Goal: Task Accomplishment & Management: Manage account settings

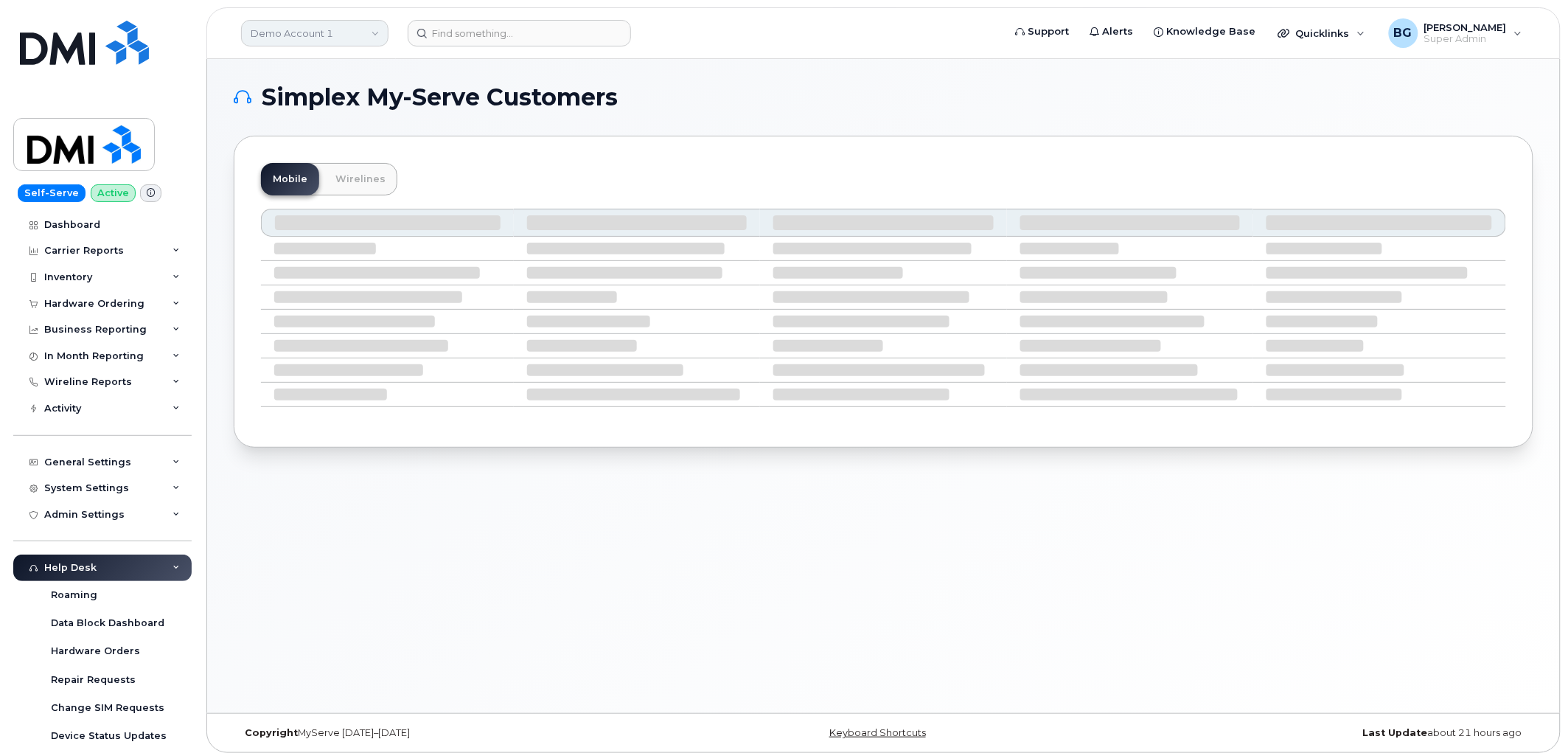
click at [307, 33] on link "Demo Account 1" at bounding box center [314, 33] width 147 height 26
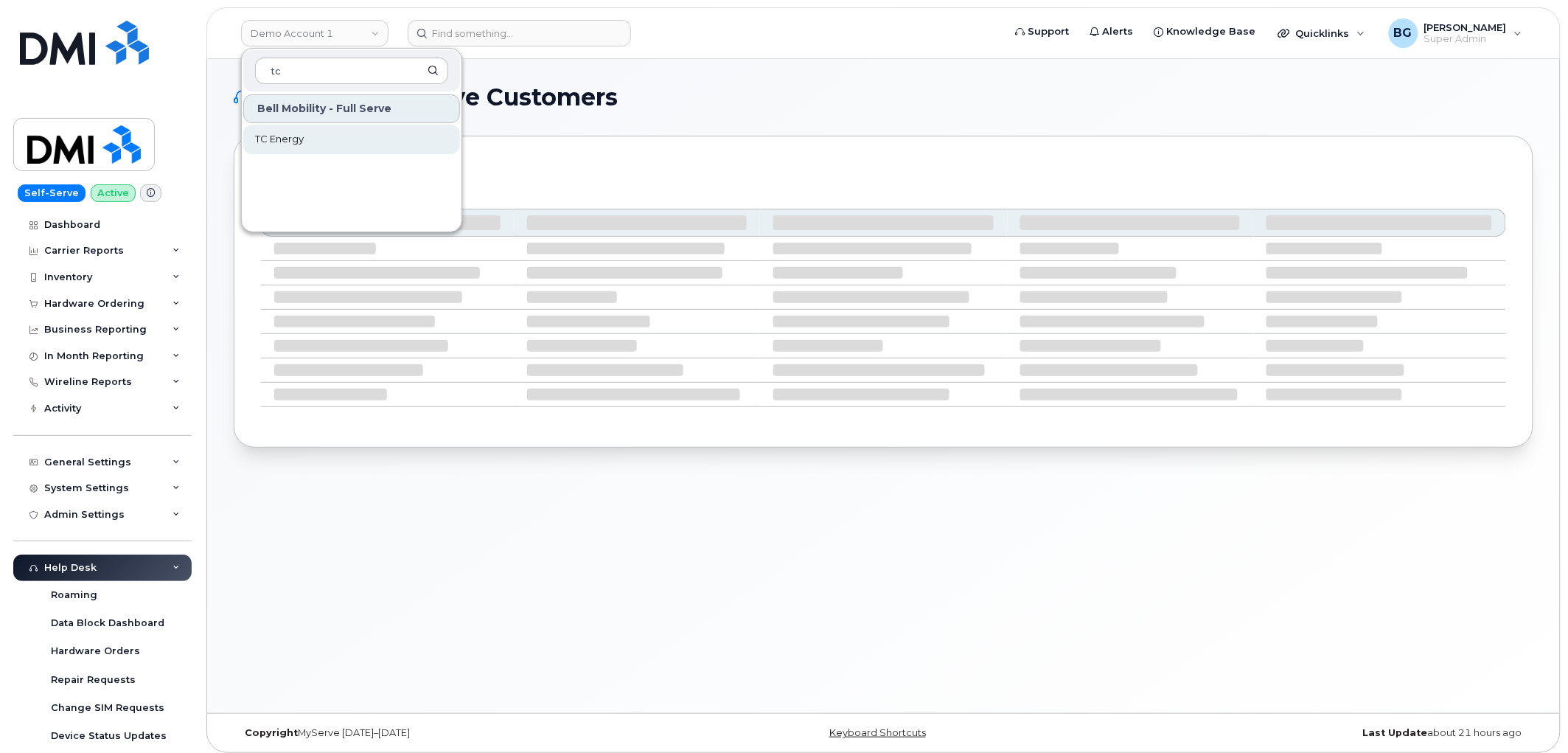
type input "tc"
click at [279, 141] on span "TC Energy" at bounding box center [279, 139] width 49 height 15
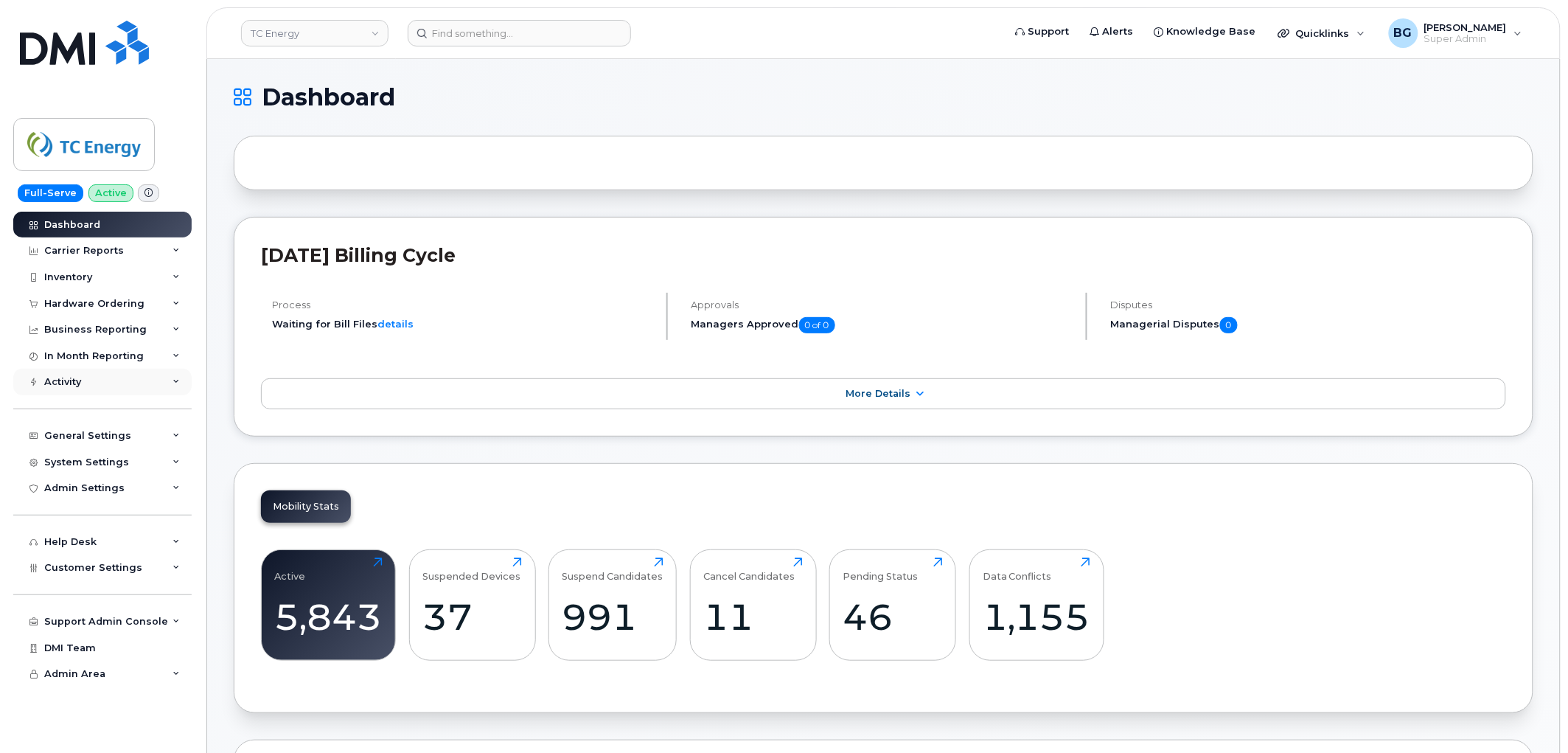
click at [65, 384] on div "Activity" at bounding box center [62, 382] width 37 height 12
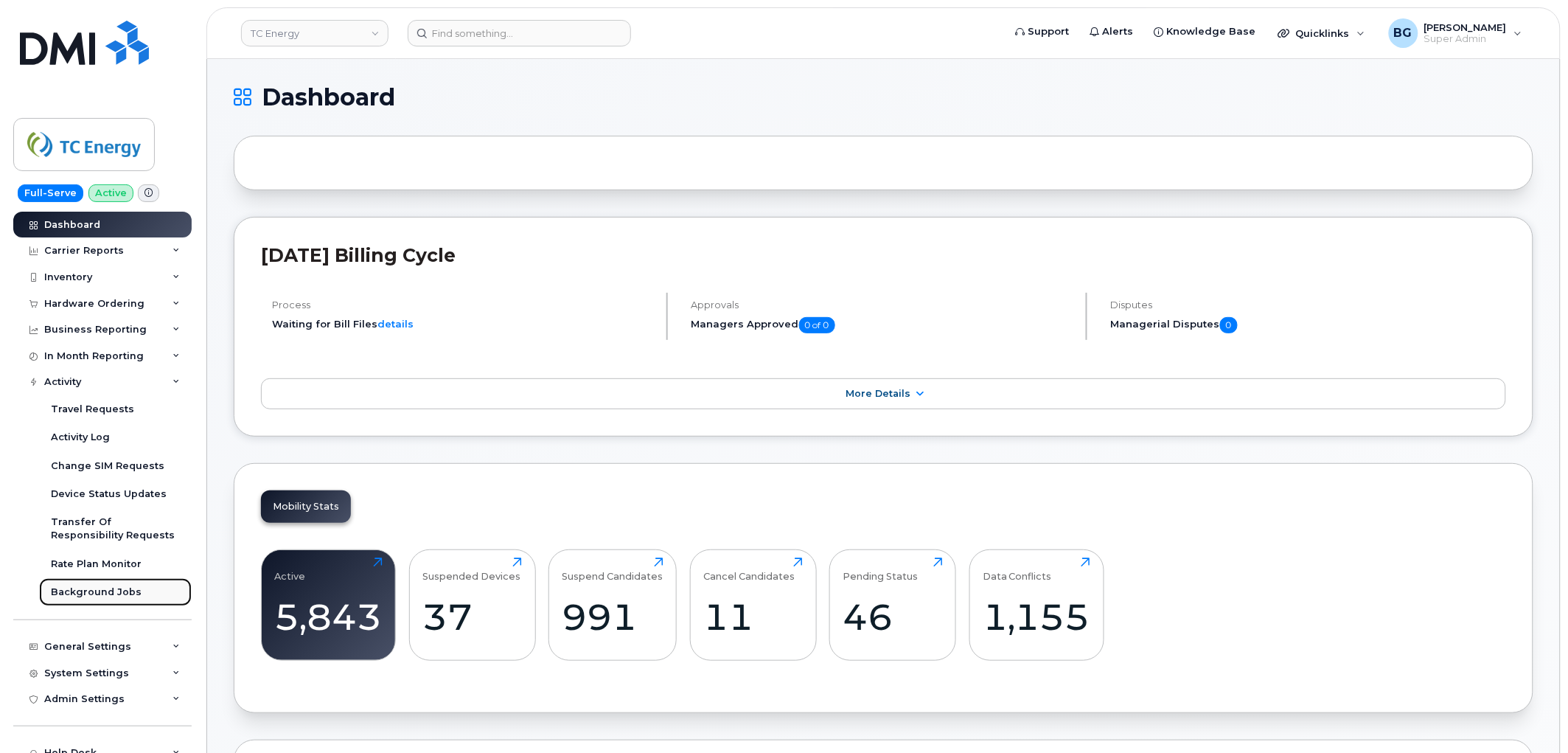
click at [72, 592] on div "Background Jobs" at bounding box center [96, 592] width 90 height 13
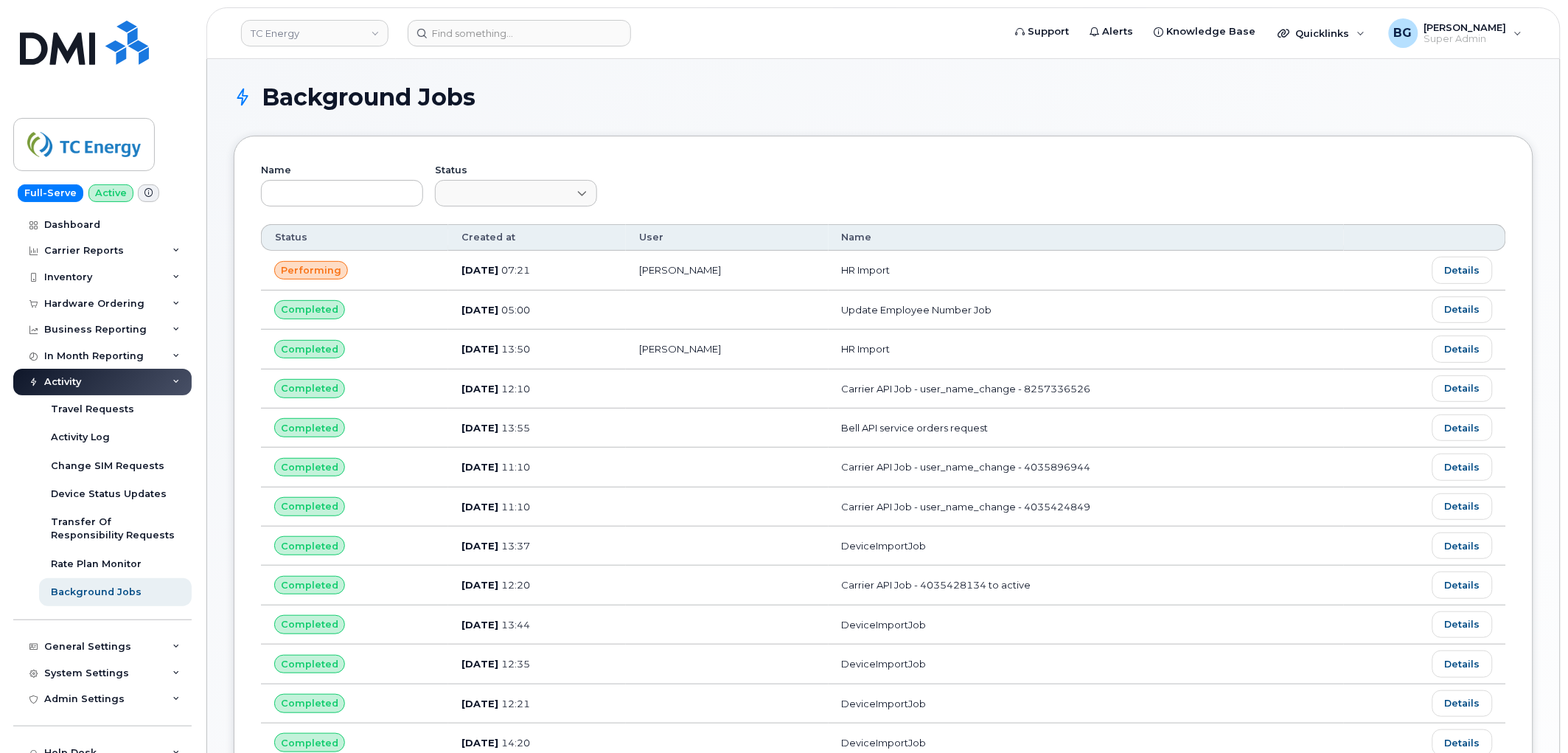
click at [855, 121] on div "Background Jobs Name Status Customize Filter Refresh Export Status Created at U…" at bounding box center [882, 693] width 1299 height 1215
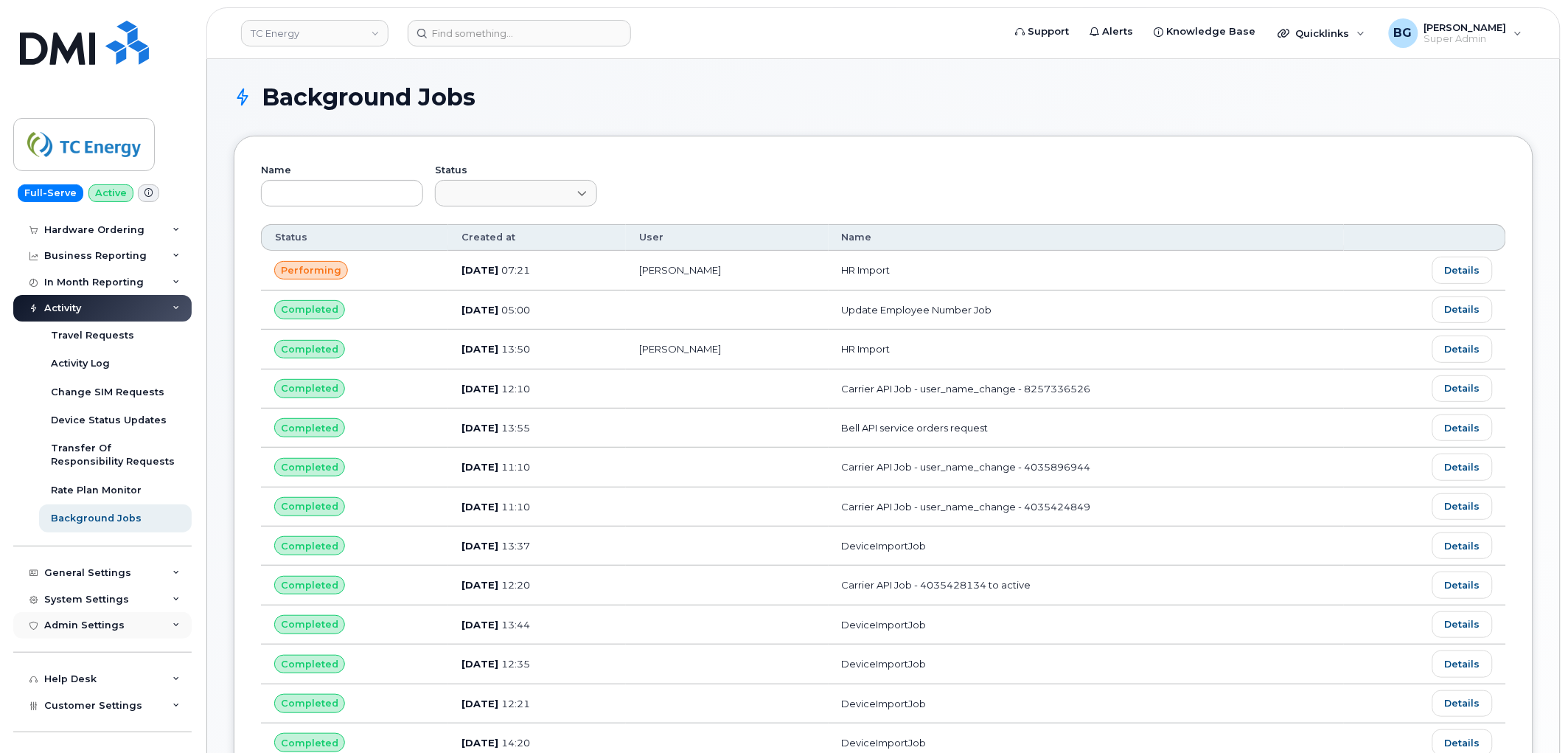
scroll to position [108, 0]
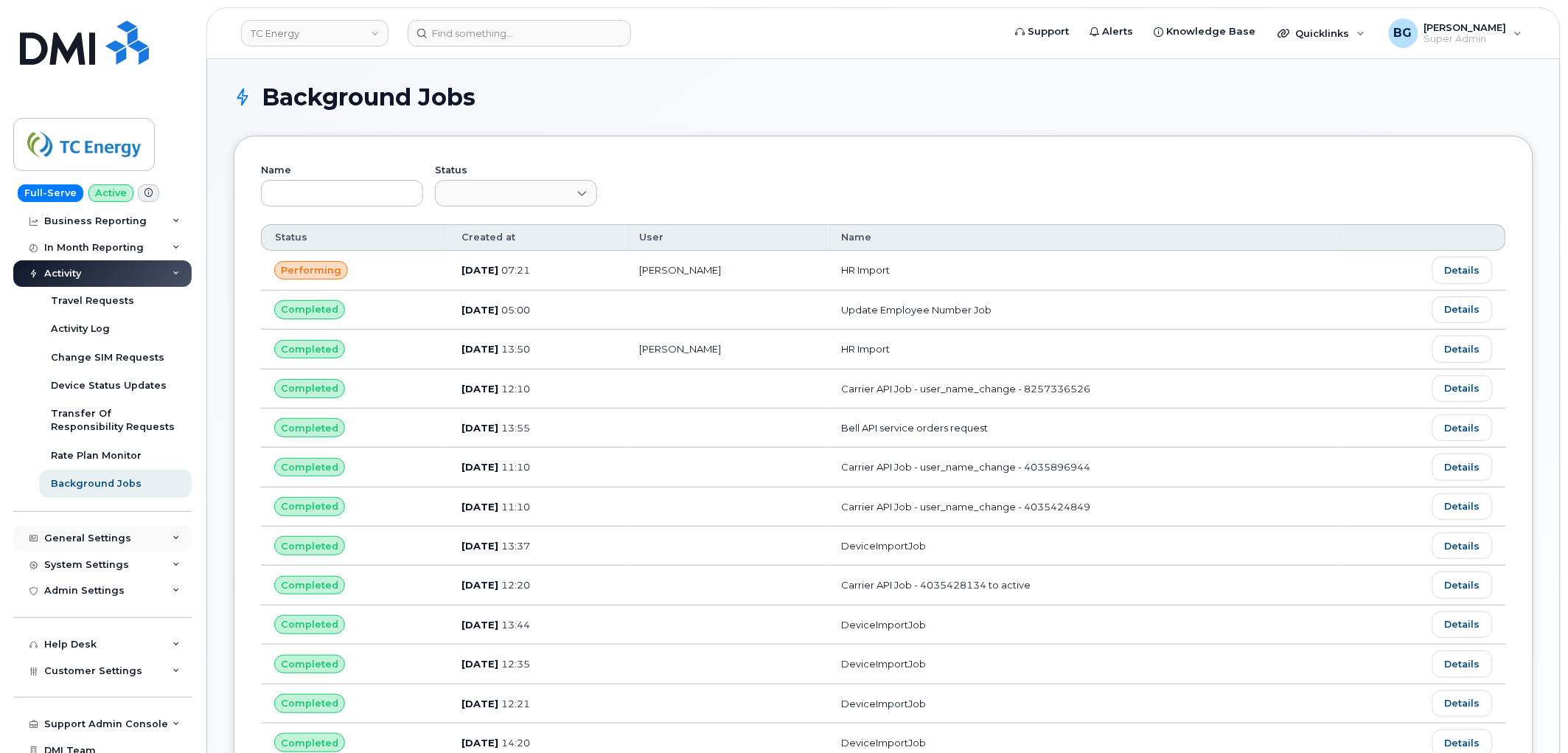
click at [104, 539] on div "General Settings" at bounding box center [87, 537] width 87 height 12
click at [113, 672] on div "Managers & Employees" at bounding box center [112, 678] width 121 height 13
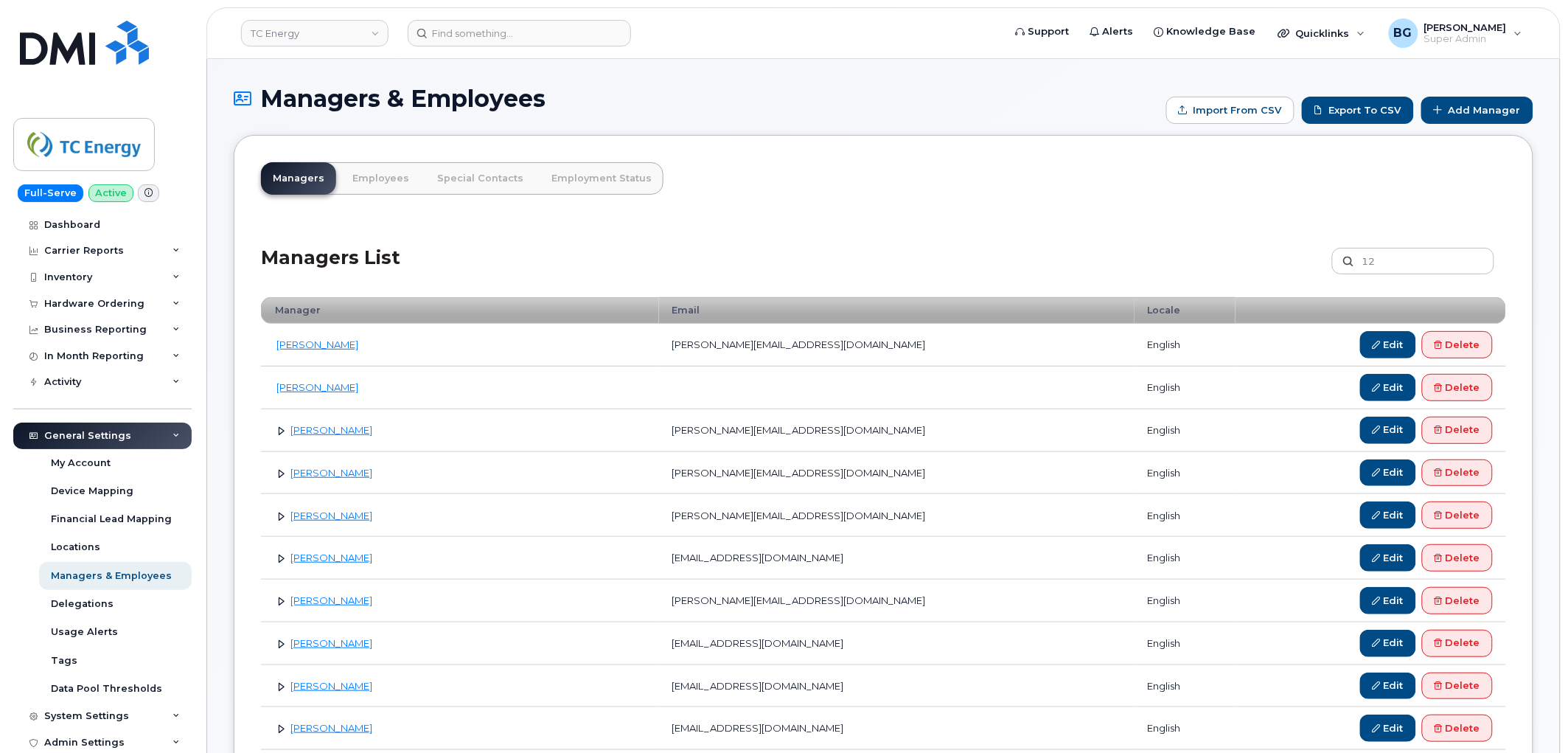
type input "1"
type input "125484"
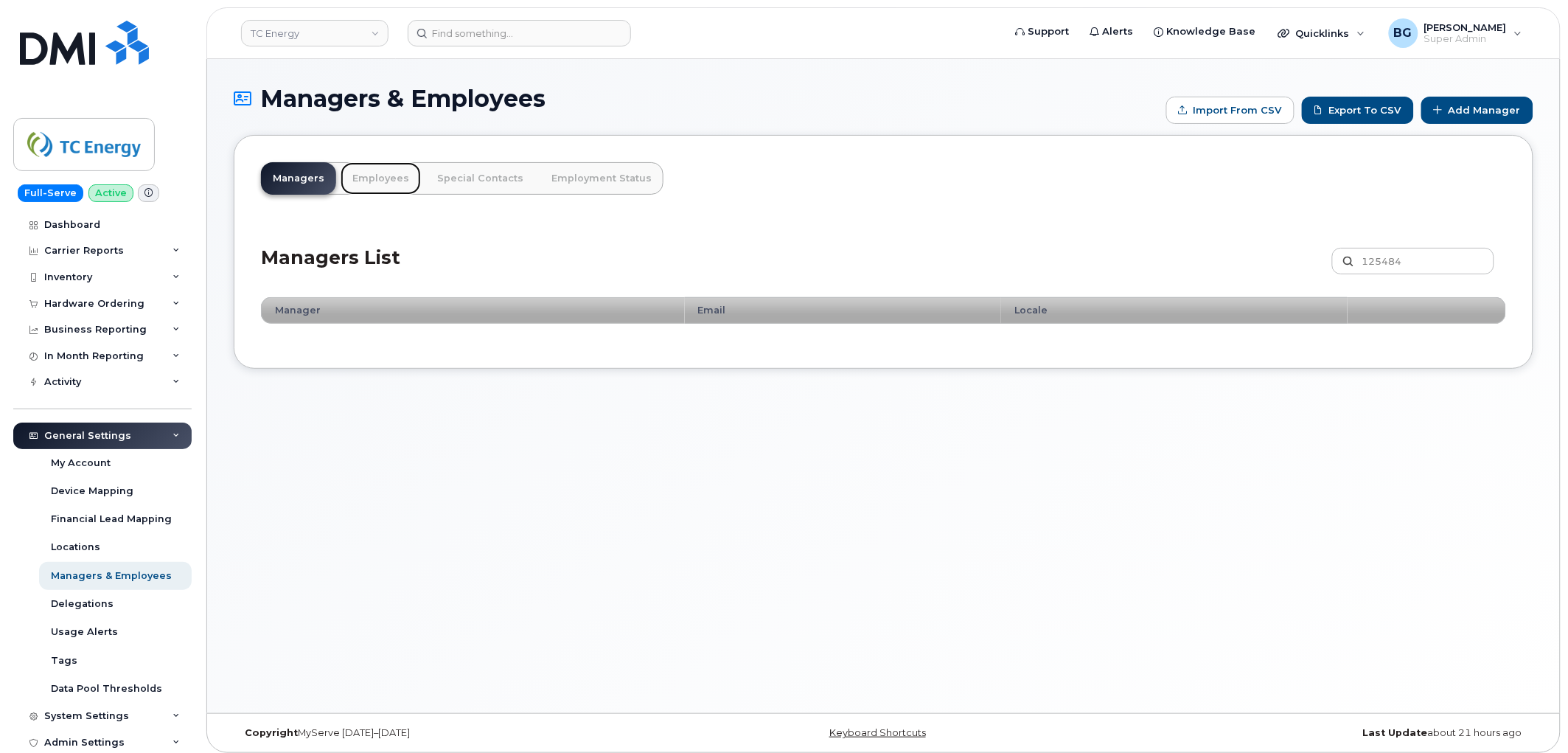
click at [368, 180] on link "Employees" at bounding box center [381, 178] width 80 height 33
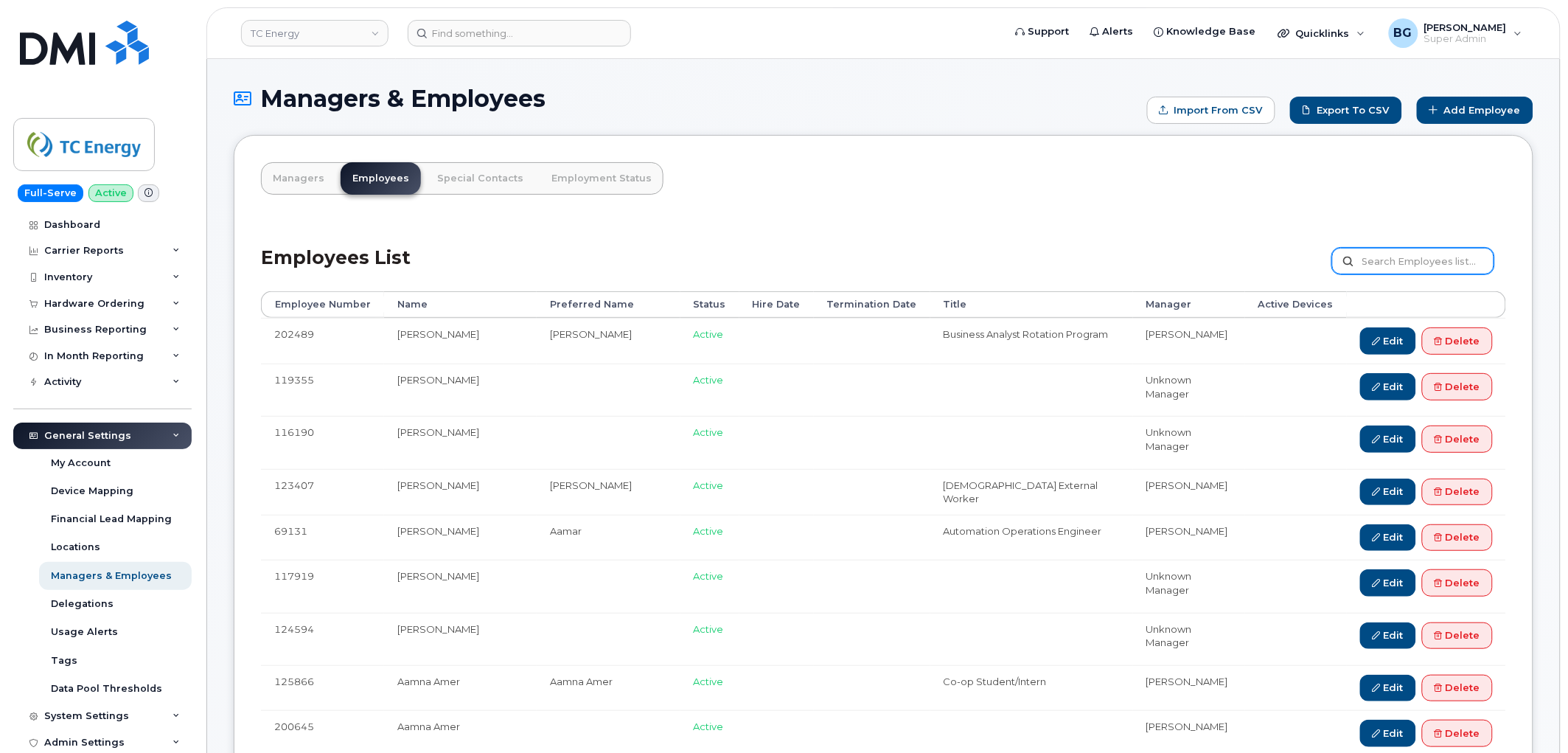
click at [1449, 268] on input "text" at bounding box center [1413, 260] width 162 height 26
type input "125484"
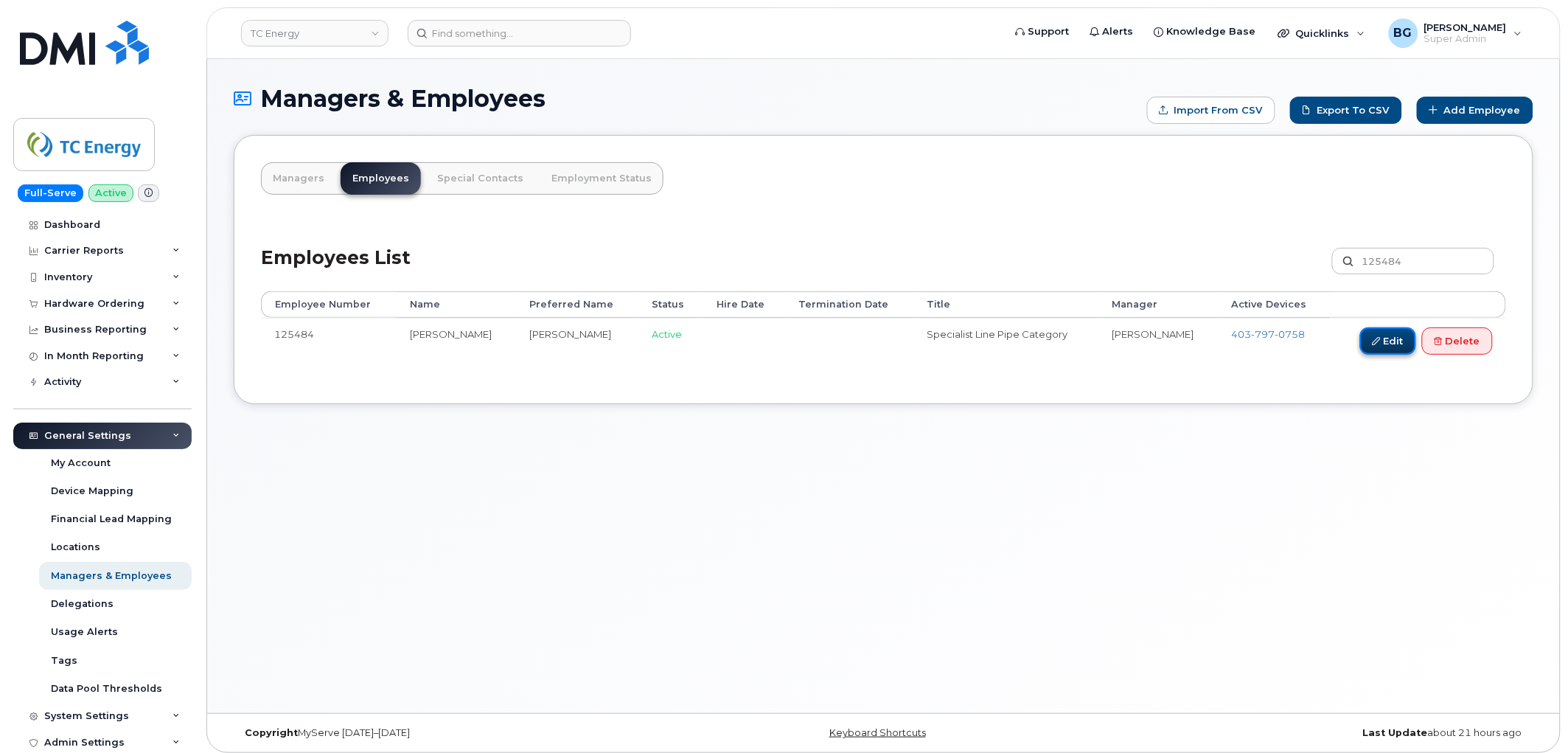
click at [1388, 342] on link "Edit" at bounding box center [1388, 341] width 56 height 27
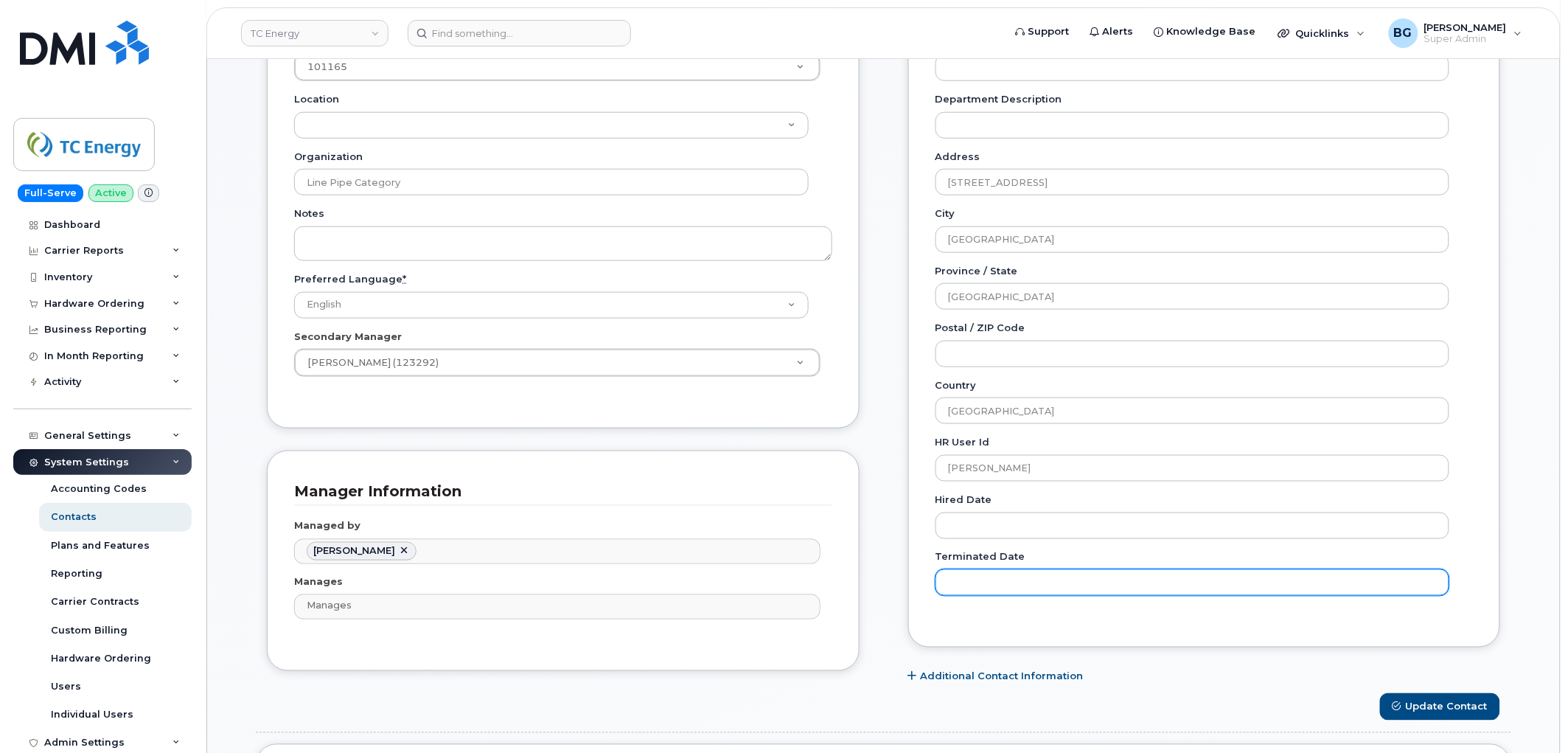
scroll to position [491, 0]
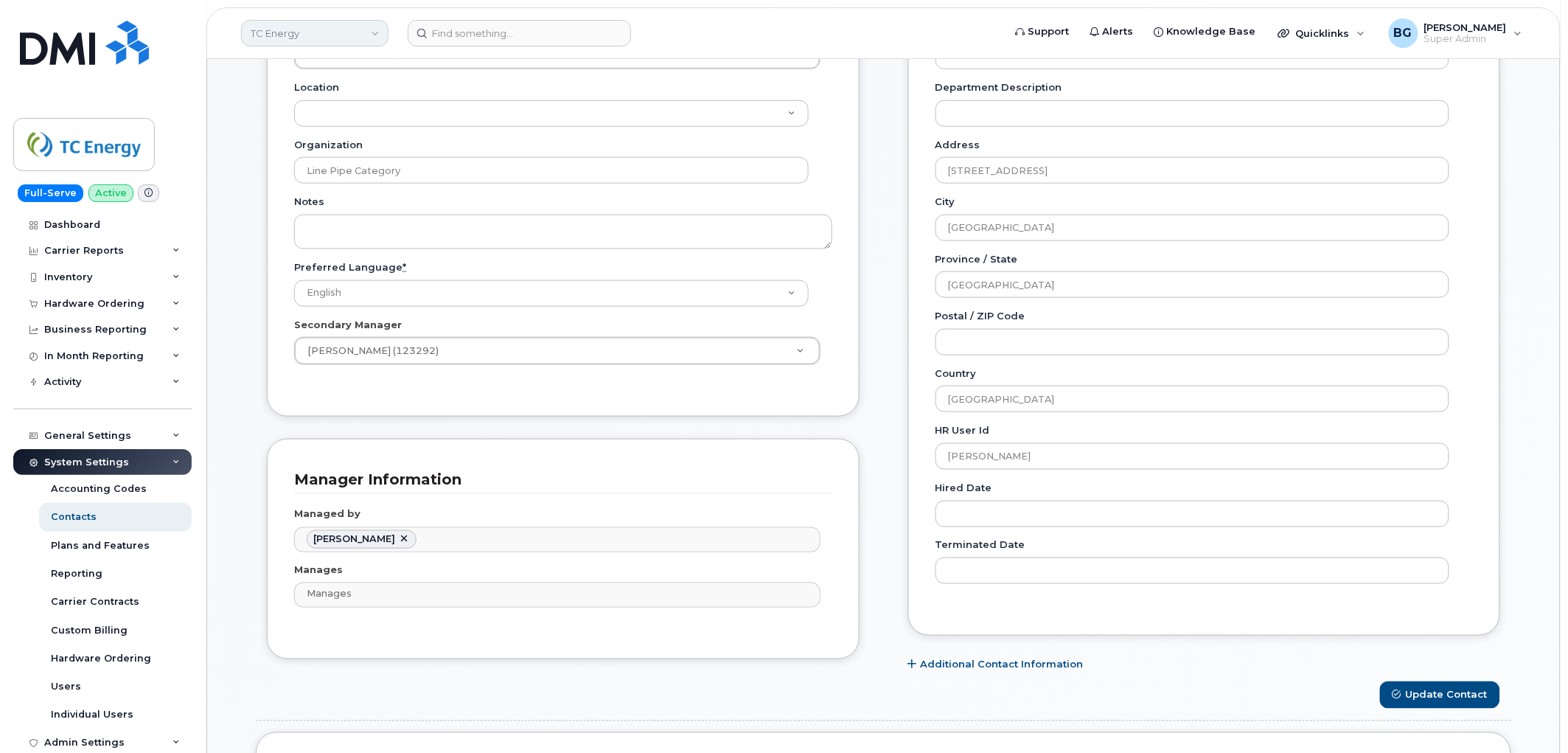
click at [286, 42] on link "TC Energy" at bounding box center [314, 33] width 147 height 26
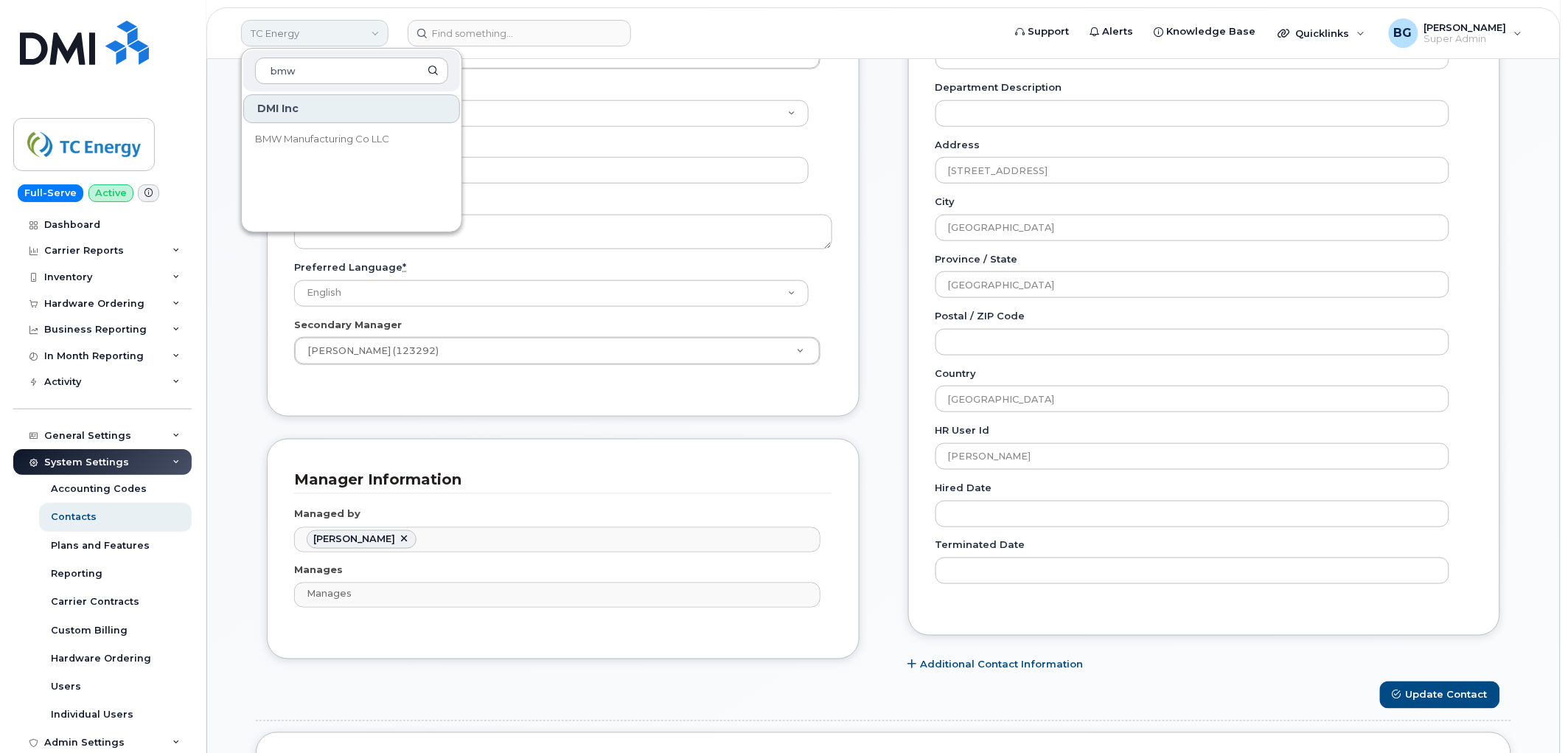
type input "bmw"
click at [304, 135] on span "BMW Manufacturing Co LLC" at bounding box center [322, 139] width 134 height 15
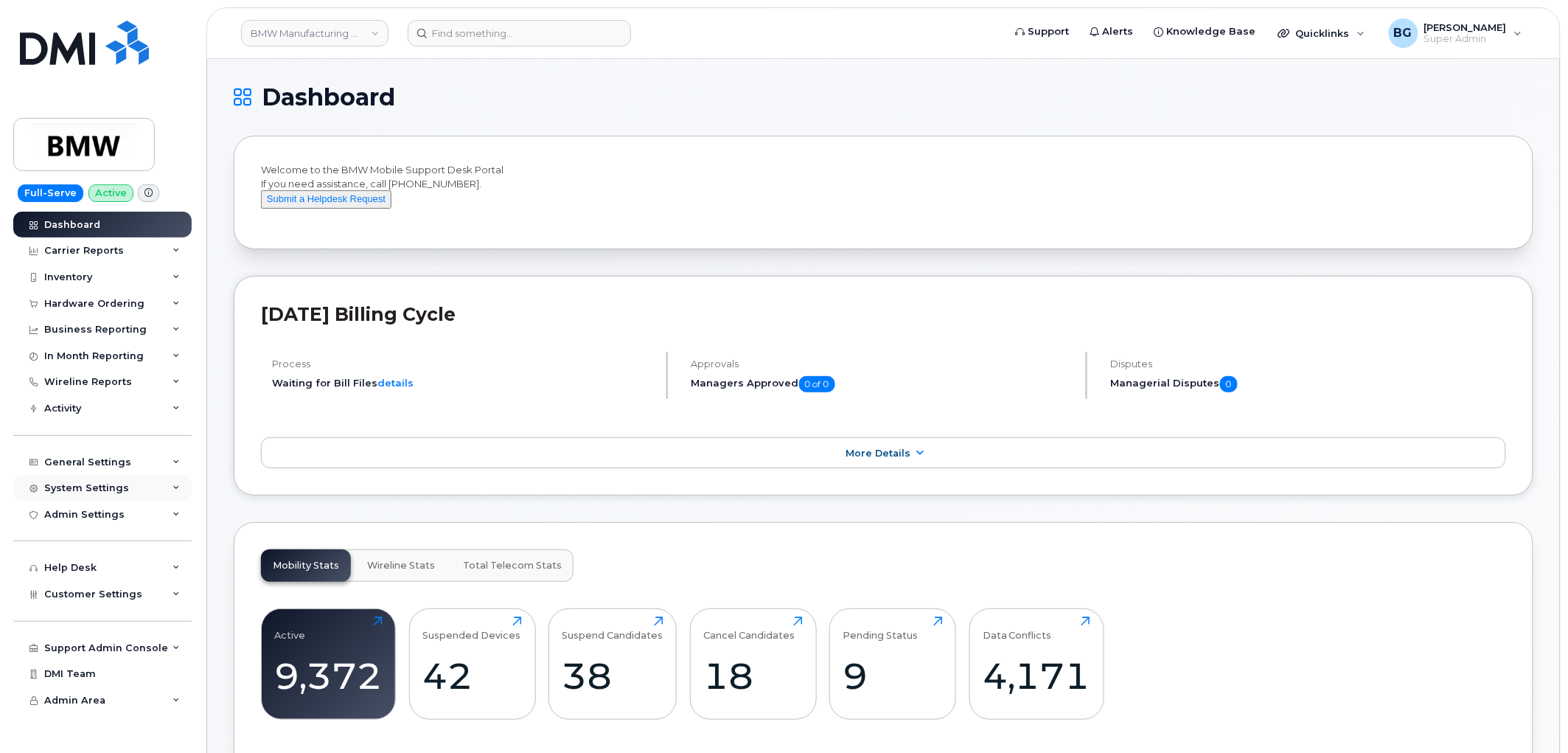
click at [109, 487] on div "System Settings" at bounding box center [86, 488] width 85 height 12
click at [113, 467] on div "General Settings" at bounding box center [87, 462] width 87 height 12
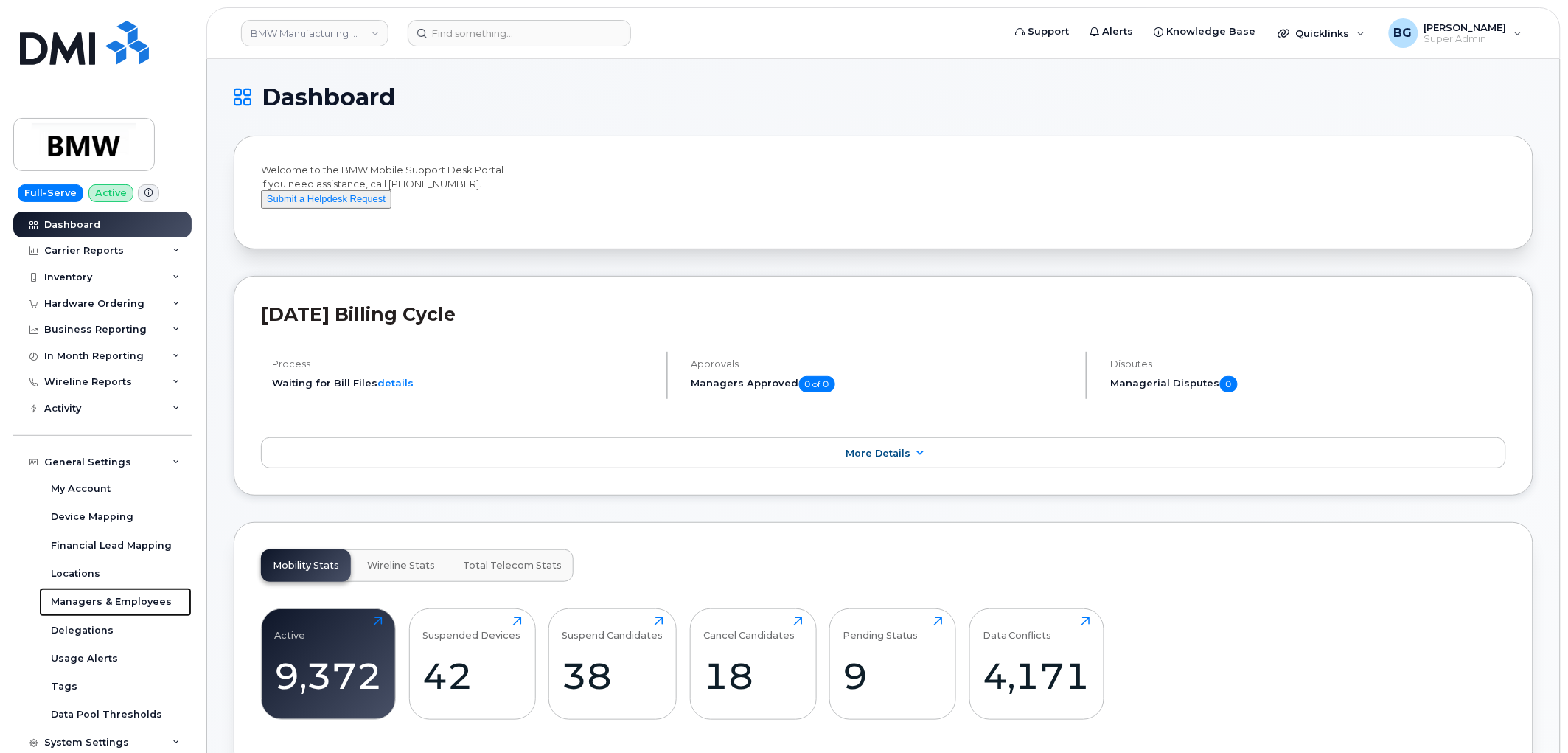
drag, startPoint x: 108, startPoint y: 608, endPoint x: 395, endPoint y: 726, distance: 310.3
click at [108, 607] on div "Managers & Employees" at bounding box center [112, 602] width 121 height 13
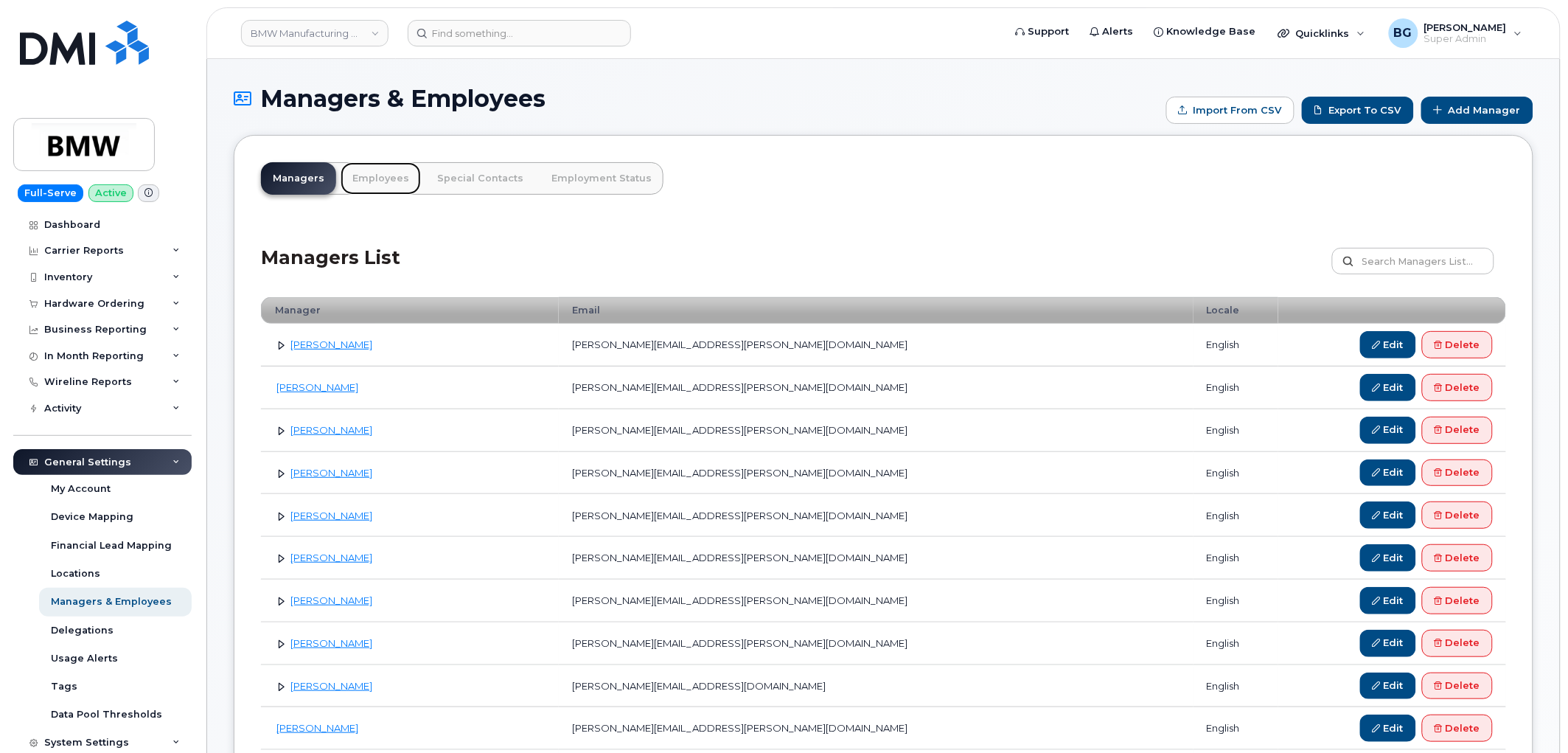
click at [368, 182] on link "Employees" at bounding box center [381, 178] width 80 height 33
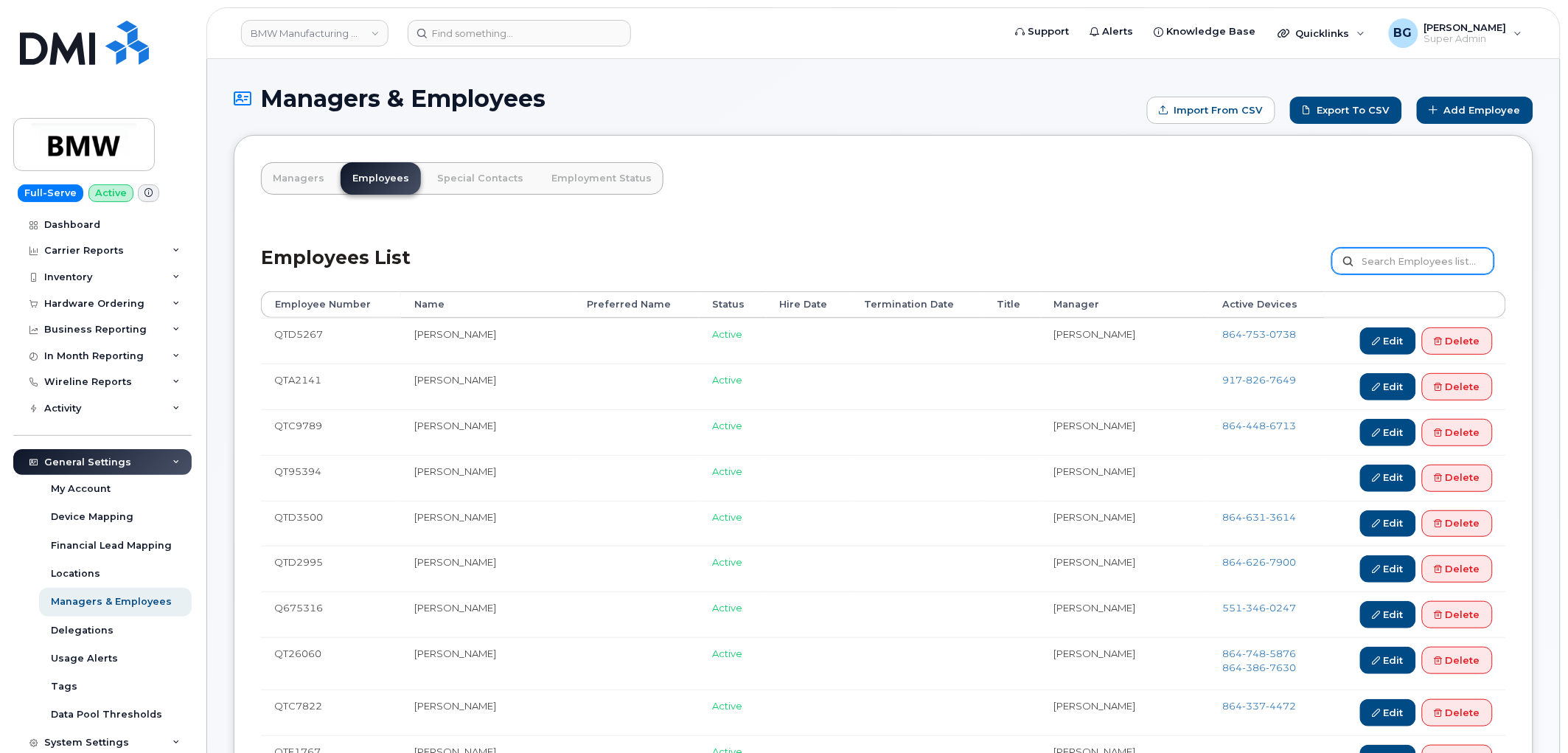
click at [1409, 265] on input "text" at bounding box center [1413, 260] width 162 height 26
paste input "QTA3270"
type input "QTA3270"
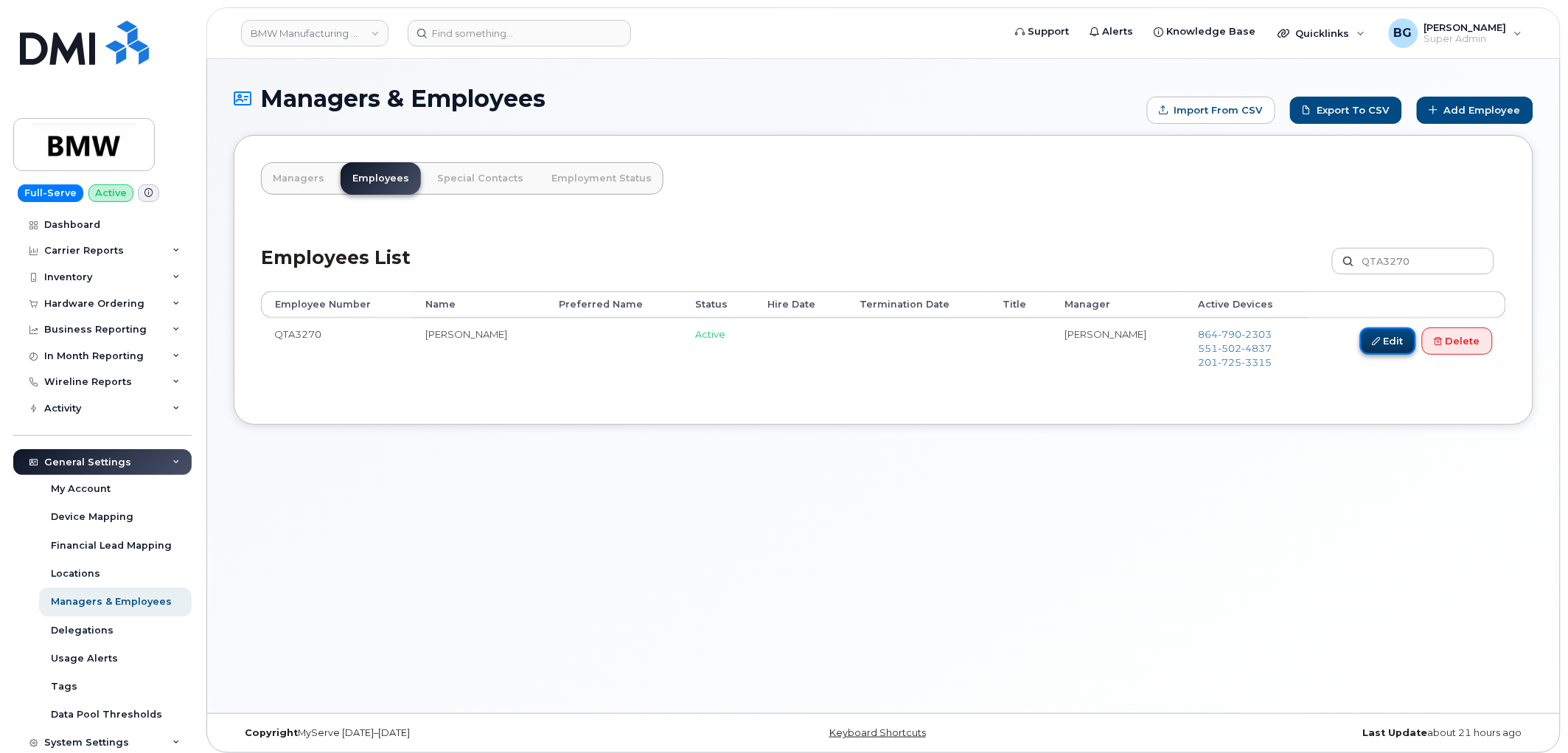
click at [1382, 344] on link "Edit" at bounding box center [1388, 341] width 56 height 27
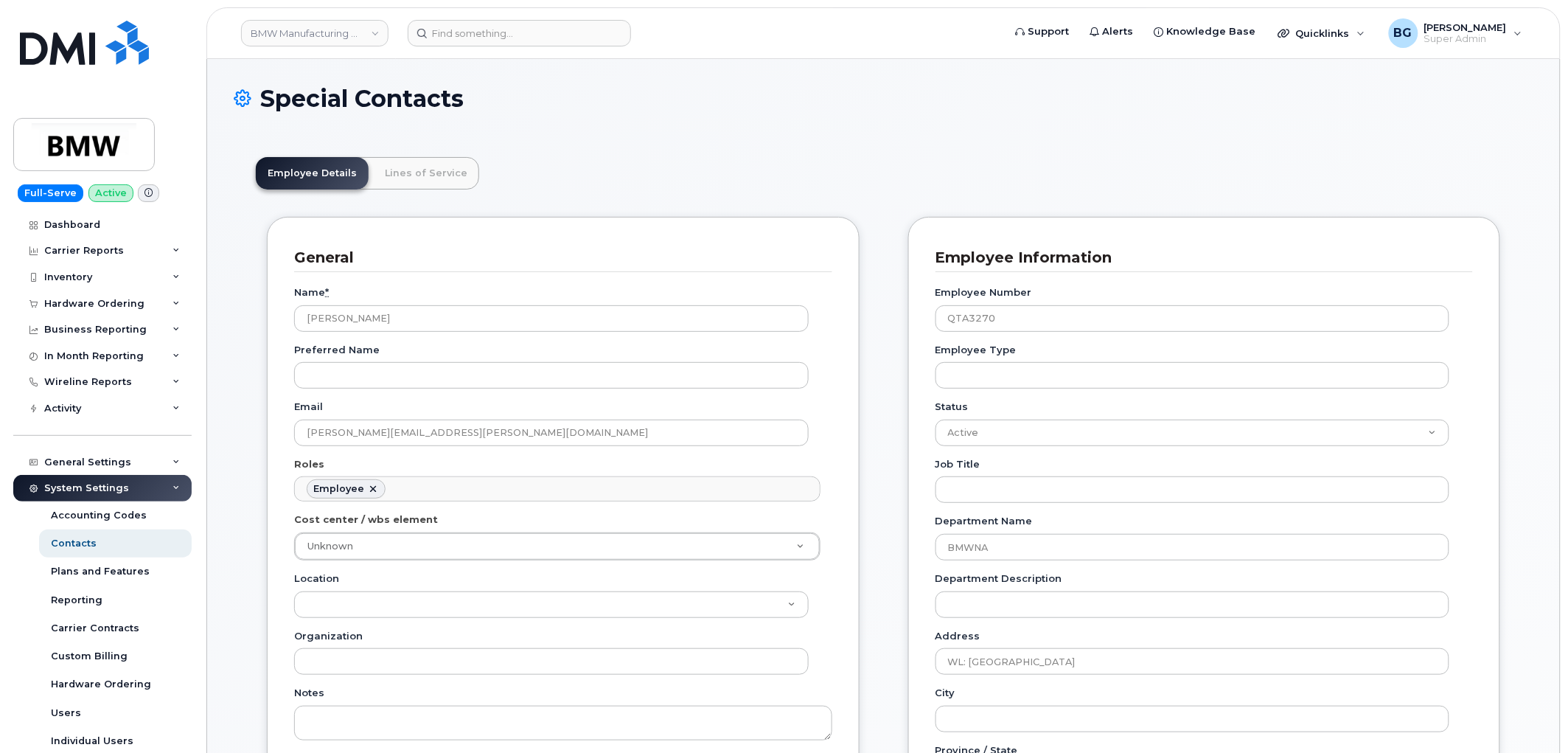
scroll to position [45, 0]
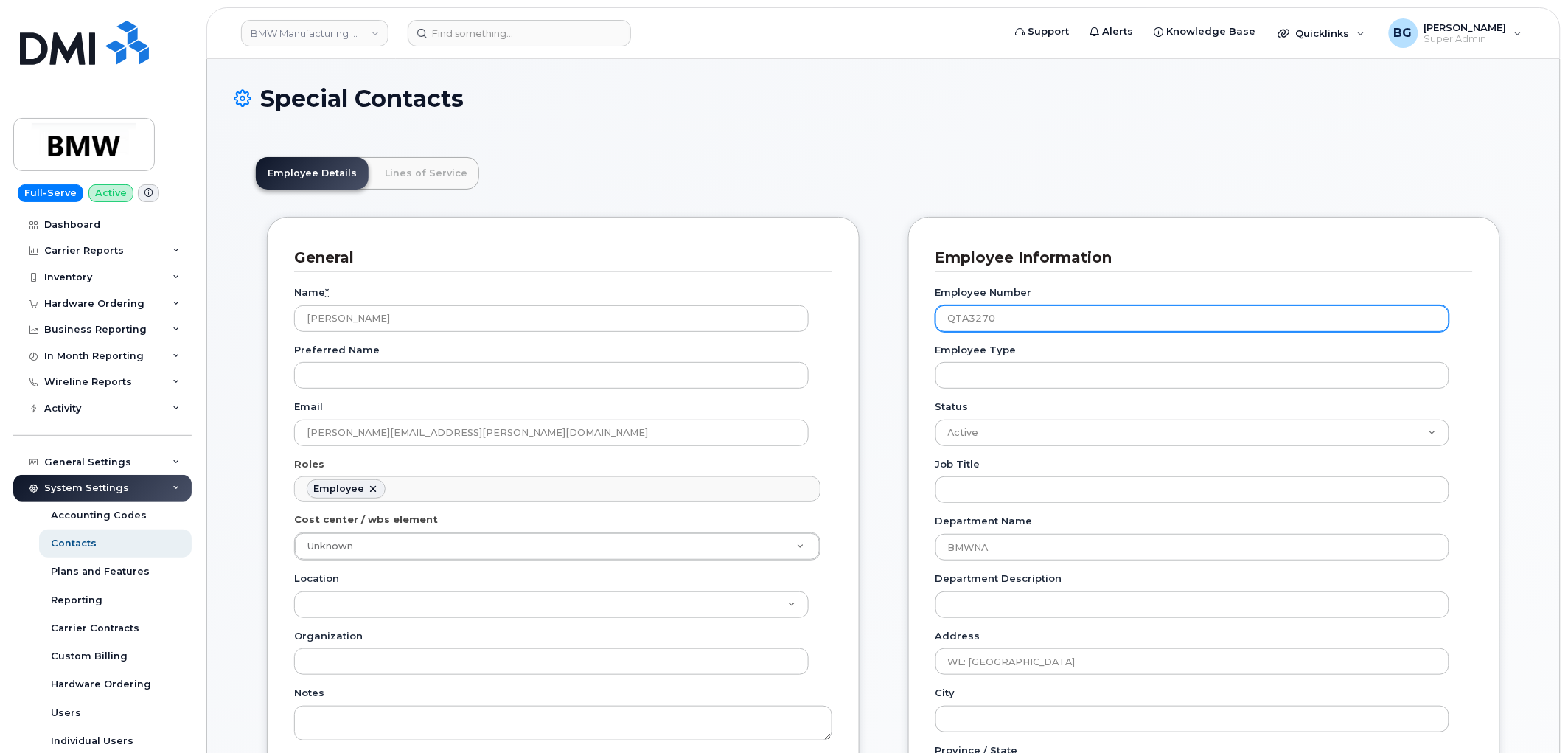
click at [969, 318] on input "QTA3270" at bounding box center [1193, 318] width 515 height 26
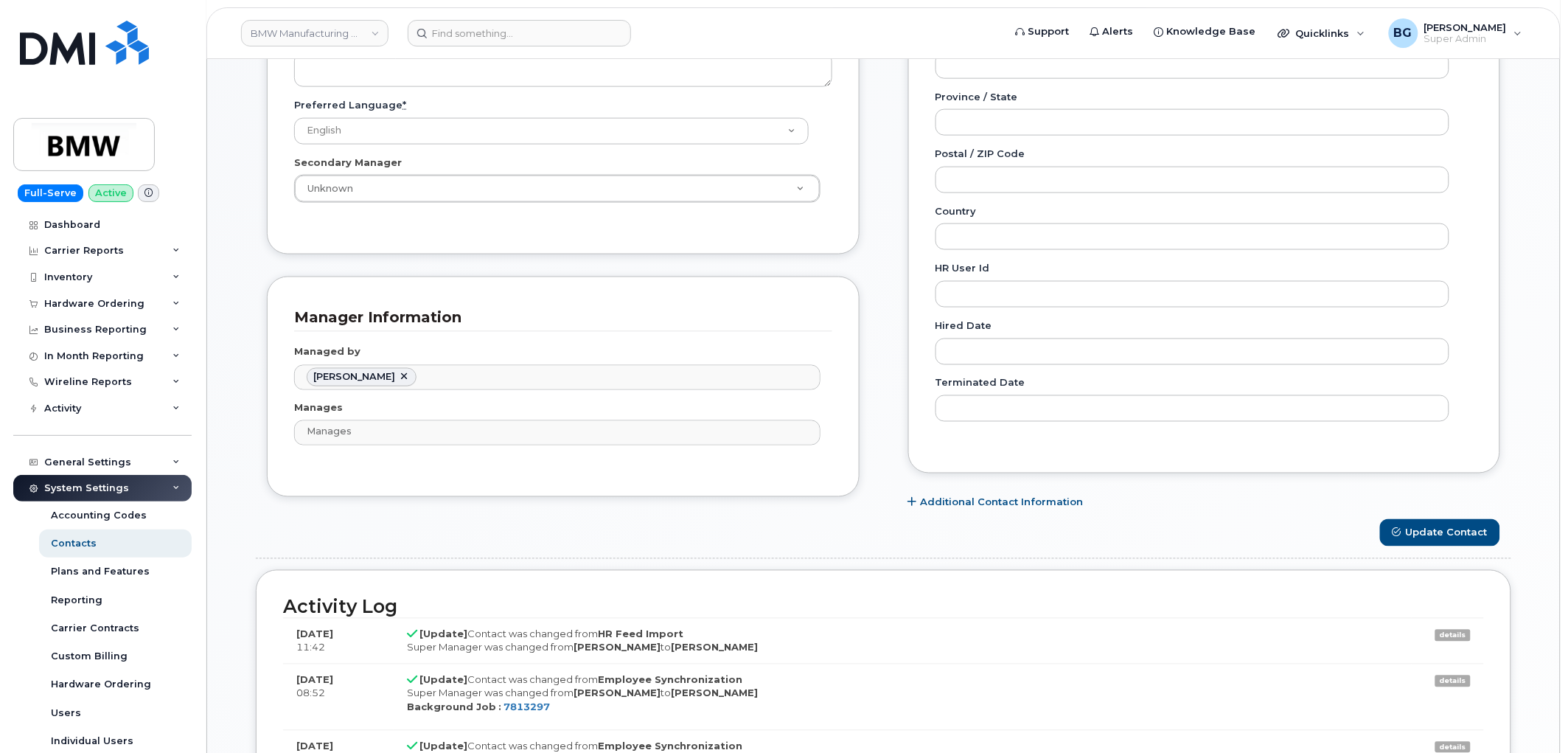
scroll to position [655, 0]
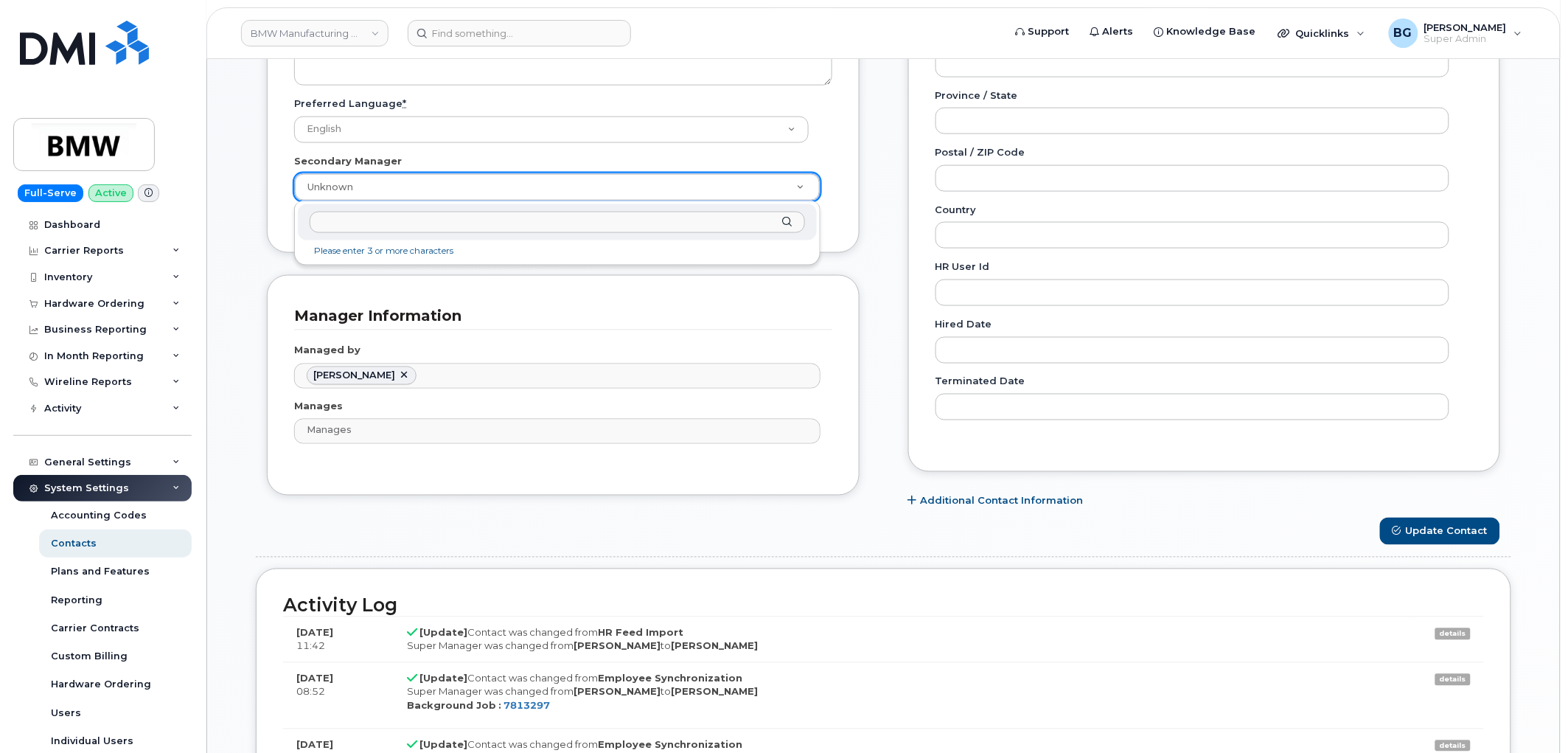
click at [374, 223] on input "text" at bounding box center [557, 222] width 495 height 21
type input "markus greu"
type input "Q193040"
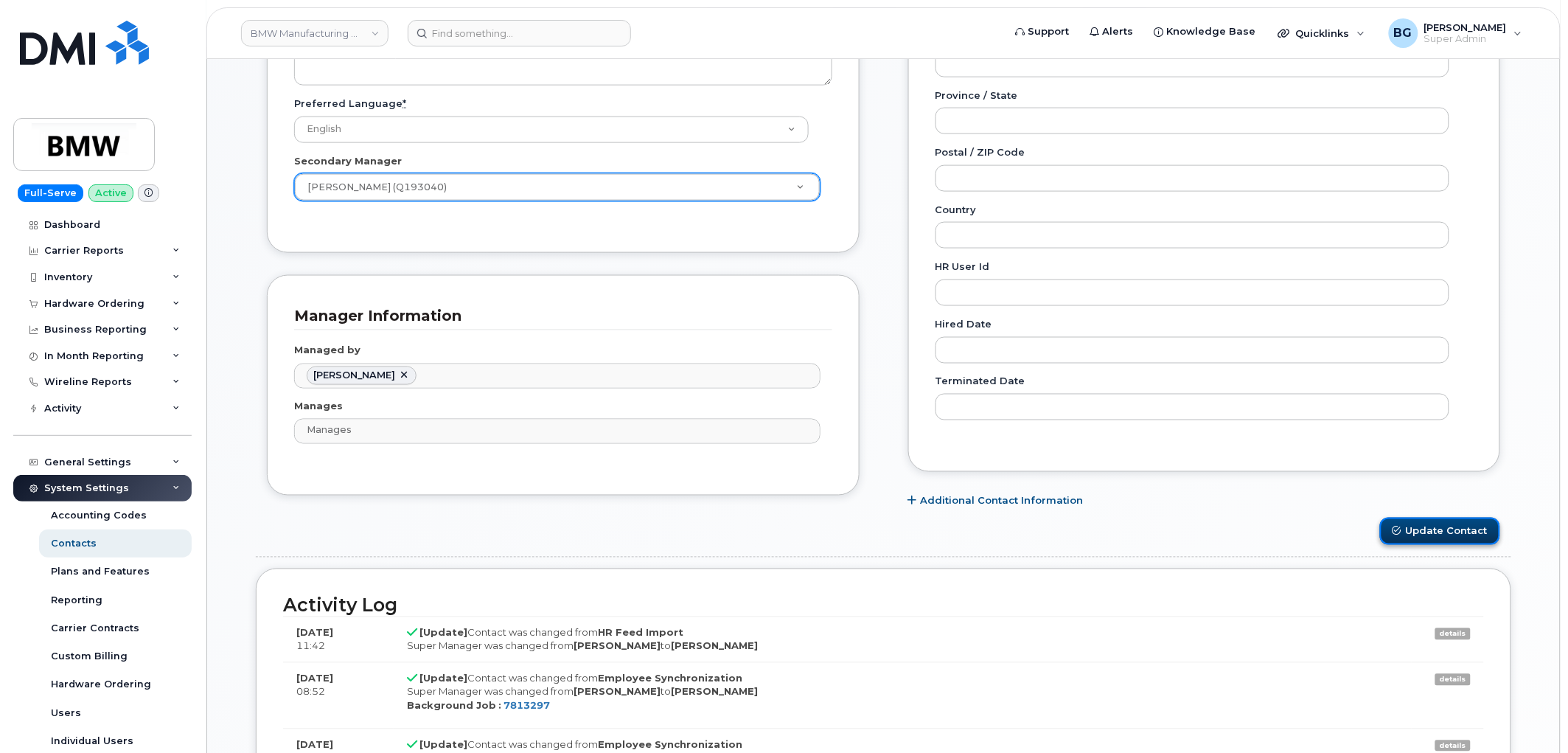
click at [1461, 524] on button "Update Contact" at bounding box center [1439, 531] width 120 height 27
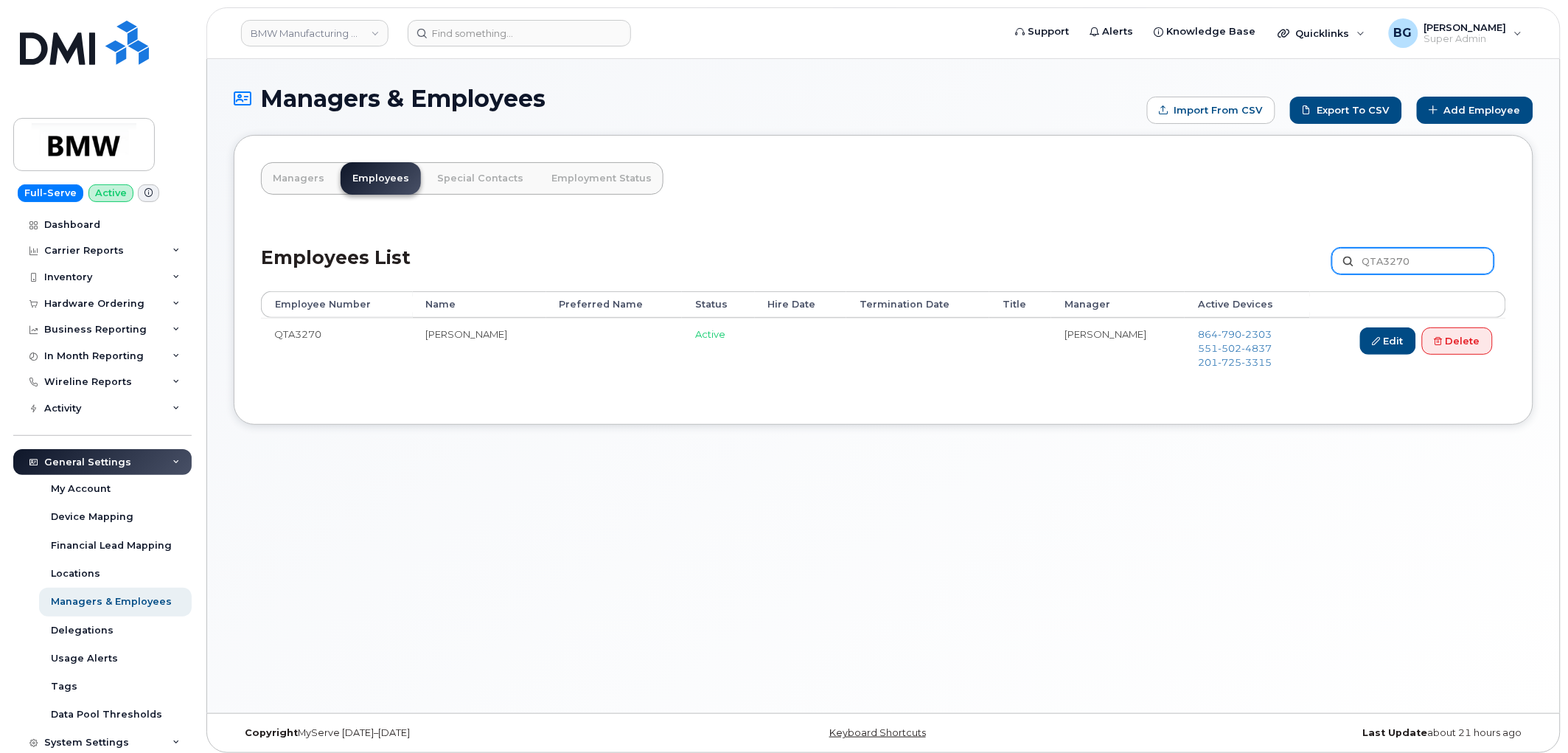
click at [1389, 256] on input "QTA3270" at bounding box center [1413, 260] width 162 height 26
click at [1391, 254] on input "QTA3270" at bounding box center [1413, 260] width 162 height 26
paste input "47182"
type input "QT47182"
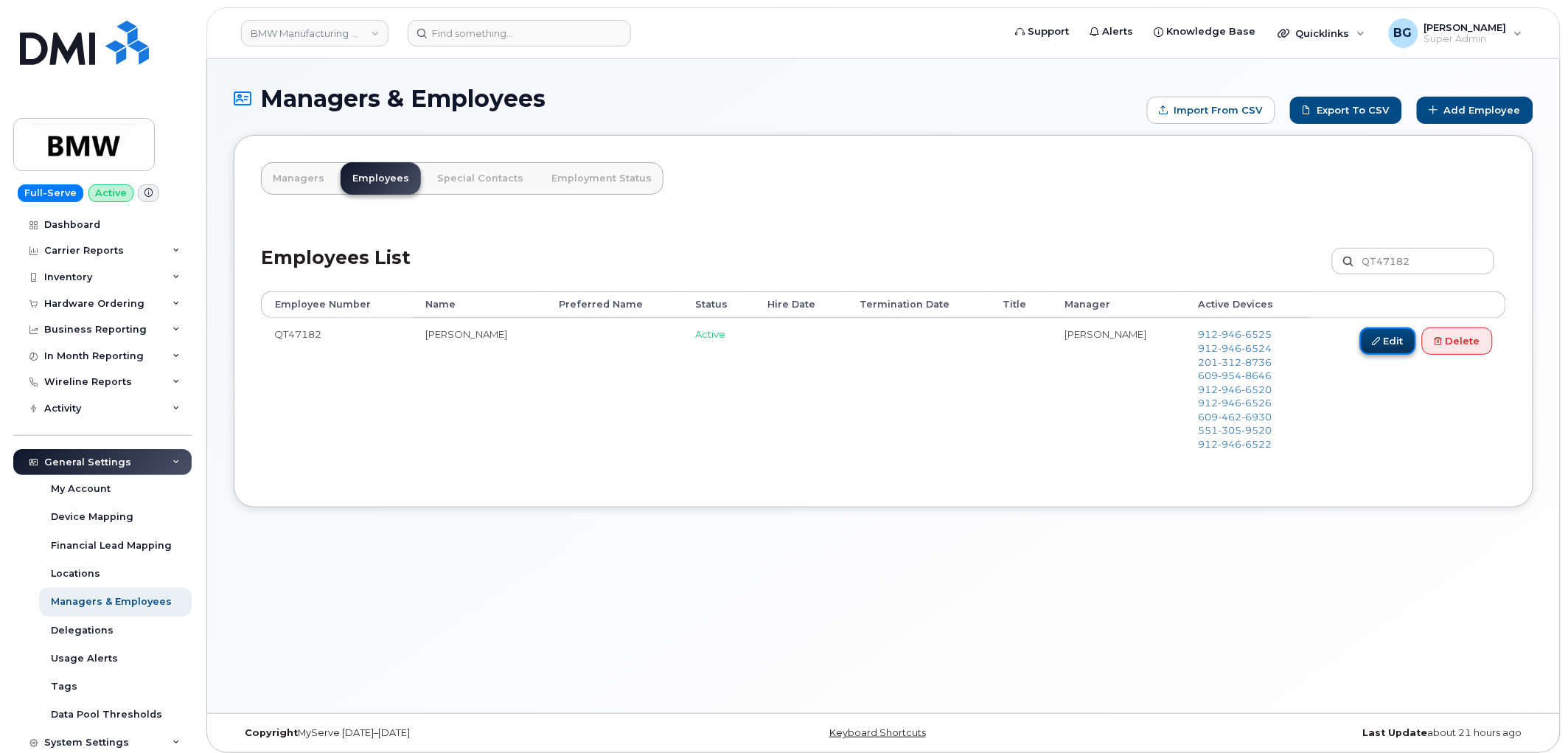
click at [1383, 342] on link "Edit" at bounding box center [1388, 341] width 56 height 27
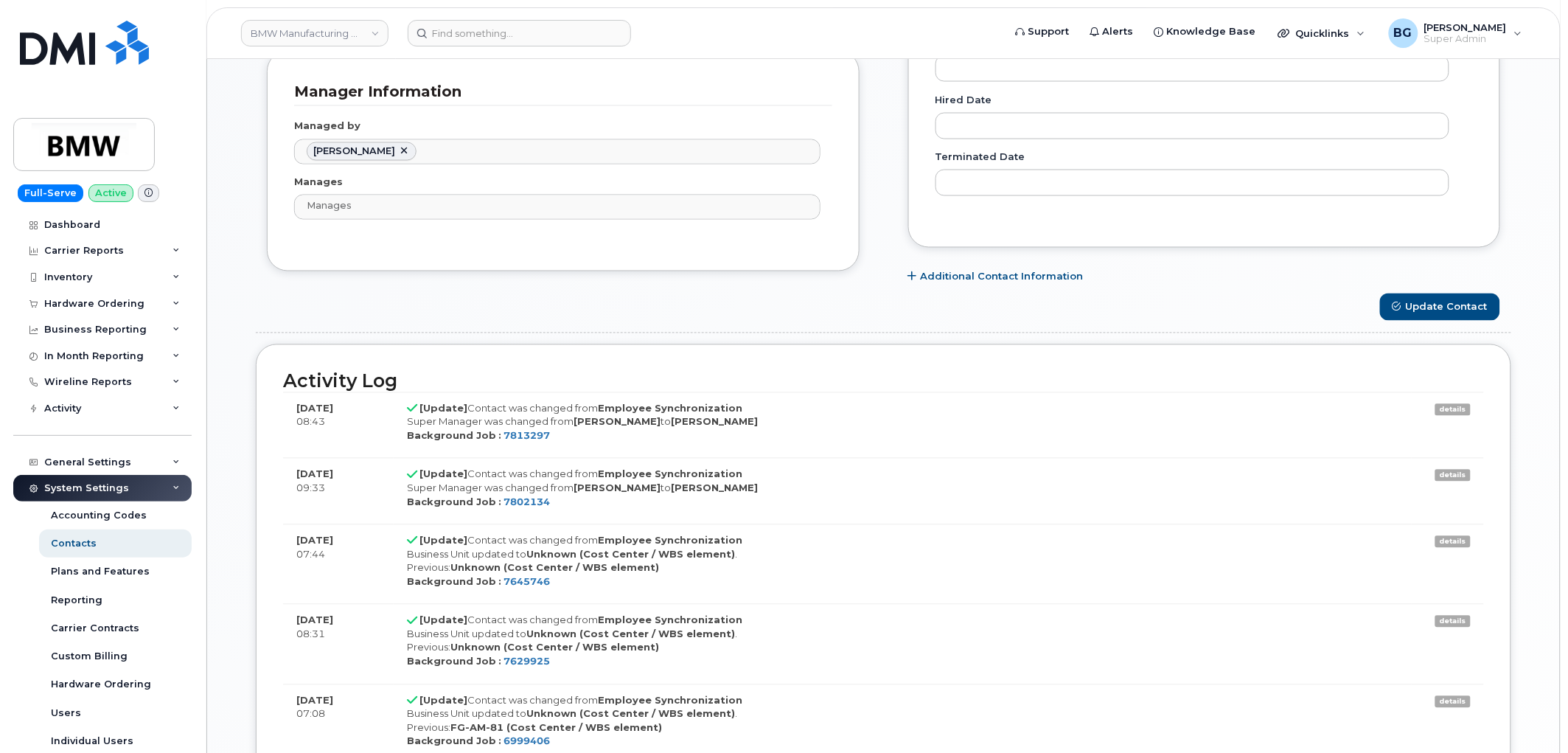
scroll to position [764, 0]
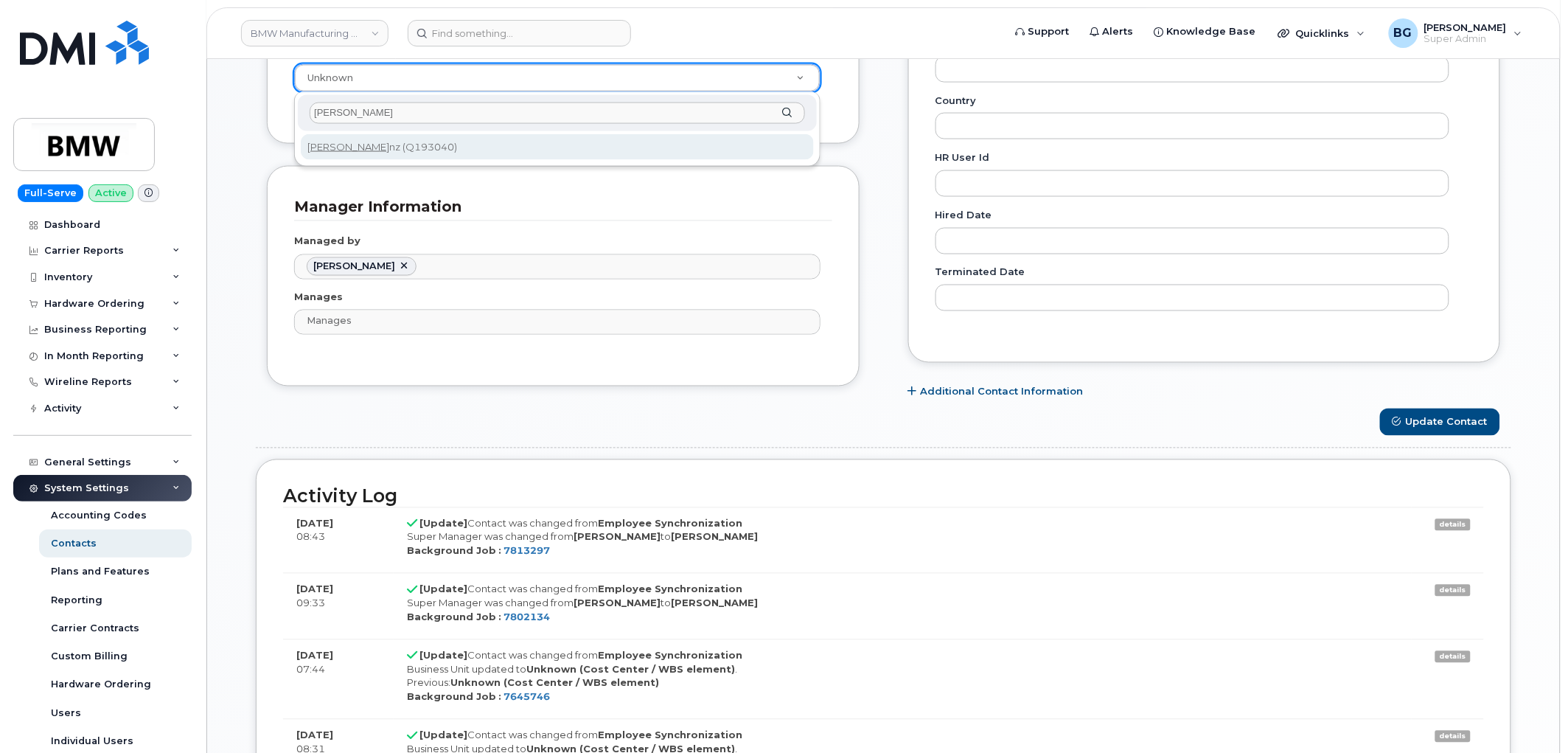
type input "markus greu"
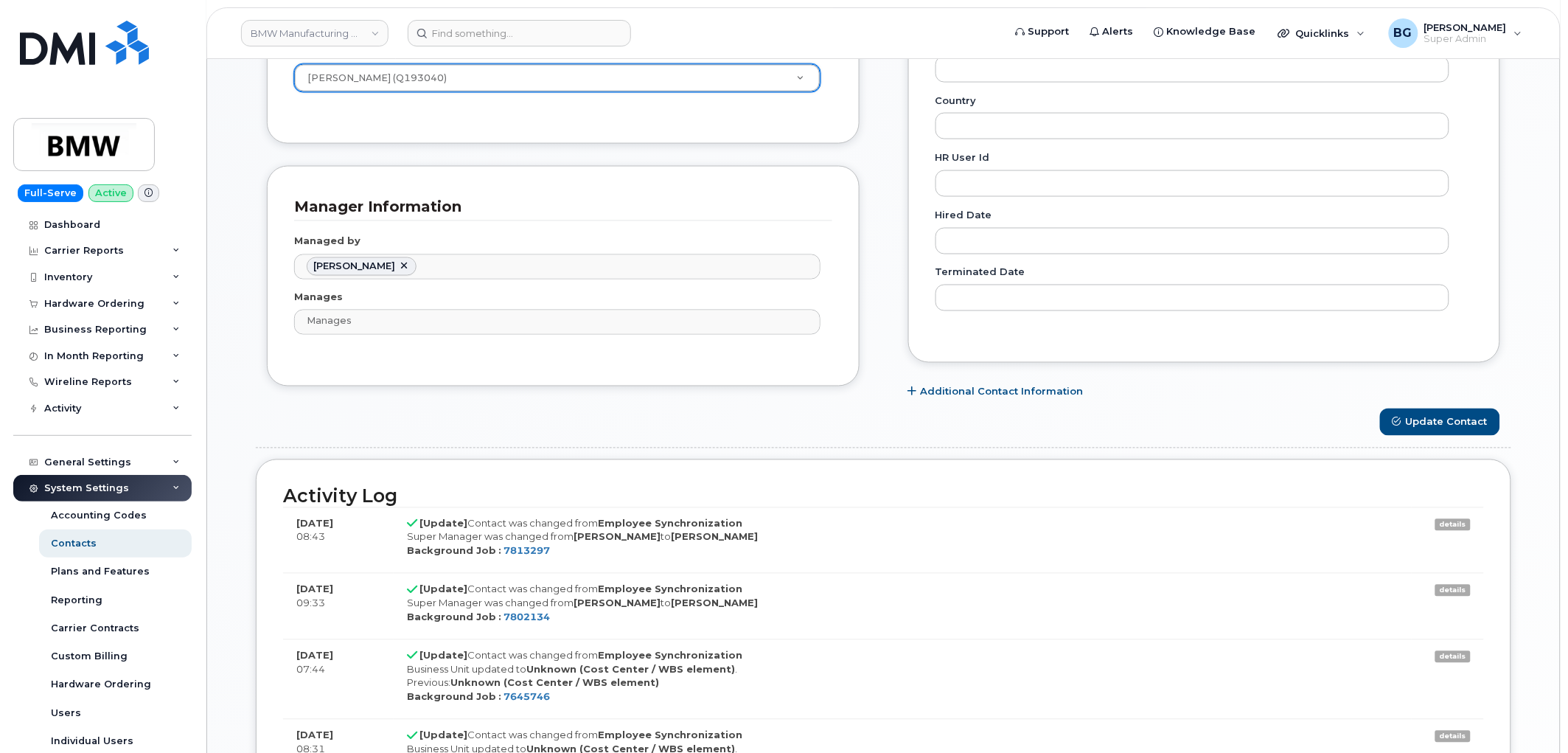
type input "Q193040"
click at [1434, 417] on button "Update Contact" at bounding box center [1439, 422] width 120 height 27
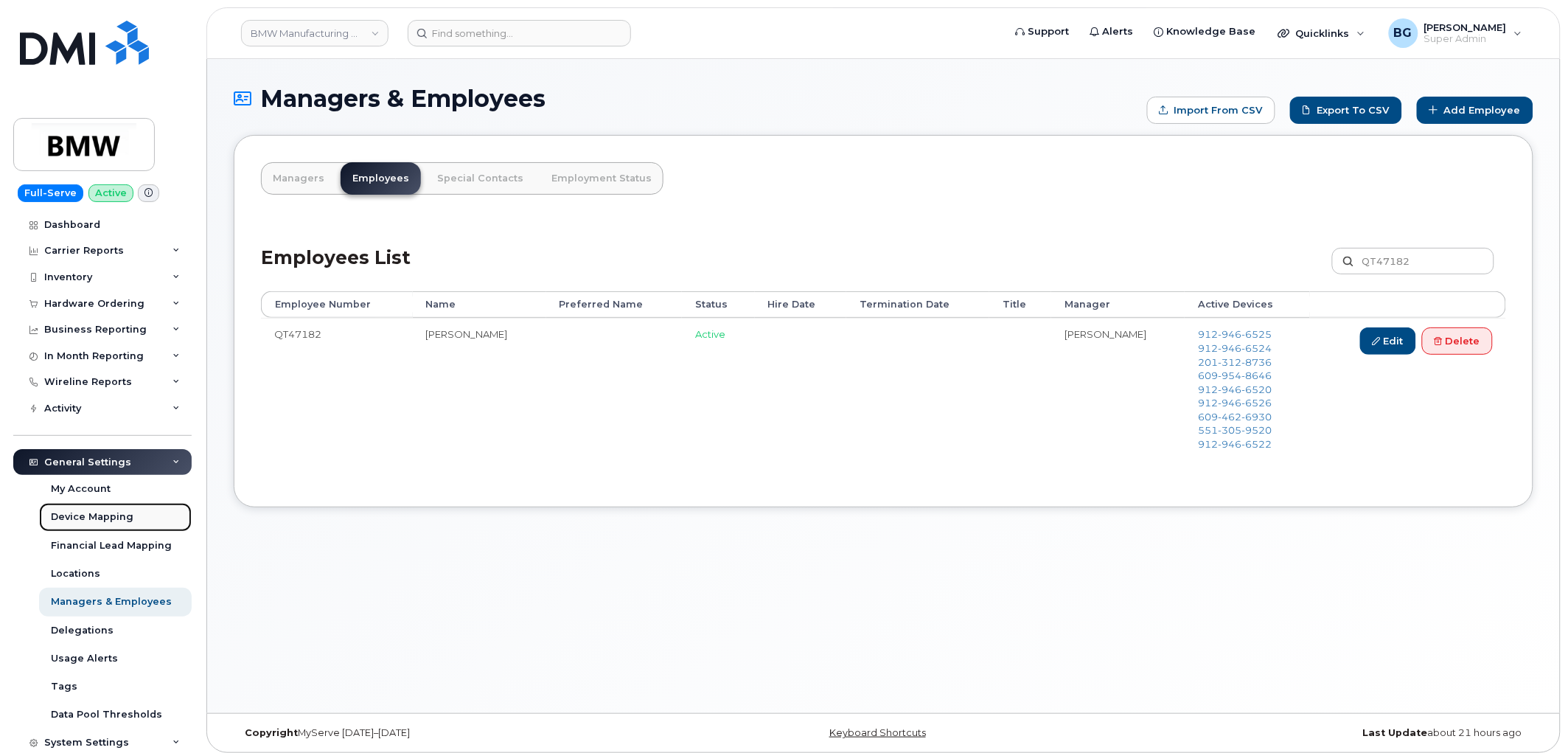
click at [93, 516] on div "Device Mapping" at bounding box center [92, 517] width 82 height 13
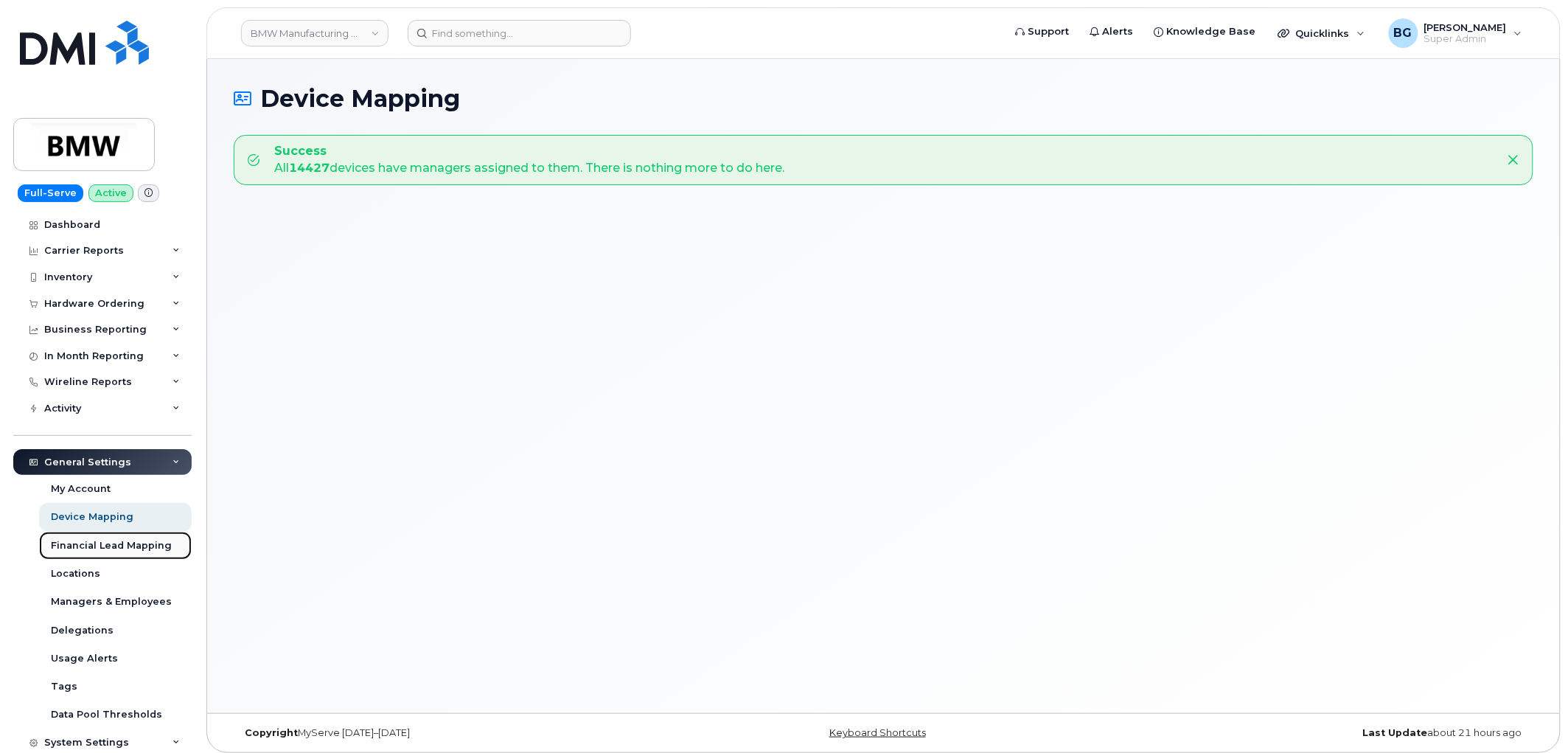
click at [121, 543] on div "Financial Lead Mapping" at bounding box center [112, 546] width 121 height 13
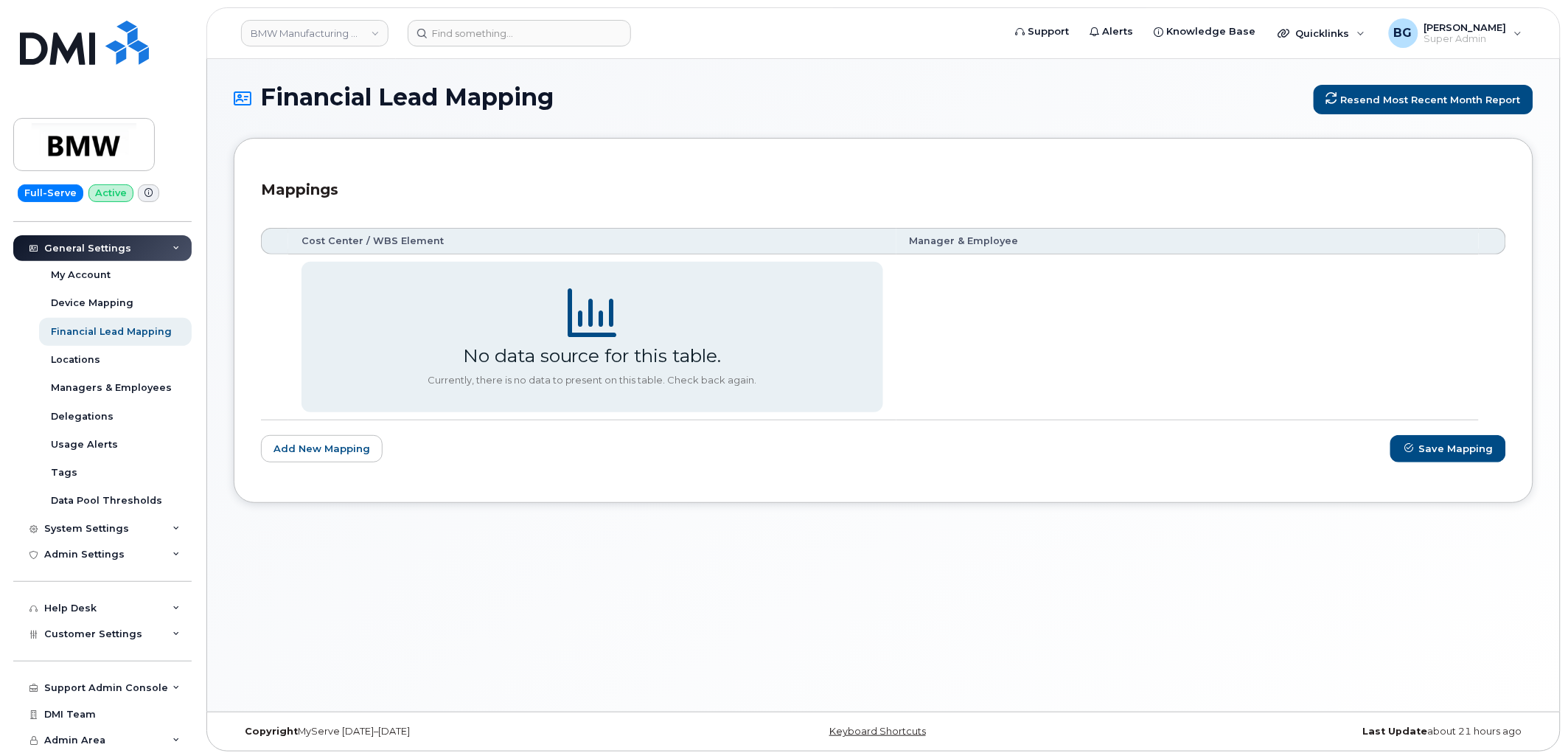
scroll to position [7, 0]
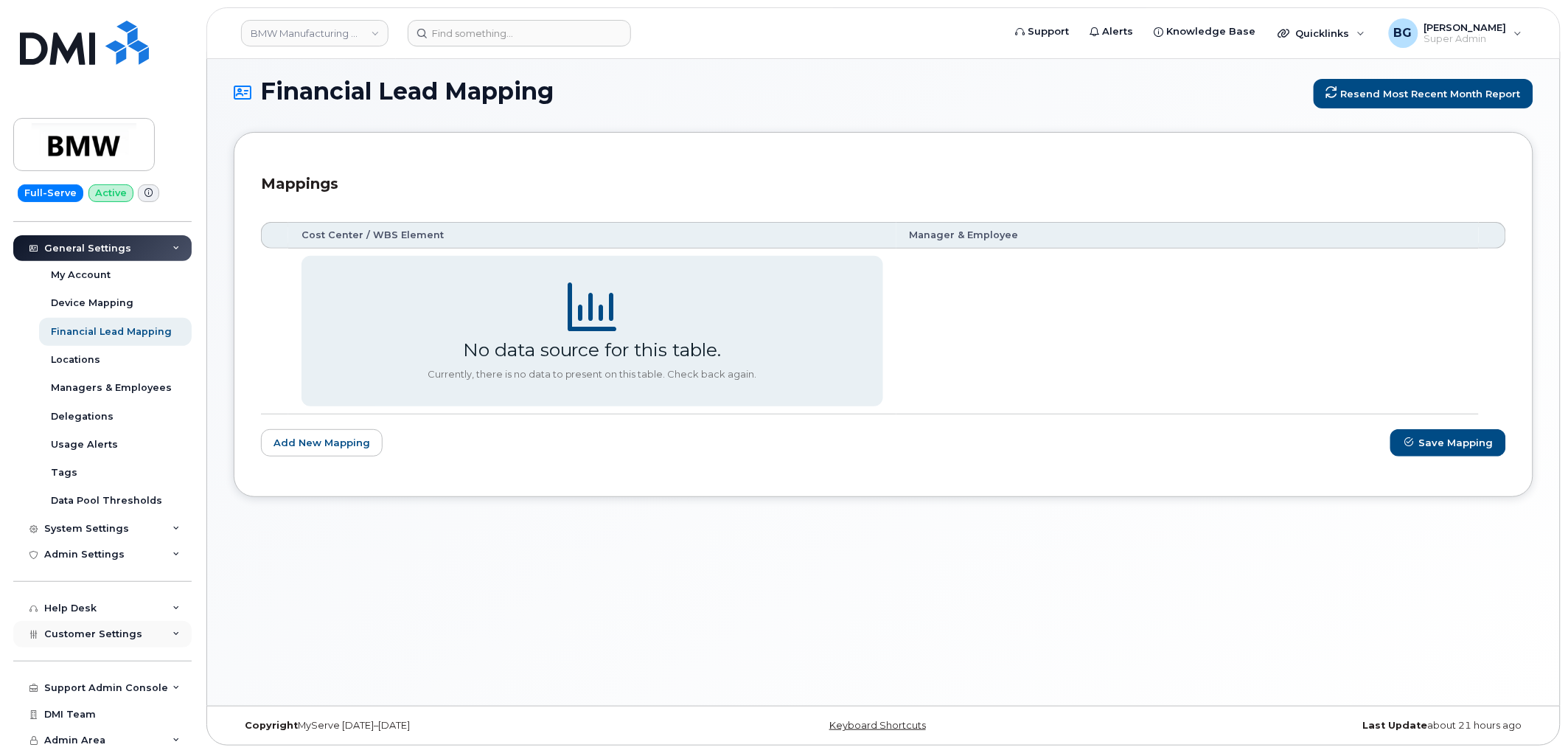
click at [104, 633] on span "Customer Settings" at bounding box center [92, 634] width 98 height 11
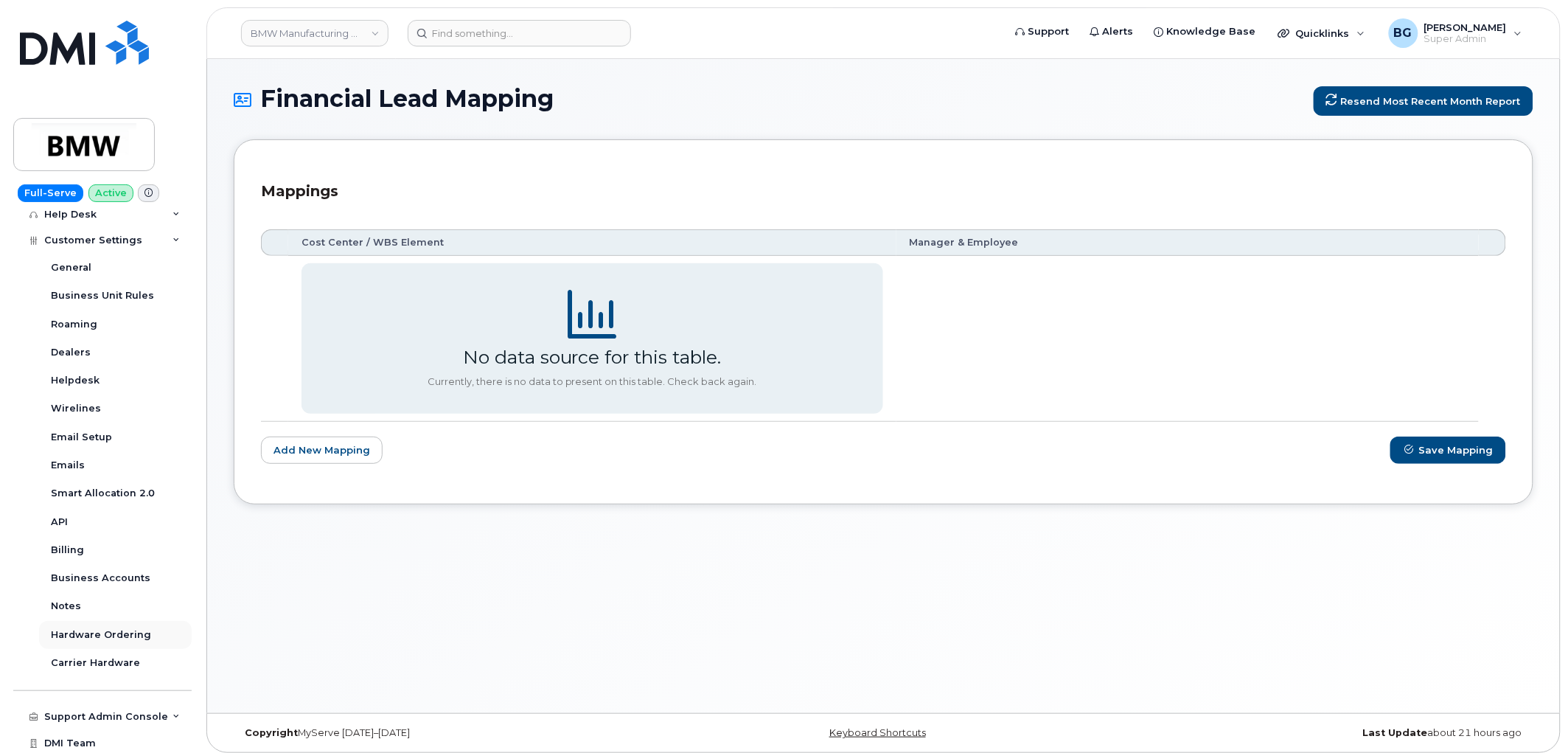
scroll to position [637, 0]
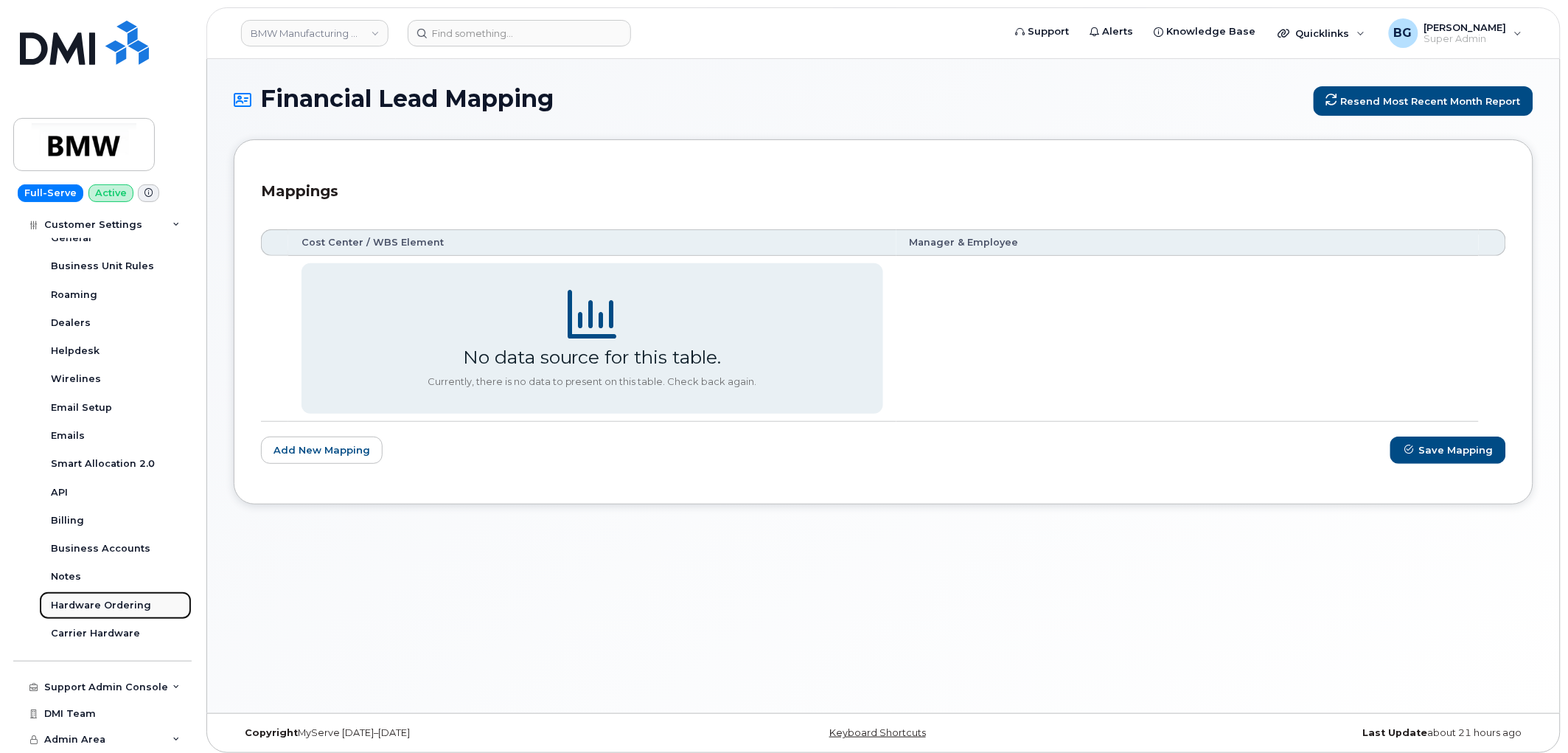
click at [97, 602] on div "Hardware Ordering" at bounding box center [101, 606] width 100 height 13
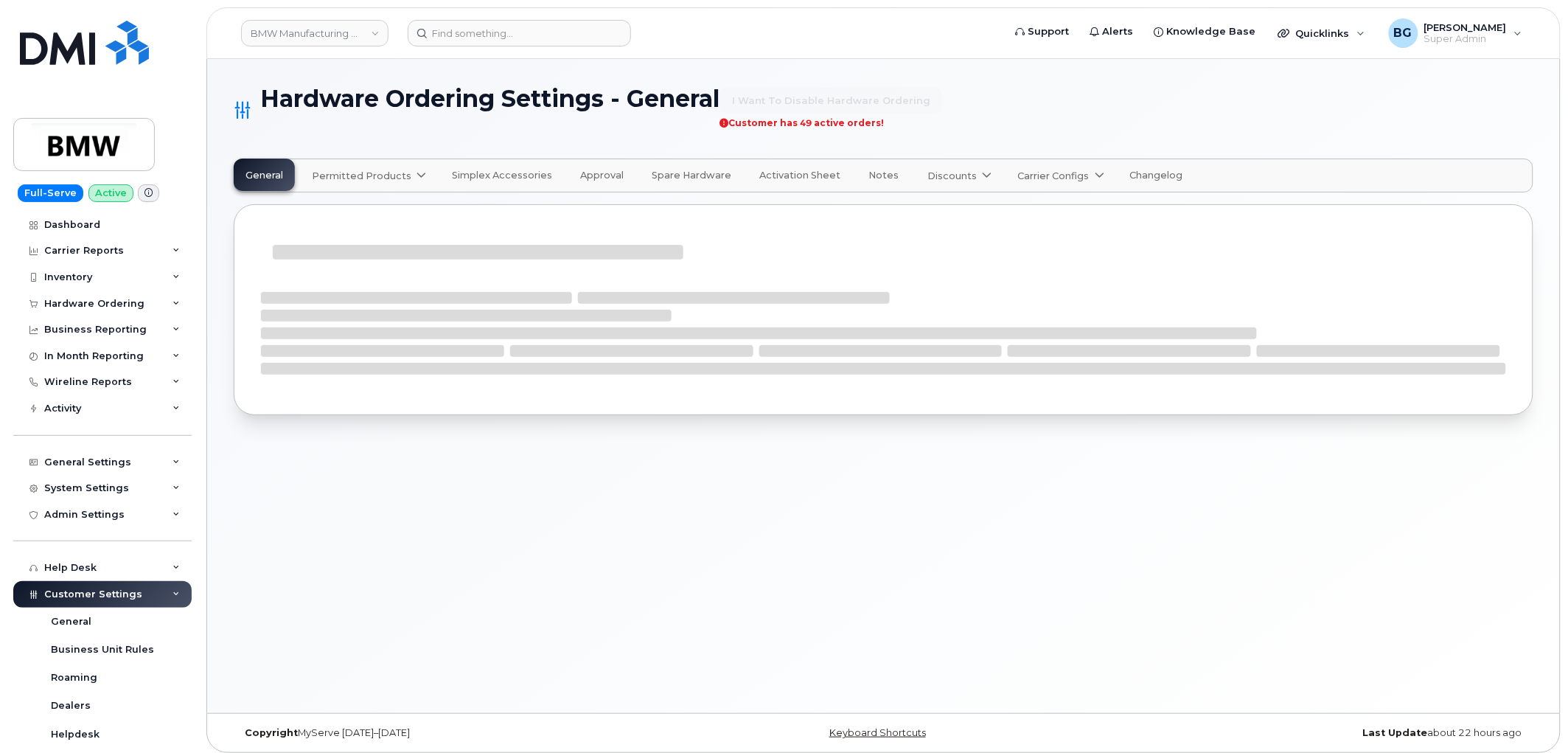
select select "admins"
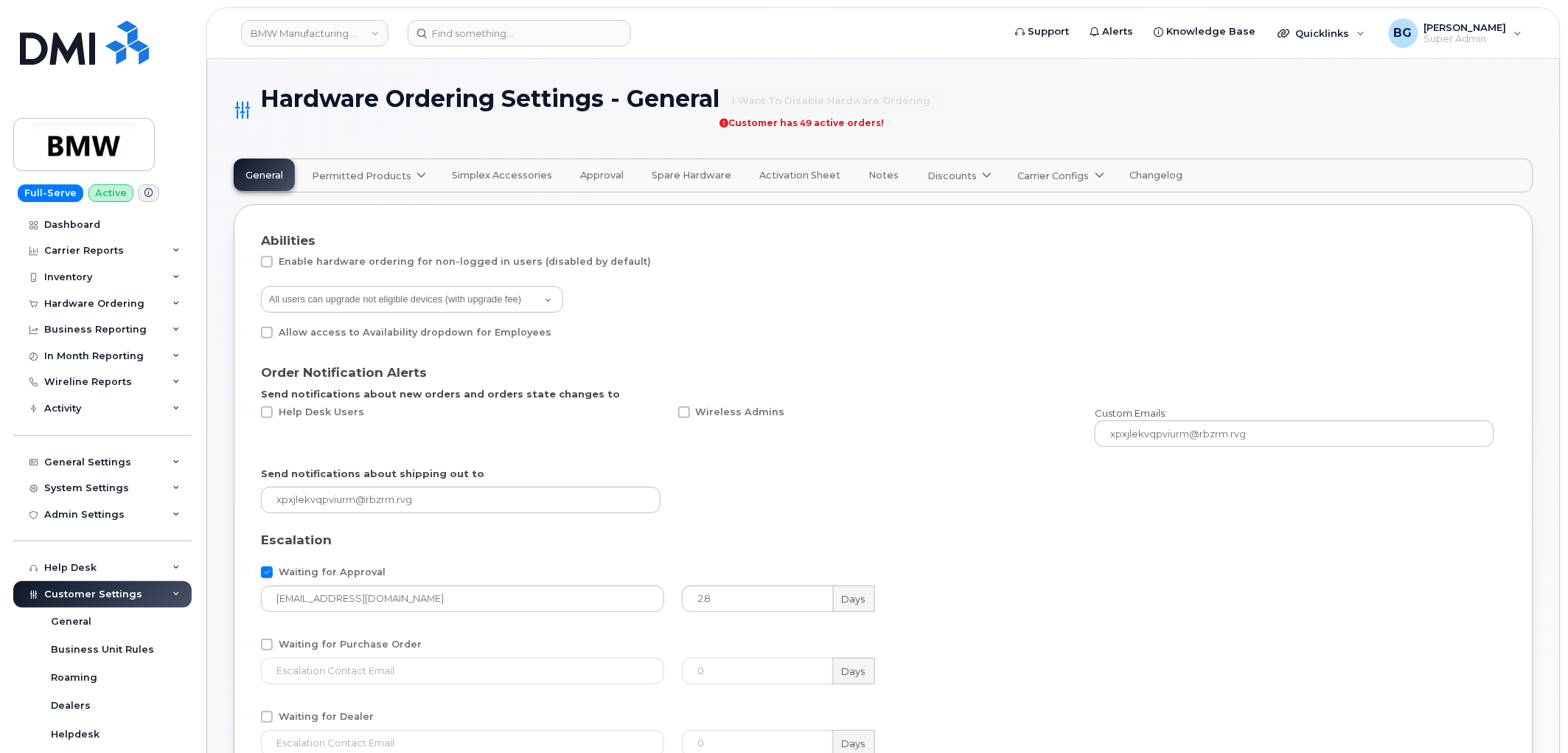
click at [597, 173] on span "Approval" at bounding box center [602, 175] width 44 height 12
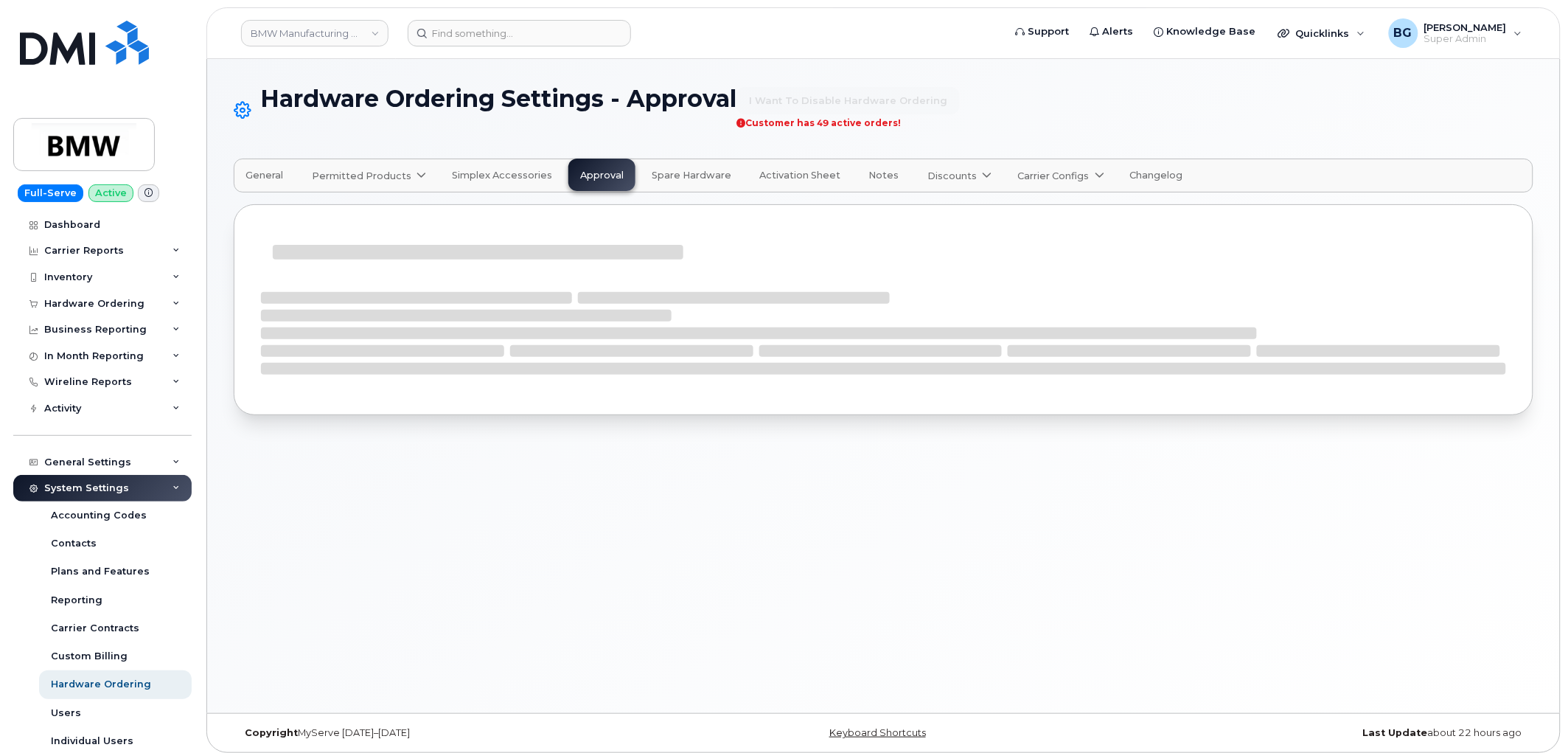
select select "mandatory"
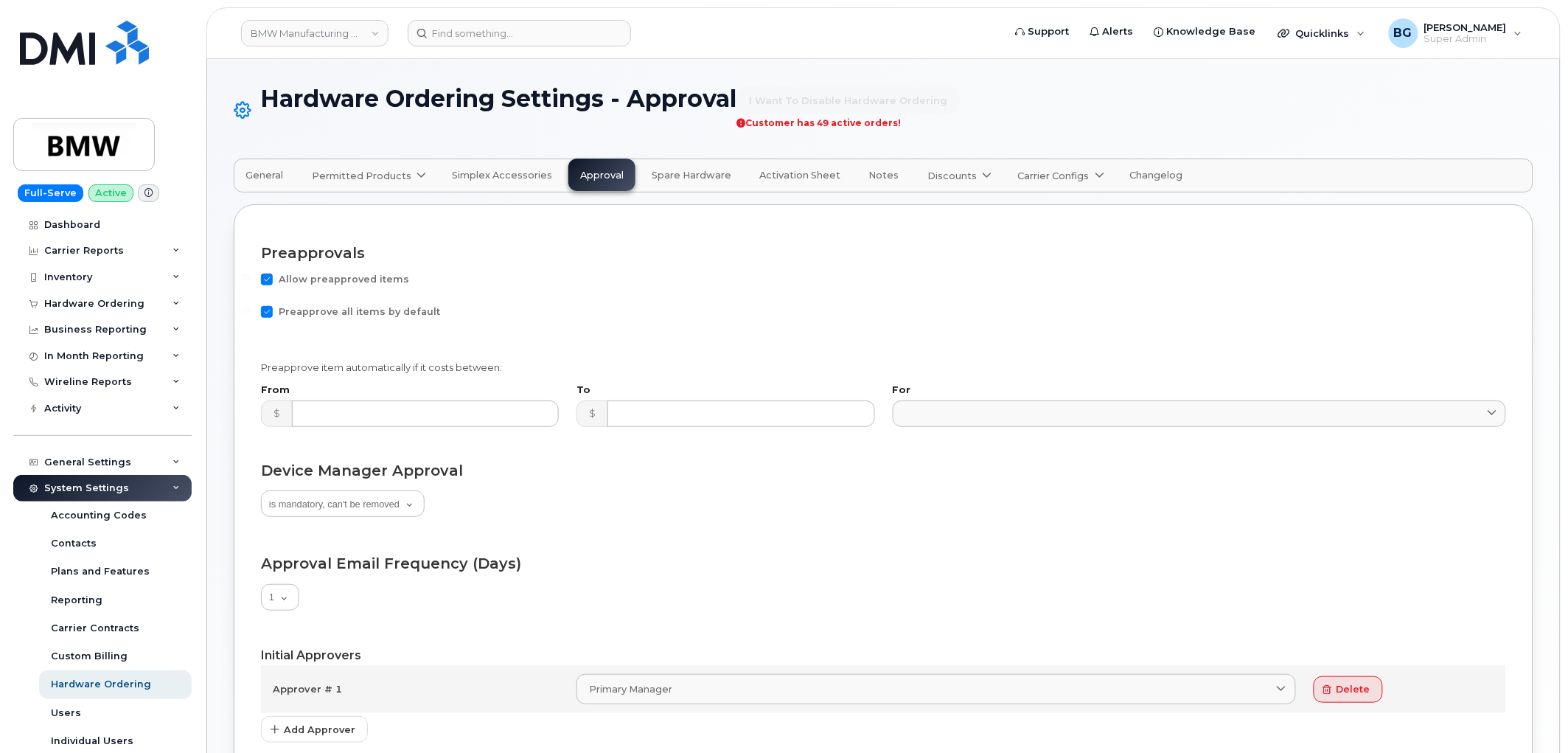
click at [267, 315] on span at bounding box center [267, 312] width 12 height 12
click at [251, 314] on input "Preapprove all items by default" at bounding box center [247, 310] width 7 height 7
checkbox input "false"
click at [382, 283] on span "Allow preapproved items" at bounding box center [344, 279] width 131 height 11
click at [251, 281] on input "Allow preapproved items" at bounding box center [247, 277] width 7 height 7
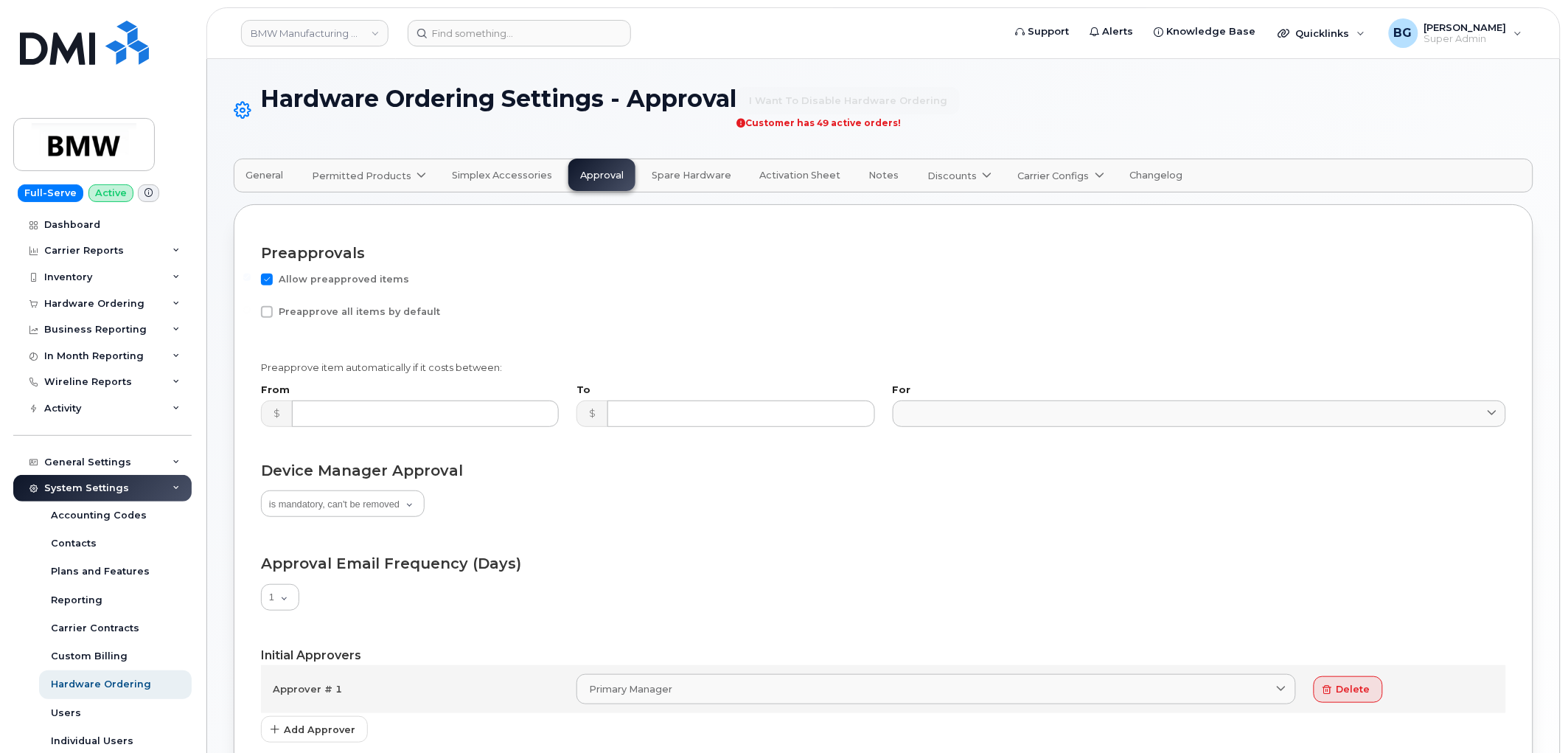
checkbox input "false"
click at [409, 411] on input "number" at bounding box center [425, 413] width 267 height 26
click at [595, 581] on div "Approval Email Frequency (Days) 1 2 3 4 5 6 7" at bounding box center [883, 584] width 1245 height 58
click at [388, 495] on select "is not required is optional, can be removed is mandatory, can't be removed" at bounding box center [342, 503] width 163 height 26
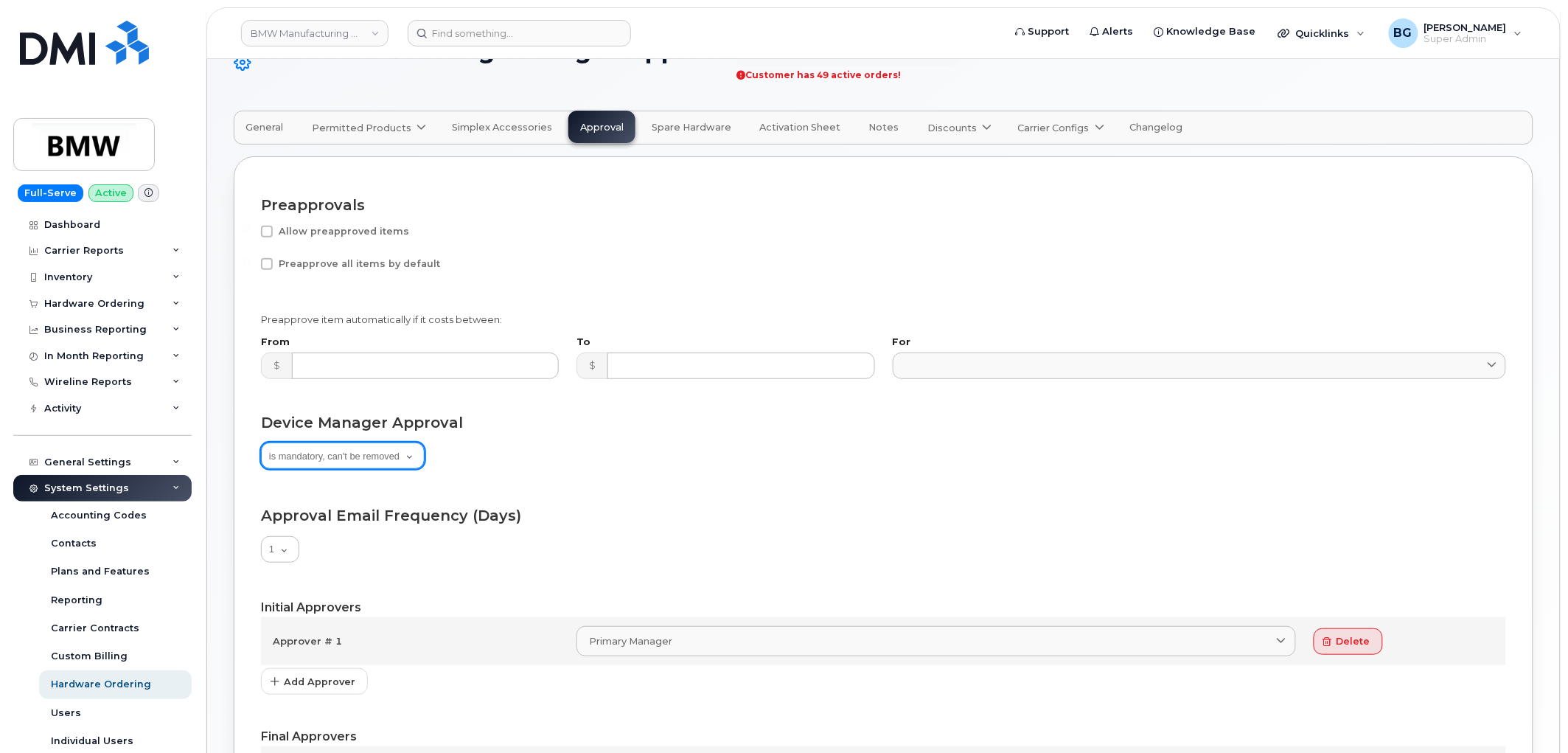
scroll to position [32, 0]
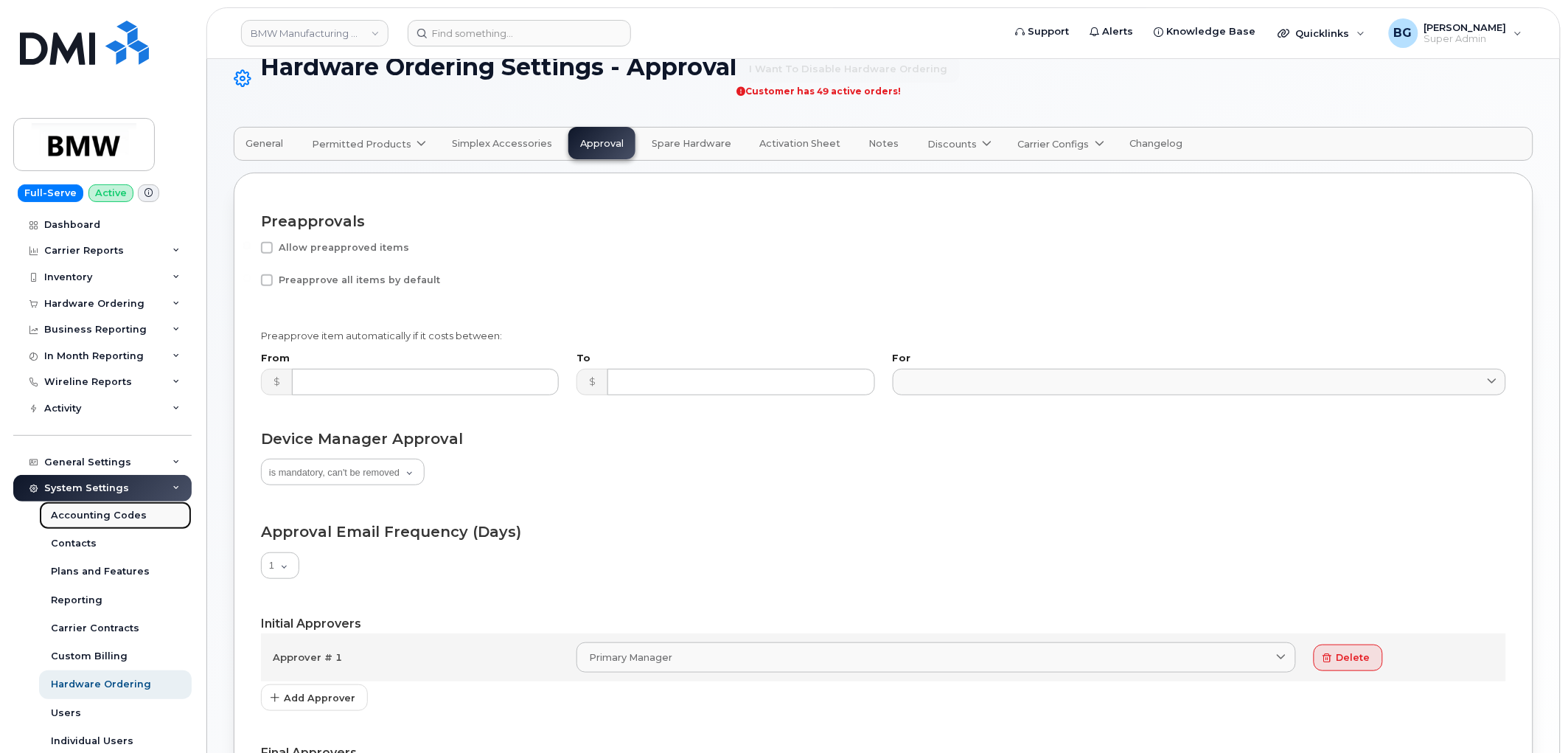
click at [86, 517] on div "Accounting Codes" at bounding box center [99, 515] width 96 height 13
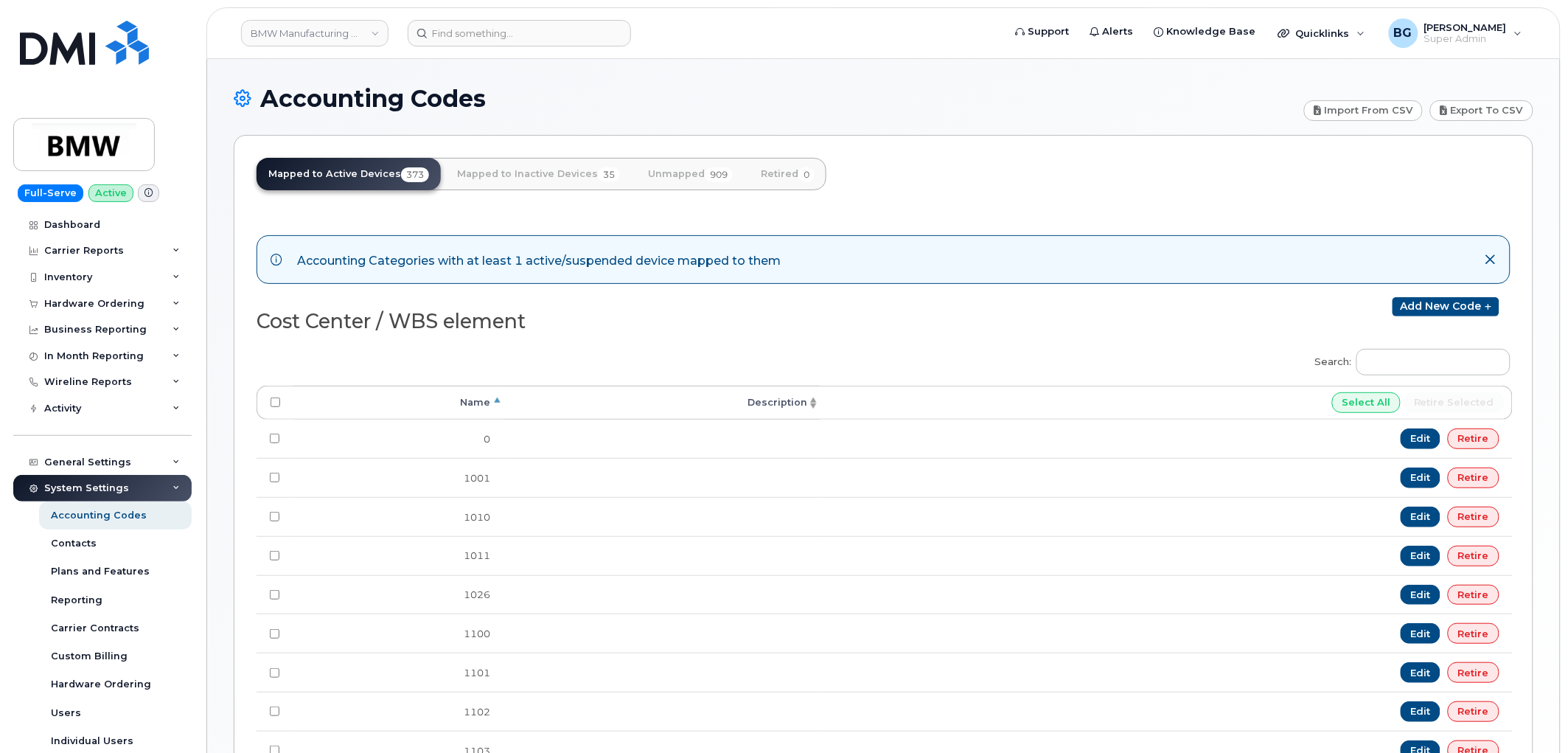
click at [1015, 197] on div "Mapped to Active Devices 373 Mapped to Inactive Devices 35 Unmapped 909 Retired…" at bounding box center [882, 507] width 1299 height 743
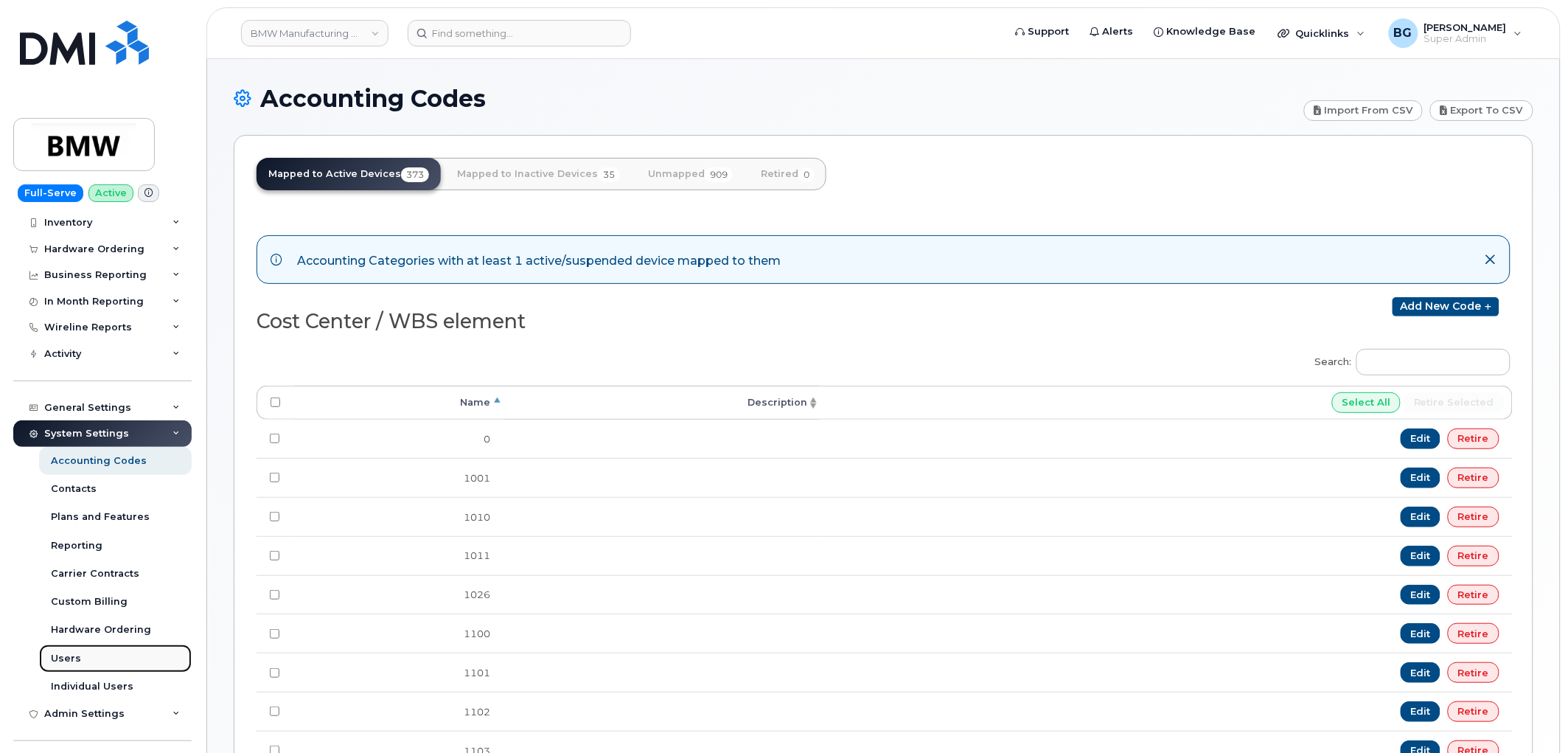
click at [66, 660] on div "Users" at bounding box center [66, 658] width 30 height 13
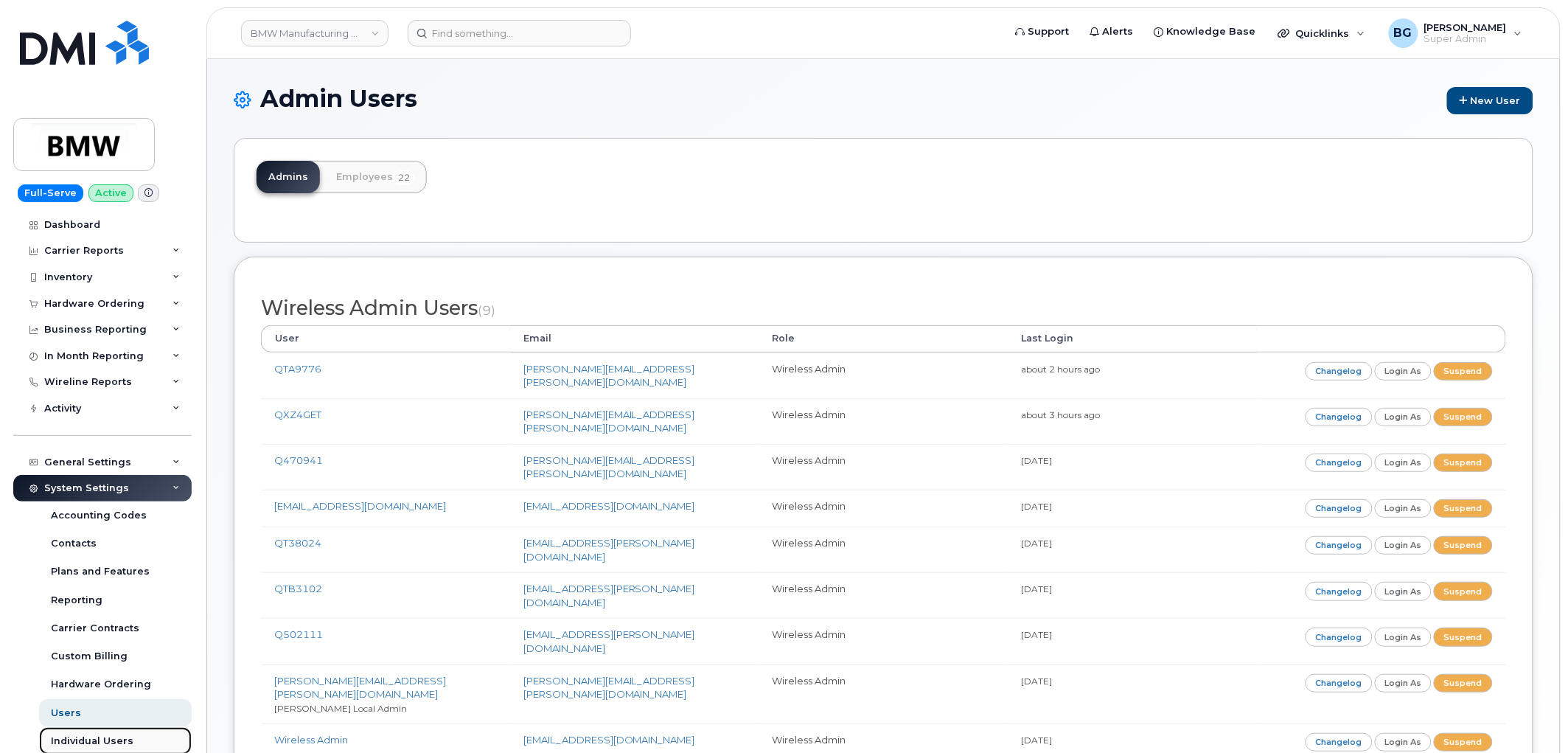
click at [112, 738] on div "Individual Users" at bounding box center [92, 741] width 82 height 13
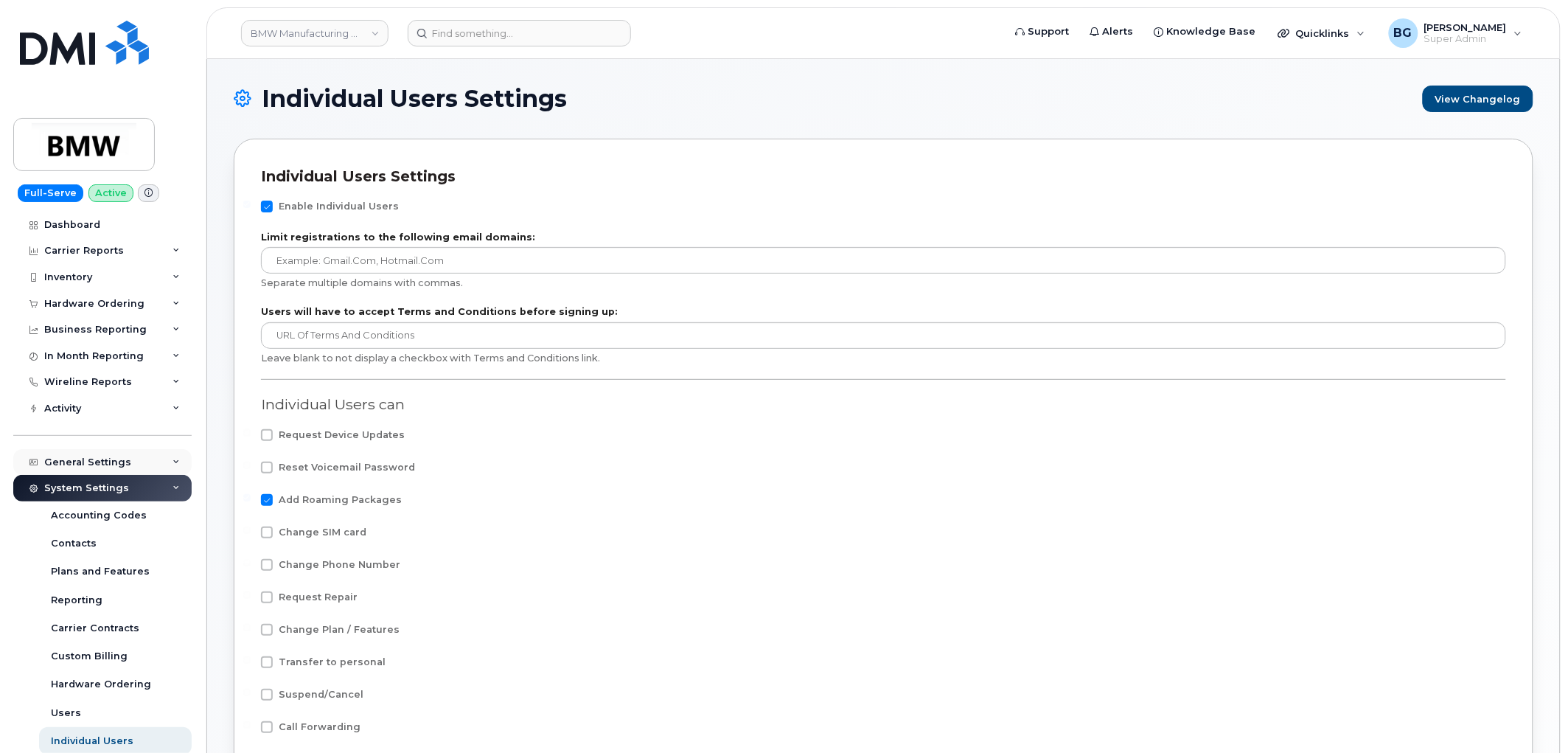
click at [78, 458] on div "General Settings" at bounding box center [87, 462] width 87 height 12
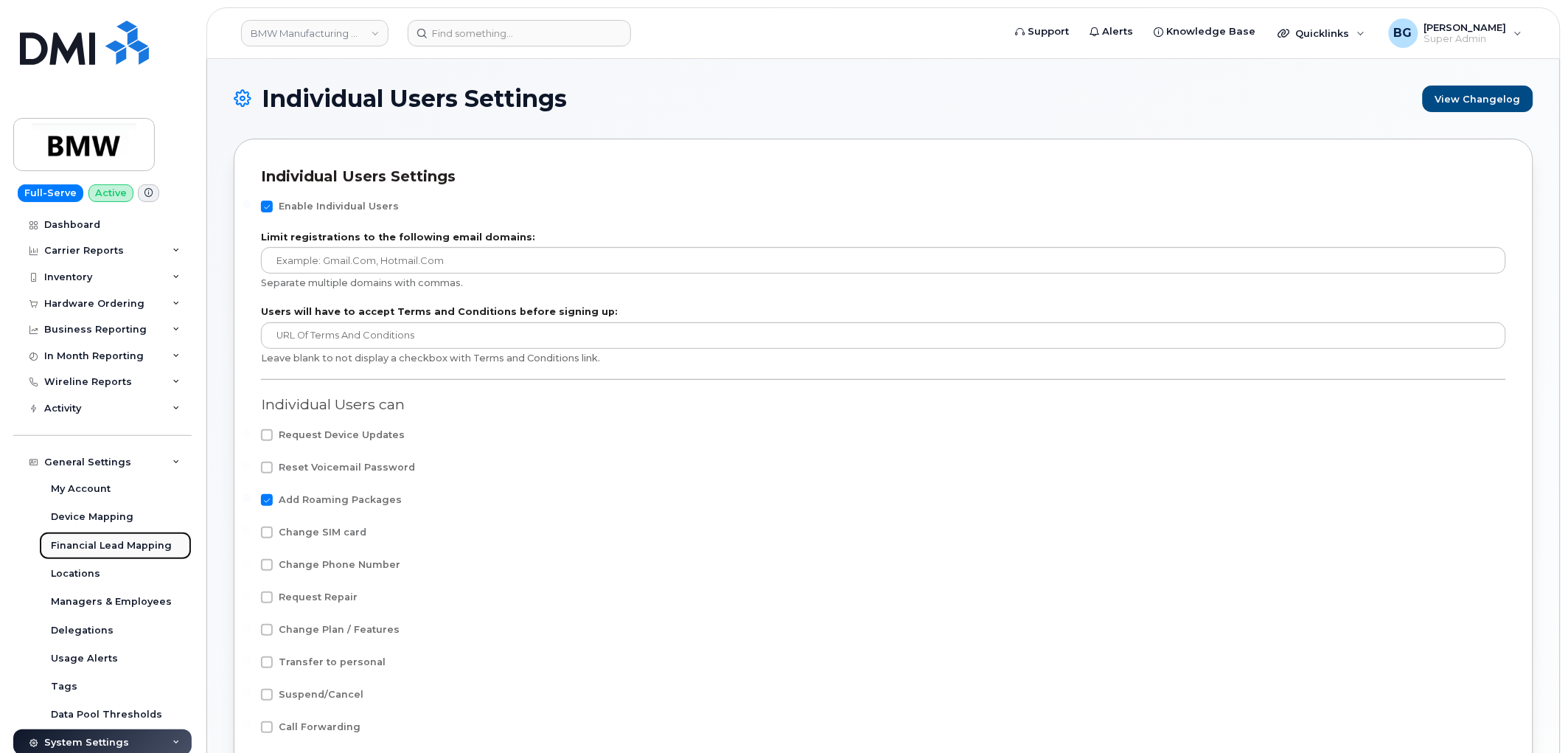
click at [90, 539] on div "Financial Lead Mapping" at bounding box center [112, 546] width 121 height 13
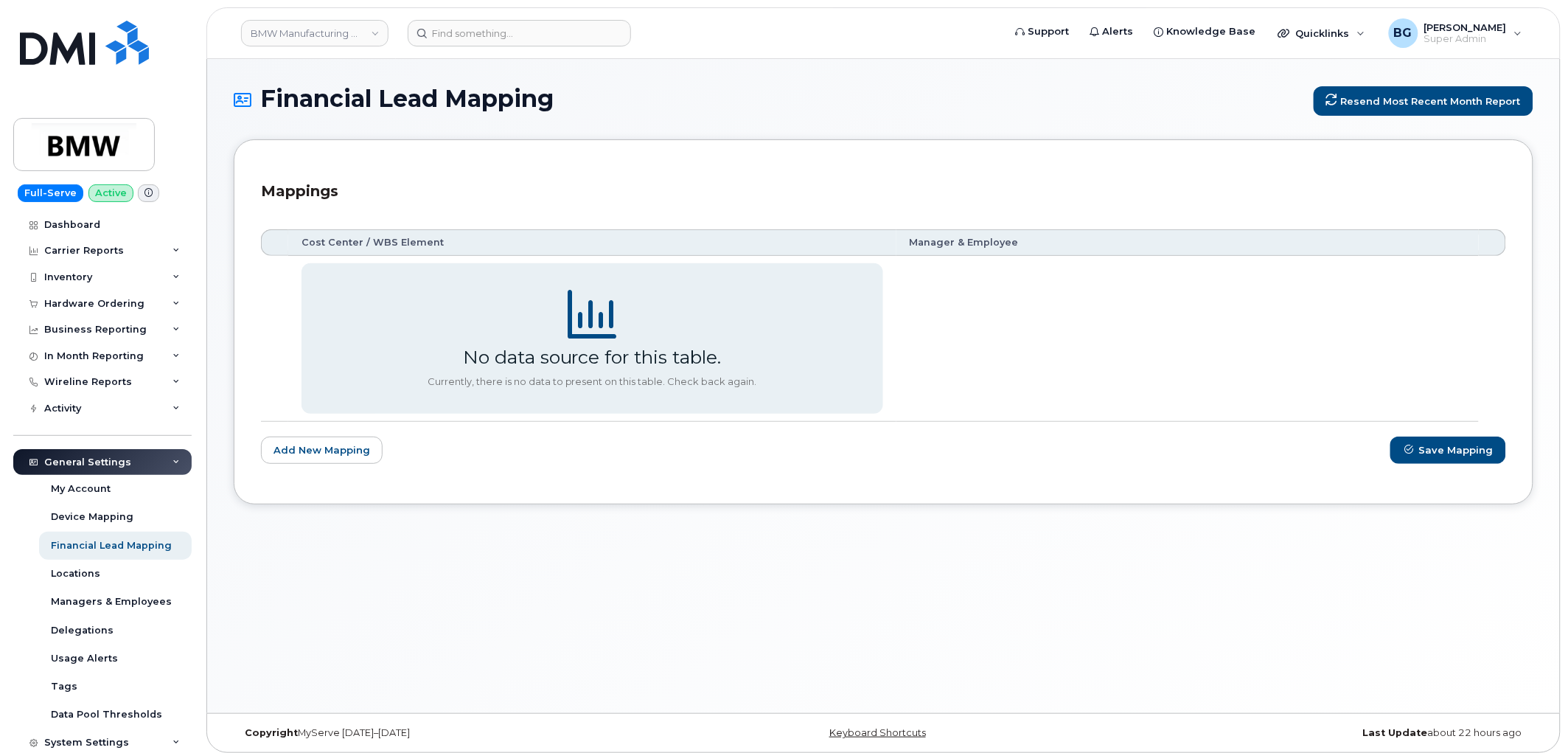
drag, startPoint x: 187, startPoint y: 1, endPoint x: 1062, endPoint y: 146, distance: 886.9
click at [1066, 147] on div "Mappings Customize filter Refresh Export Cost Center / WBS Element Manager & Em…" at bounding box center [882, 322] width 1299 height 366
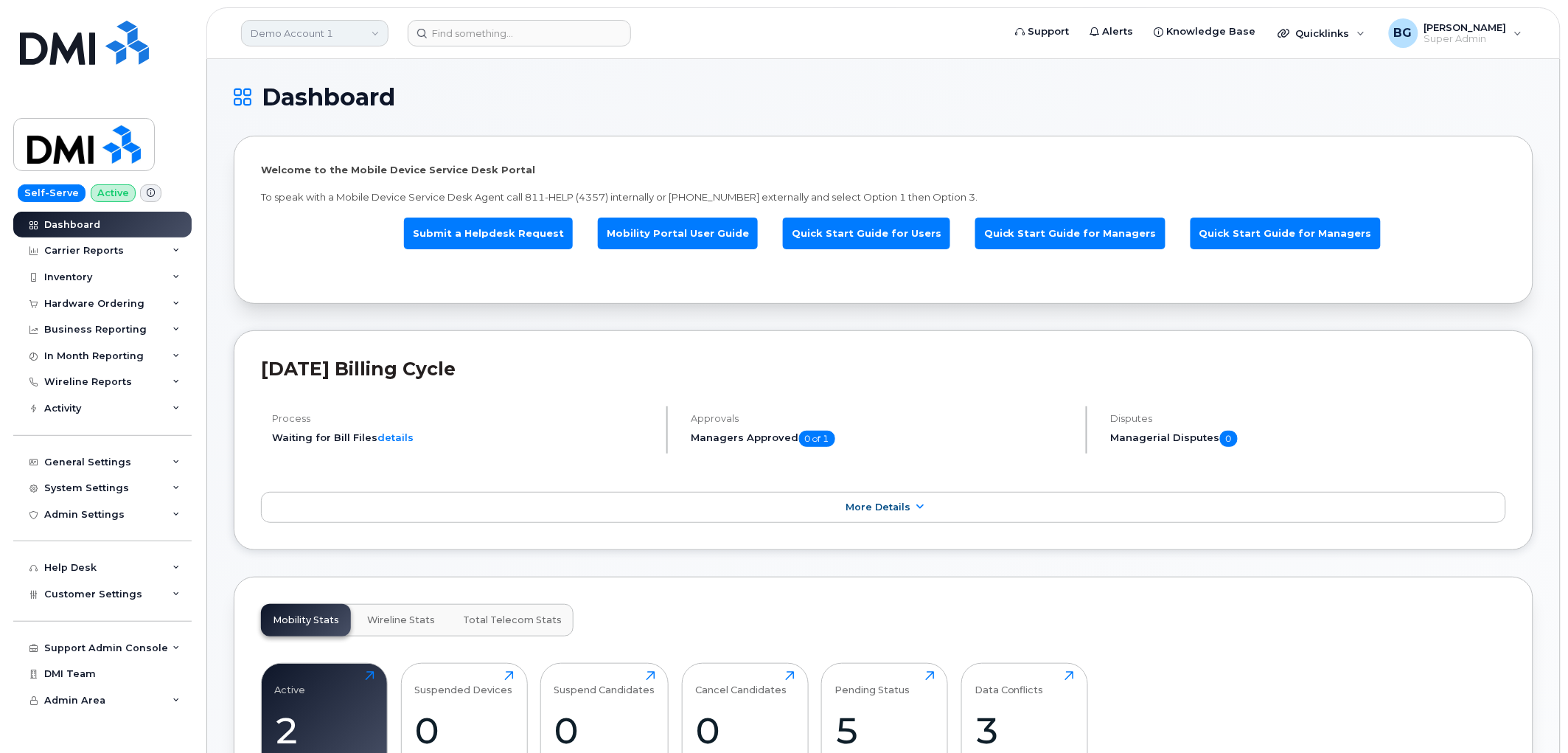
click at [296, 37] on link "Demo Account 1" at bounding box center [314, 33] width 147 height 26
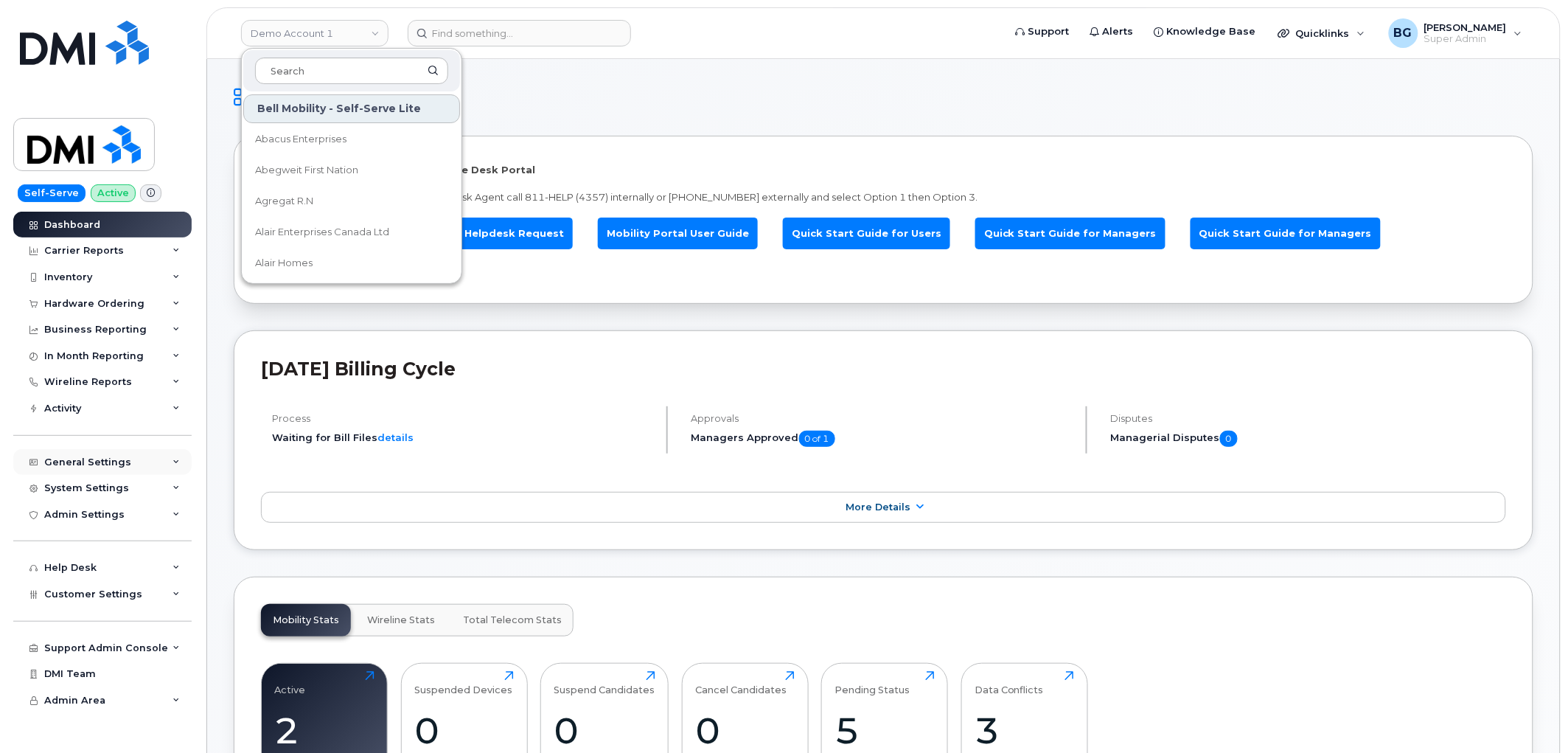
click at [116, 459] on div "General Settings" at bounding box center [87, 462] width 87 height 12
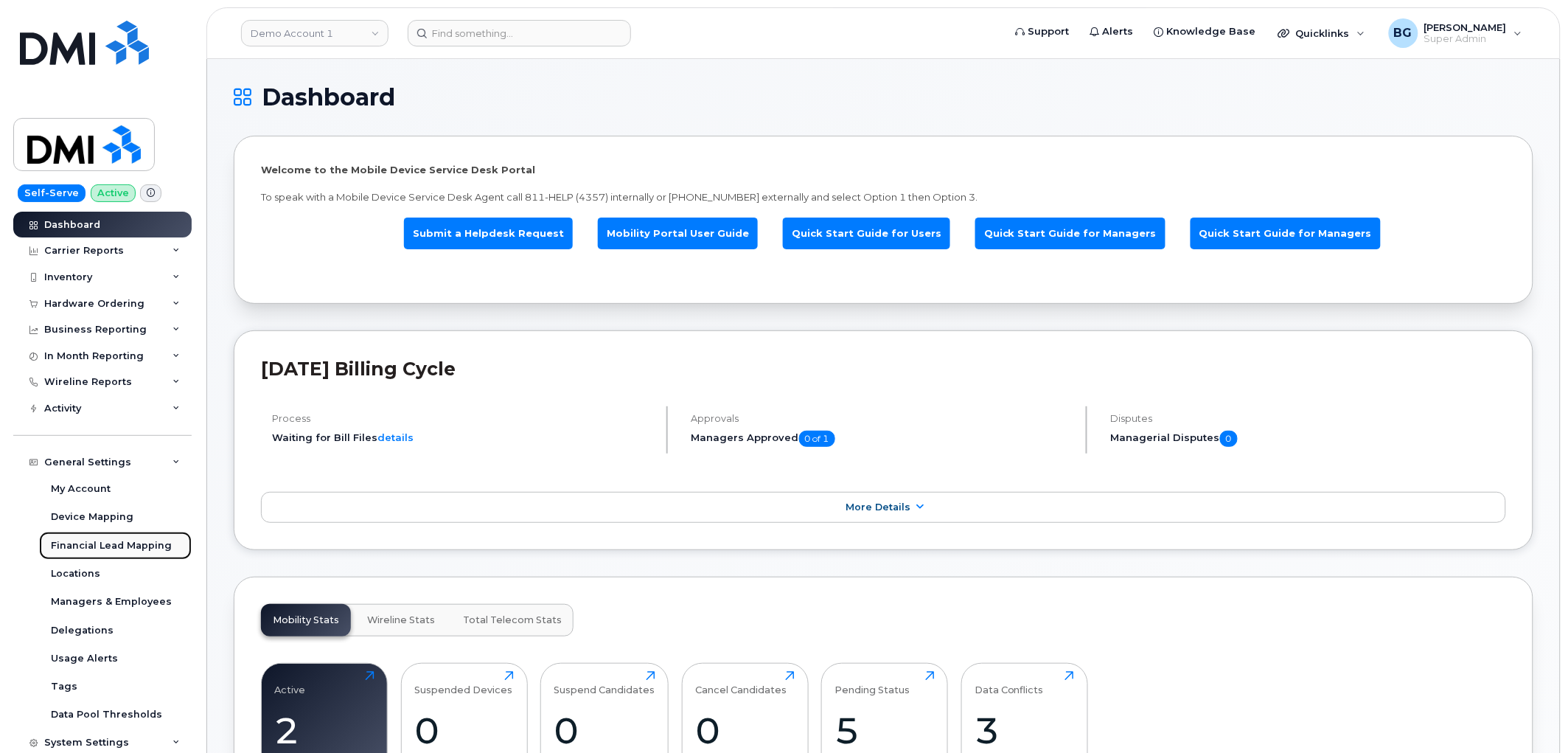
click at [71, 540] on div "Financial Lead Mapping" at bounding box center [112, 546] width 121 height 13
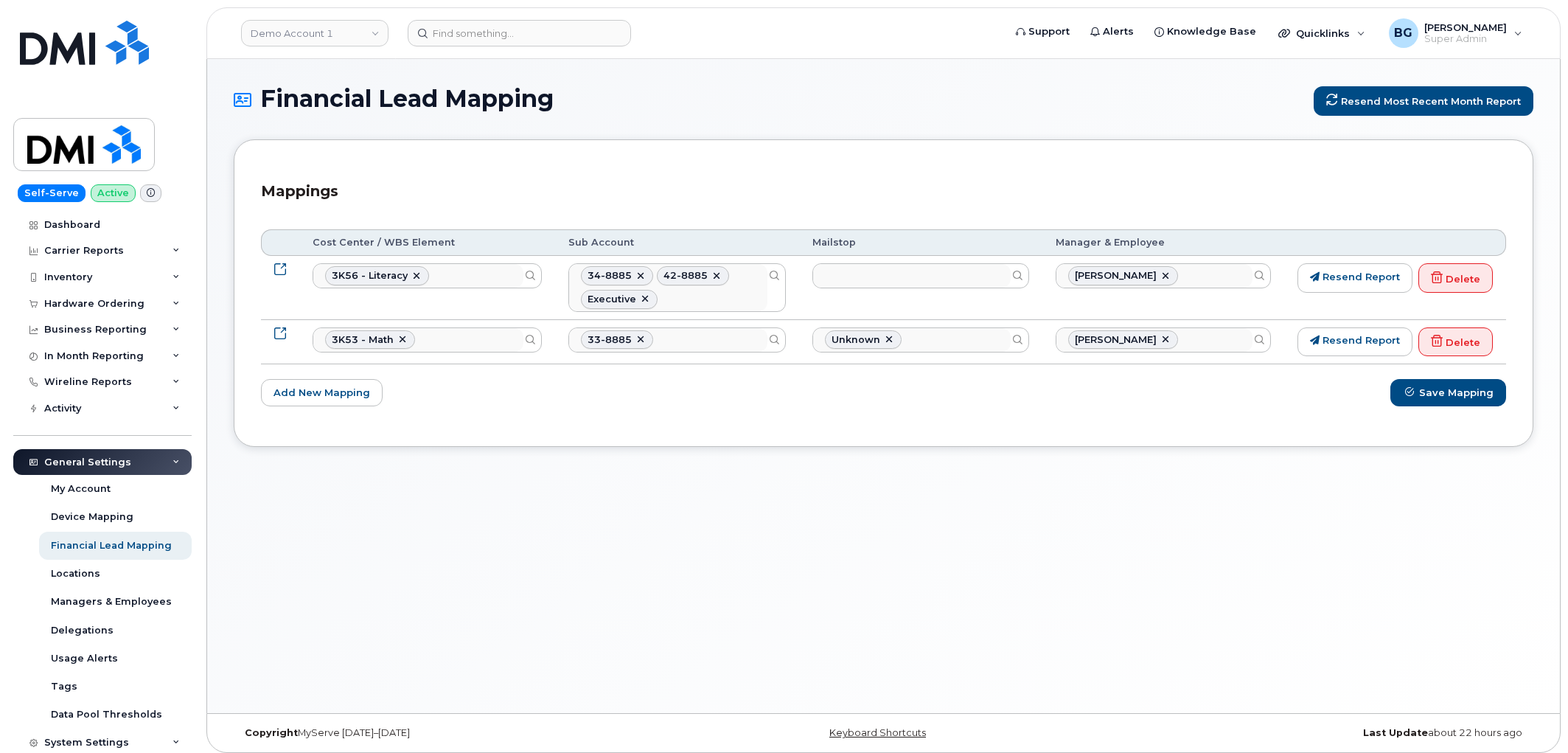
select select "10477664"
select select "400"
select select
select select "10477647"
select select "399"
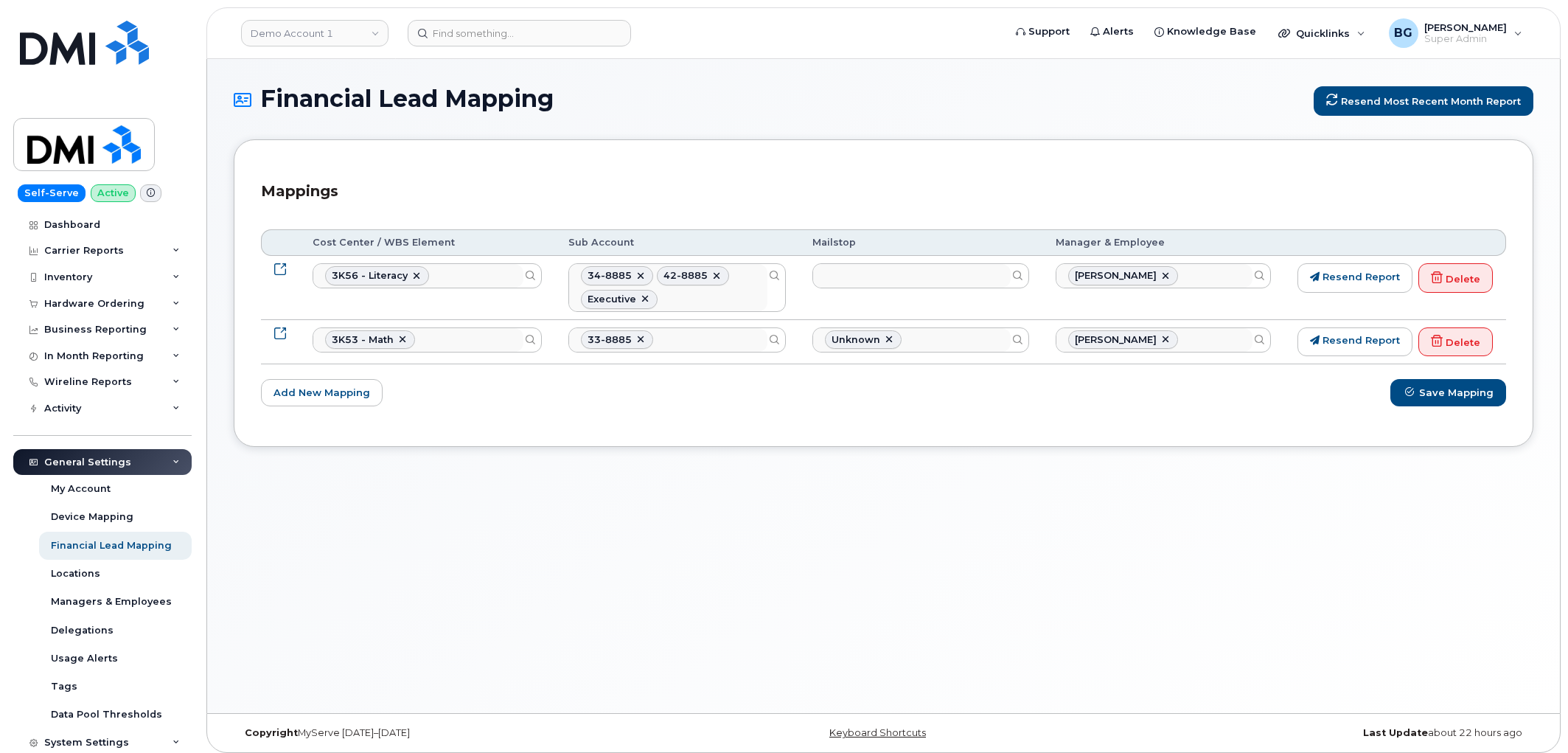
select select "29539250"
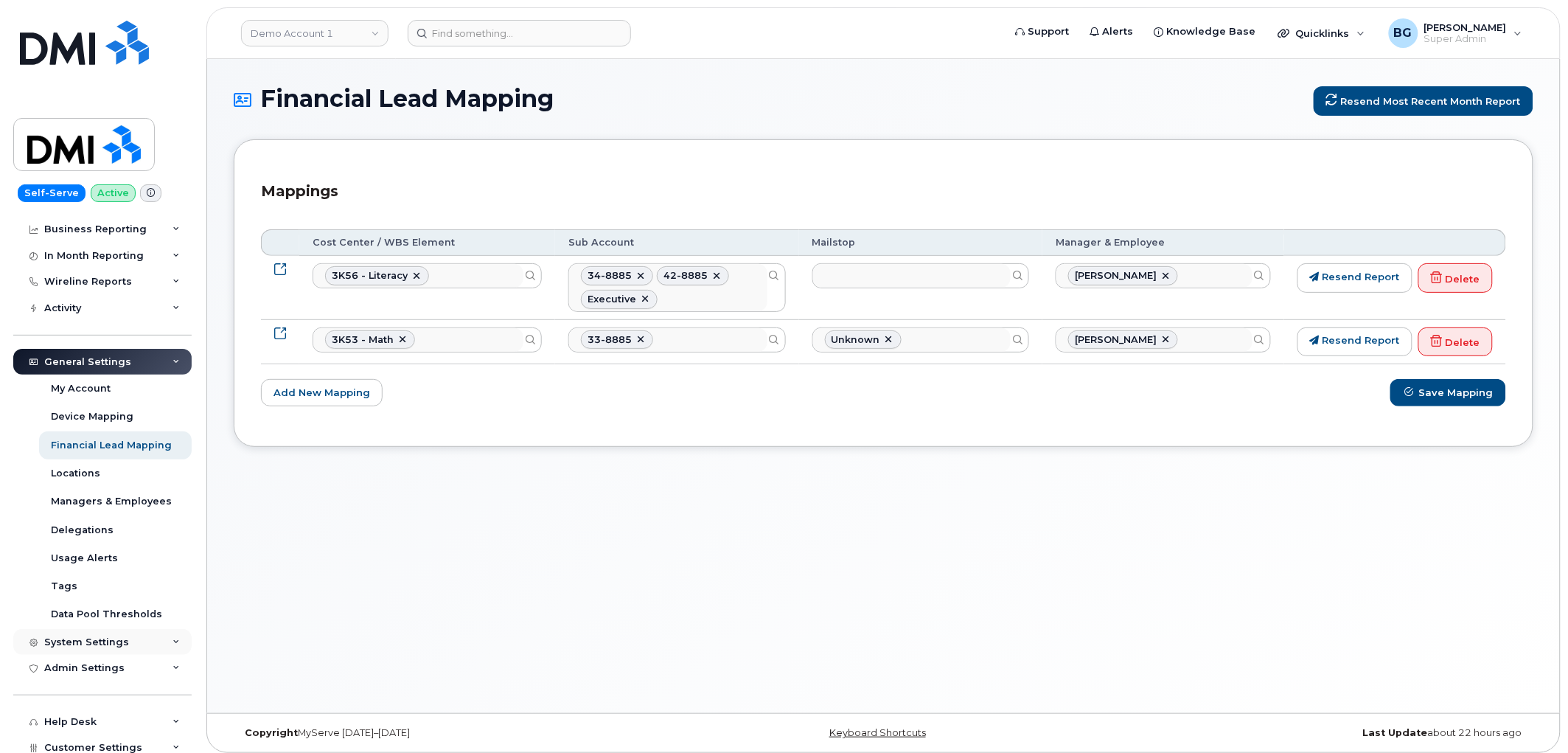
scroll to position [108, 0]
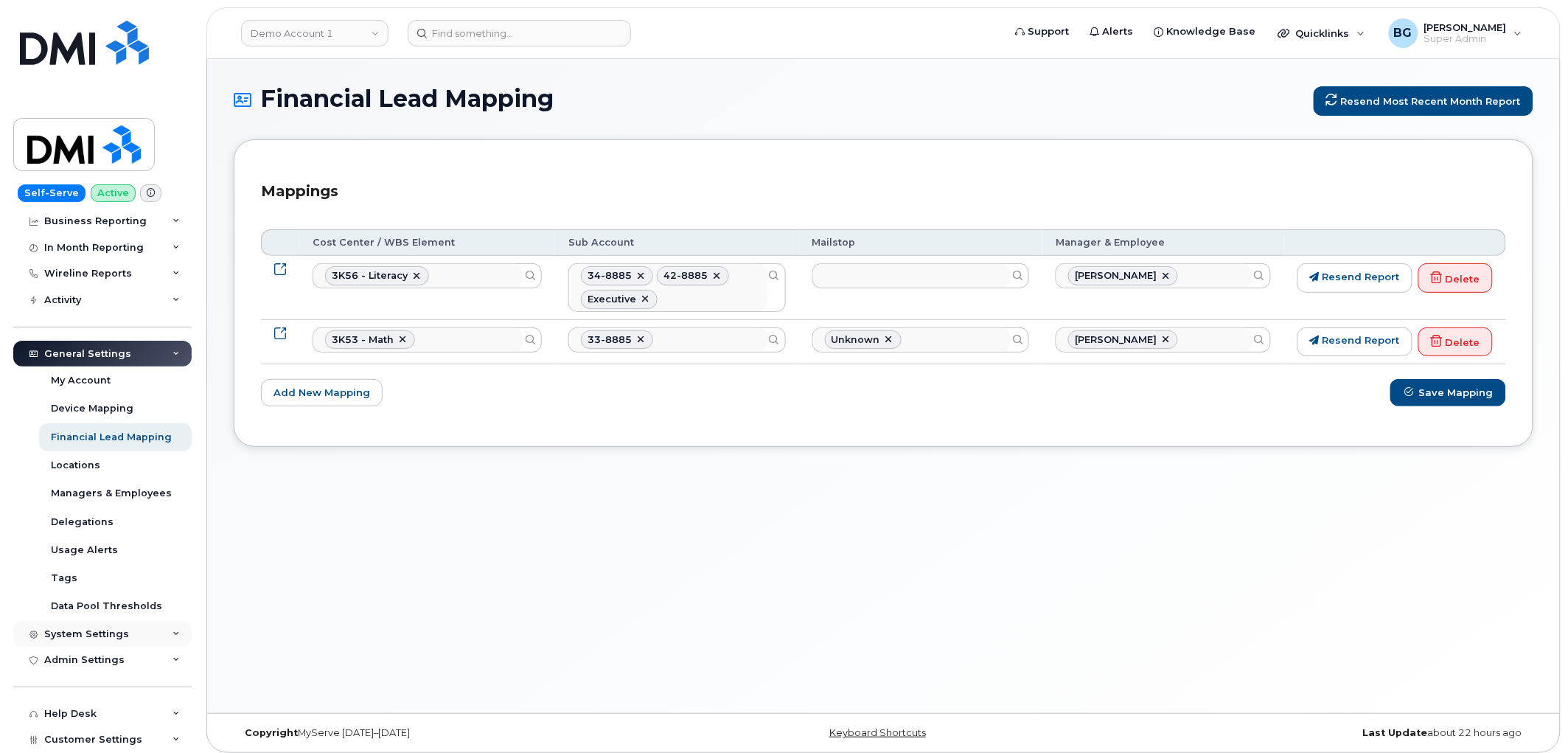
click at [111, 633] on div "System Settings" at bounding box center [86, 634] width 85 height 12
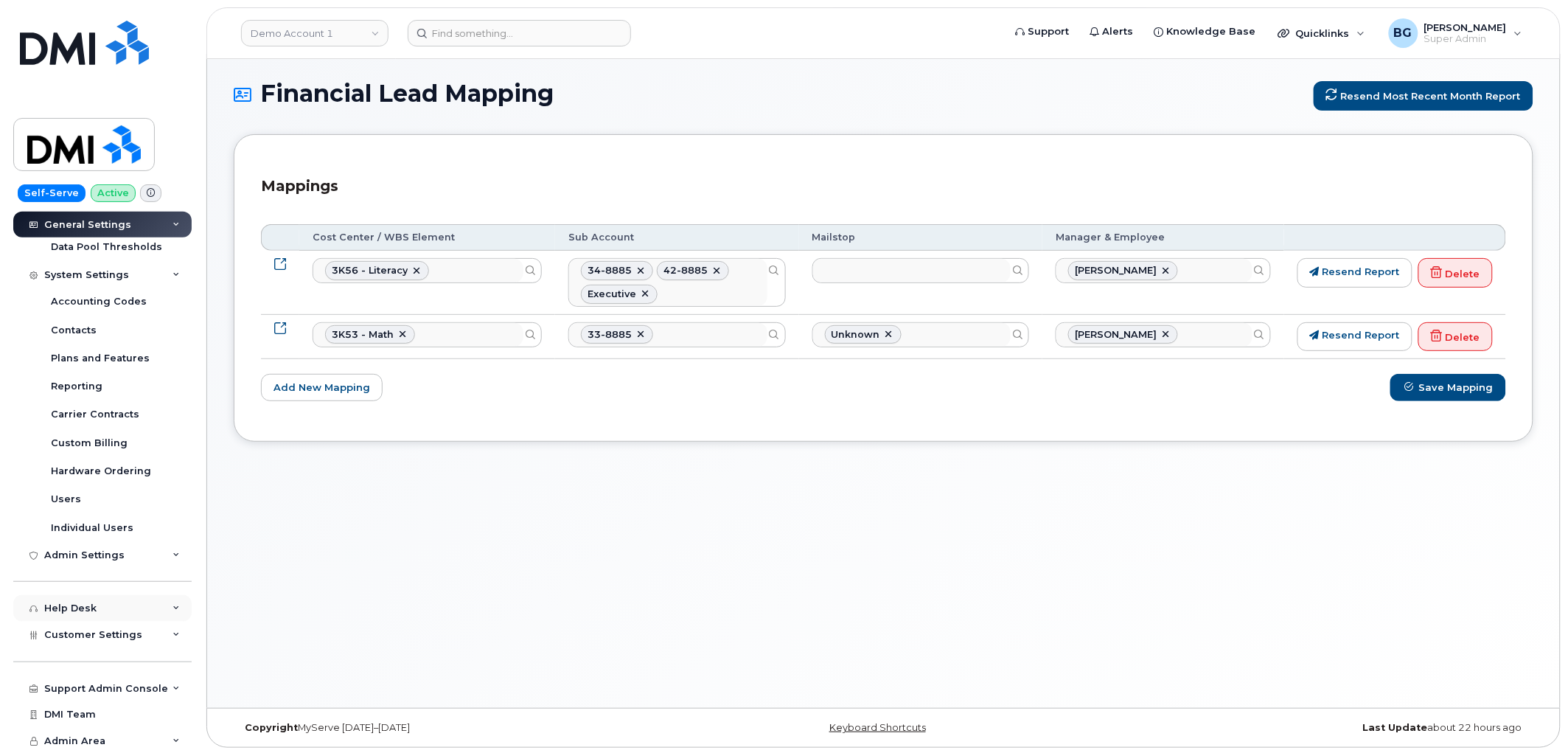
scroll to position [7, 0]
click at [97, 635] on span "Customer Settings" at bounding box center [92, 634] width 98 height 11
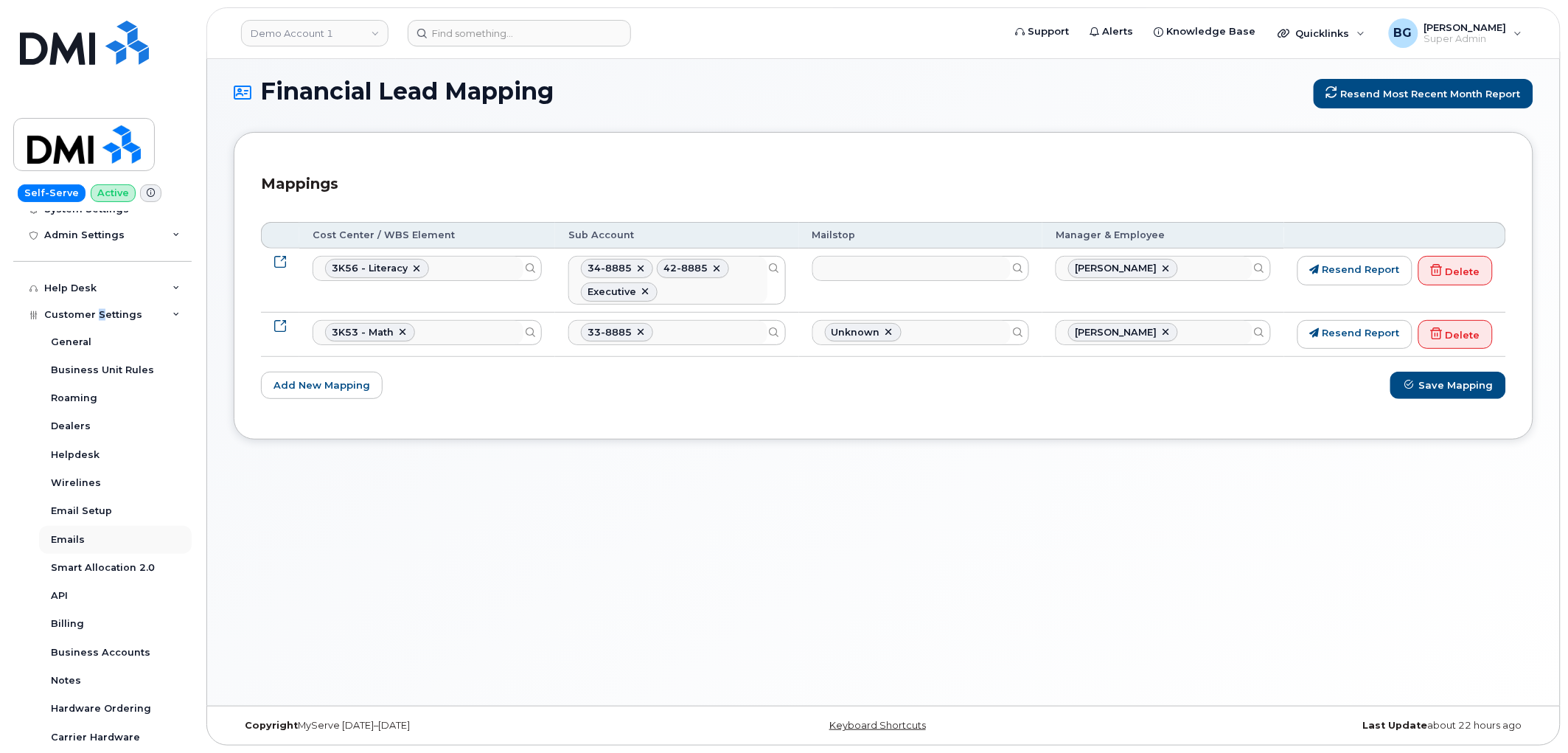
scroll to position [795, 0]
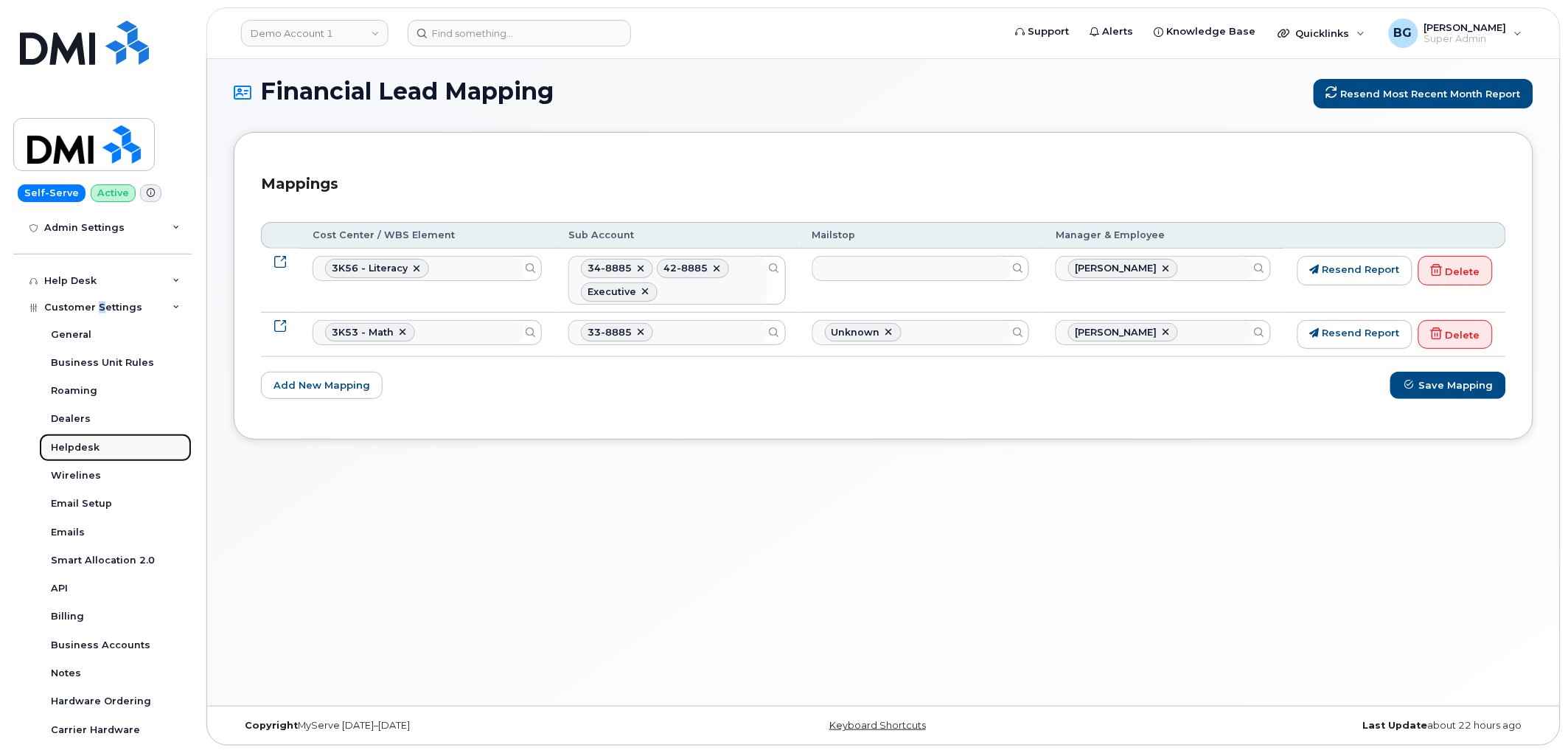
click at [76, 444] on div "Helpdesk" at bounding box center [76, 447] width 49 height 13
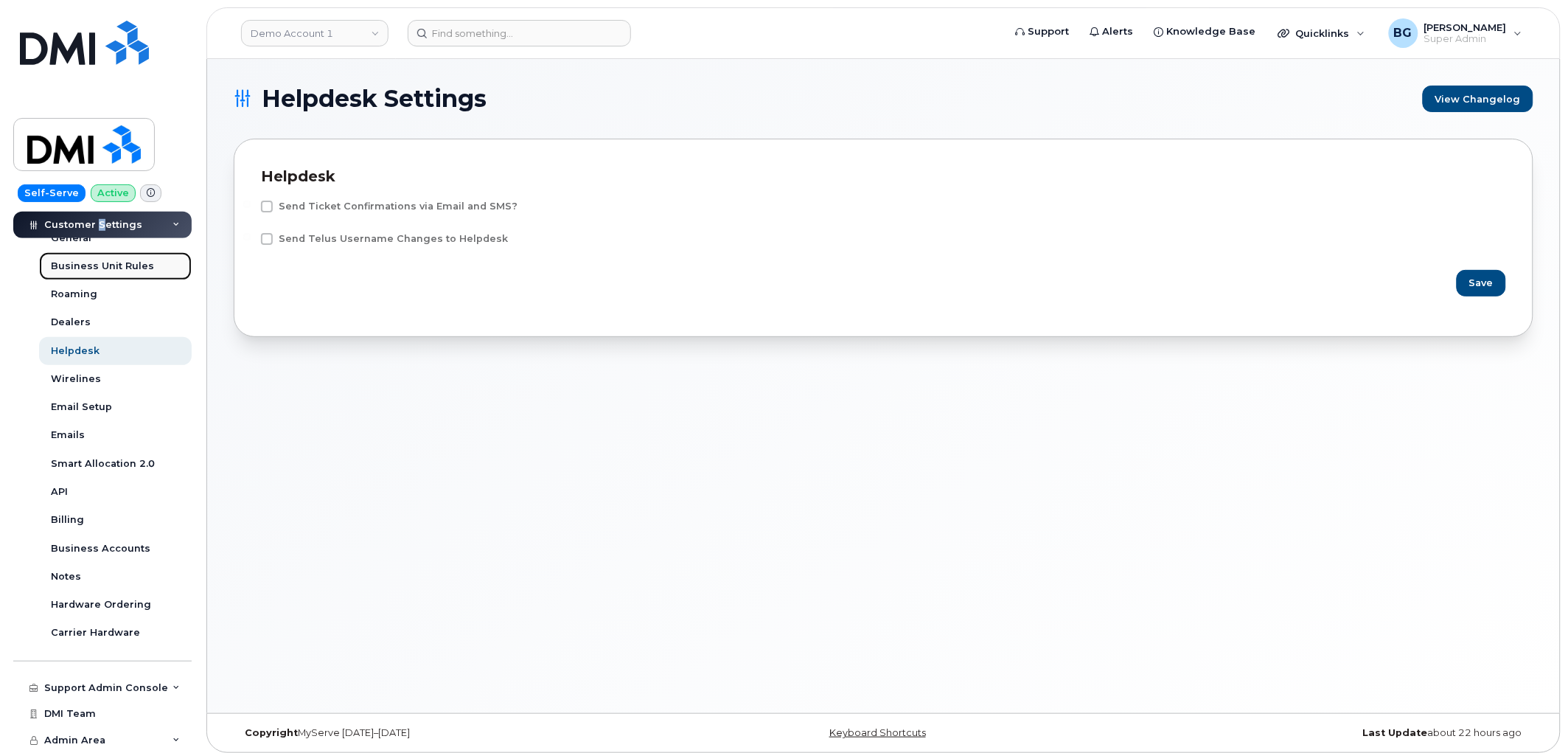
click at [90, 266] on div "Business Unit Rules" at bounding box center [103, 266] width 104 height 13
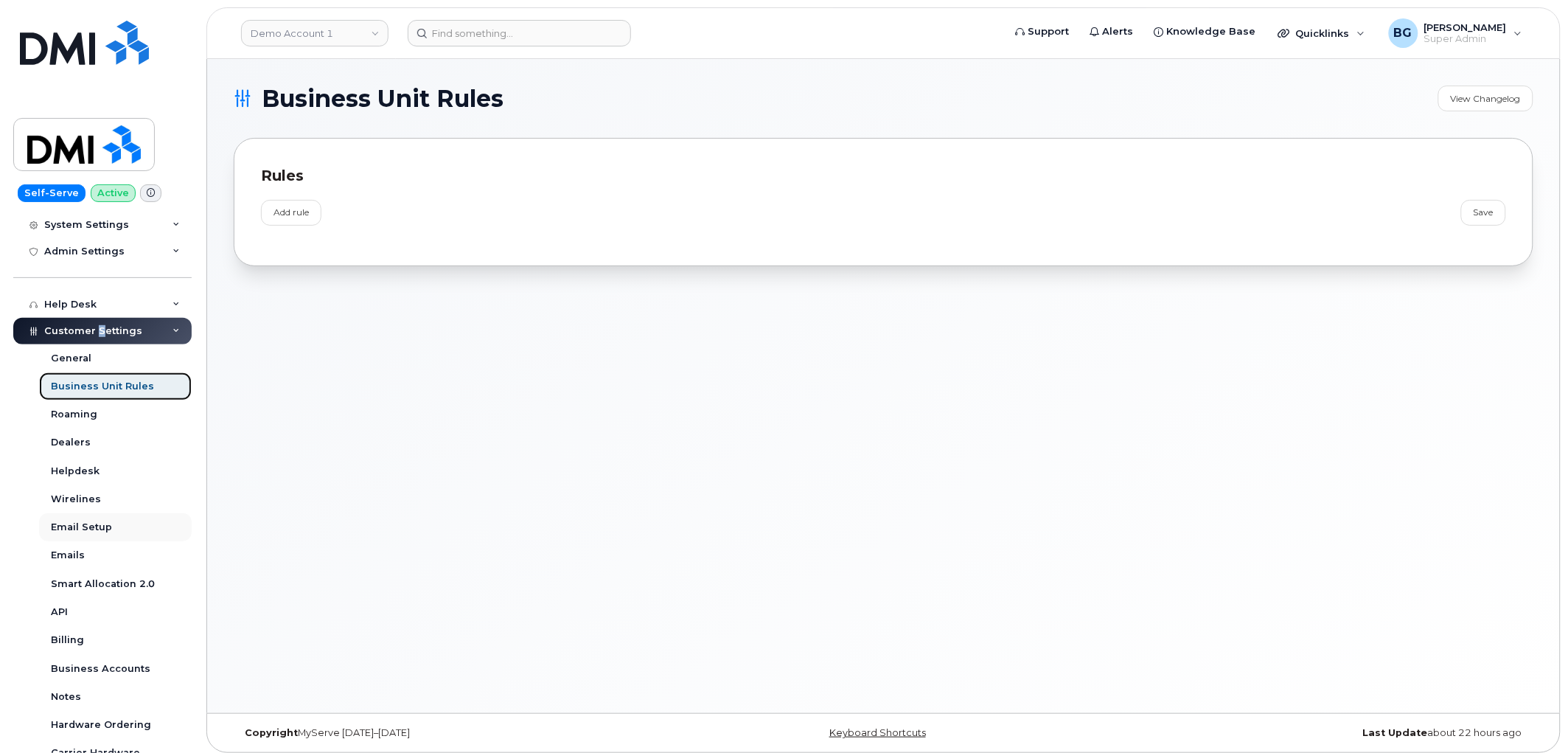
scroll to position [219, 0]
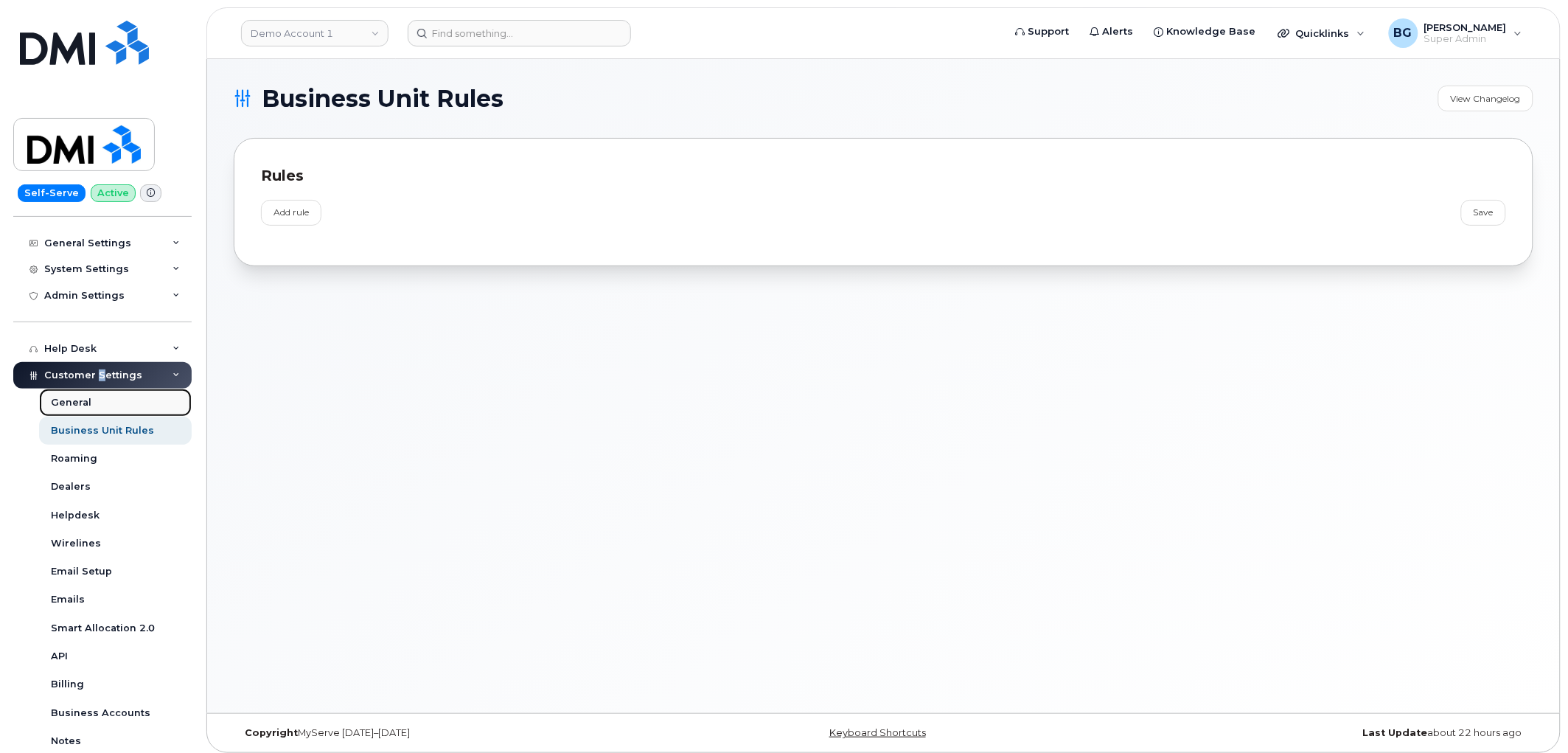
click at [63, 398] on div "General" at bounding box center [71, 402] width 40 height 13
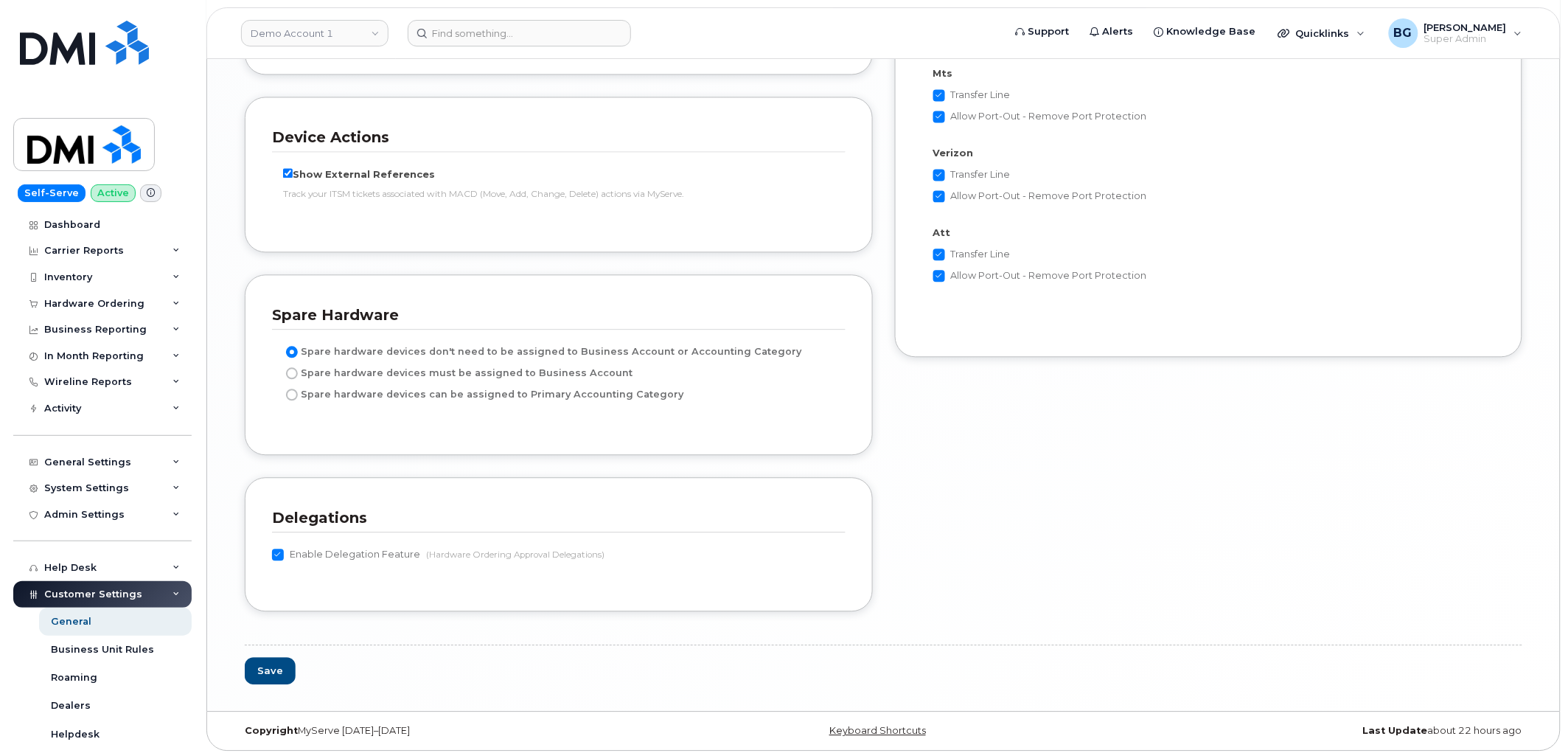
scroll to position [3086, 0]
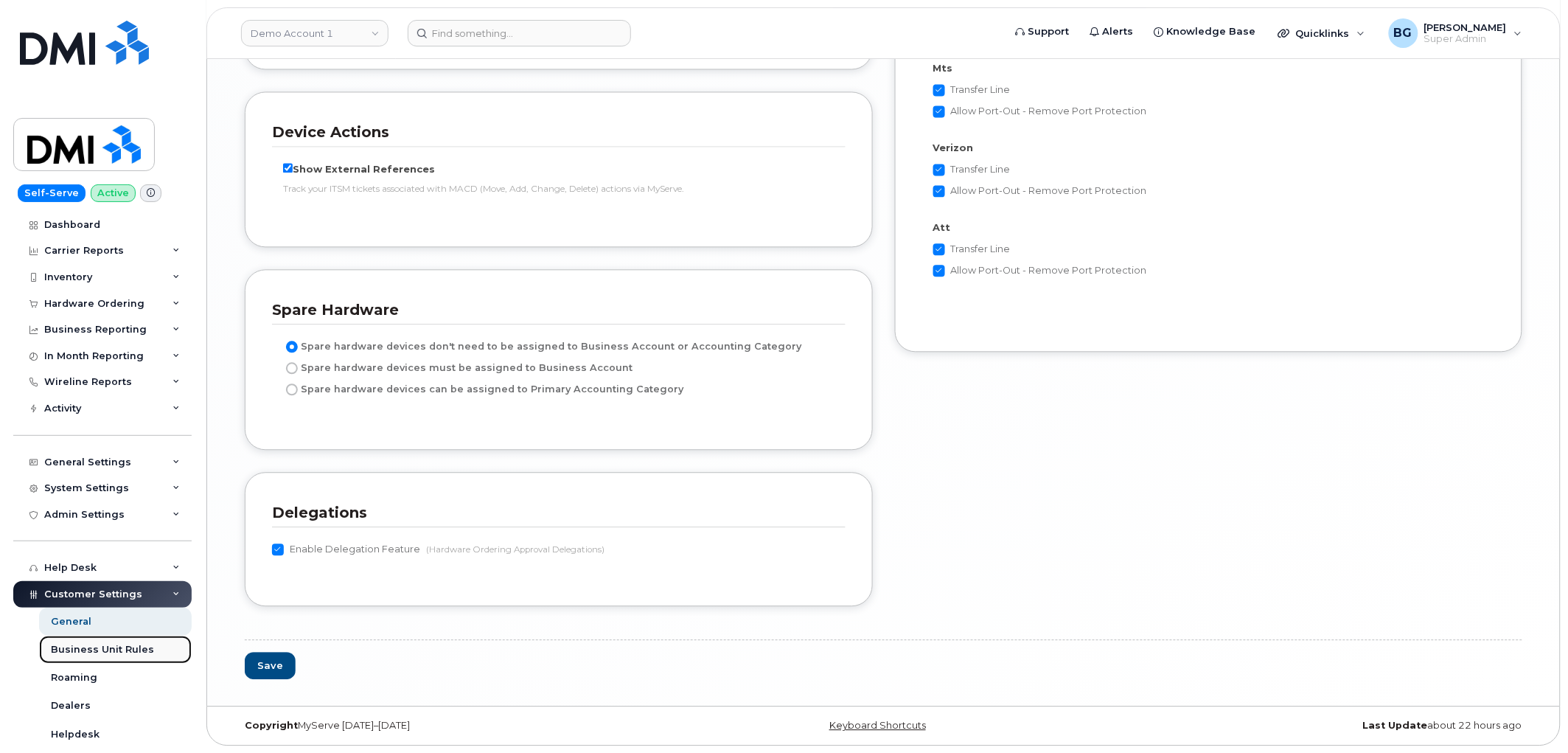
click at [62, 645] on div "Business Unit Rules" at bounding box center [103, 649] width 104 height 13
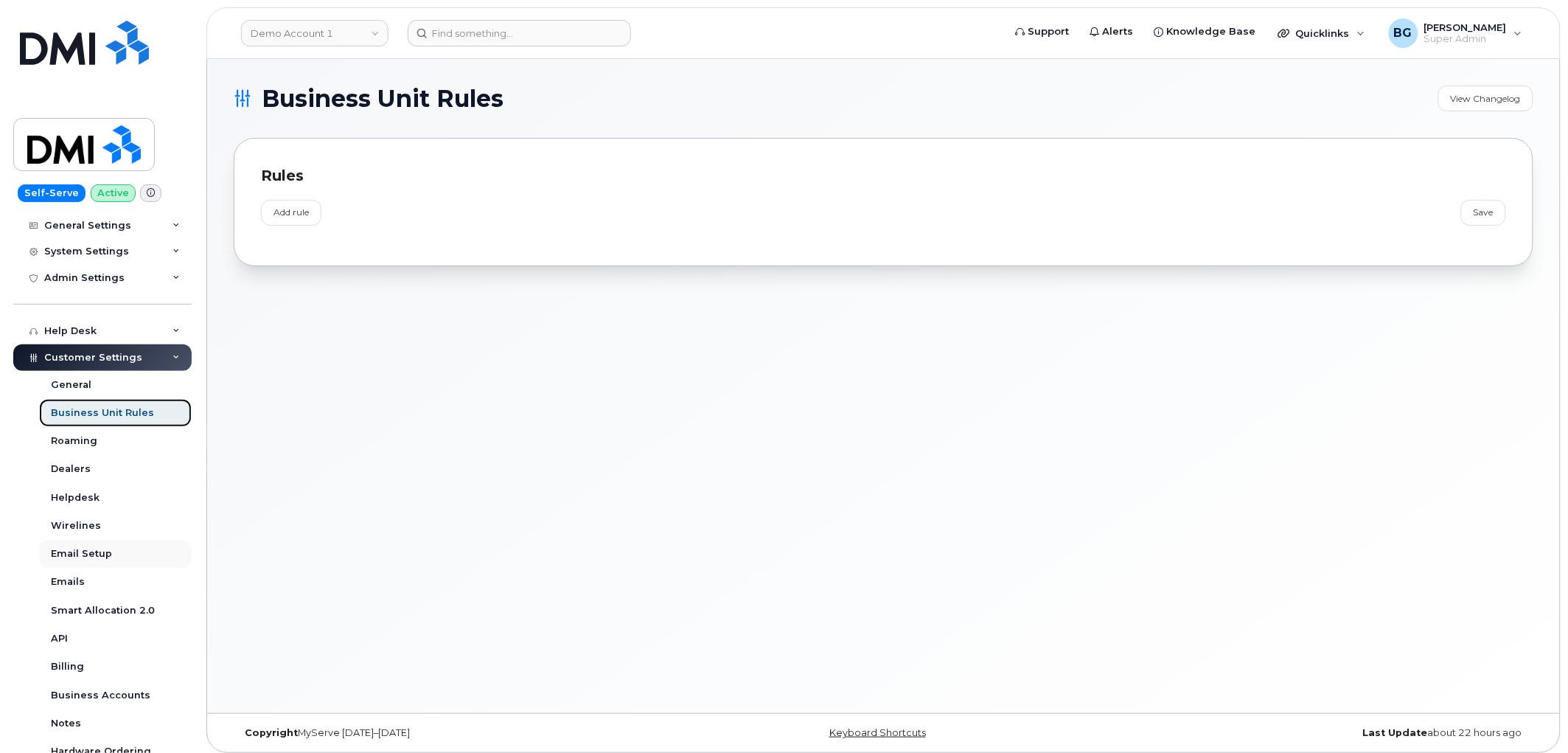
scroll to position [218, 0]
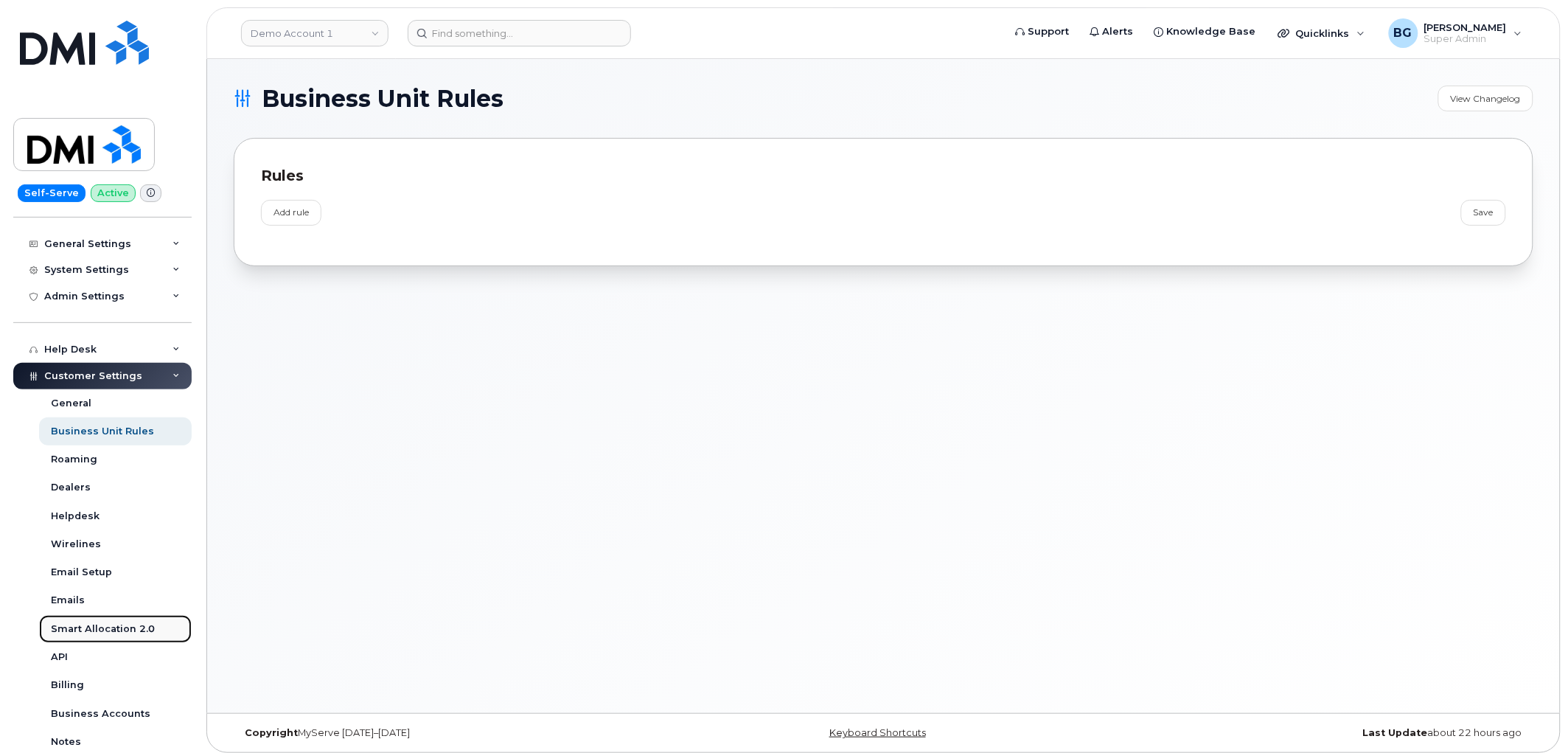
click at [101, 628] on div "Smart Allocation 2.0" at bounding box center [103, 629] width 104 height 13
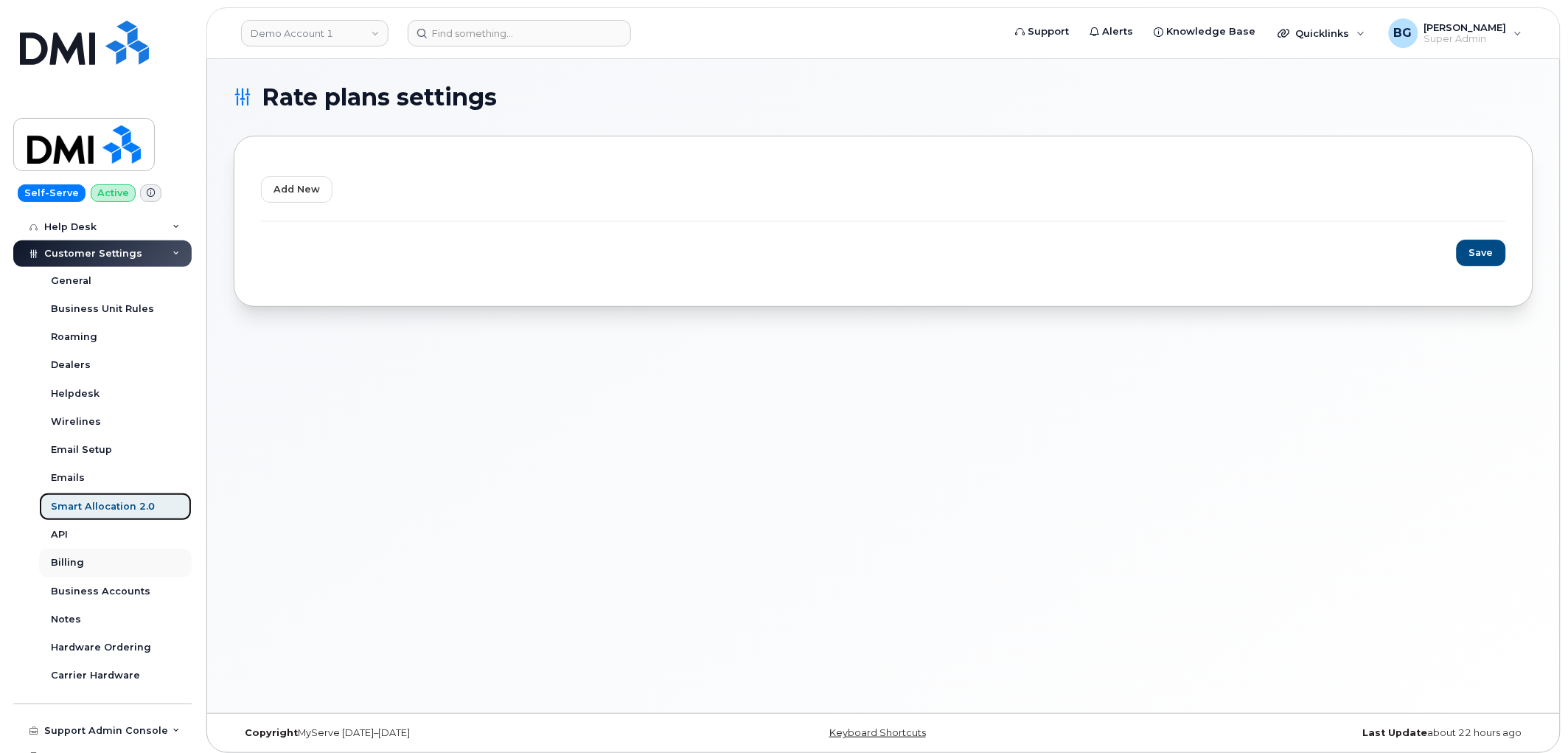
scroll to position [382, 0]
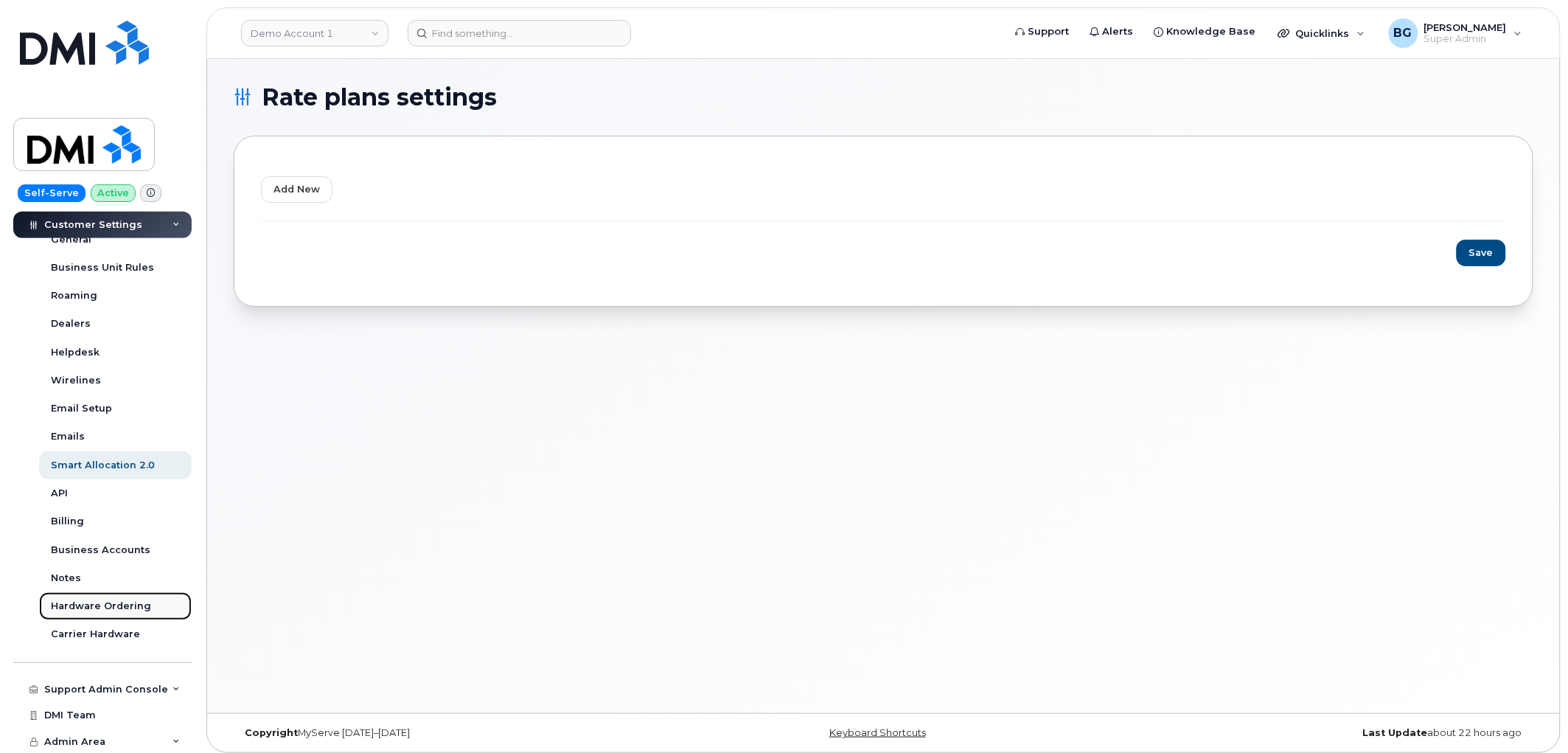
click at [74, 607] on div "Hardware Ordering" at bounding box center [101, 606] width 100 height 13
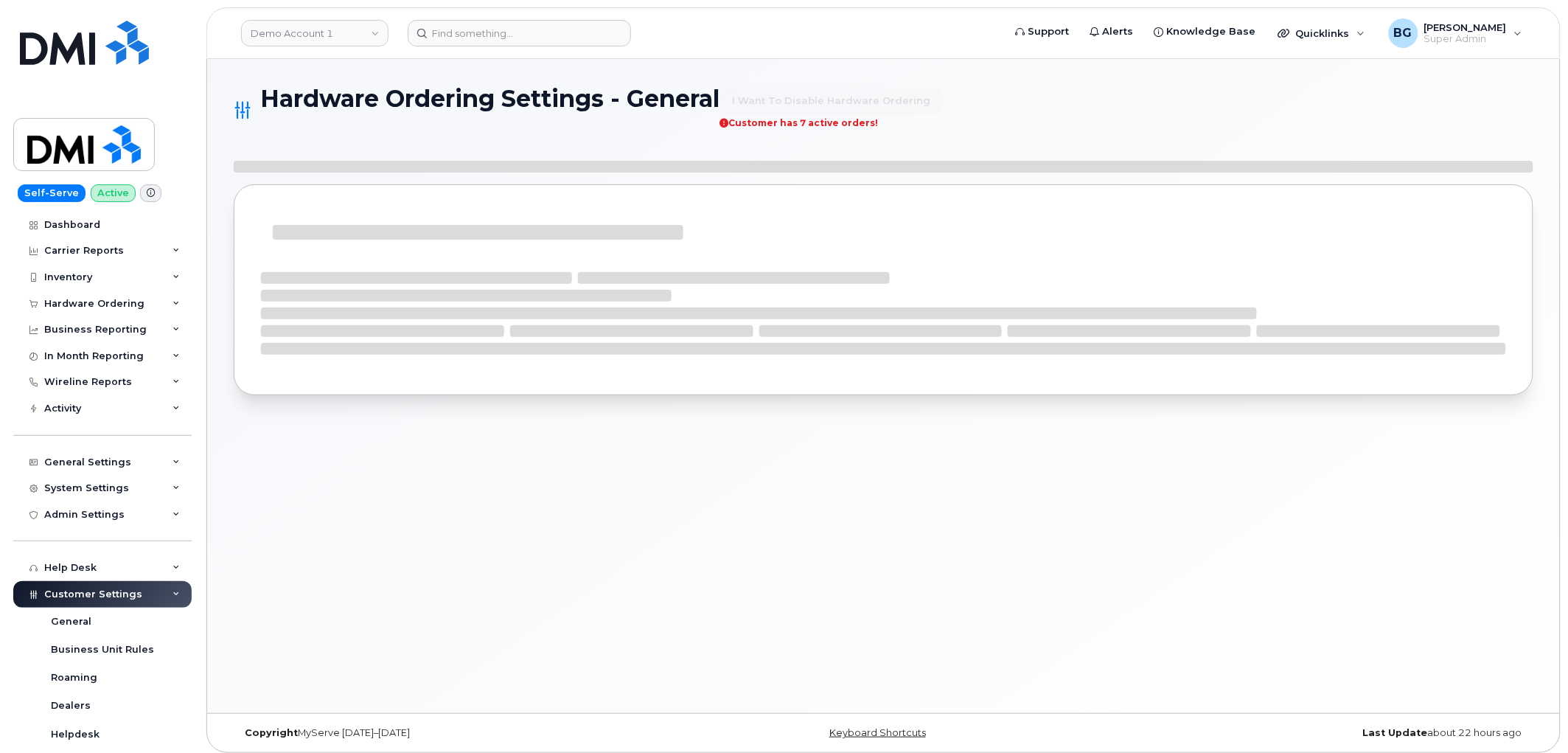
select select "admins"
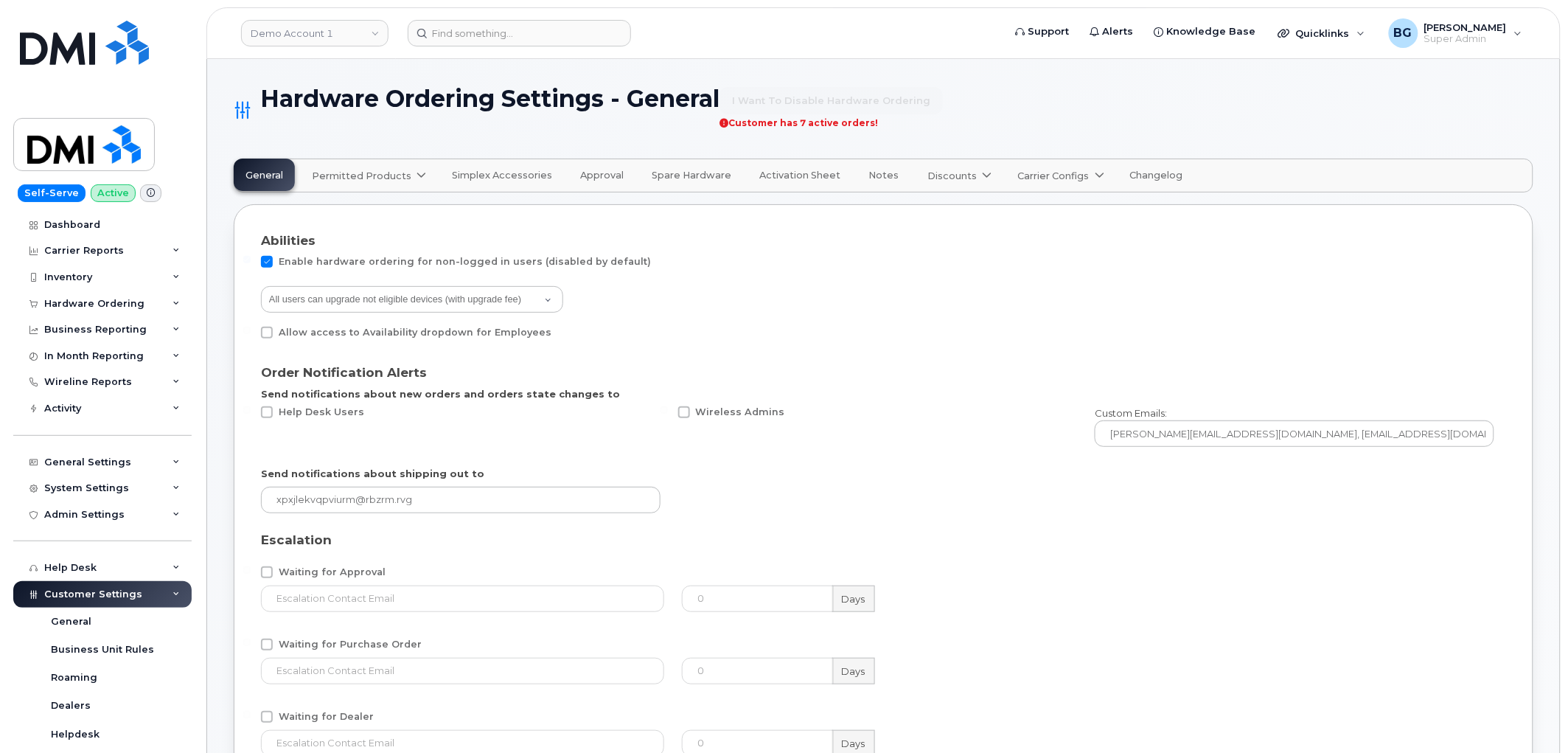
drag, startPoint x: 602, startPoint y: 167, endPoint x: 605, endPoint y: 178, distance: 11.4
click at [602, 168] on button "Approval" at bounding box center [602, 174] width 67 height 33
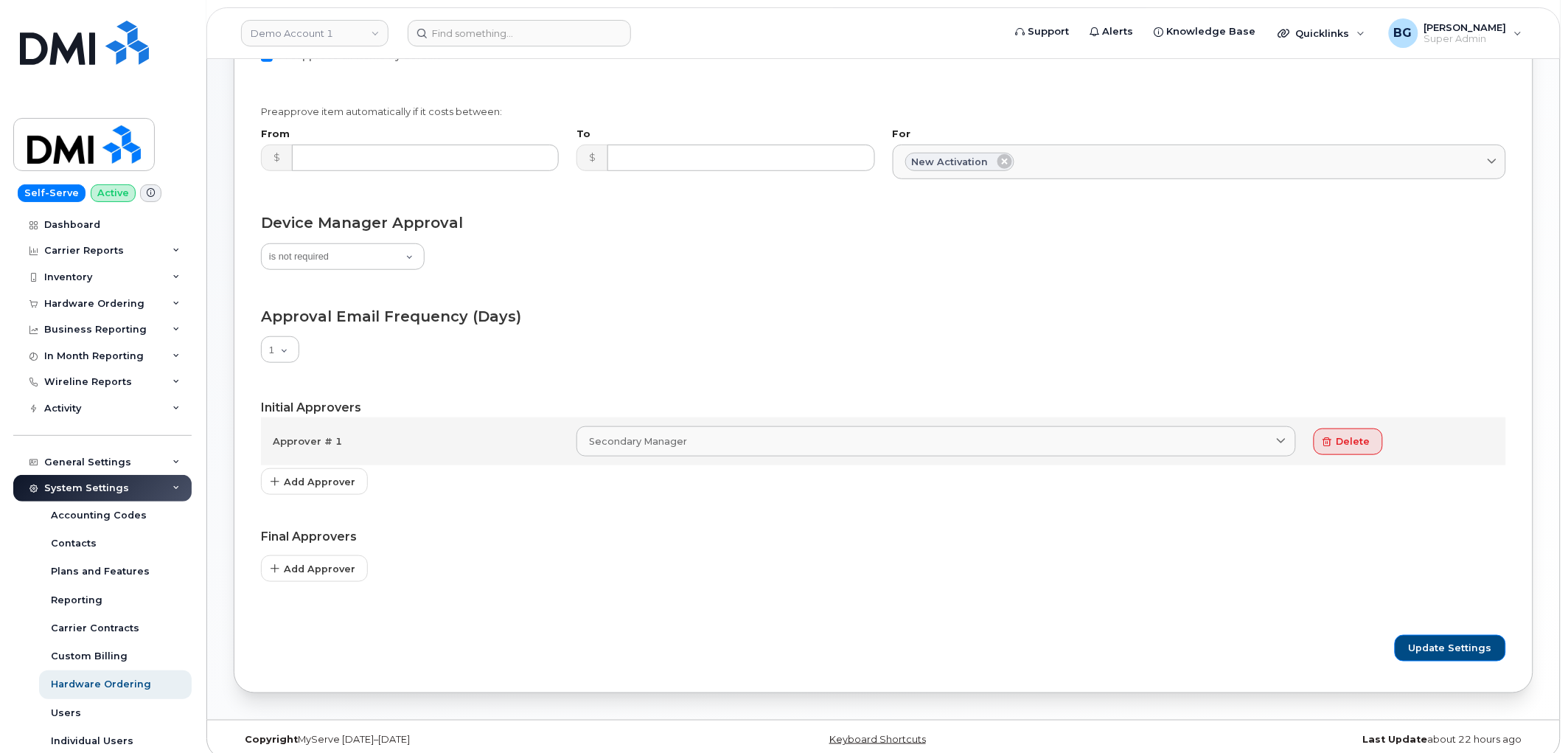
scroll to position [270, 0]
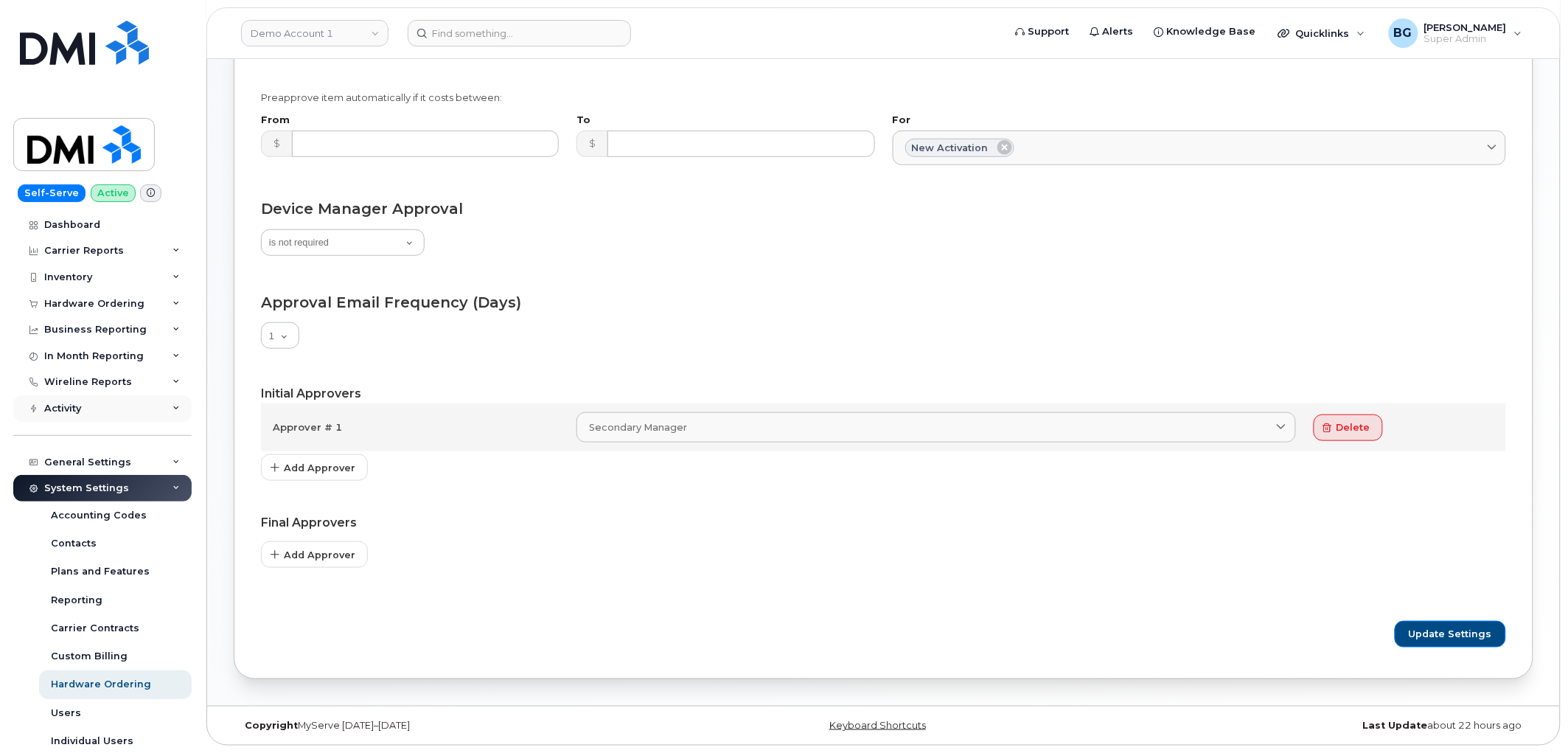
click at [101, 402] on div "Activity" at bounding box center [102, 409] width 178 height 26
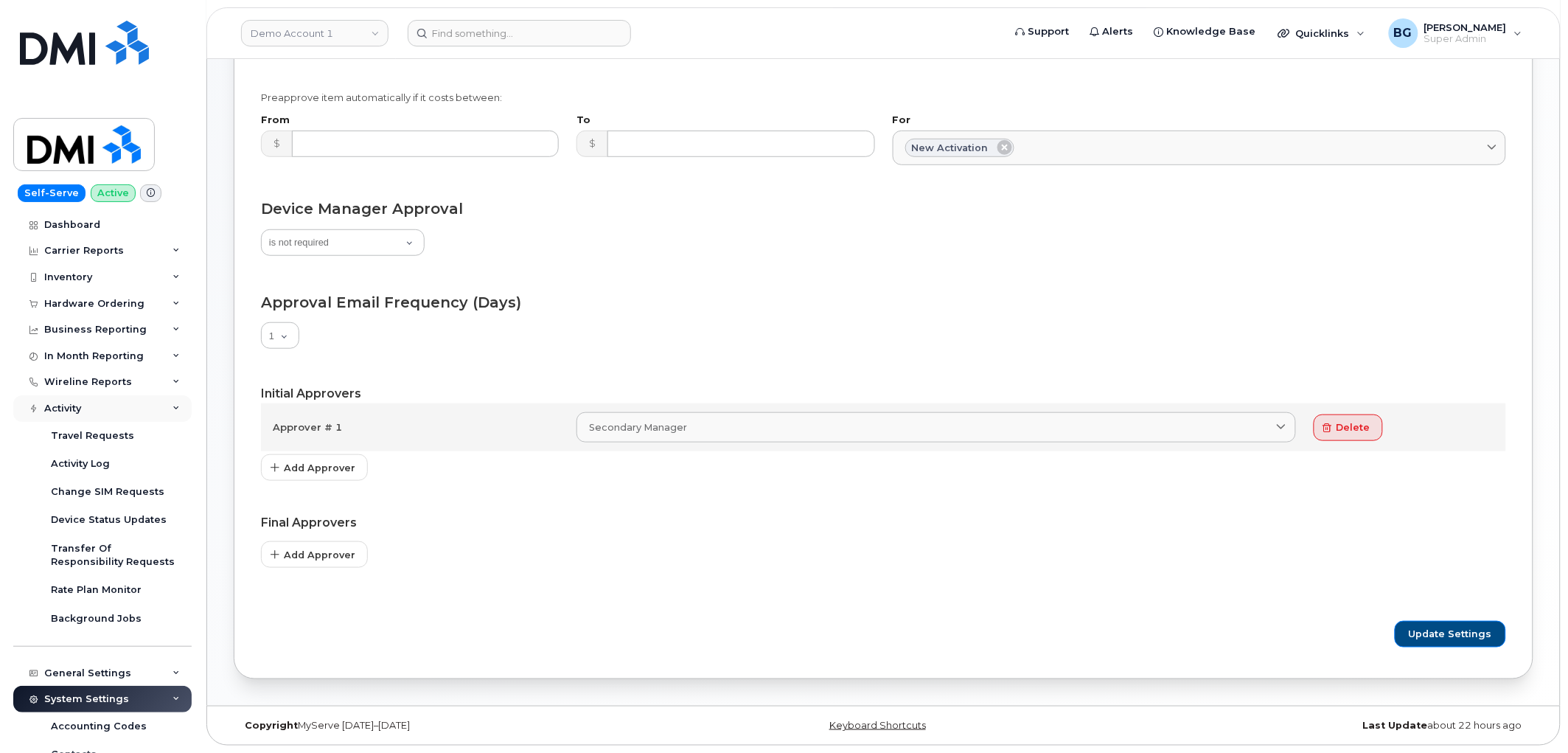
click at [102, 402] on div "Activity" at bounding box center [102, 409] width 178 height 26
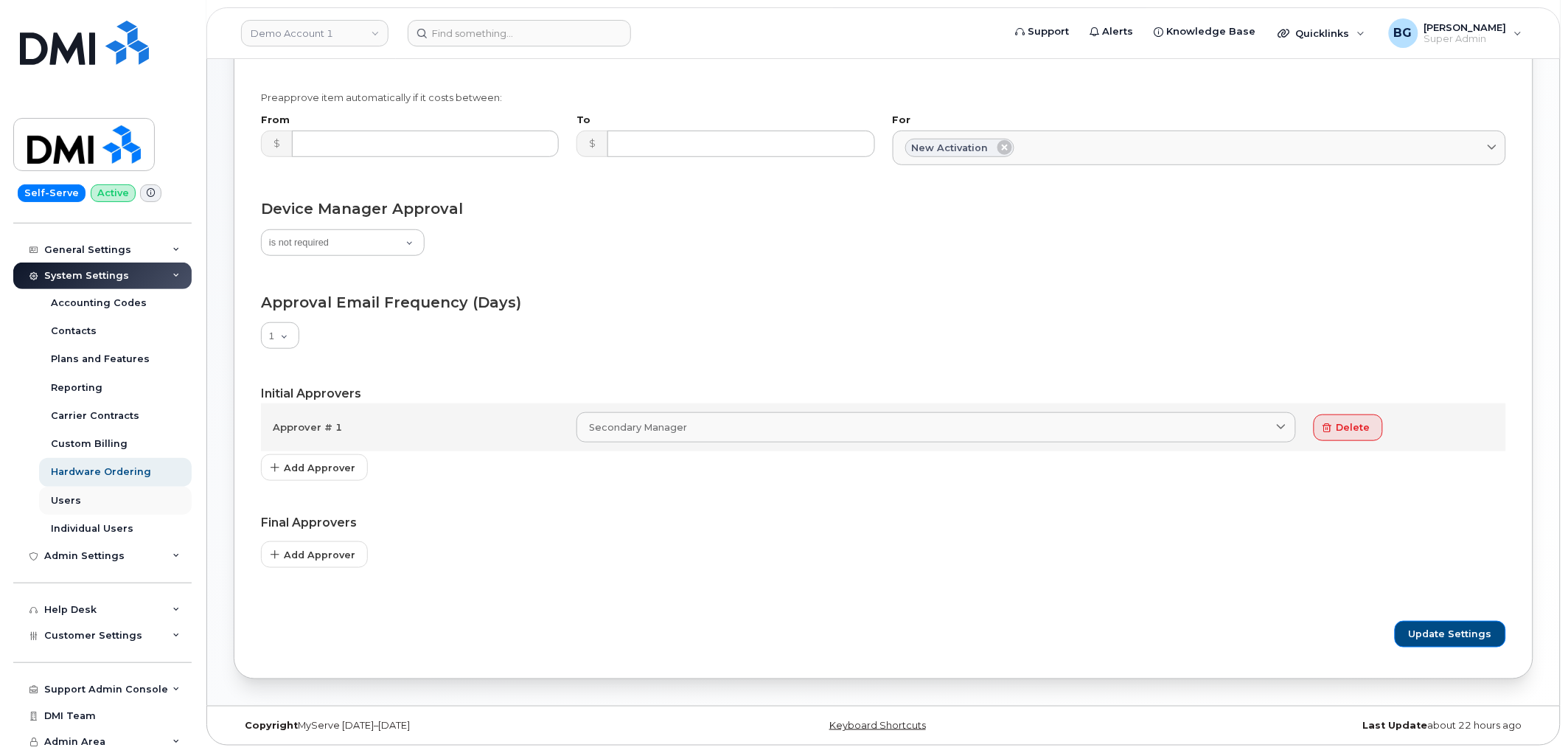
scroll to position [214, 0]
click at [81, 599] on div "Help Desk" at bounding box center [102, 608] width 178 height 26
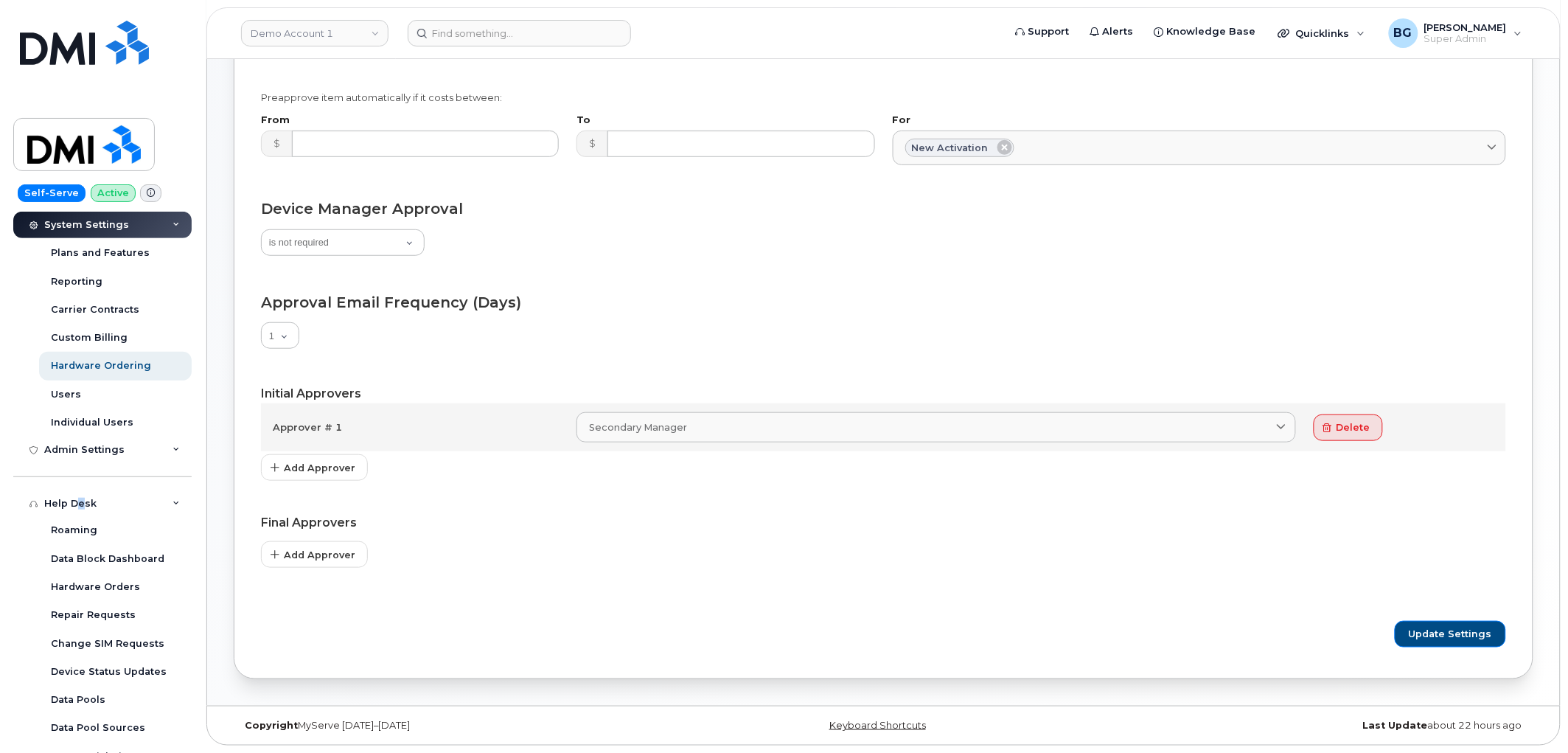
scroll to position [378, 0]
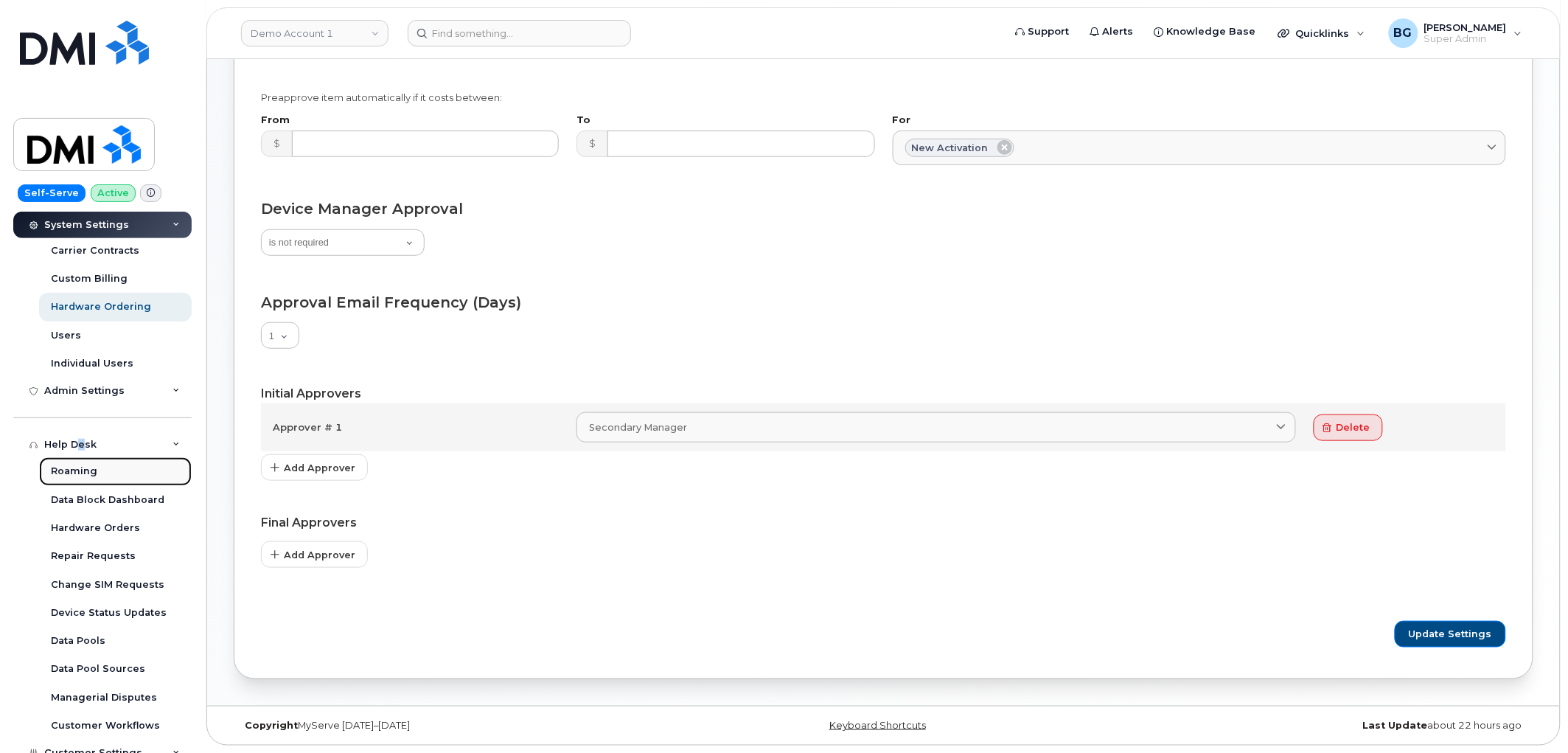
click at [76, 474] on div "Roaming" at bounding box center [75, 471] width 47 height 13
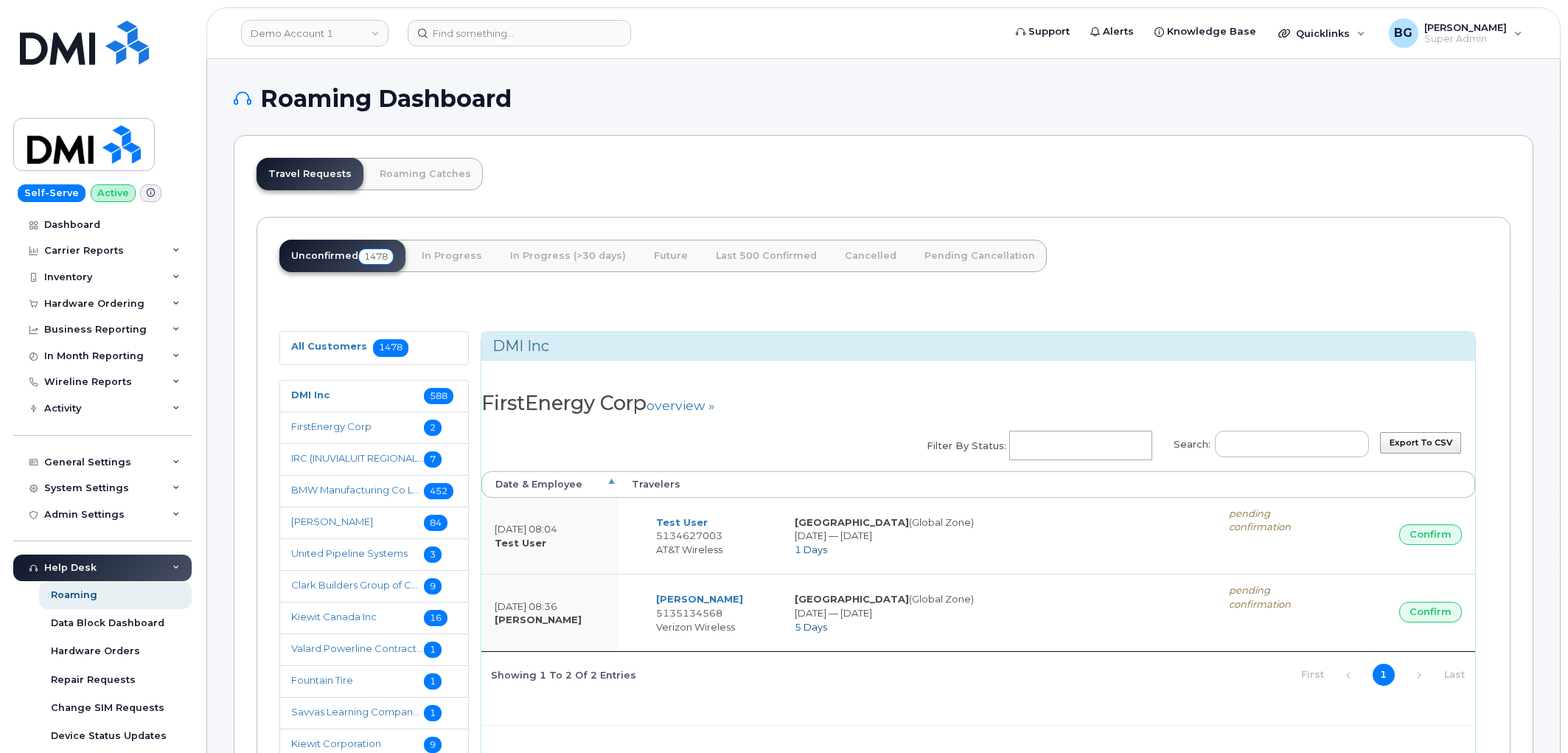
select select
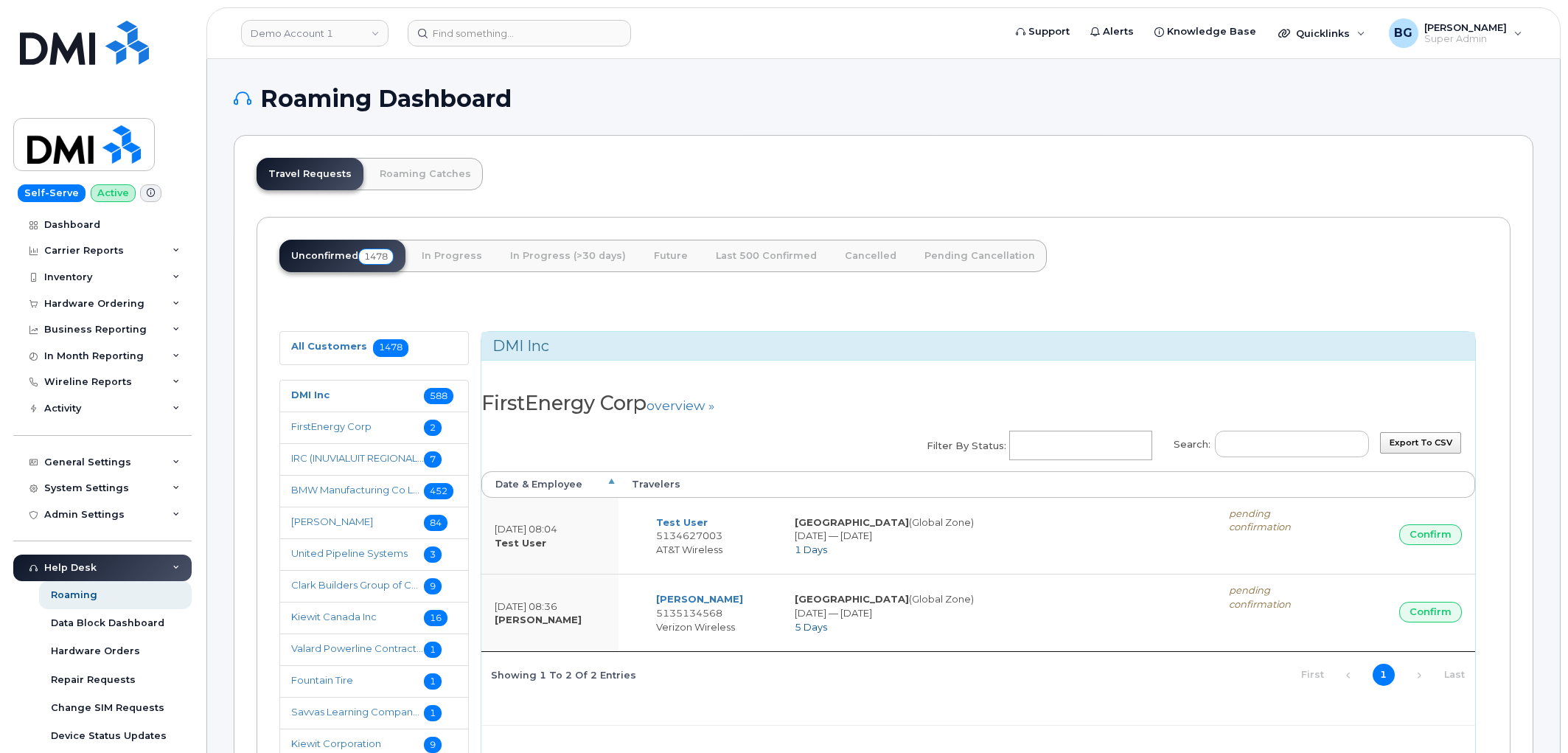
select select
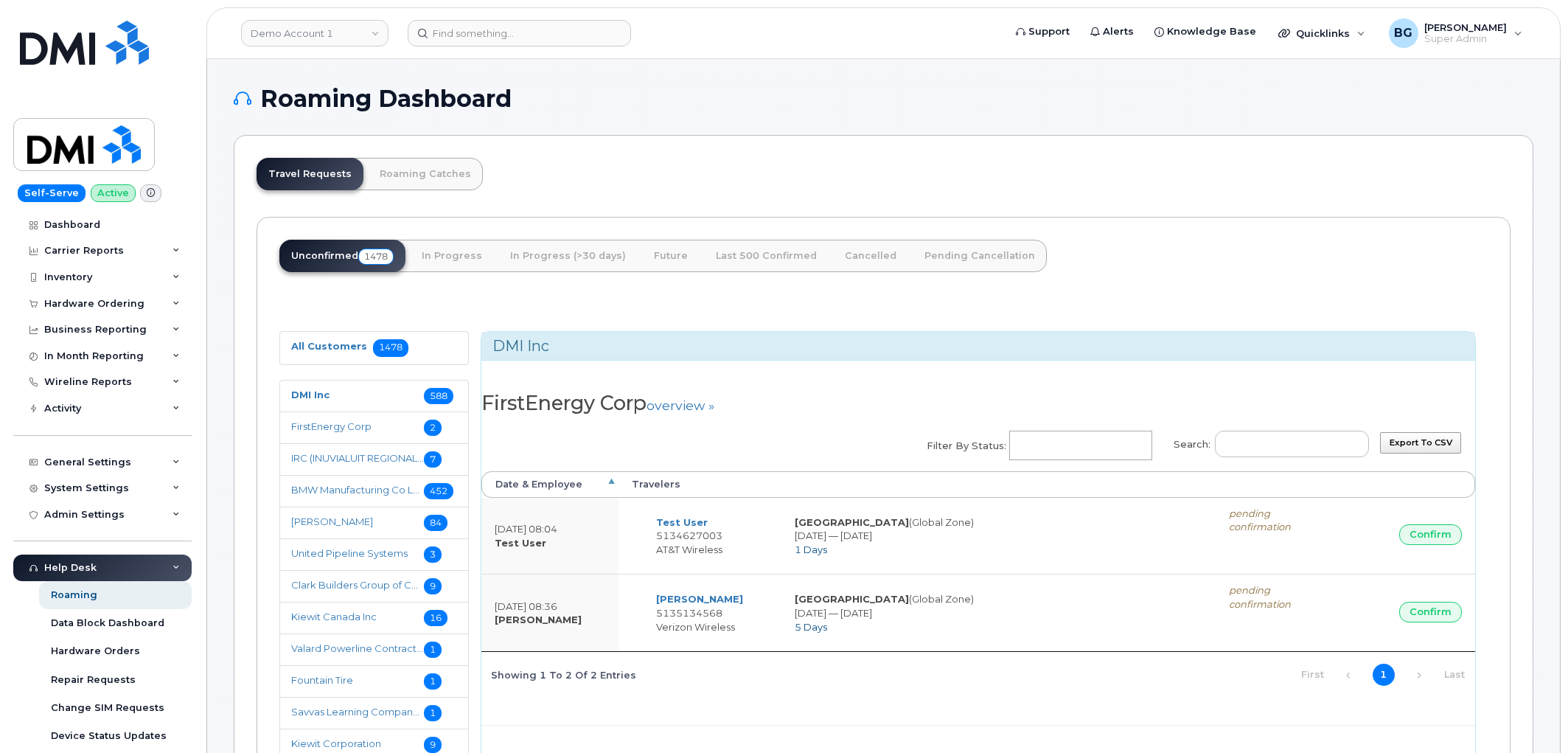
select select
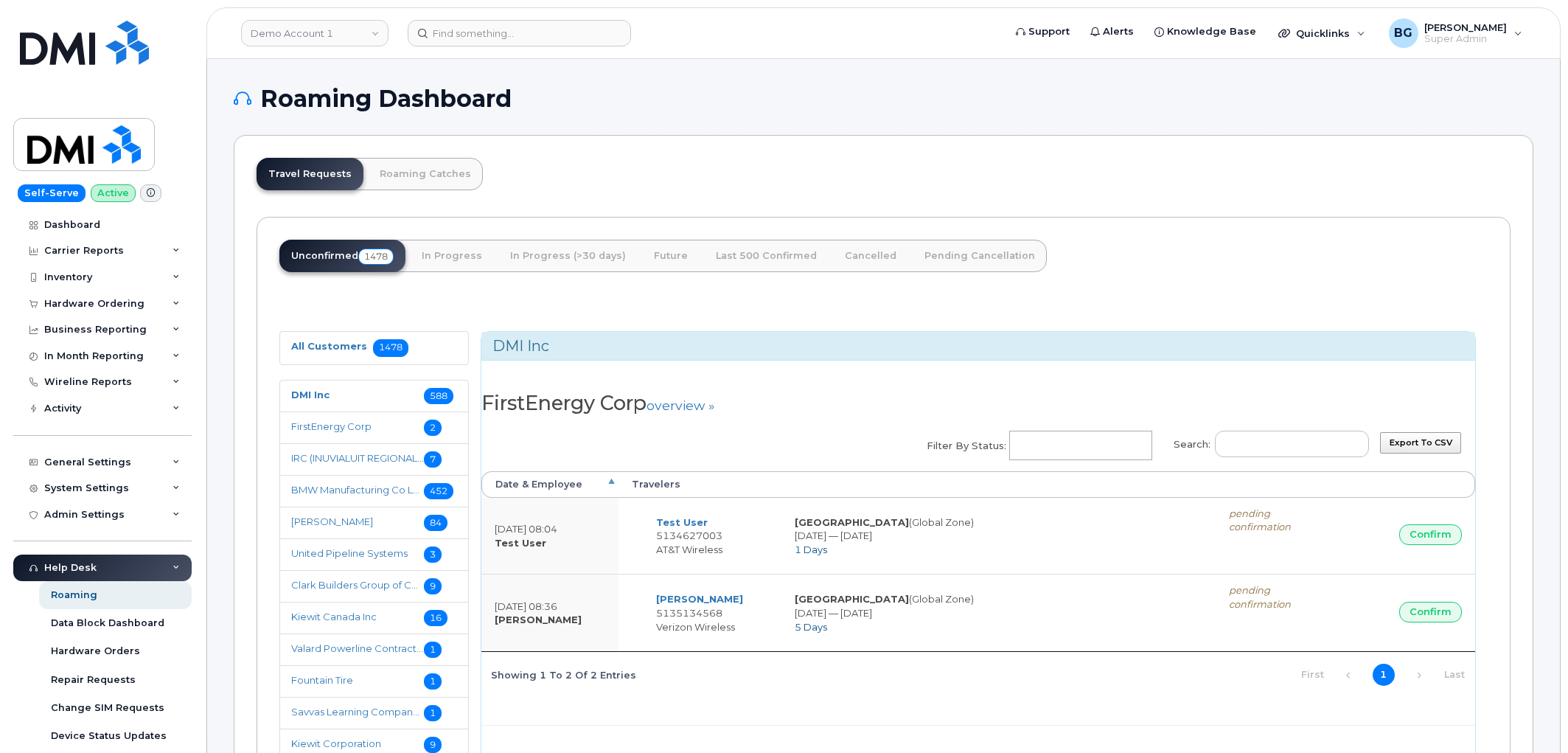
select select
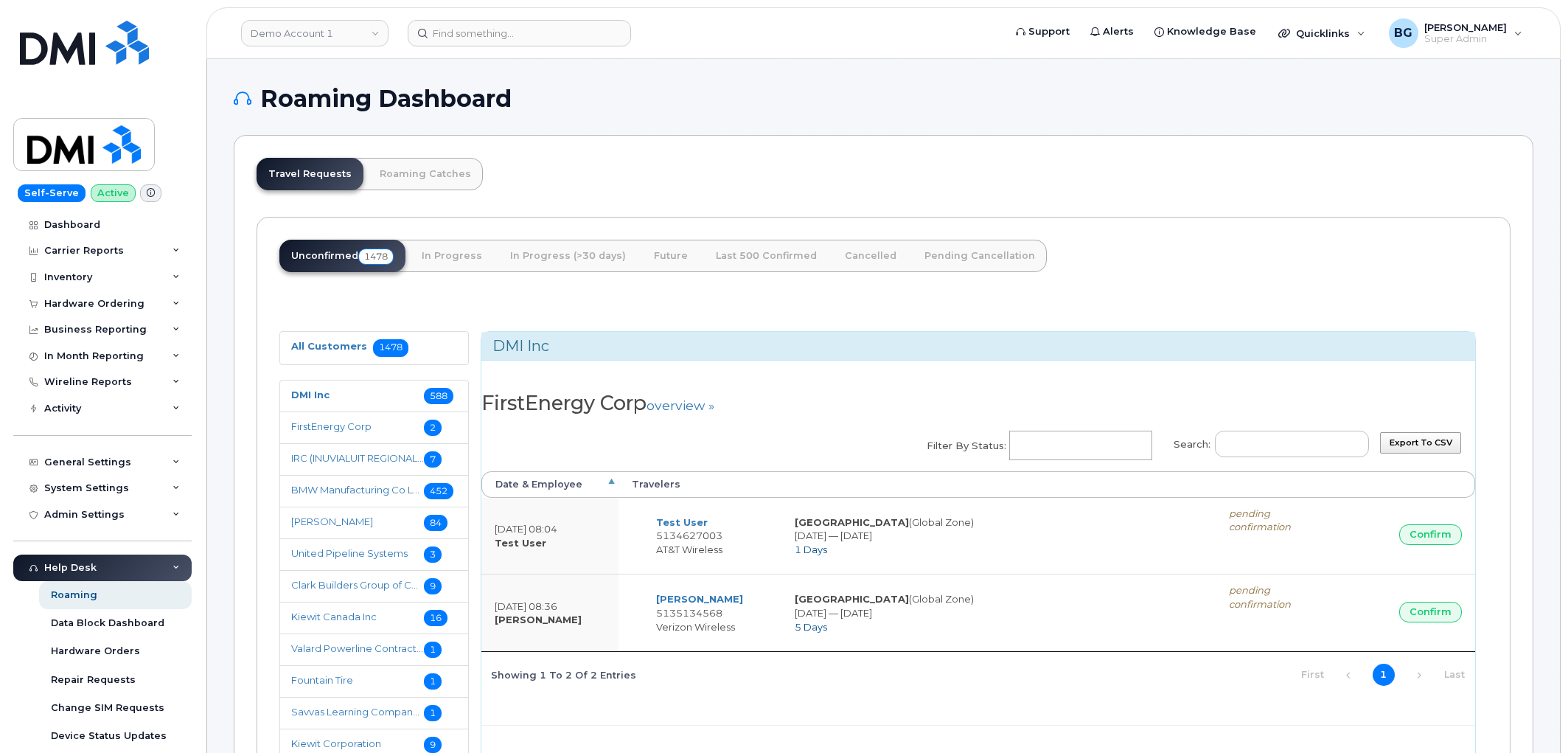
select select
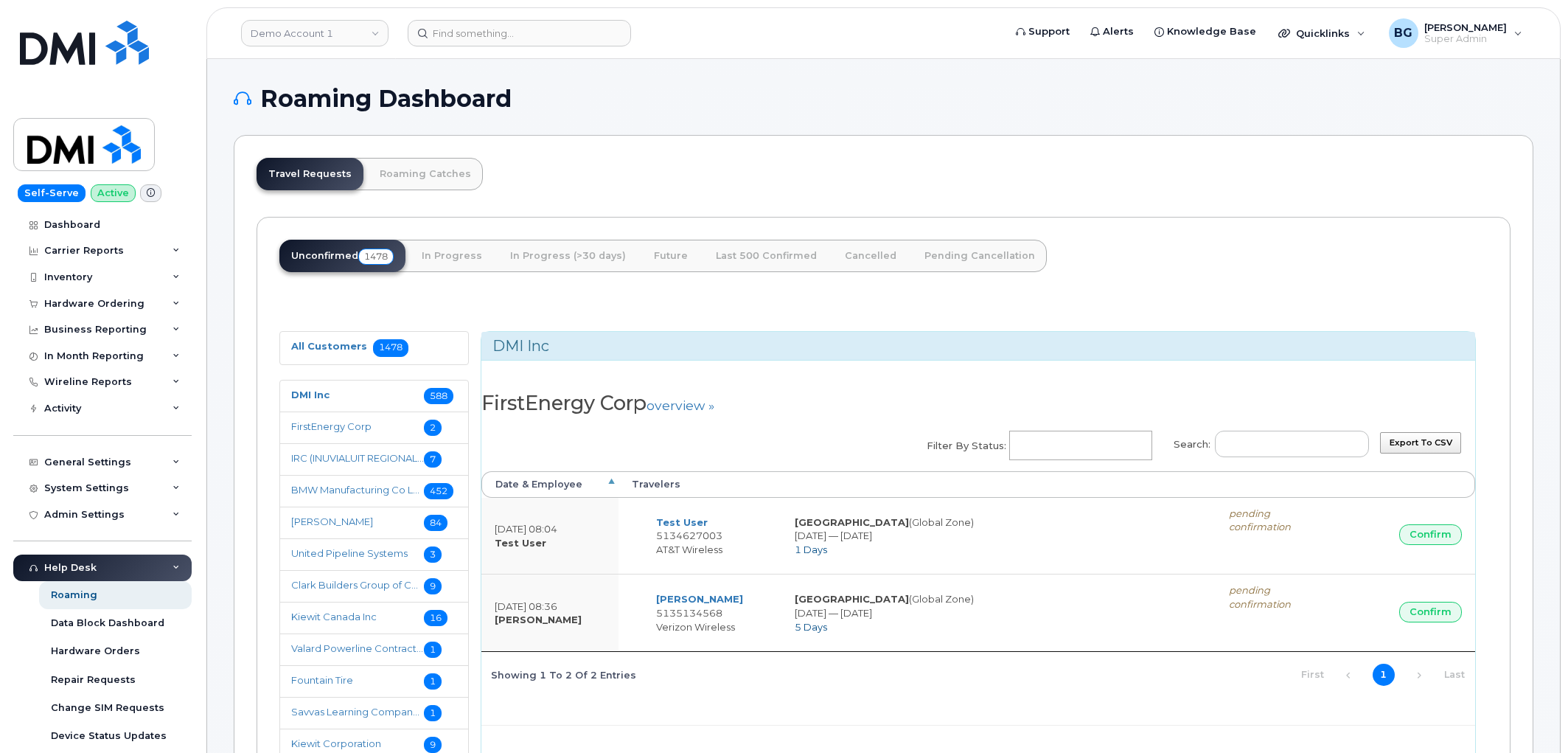
select select
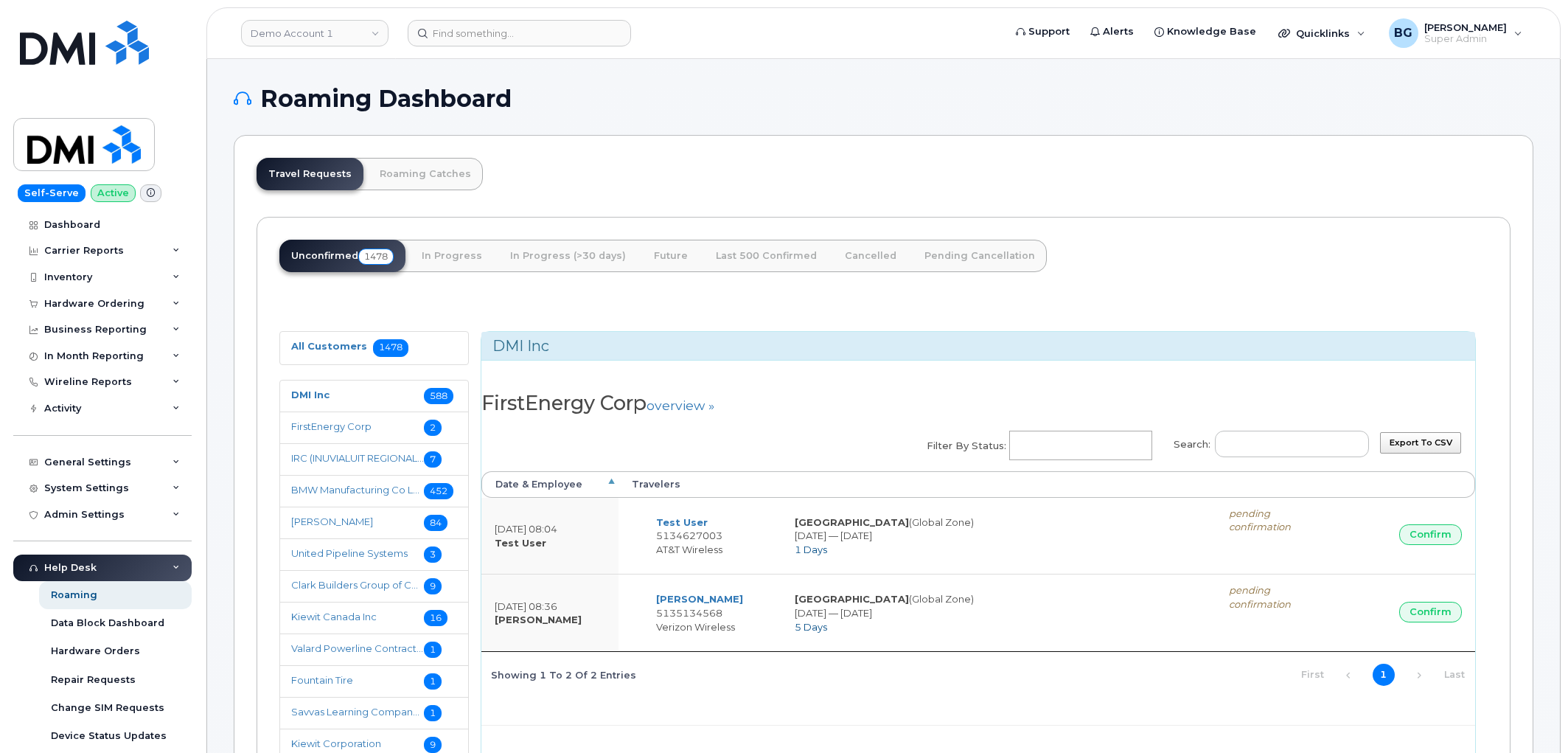
select select
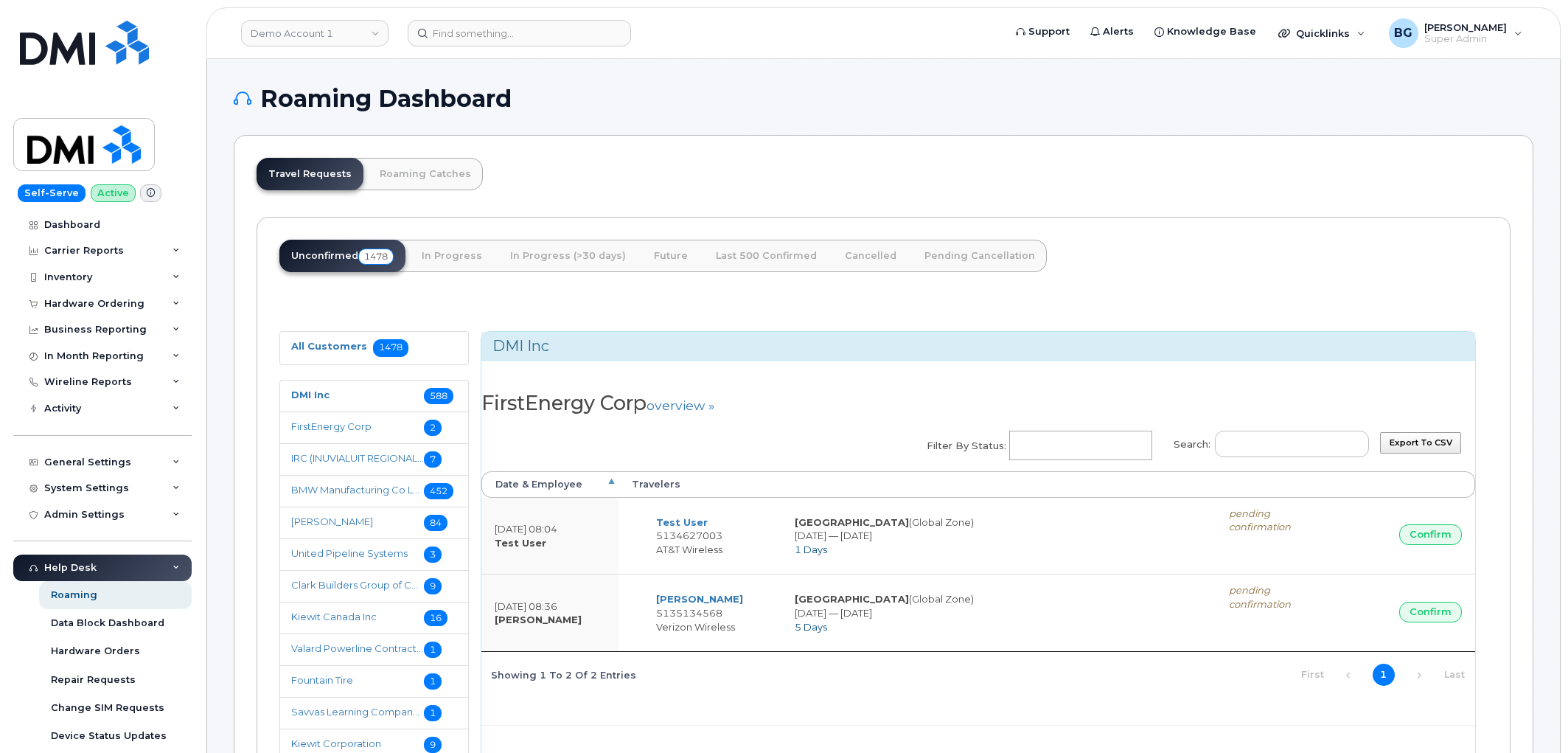
select select
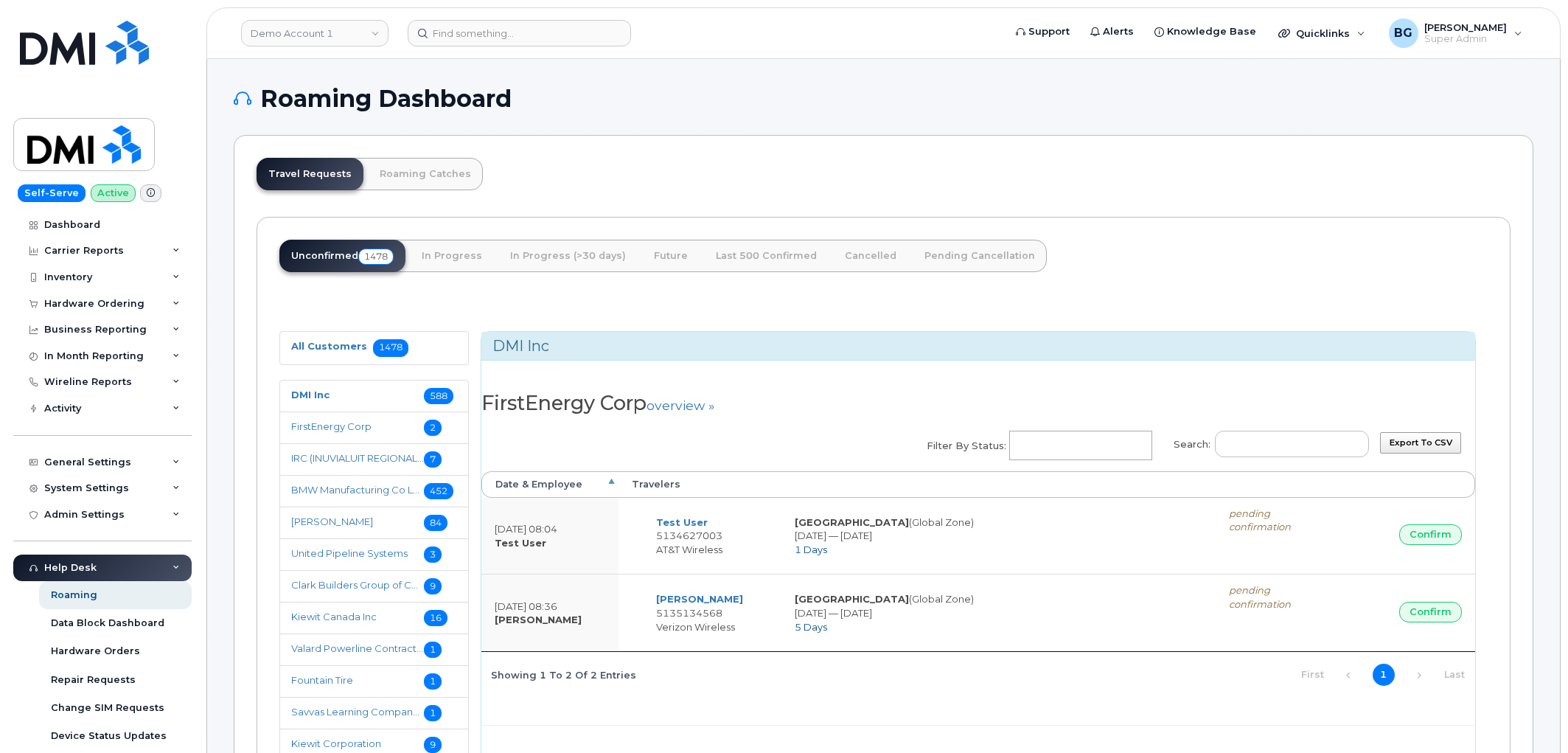
select select
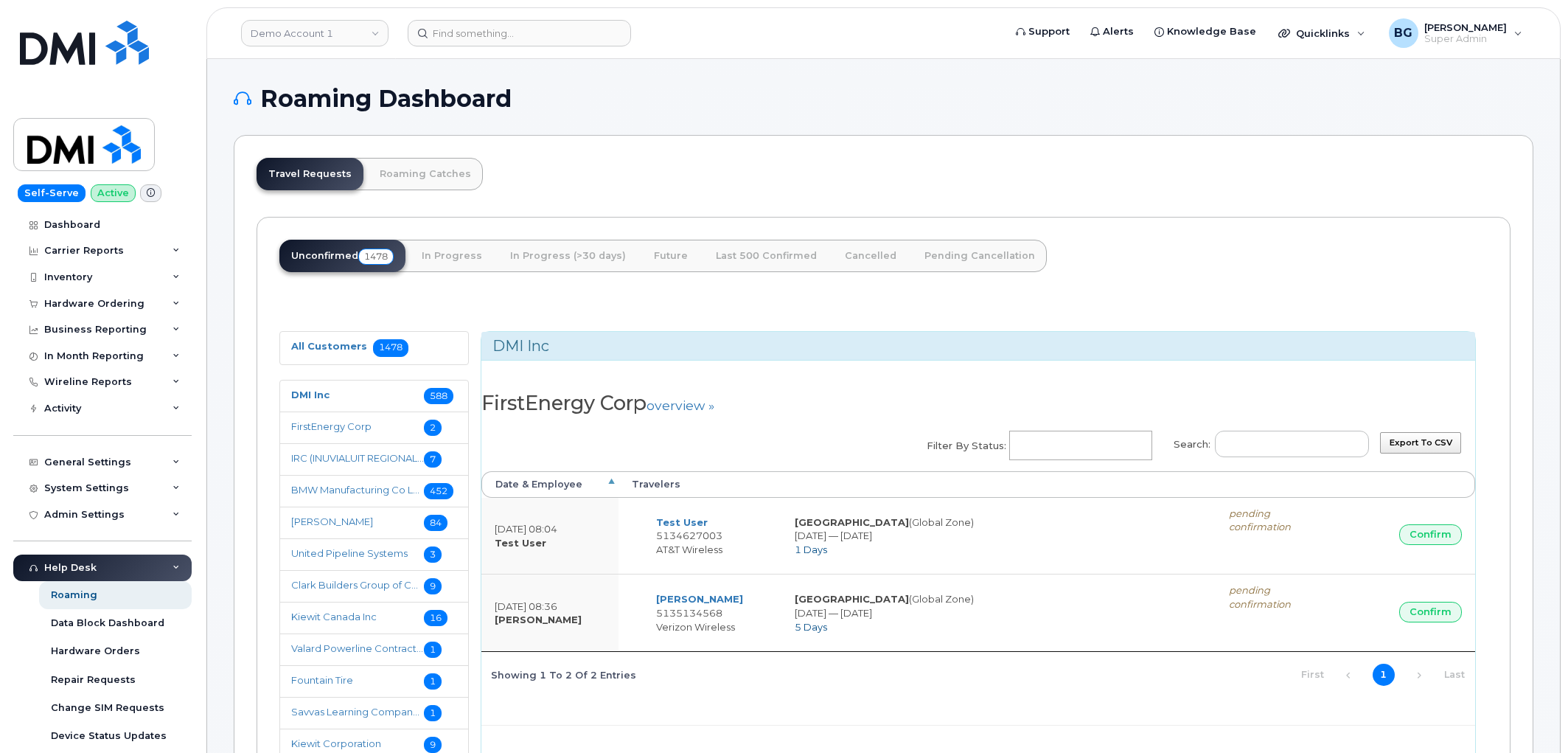
select select
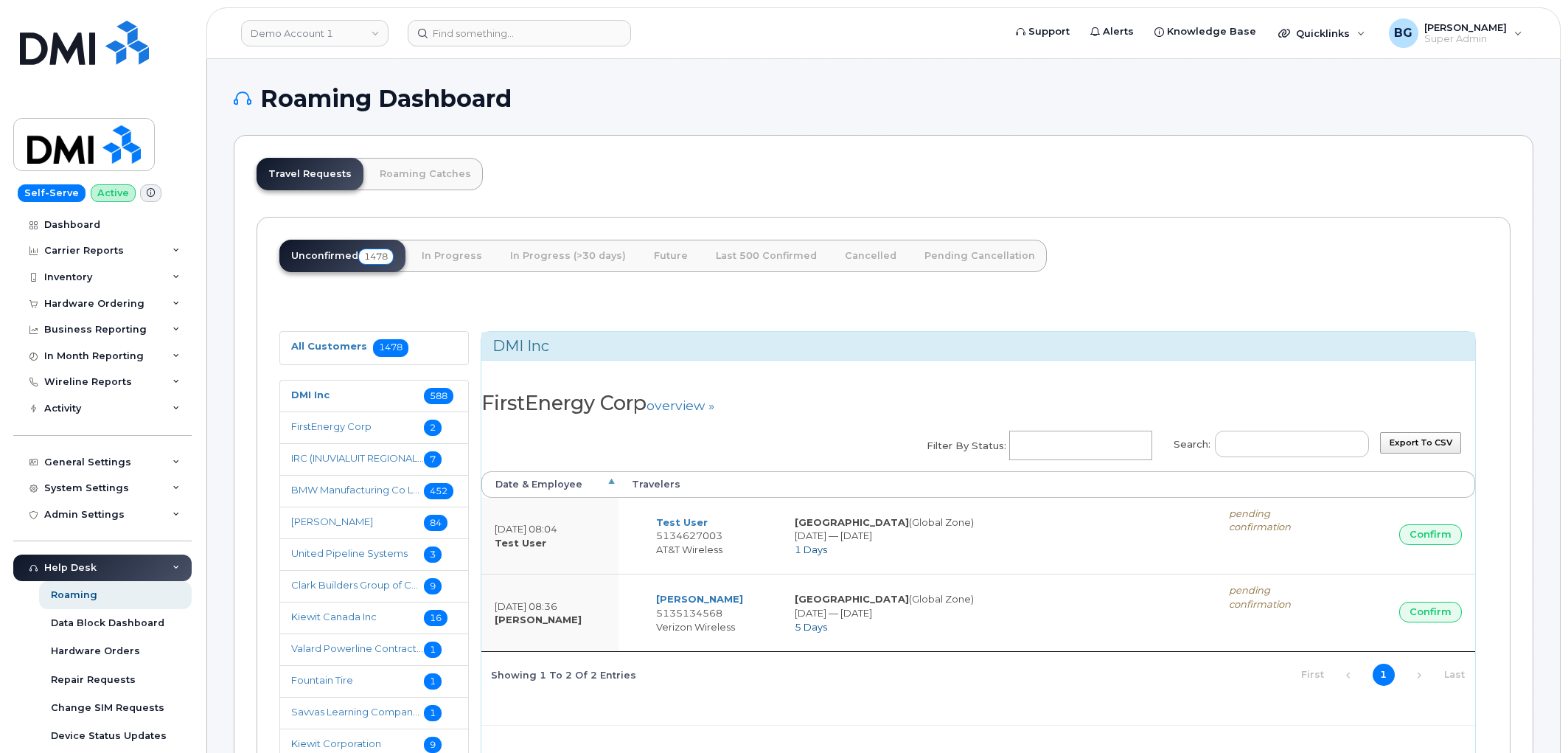
select select
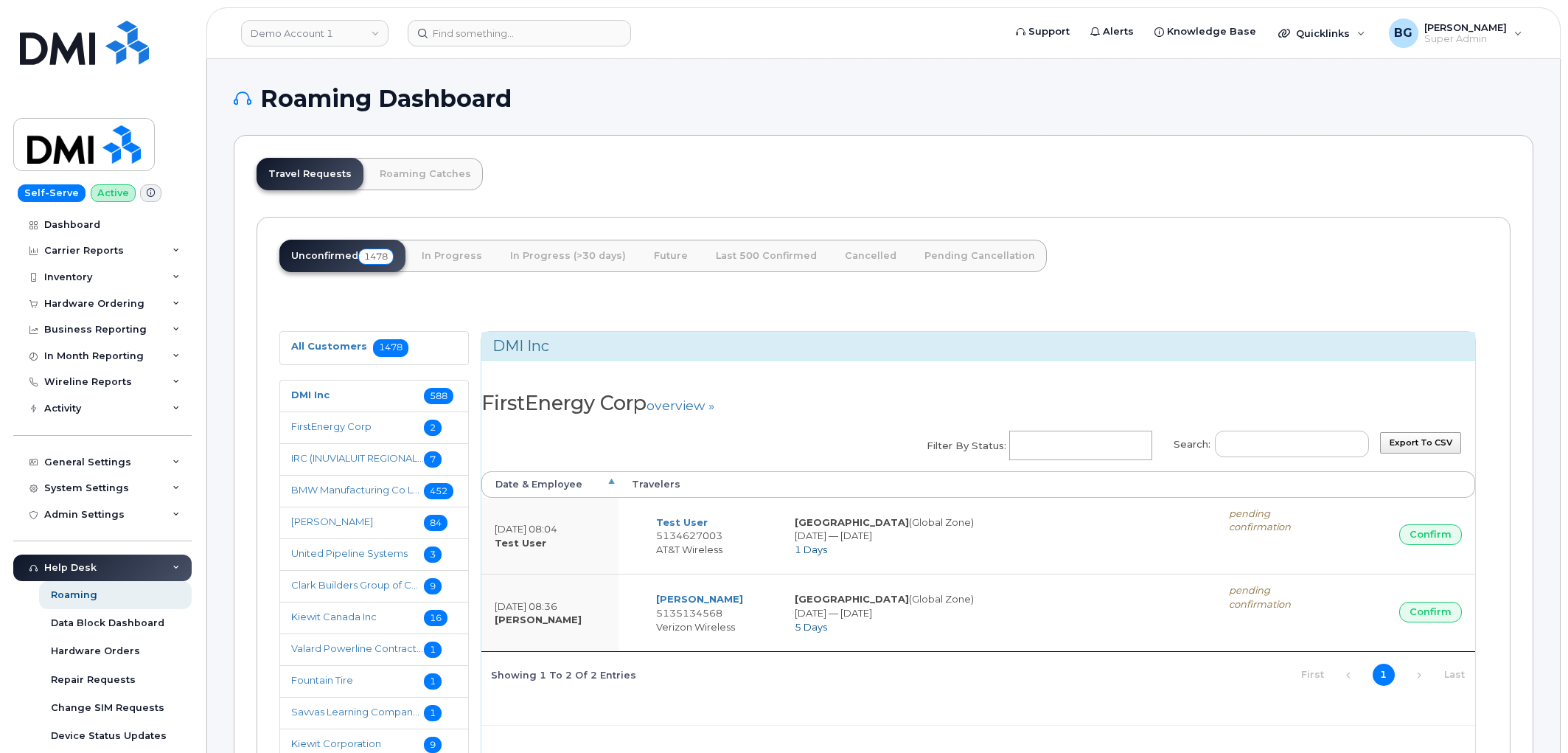
select select
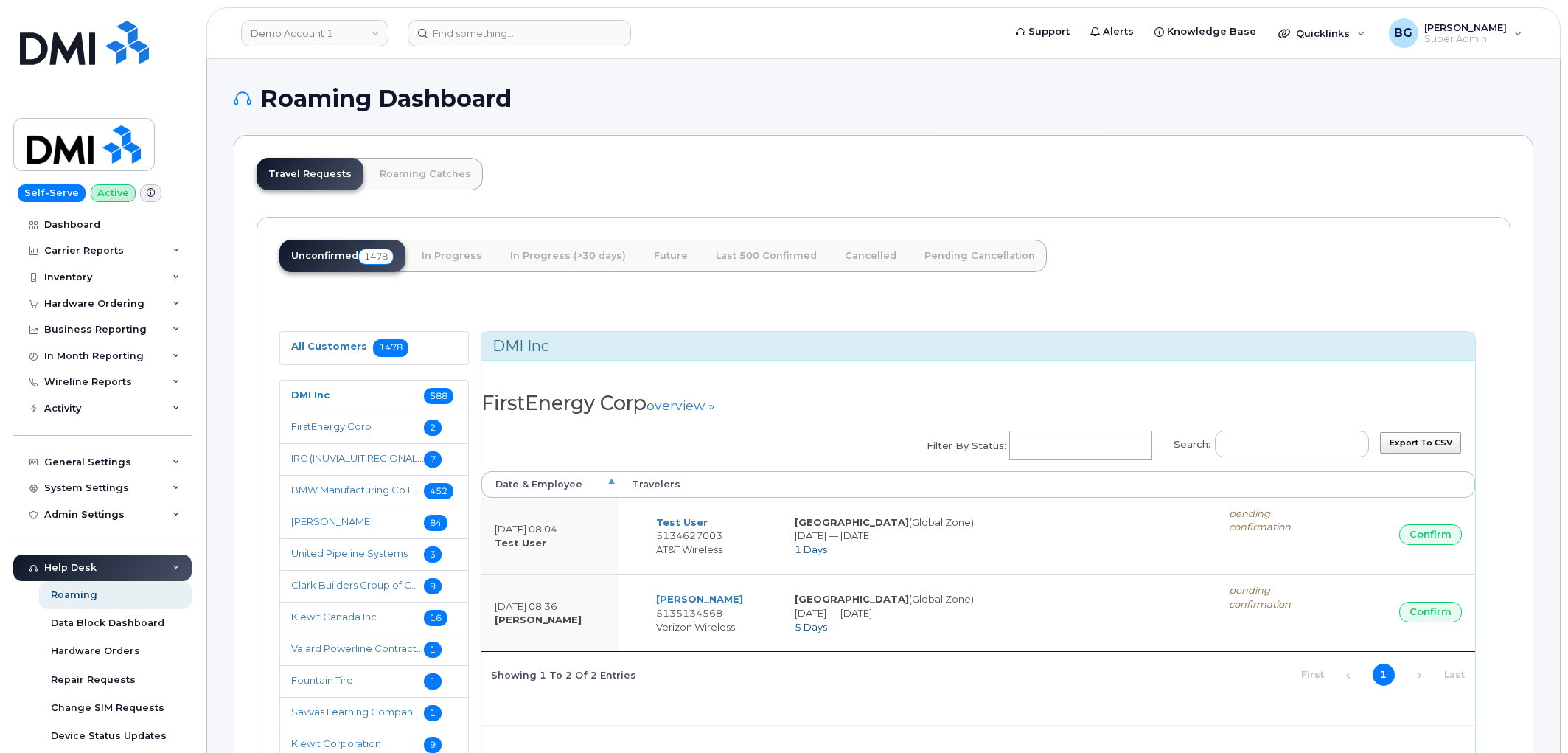
select select
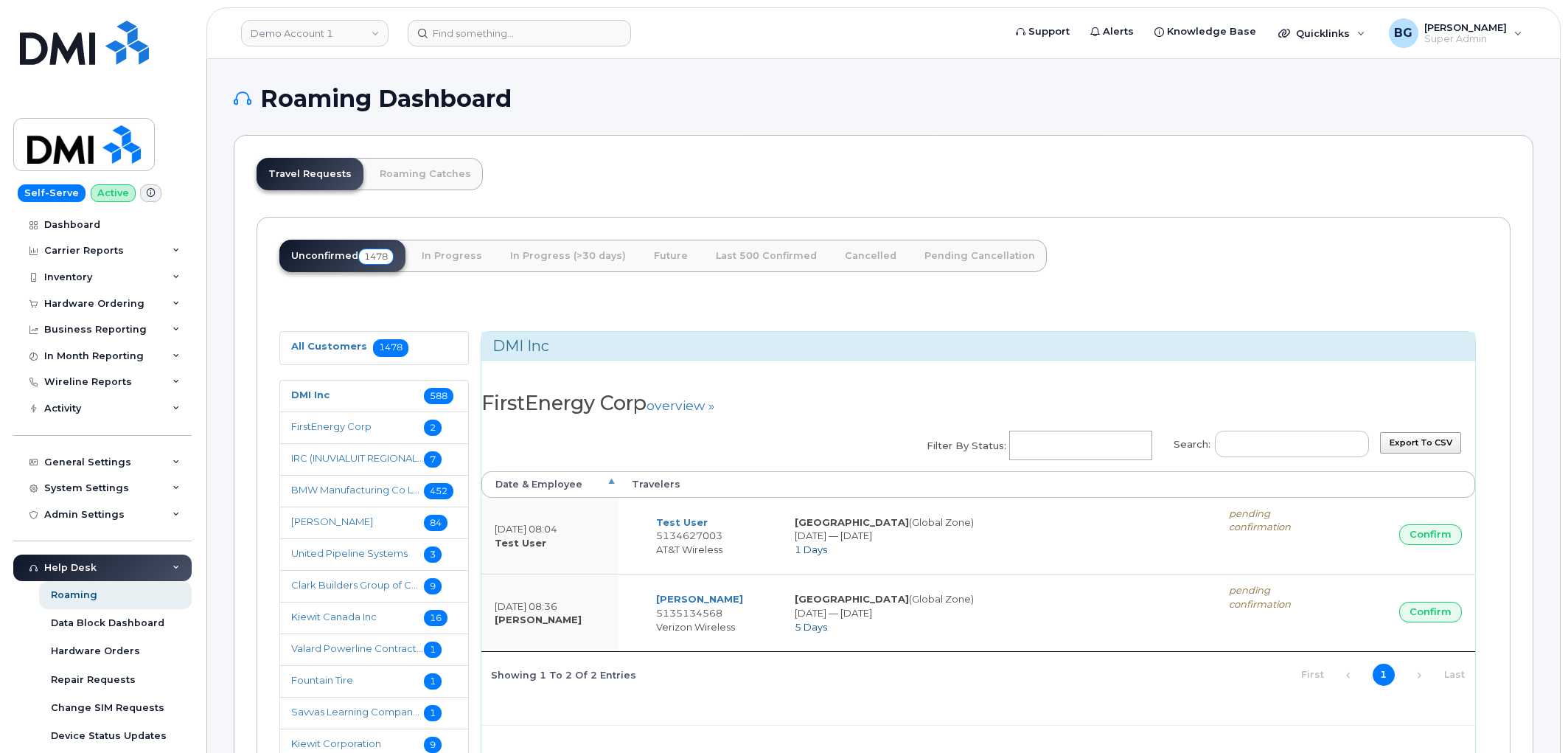
select select
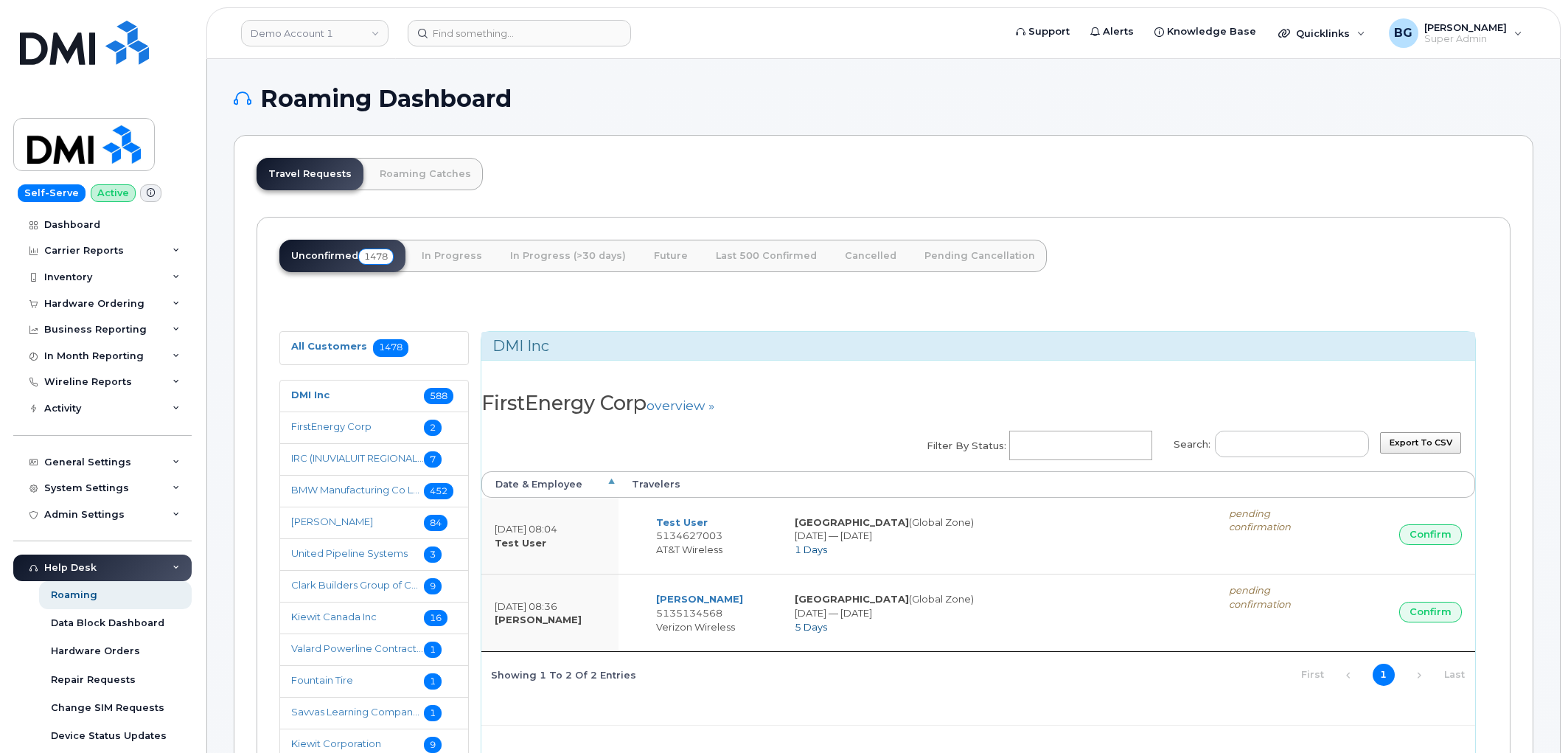
select select
click at [416, 171] on link "Roaming Catches" at bounding box center [424, 174] width 115 height 33
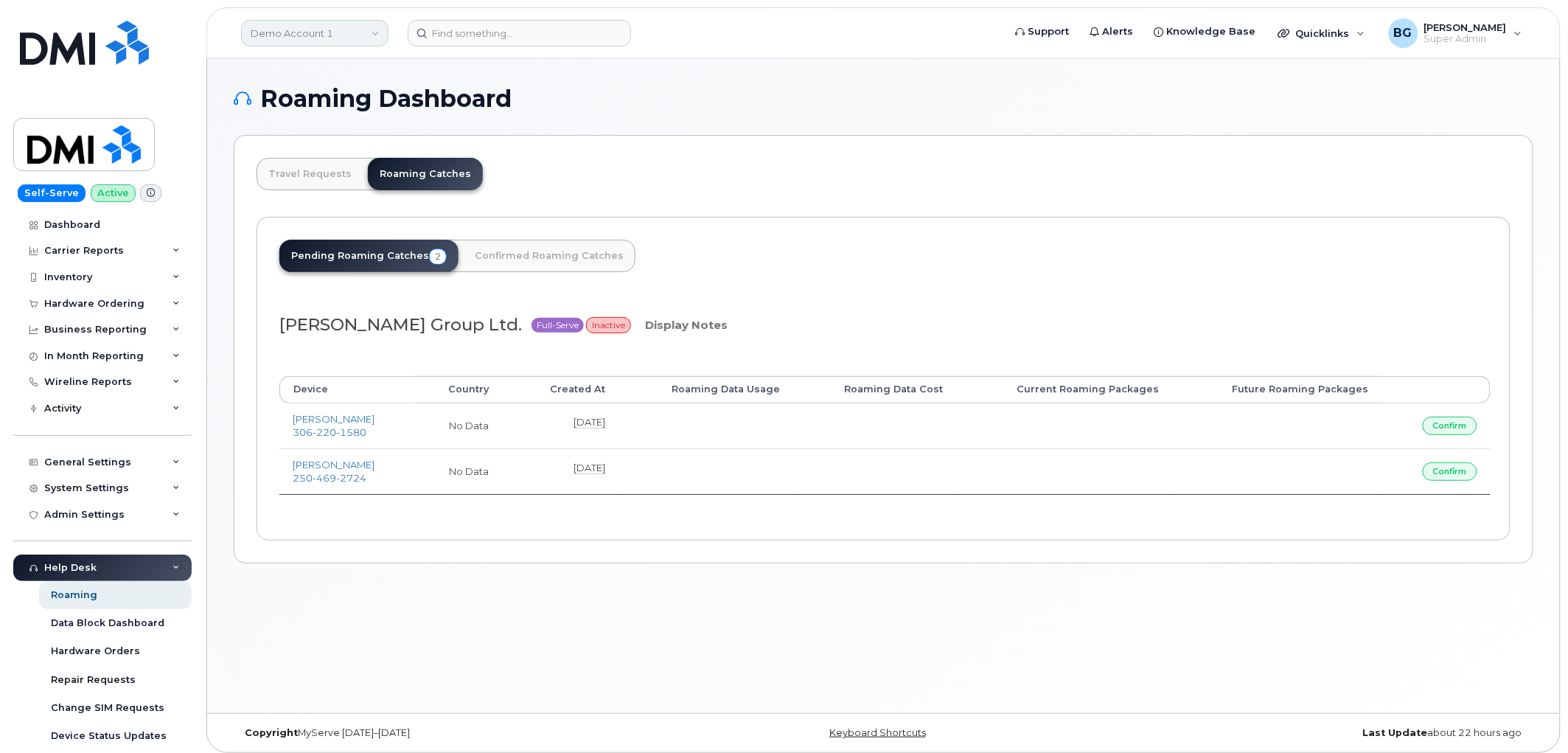
click at [297, 40] on link "Demo Account 1" at bounding box center [314, 33] width 147 height 26
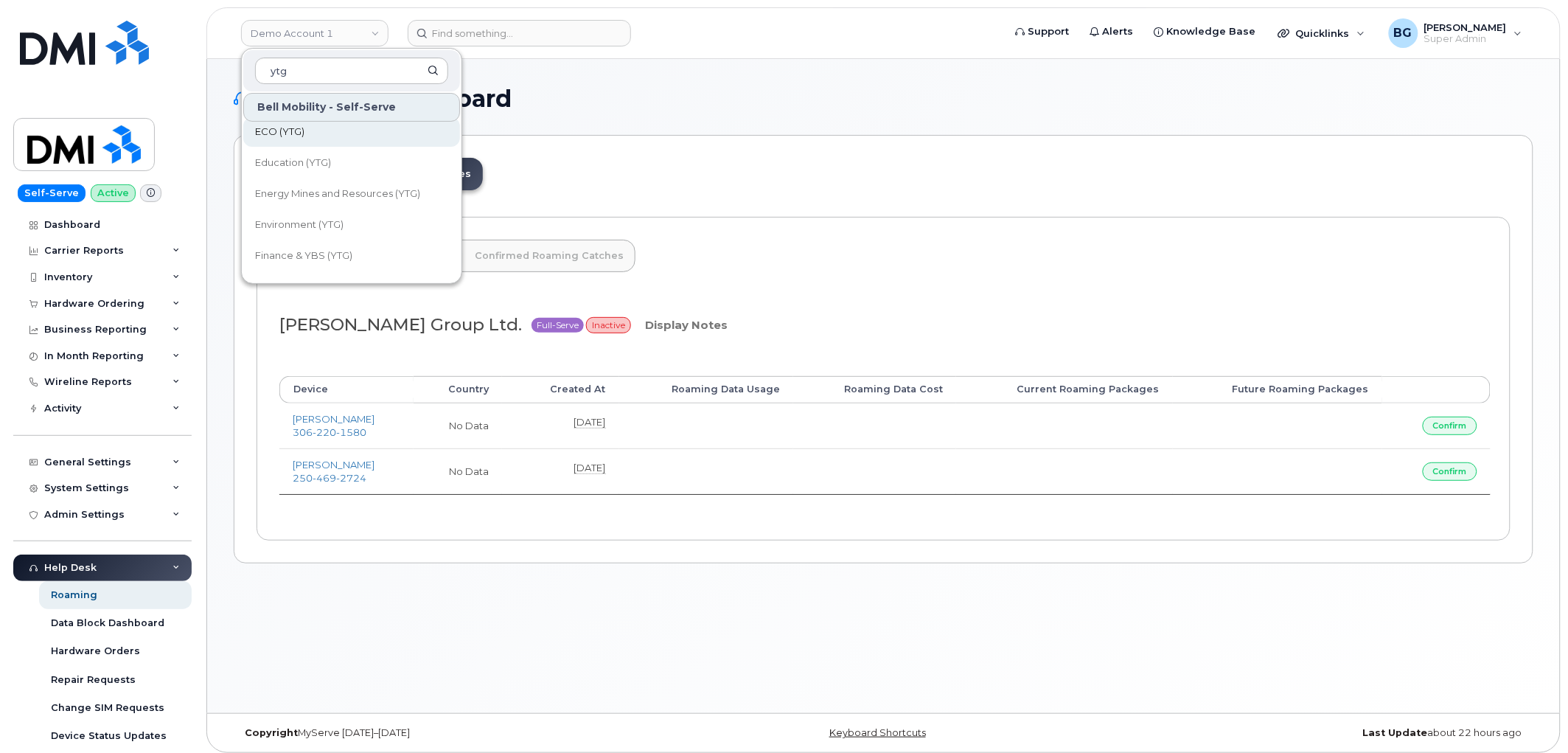
scroll to position [108, 0]
type input "ytg"
click at [823, 188] on div "Travel Requests Roaming Catches Unconfirmed In Progress In Progress (>30 days) …" at bounding box center [882, 349] width 1299 height 428
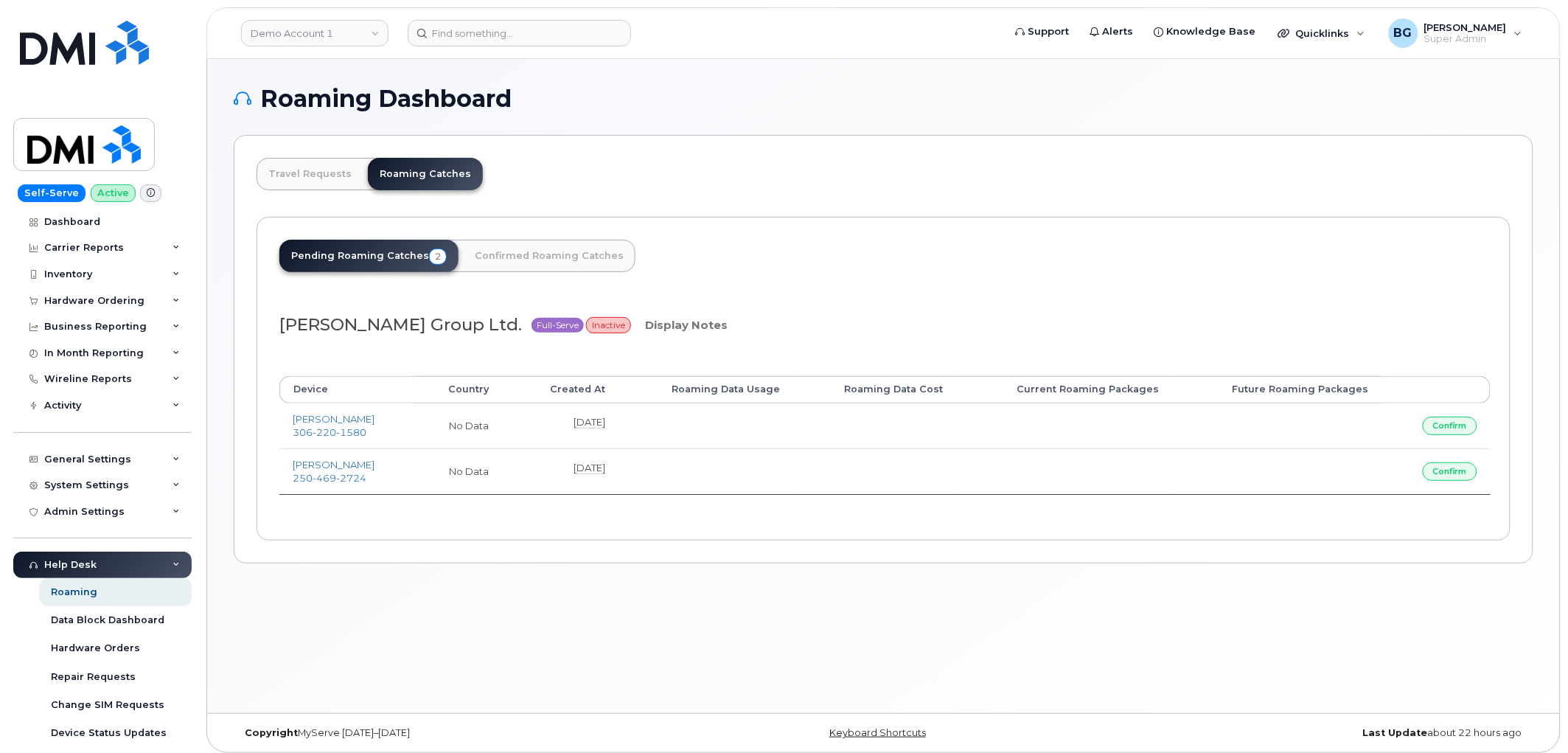
scroll to position [0, 0]
click at [97, 461] on div "General Settings" at bounding box center [87, 462] width 87 height 12
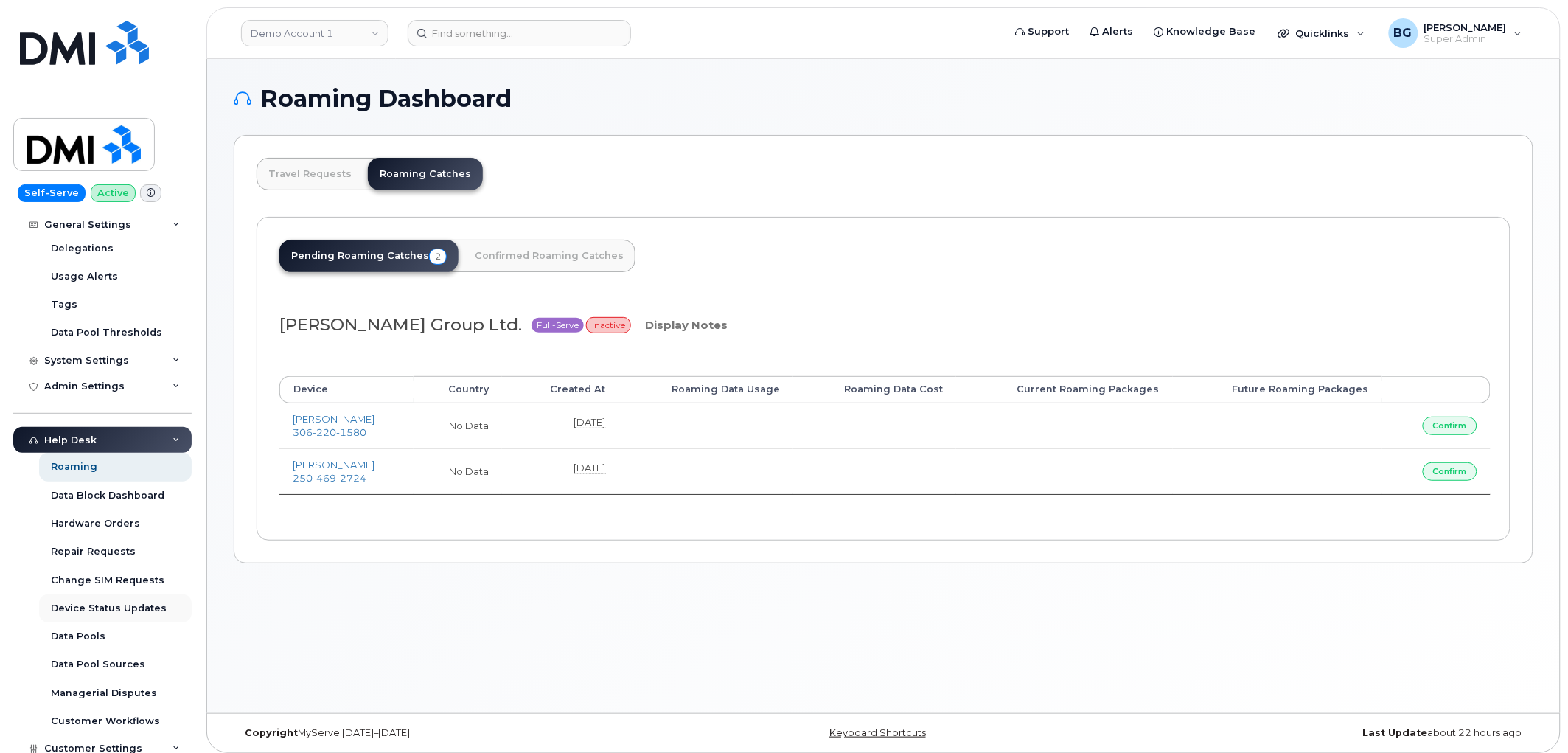
scroll to position [495, 0]
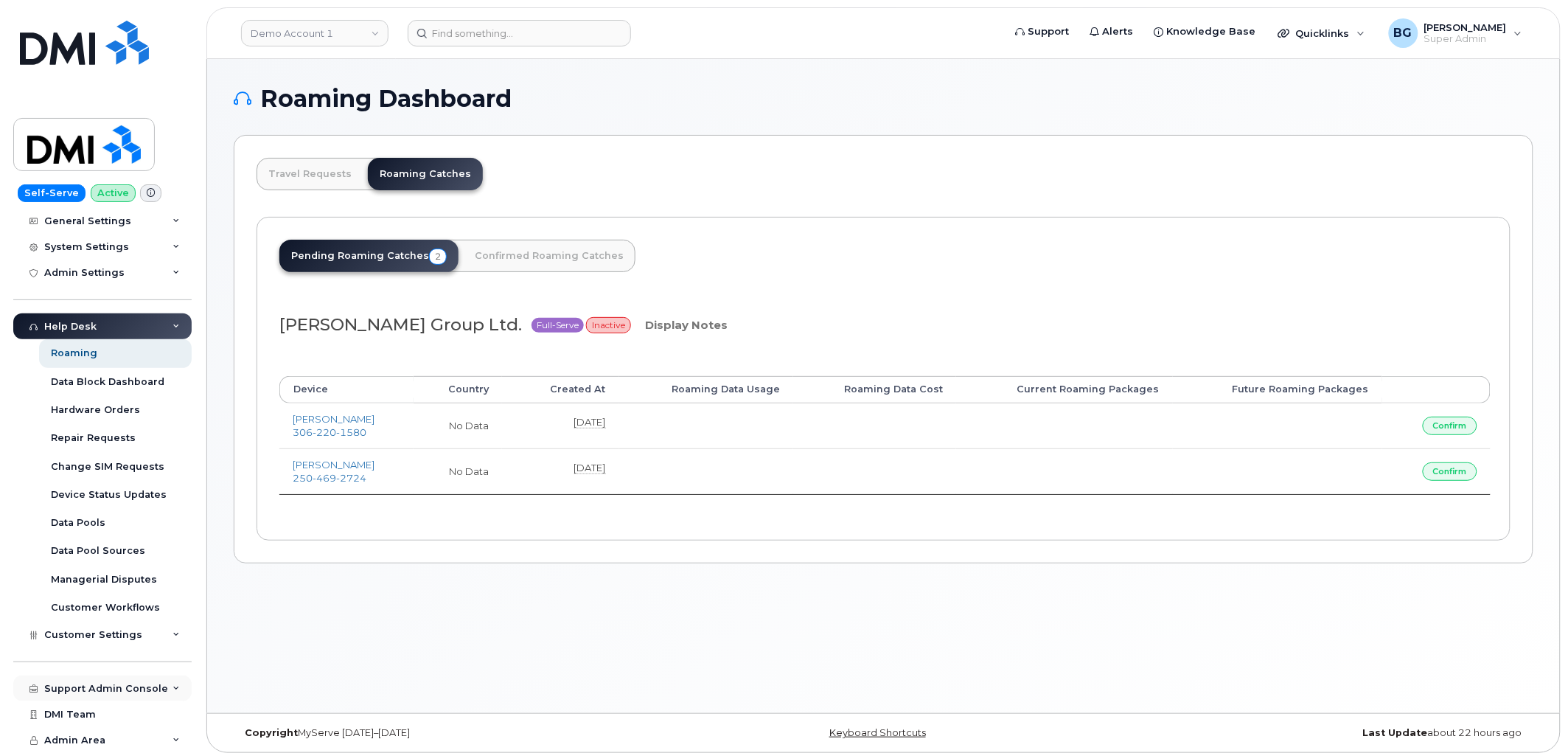
drag, startPoint x: 90, startPoint y: 679, endPoint x: 97, endPoint y: 678, distance: 7.1
click at [90, 679] on div "Support Admin Console" at bounding box center [102, 689] width 178 height 26
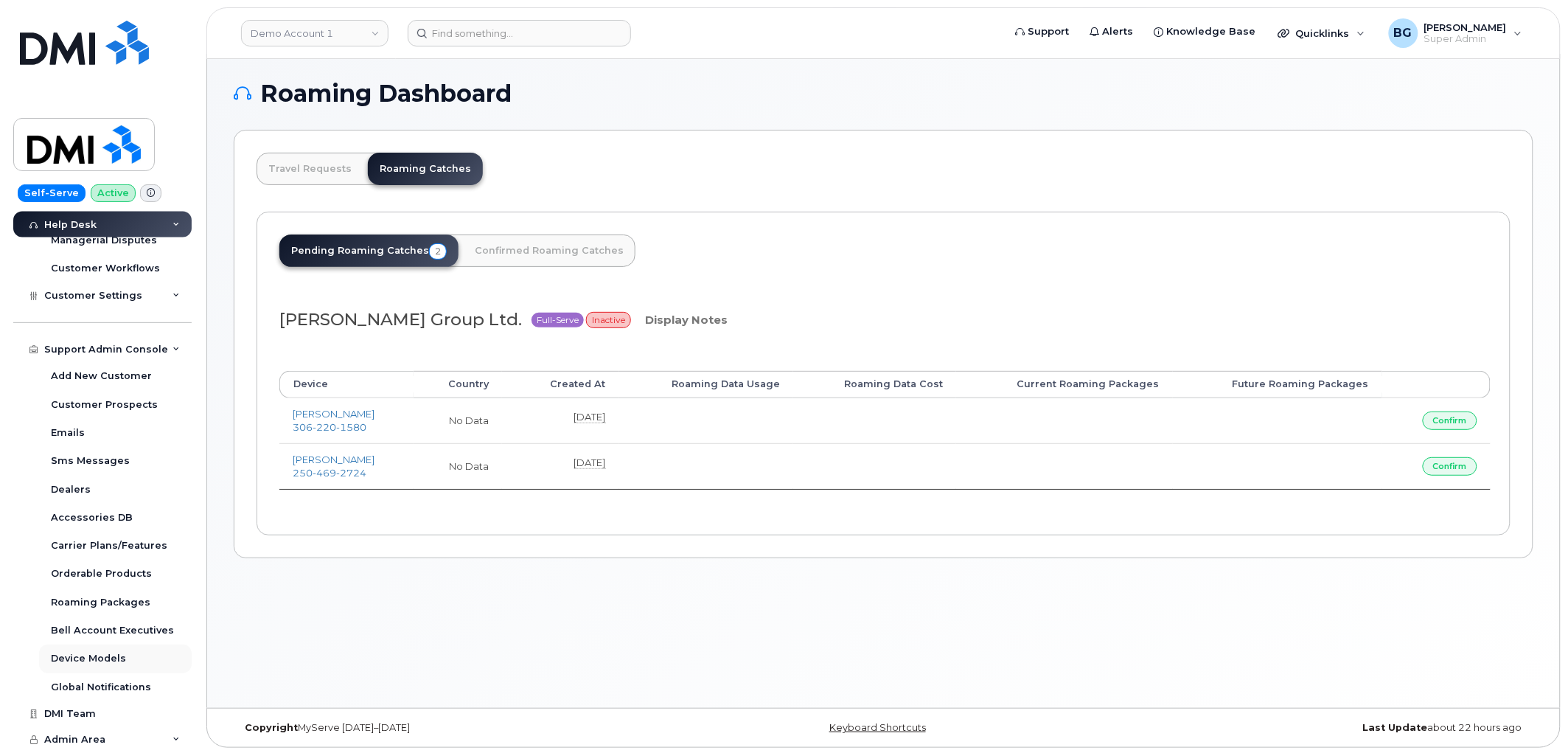
scroll to position [7, 0]
click at [168, 733] on div "Admin Area" at bounding box center [102, 740] width 178 height 26
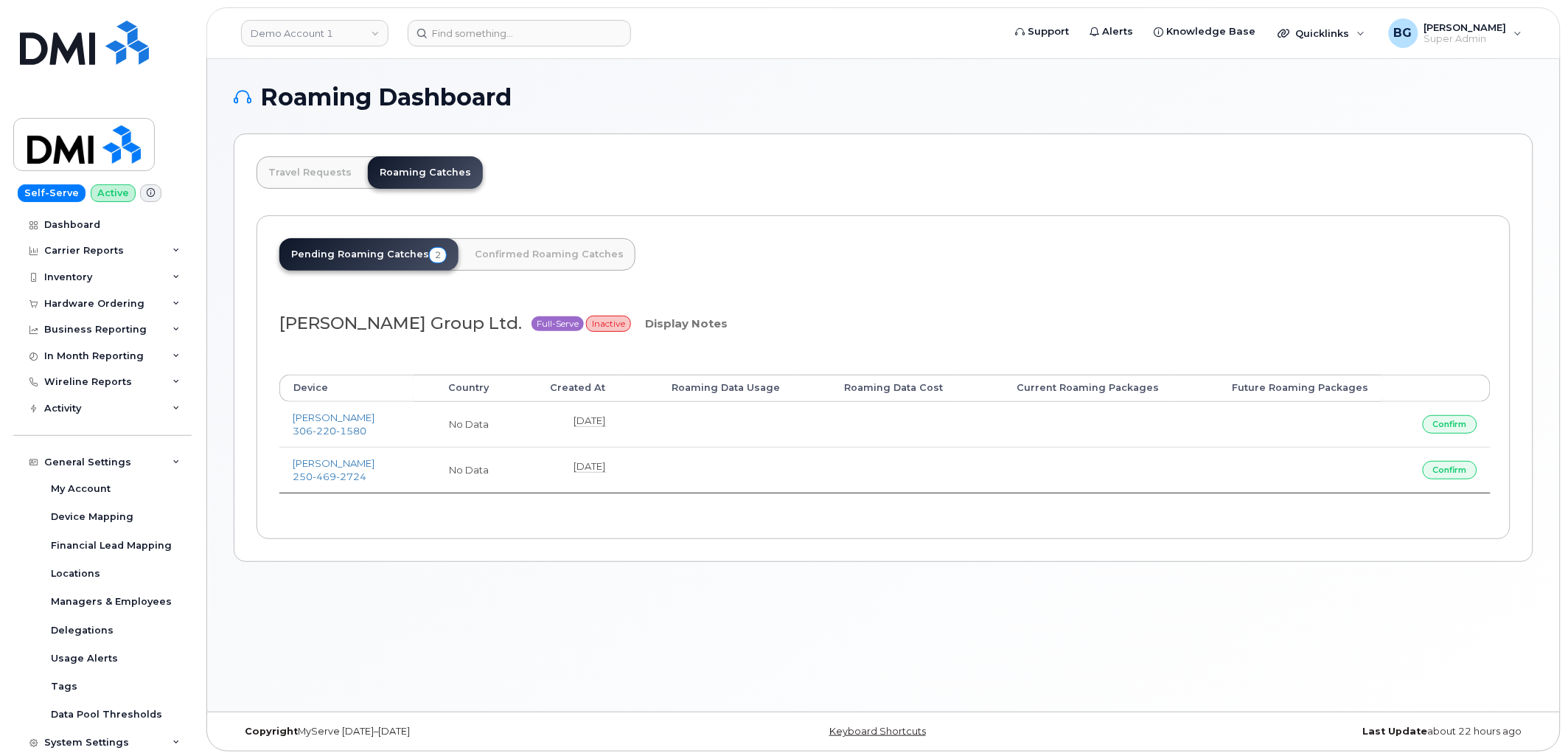
scroll to position [0, 0]
click at [94, 325] on div "Business Reporting" at bounding box center [95, 329] width 103 height 12
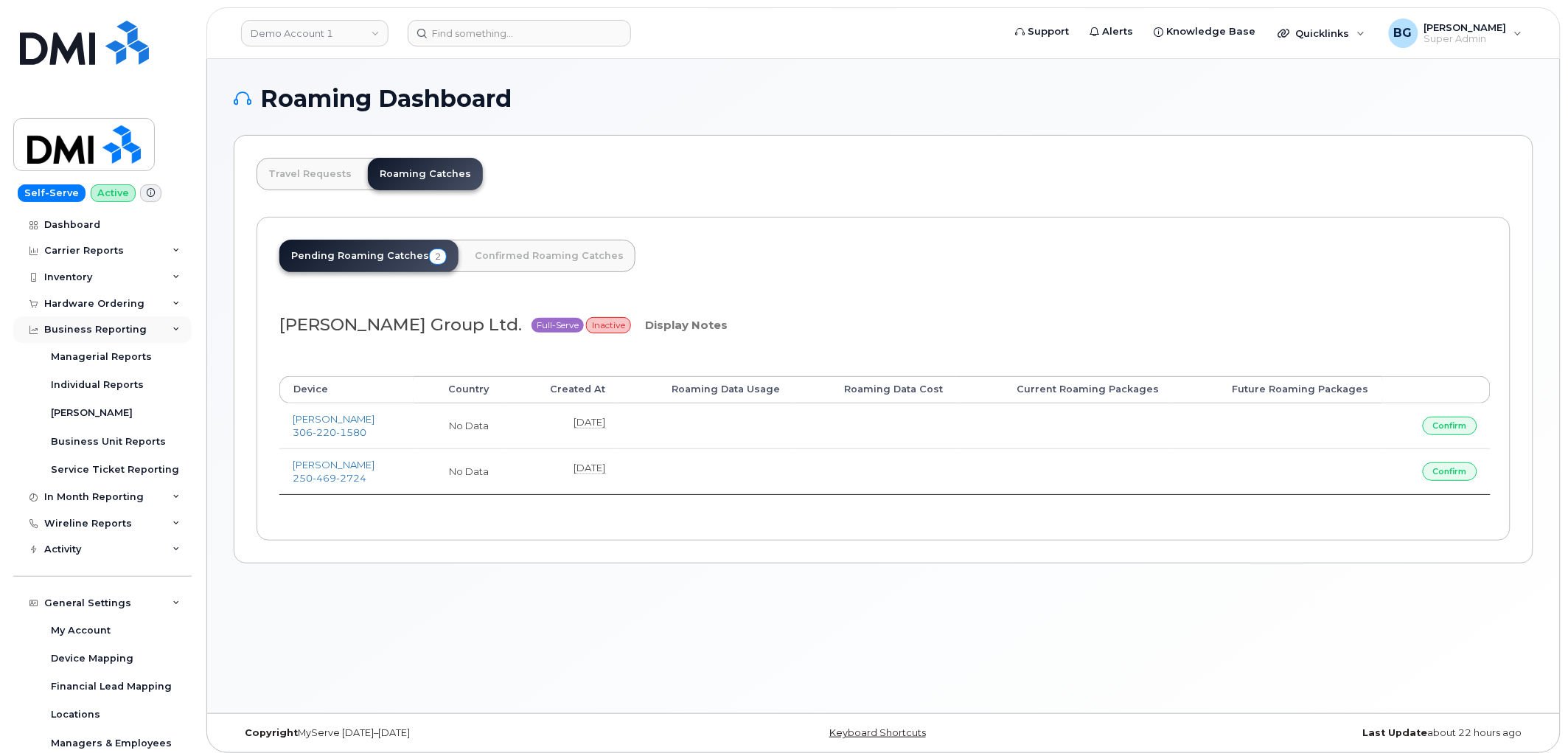
click at [94, 325] on div "Business Reporting" at bounding box center [95, 329] width 103 height 12
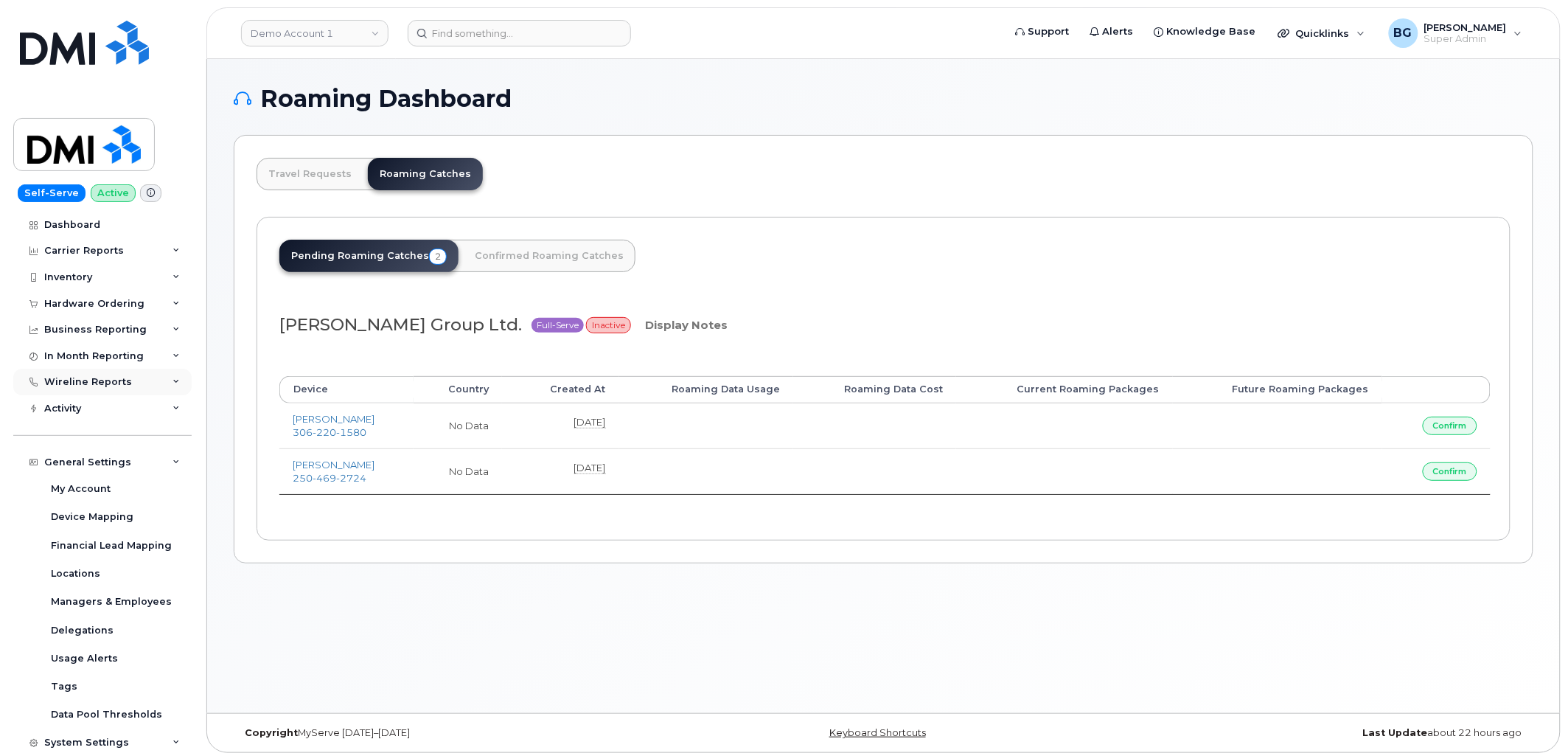
click at [90, 378] on div "Wireline Reports" at bounding box center [88, 382] width 88 height 12
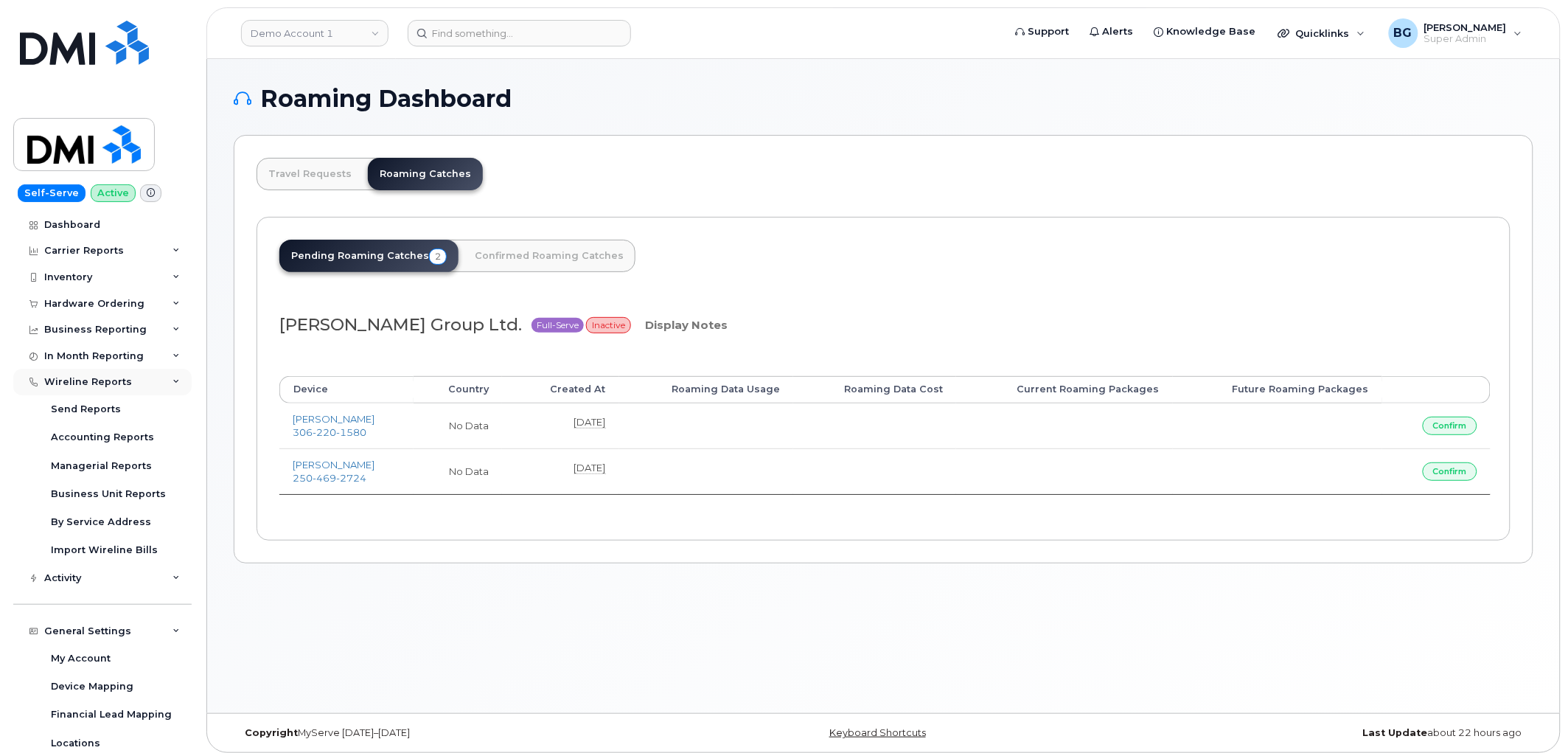
click at [92, 374] on div "Wireline Reports" at bounding box center [102, 382] width 178 height 26
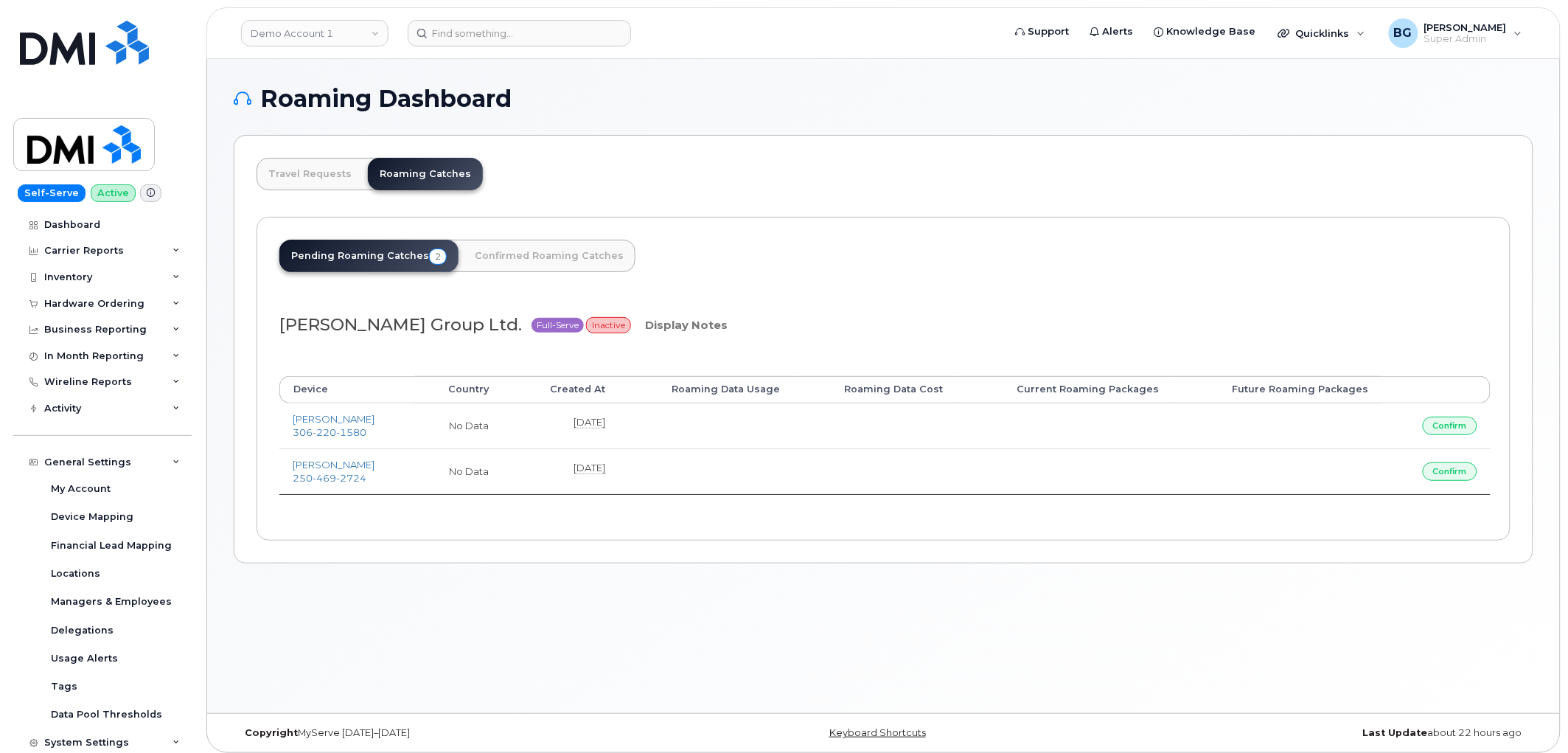
click at [271, 30] on link "Demo Account 1" at bounding box center [314, 33] width 147 height 26
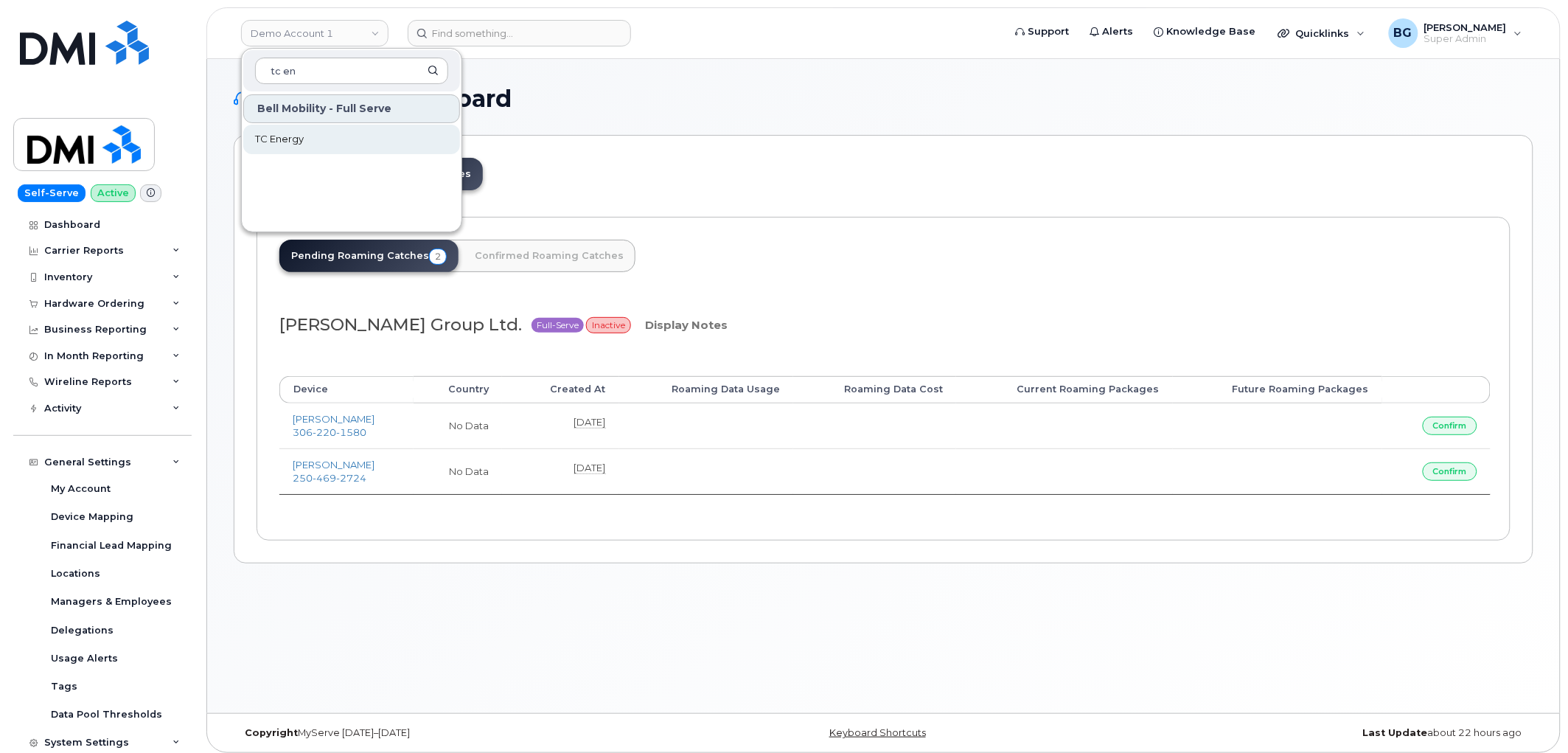
type input "tc en"
click at [275, 135] on span "TC Energy" at bounding box center [279, 139] width 49 height 15
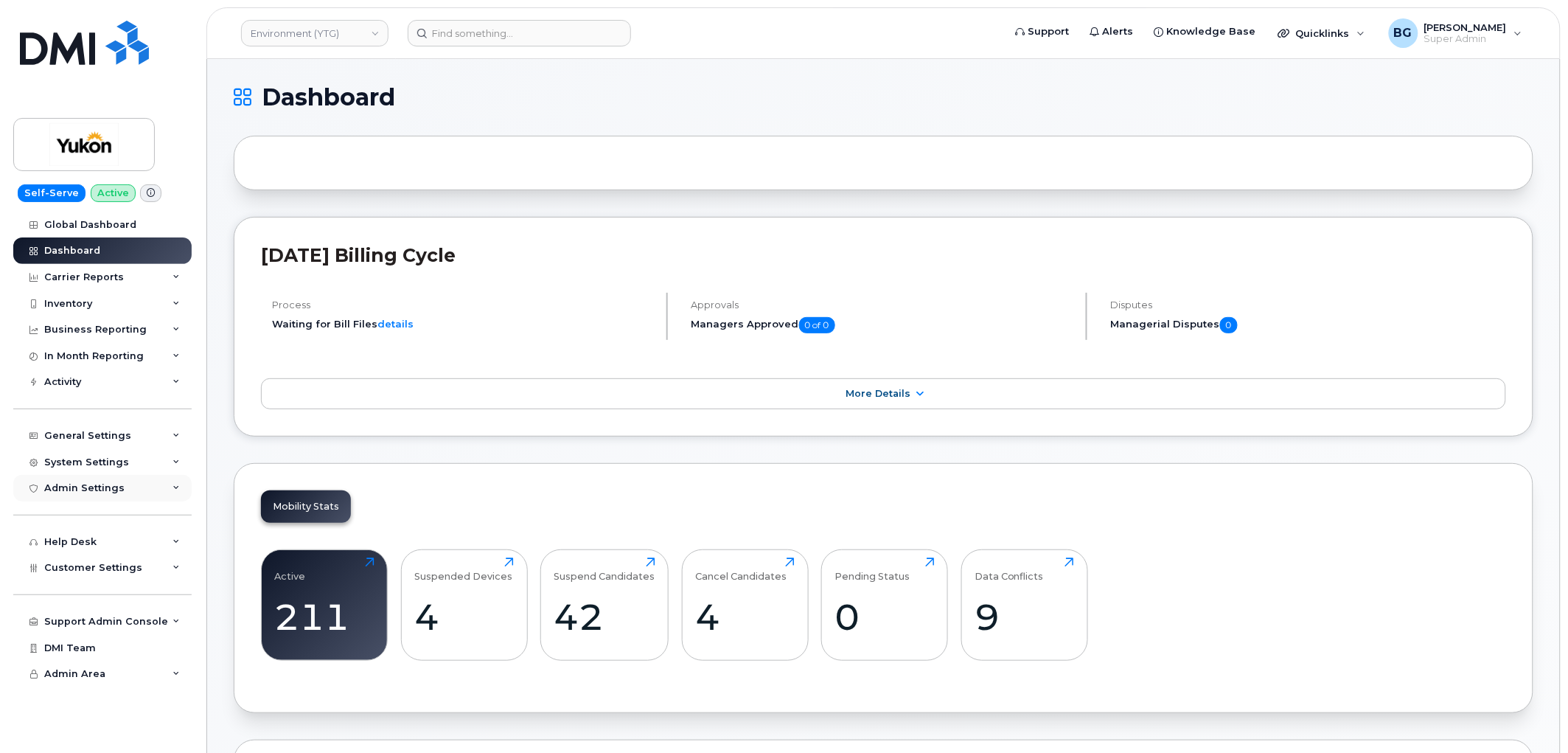
click at [75, 486] on div "Admin Settings" at bounding box center [84, 488] width 80 height 12
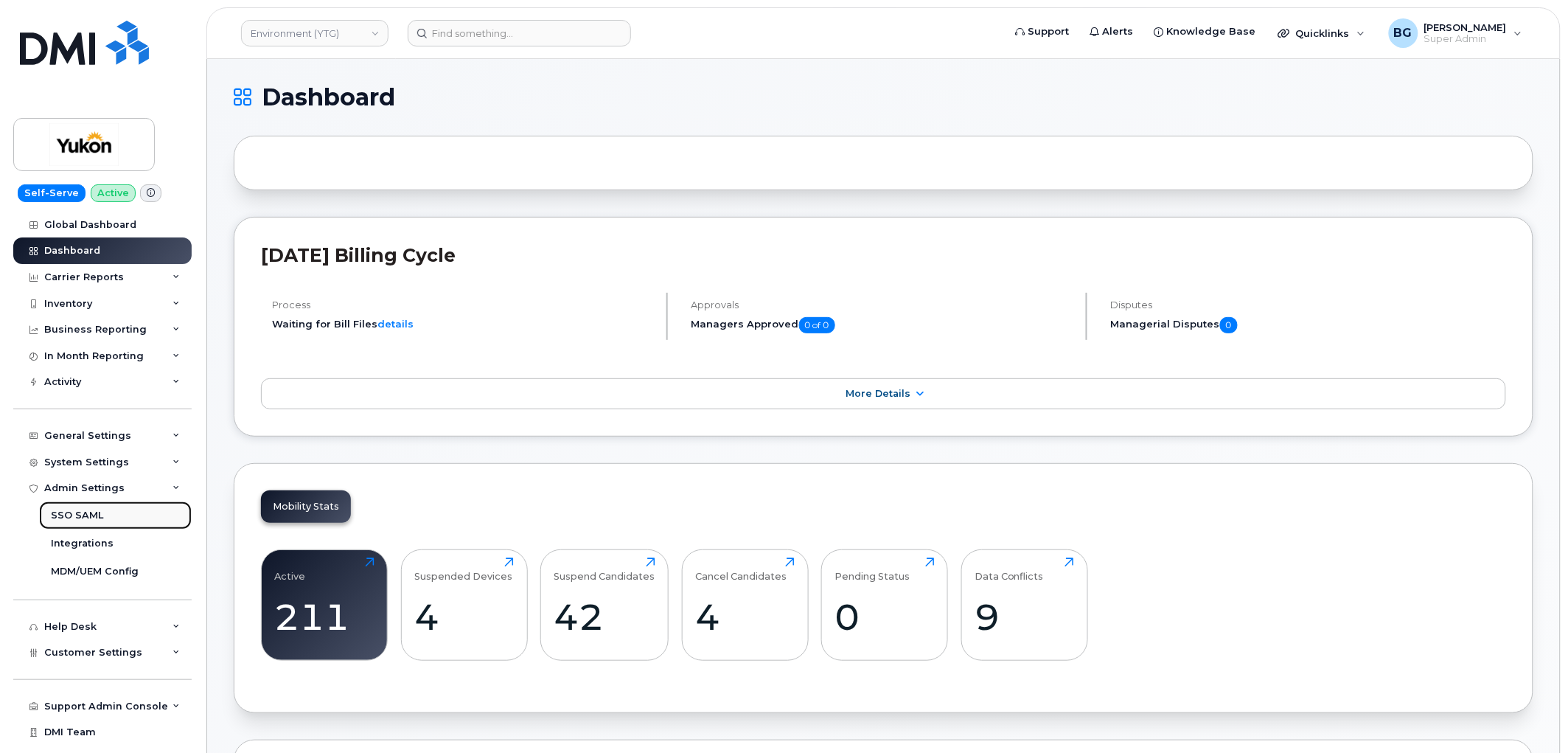
click at [68, 510] on div "SSO SAML" at bounding box center [77, 515] width 52 height 13
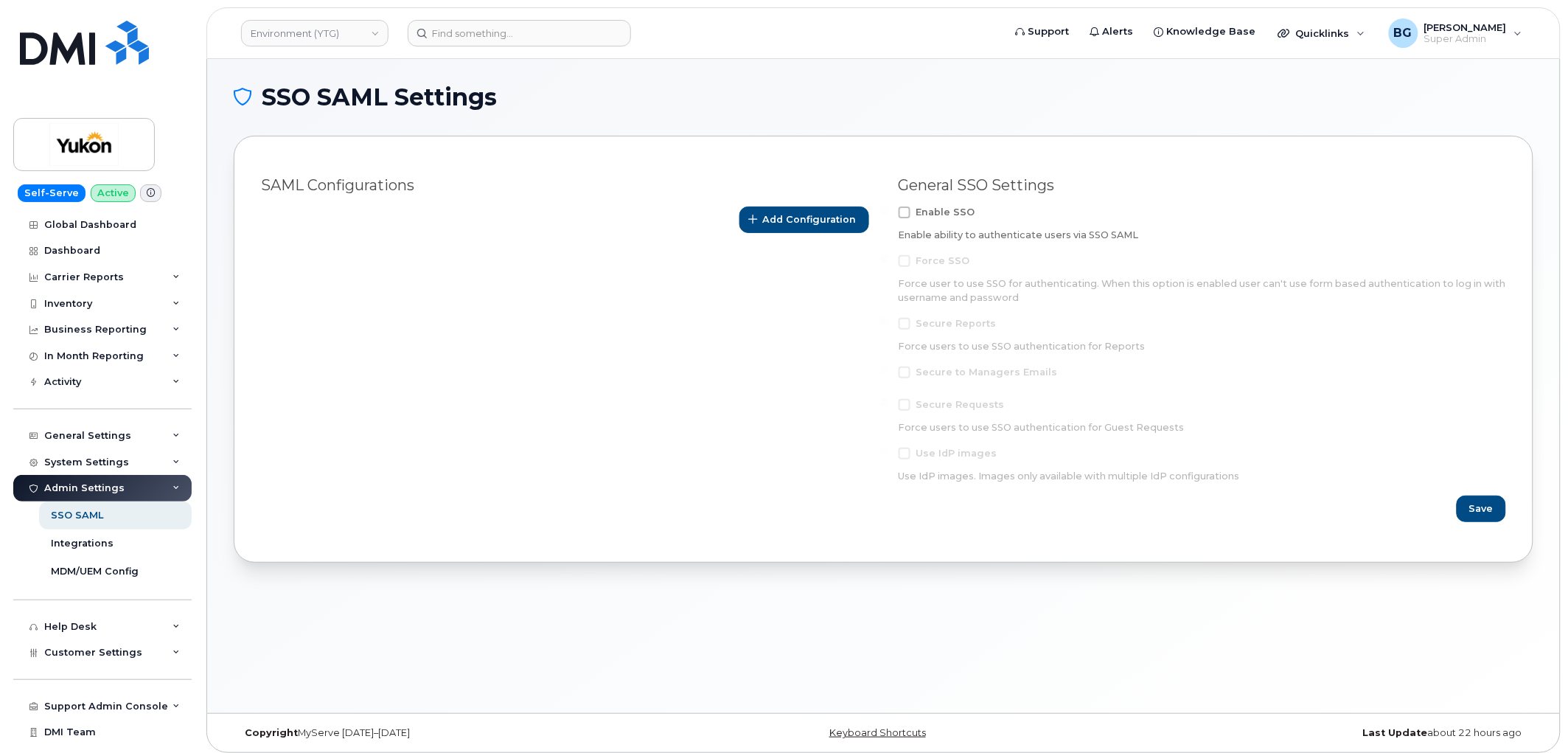
click at [520, 516] on div "SAML Configurations Add Configuration" at bounding box center [564, 349] width 637 height 364
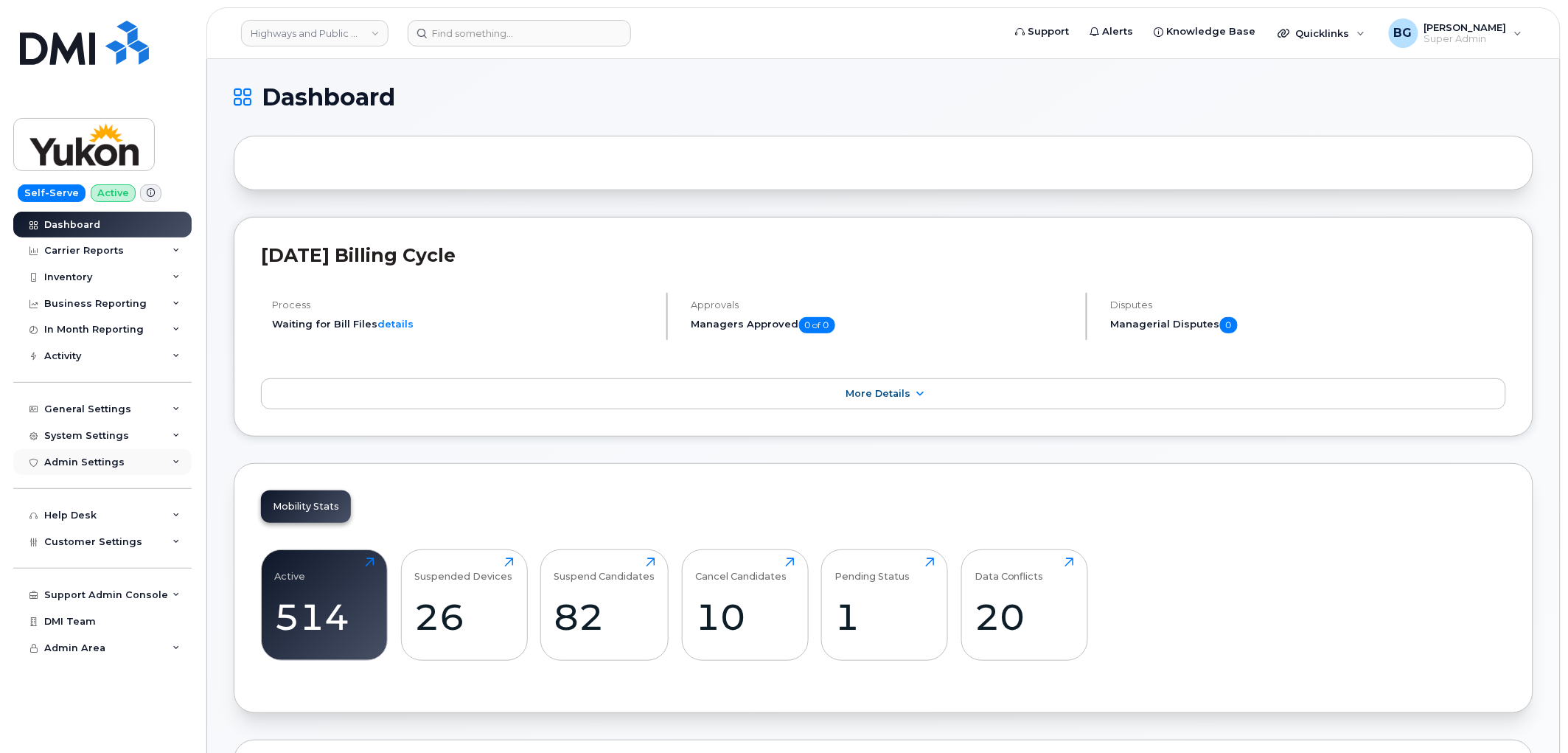
click at [104, 462] on div "Admin Settings" at bounding box center [84, 462] width 80 height 12
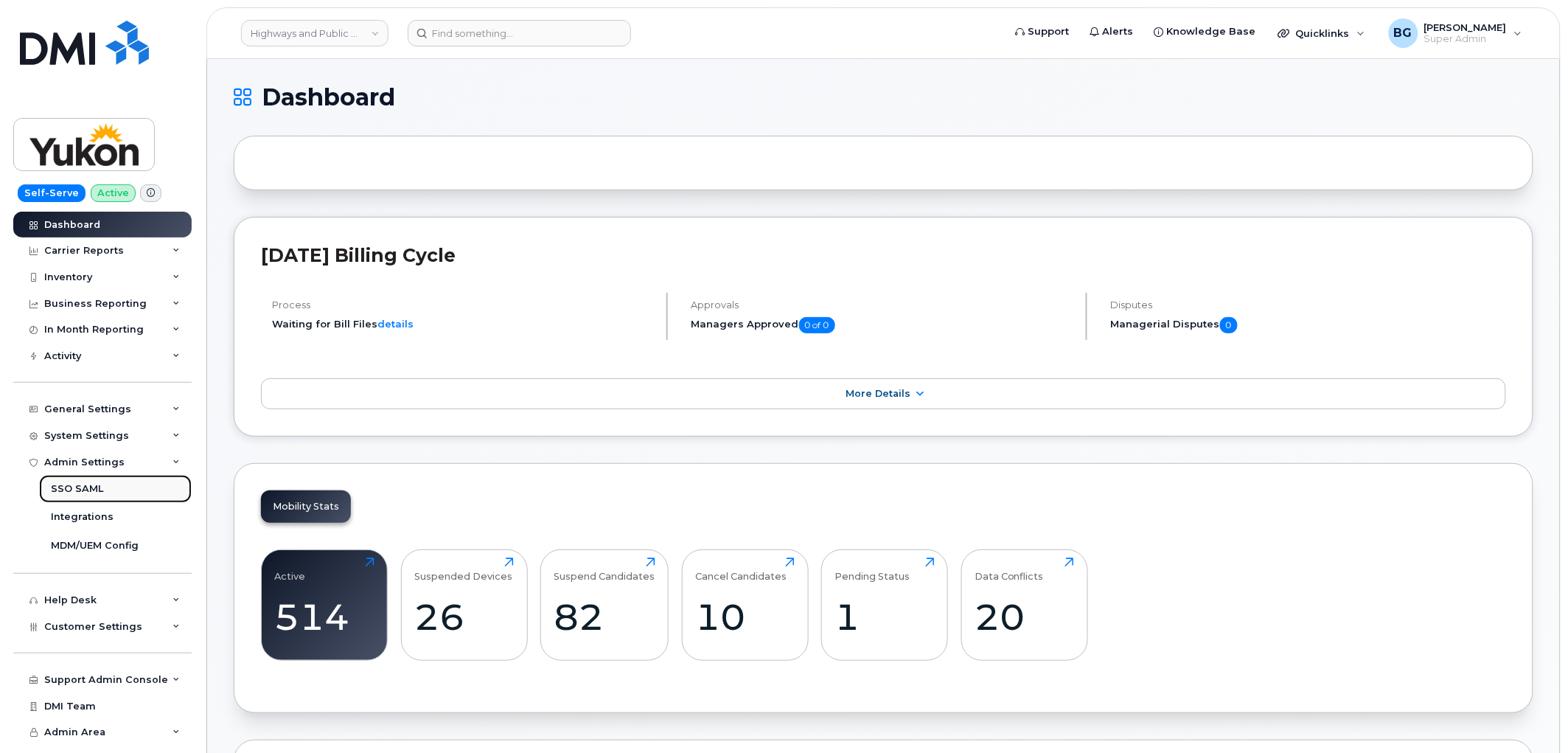
click at [93, 491] on div "SSO SAML" at bounding box center [77, 489] width 52 height 13
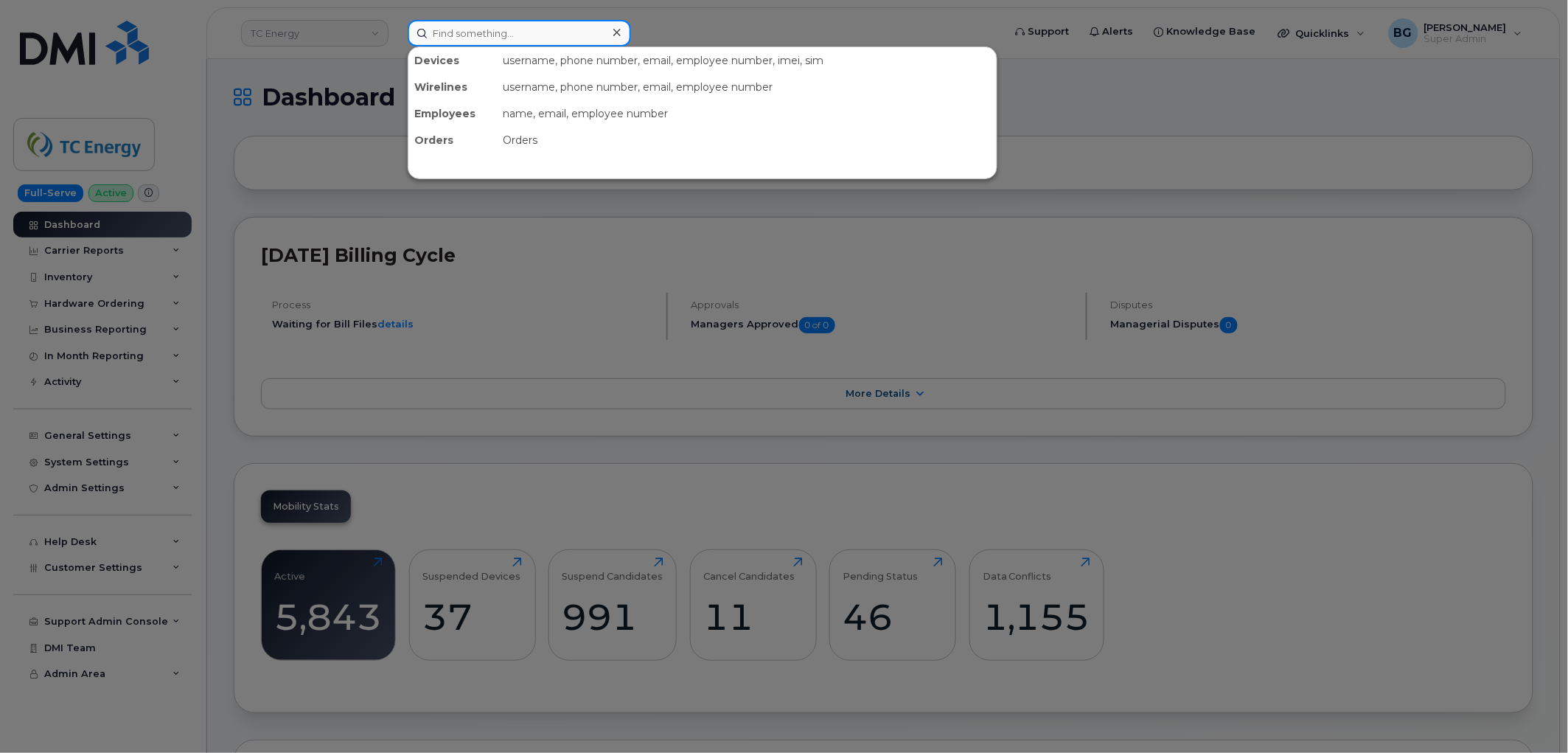
click at [554, 31] on input at bounding box center [519, 33] width 223 height 26
click at [639, 292] on div at bounding box center [784, 376] width 1568 height 753
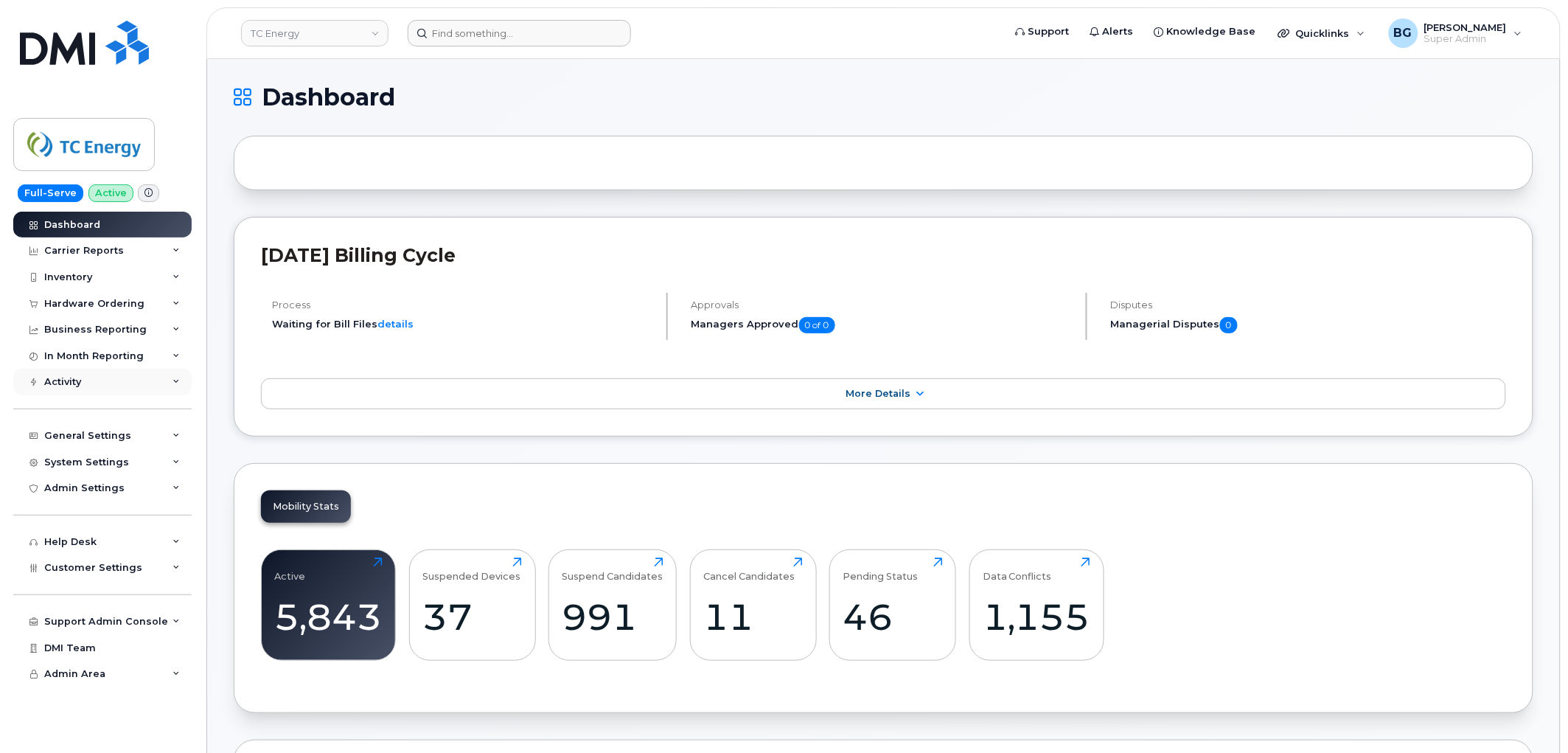
click at [78, 381] on div "Activity" at bounding box center [62, 382] width 37 height 12
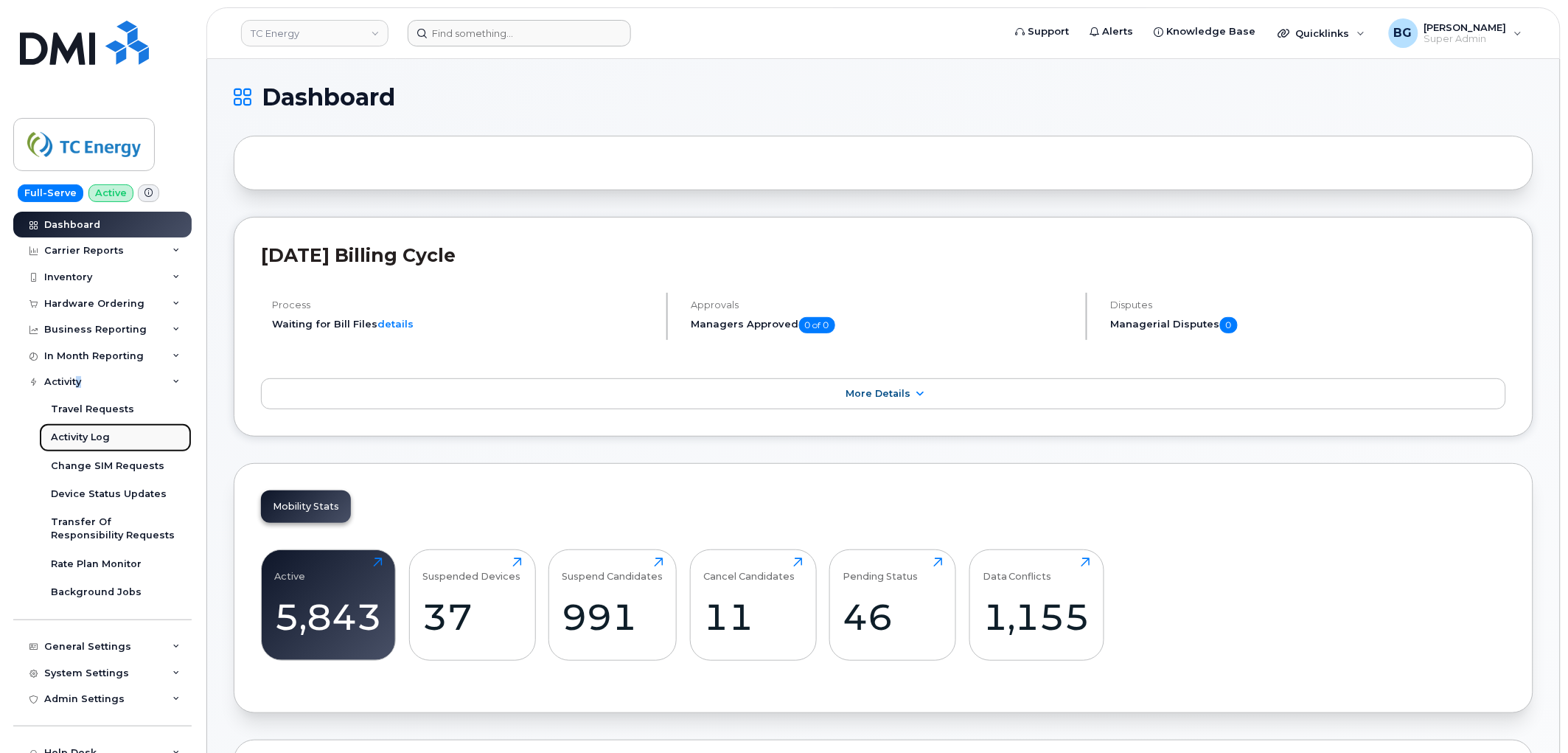
click at [68, 435] on div "Activity Log" at bounding box center [80, 437] width 59 height 13
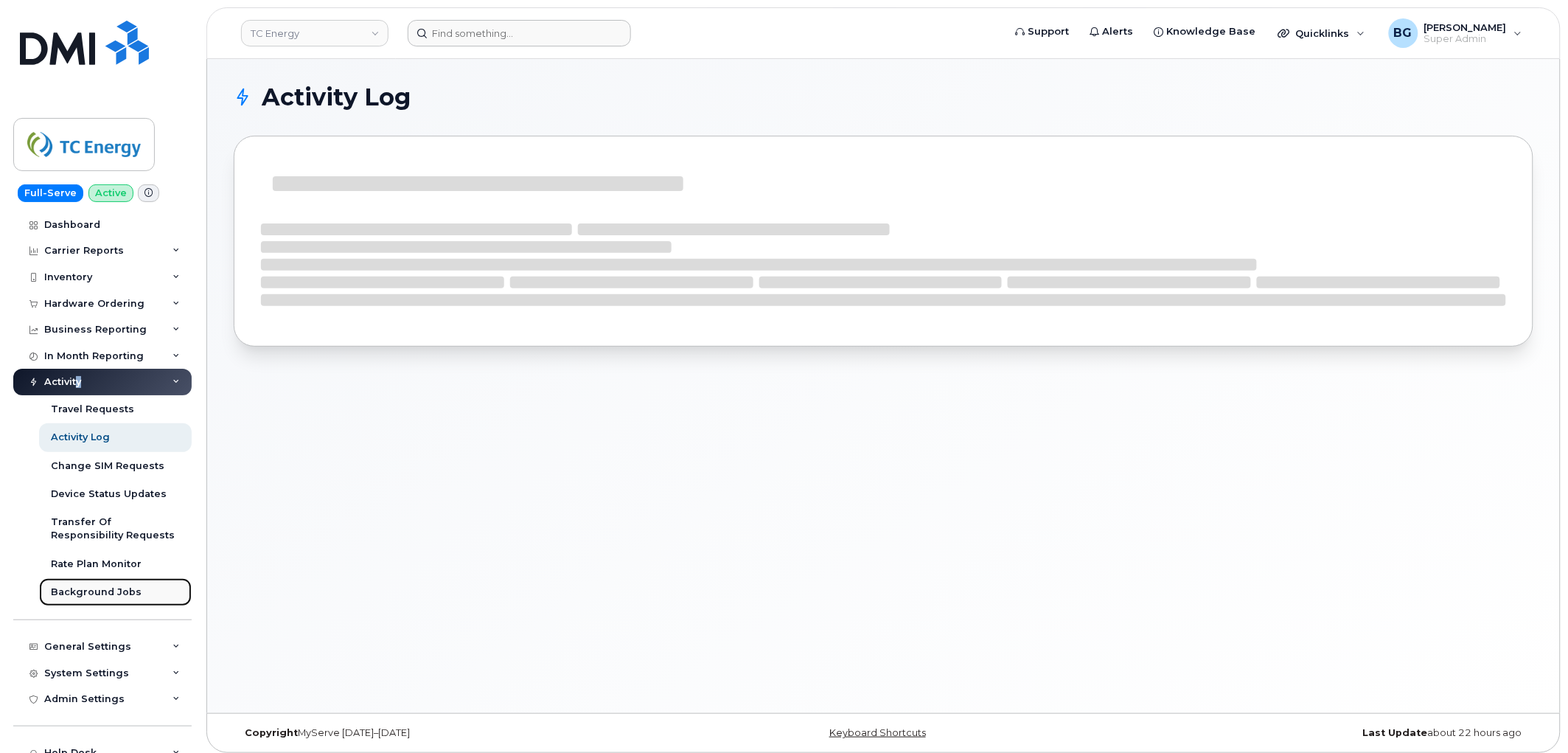
click at [87, 600] on link "Background Jobs" at bounding box center [116, 592] width 153 height 28
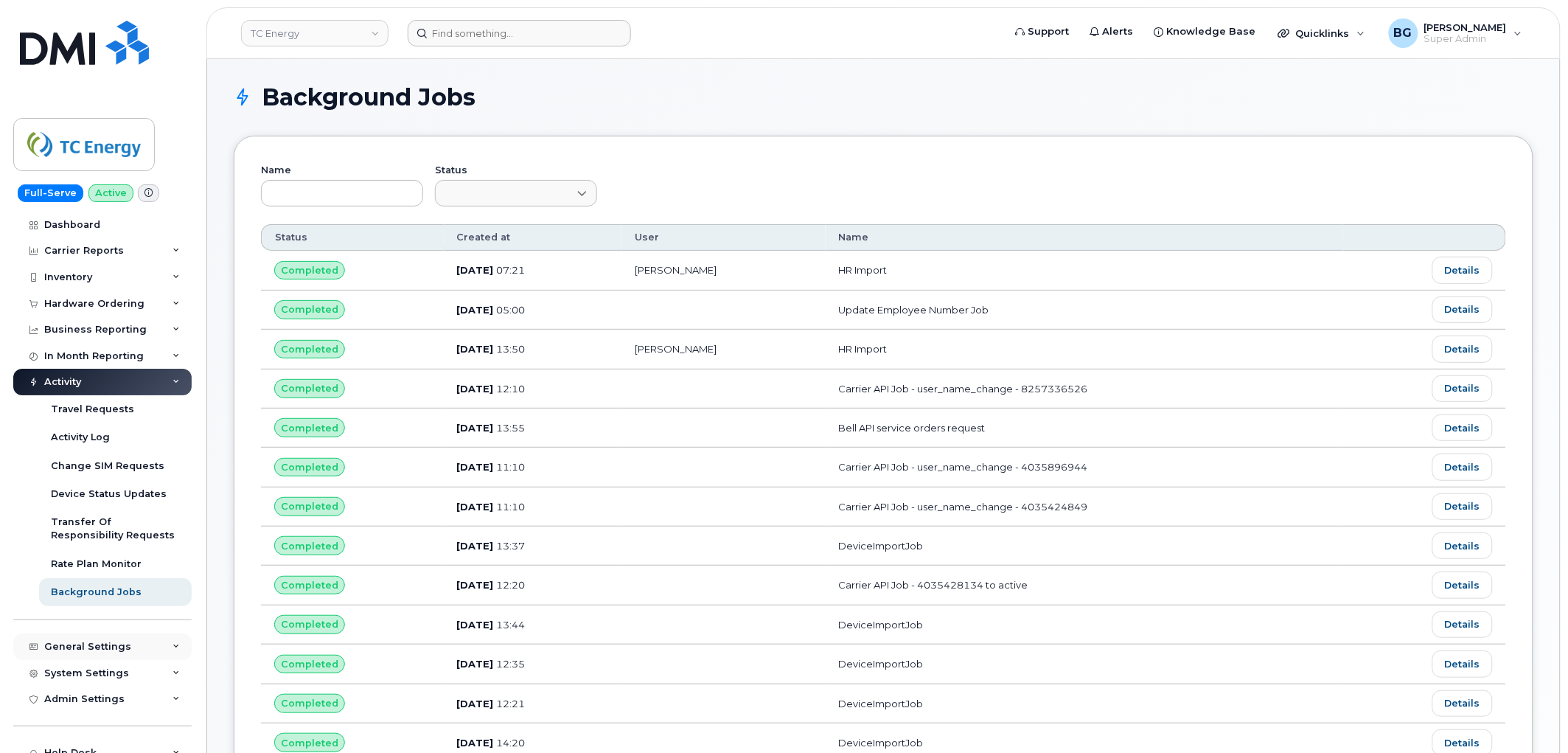
click at [86, 645] on div "General Settings" at bounding box center [87, 647] width 87 height 12
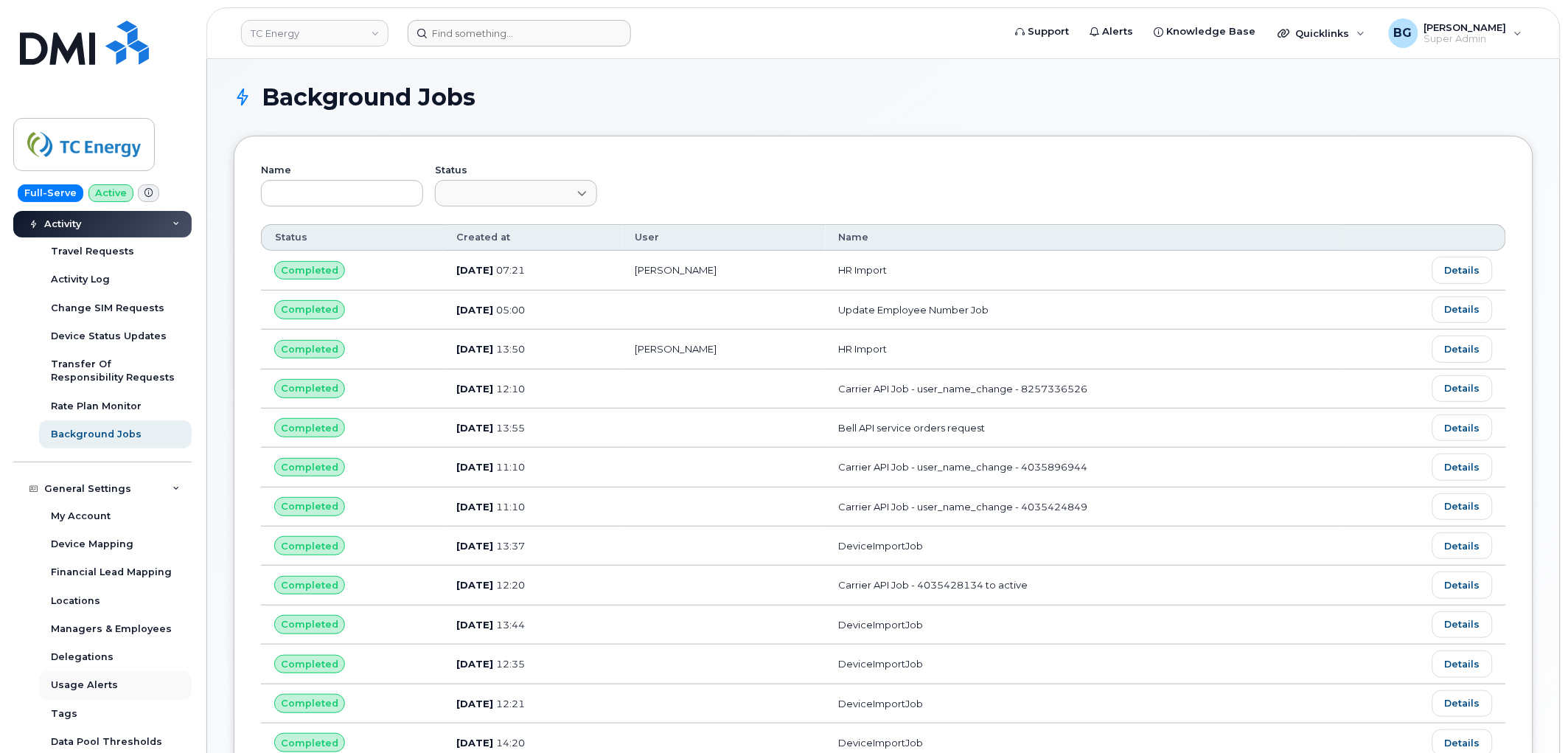
scroll to position [218, 0]
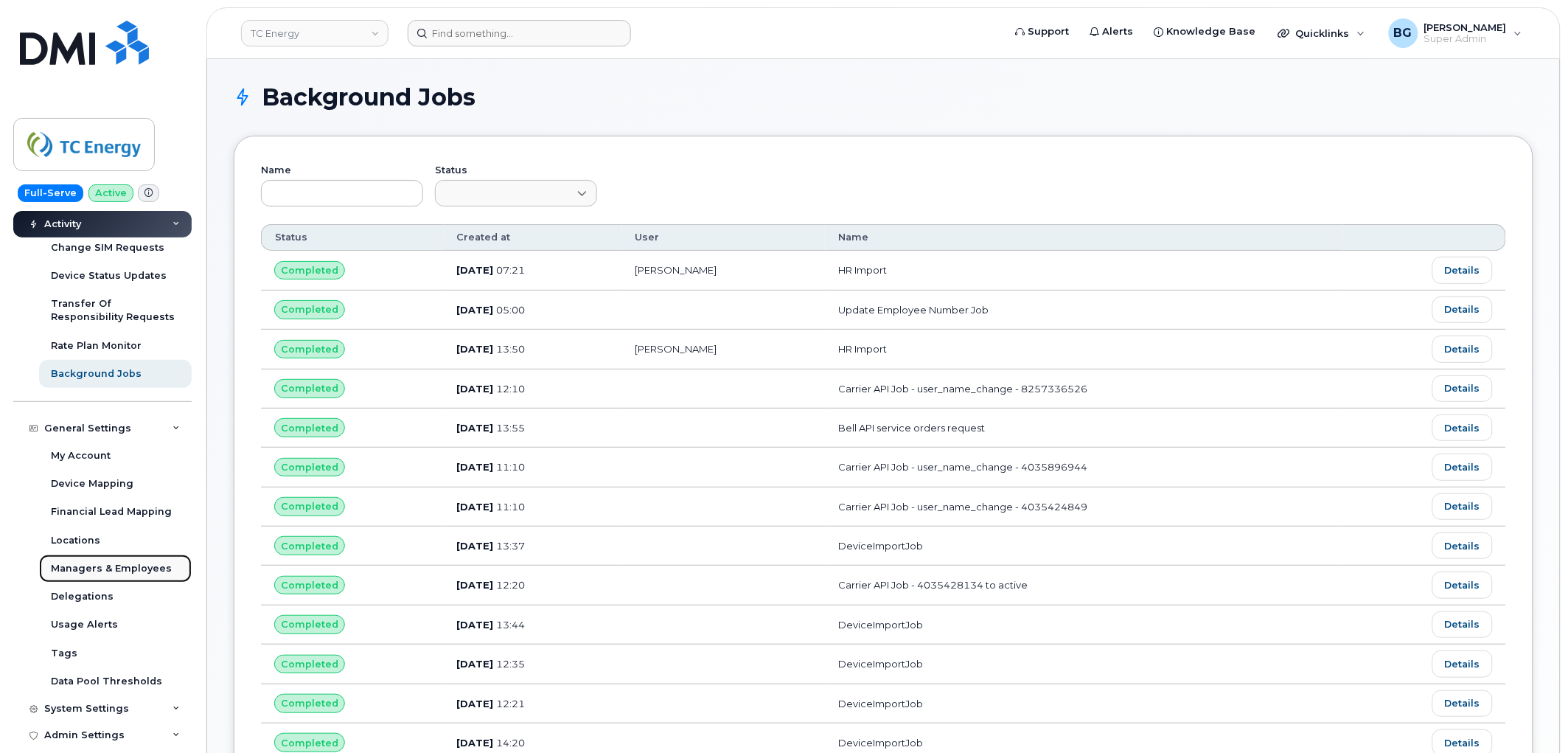
click at [99, 569] on div "Managers & Employees" at bounding box center [112, 568] width 121 height 13
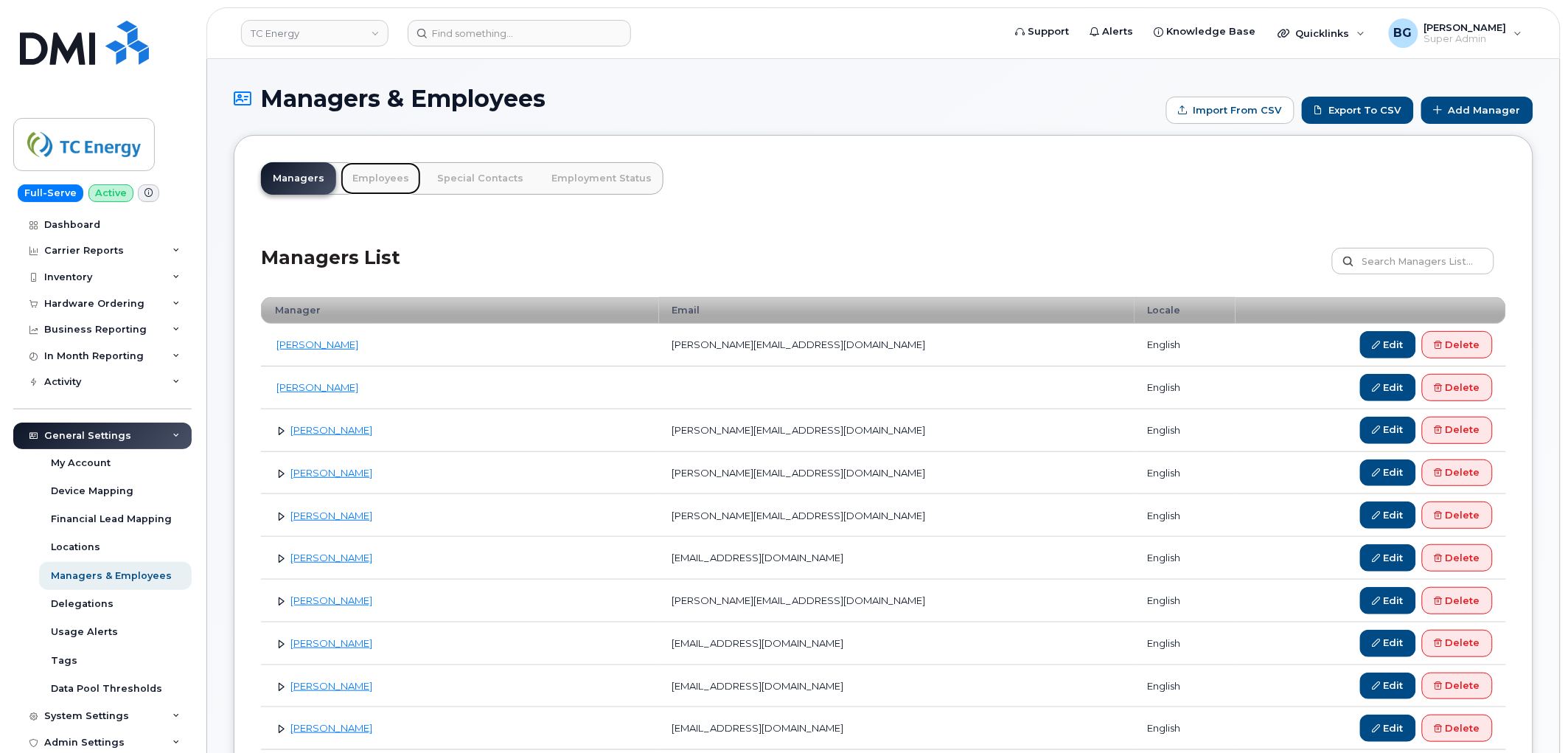
click at [381, 177] on link "Employees" at bounding box center [381, 178] width 80 height 33
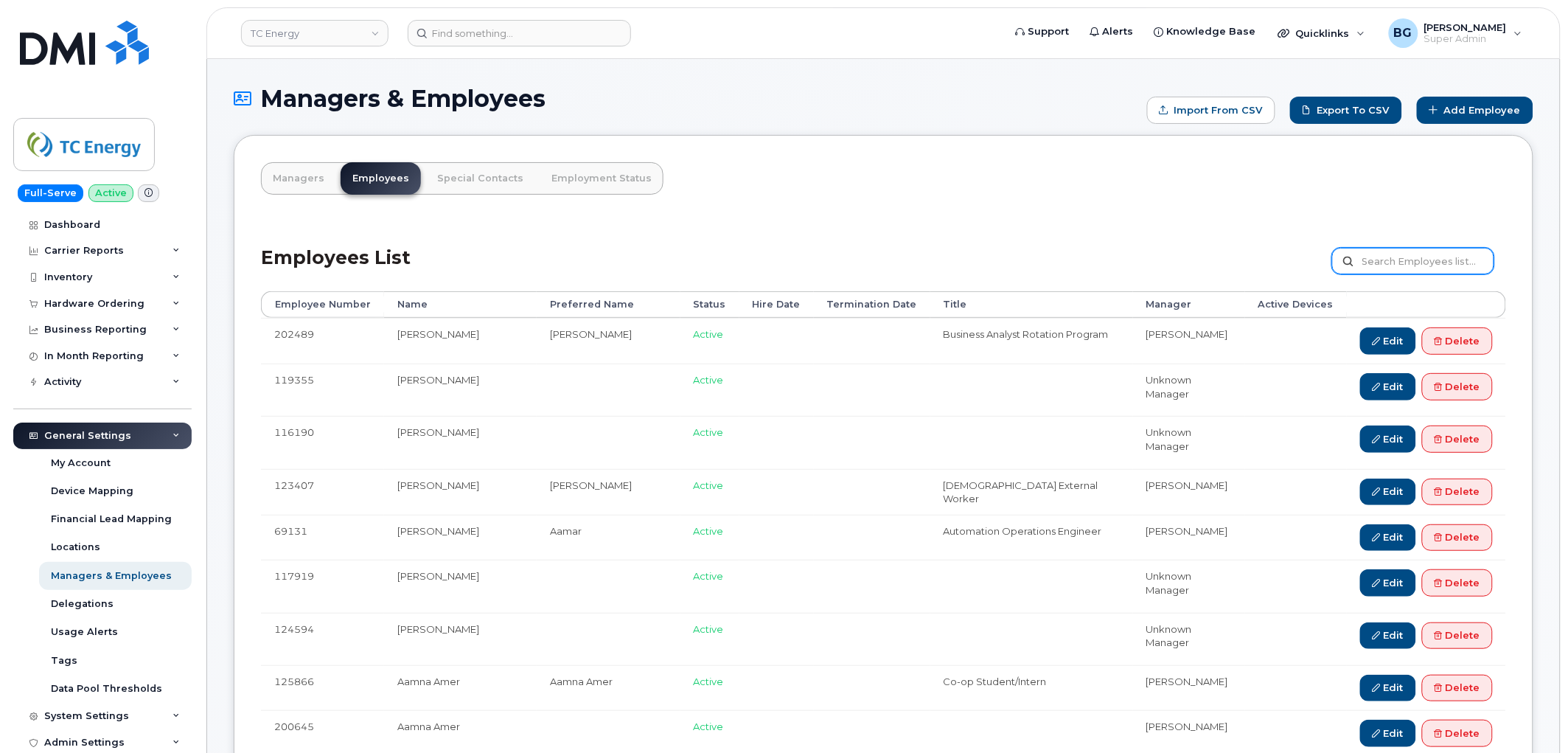
click at [1427, 261] on input "text" at bounding box center [1413, 260] width 162 height 26
paste input "206316"
type input "206316"
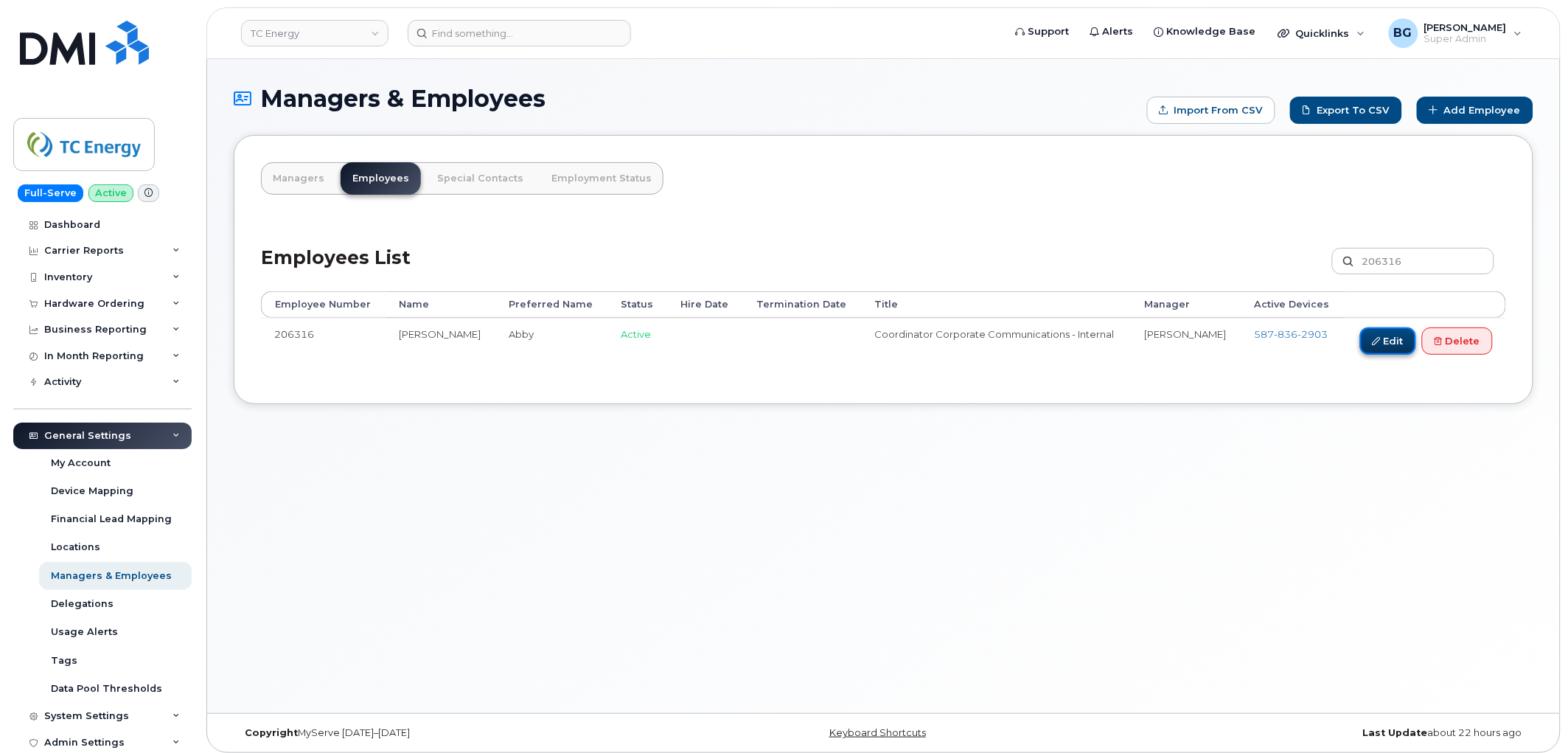
click at [1388, 340] on link "Edit" at bounding box center [1388, 341] width 56 height 27
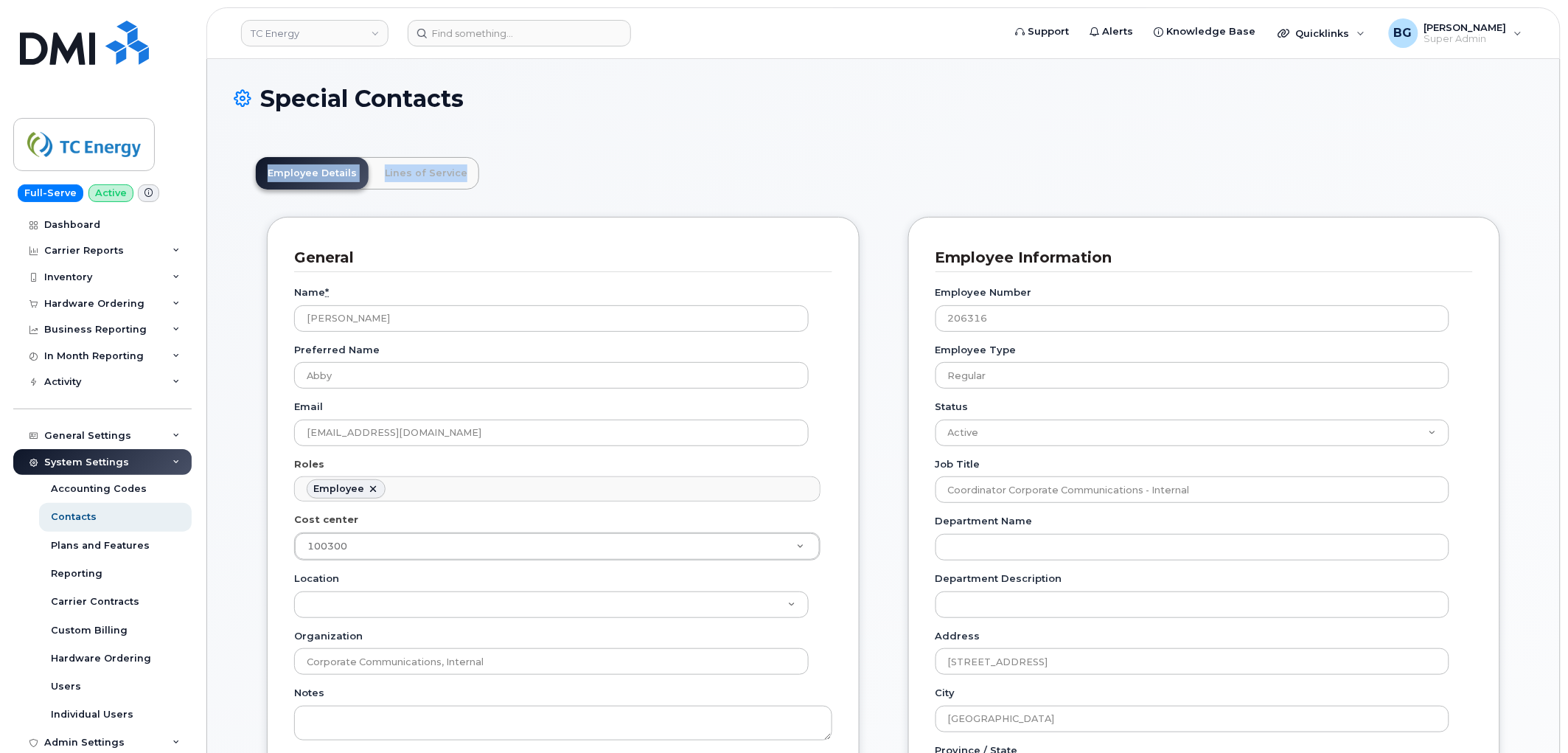
drag, startPoint x: 798, startPoint y: 113, endPoint x: 806, endPoint y: 128, distance: 17.0
click at [805, 133] on div "Special Contacts" at bounding box center [882, 110] width 1299 height 49
drag, startPoint x: 1318, startPoint y: 181, endPoint x: 1353, endPoint y: 174, distance: 35.7
click at [1343, 177] on header "Employee Details Lines of Service" at bounding box center [883, 173] width 1256 height 33
click at [96, 427] on div "General Settings" at bounding box center [102, 436] width 178 height 26
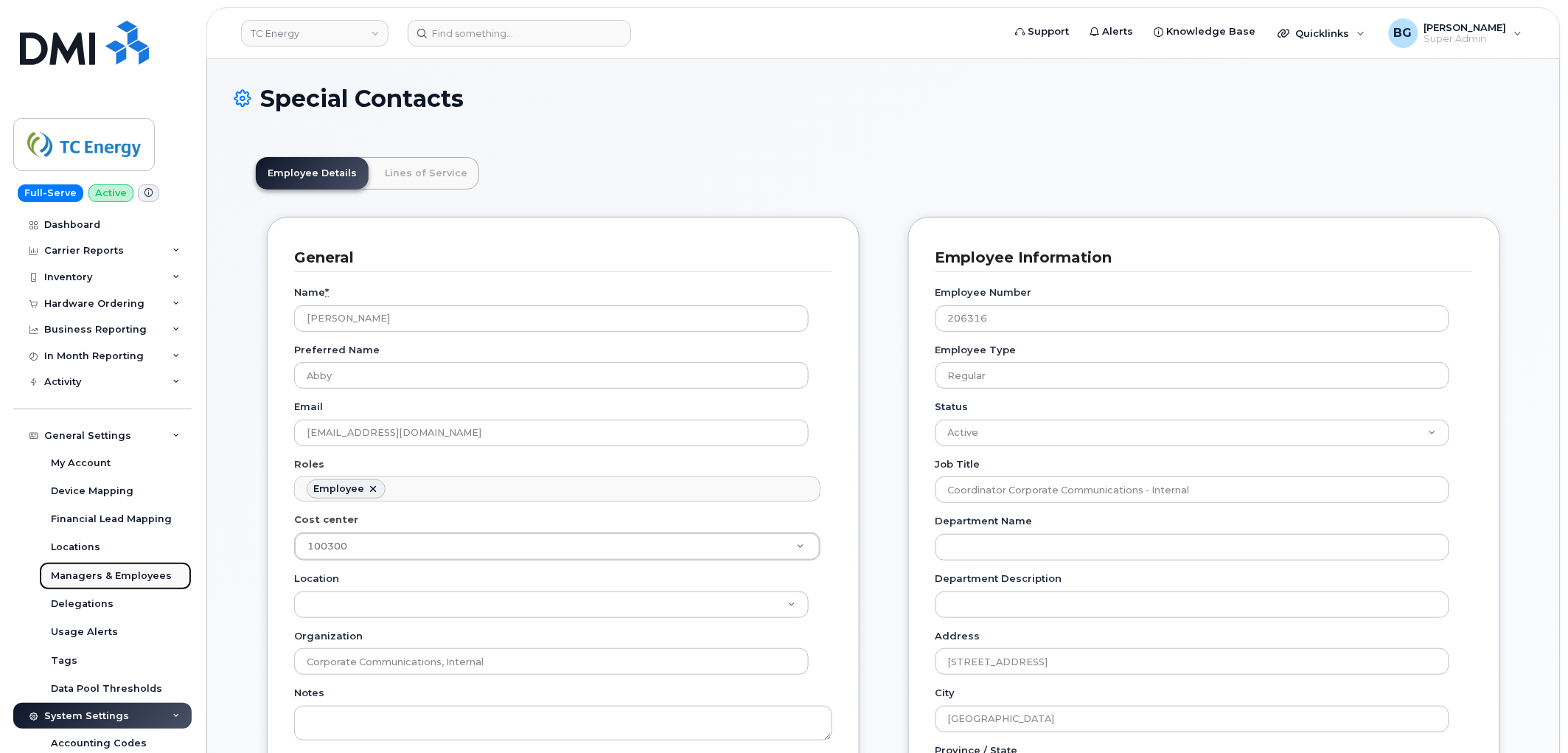
click at [90, 573] on div "Managers & Employees" at bounding box center [112, 576] width 121 height 13
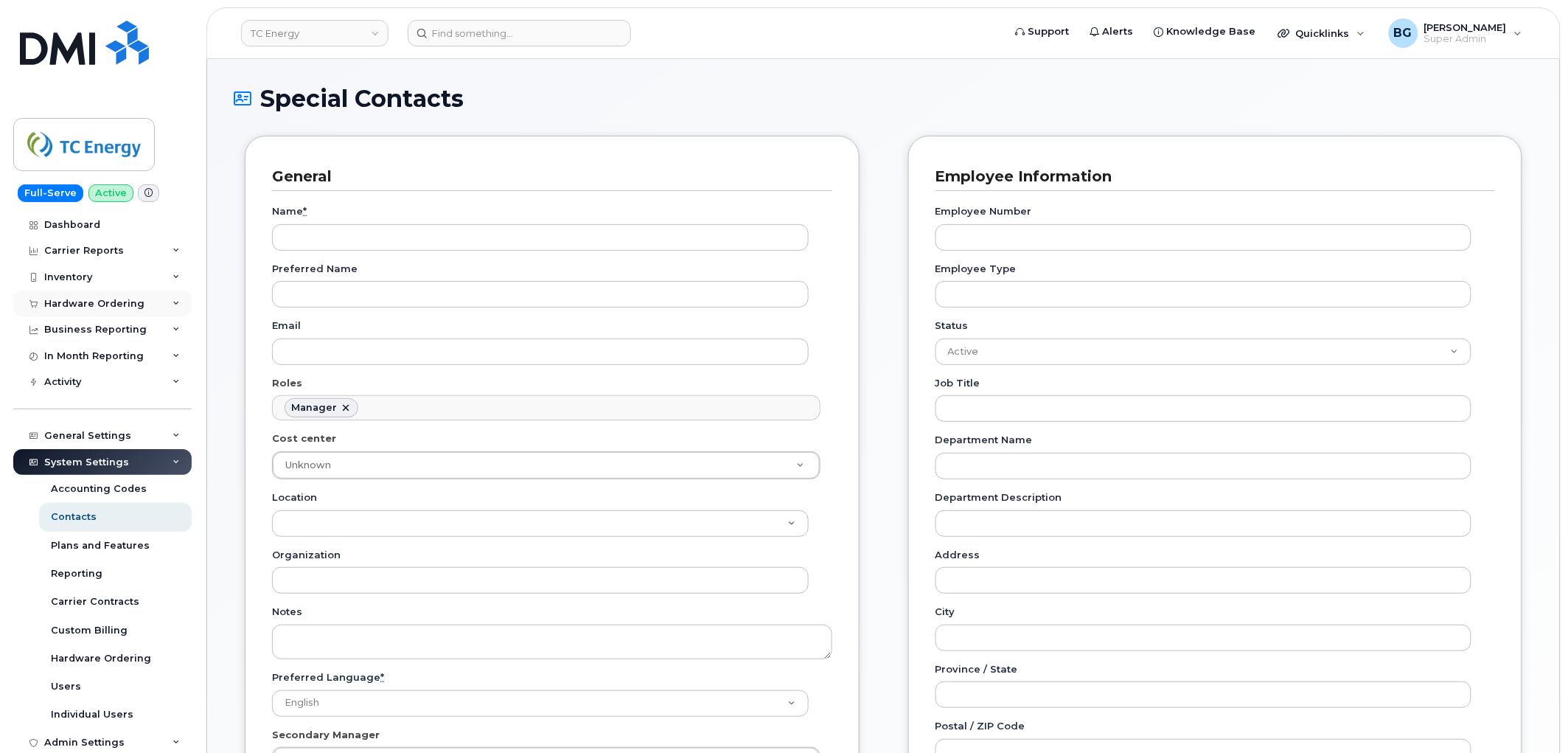
scroll to position [118, 0]
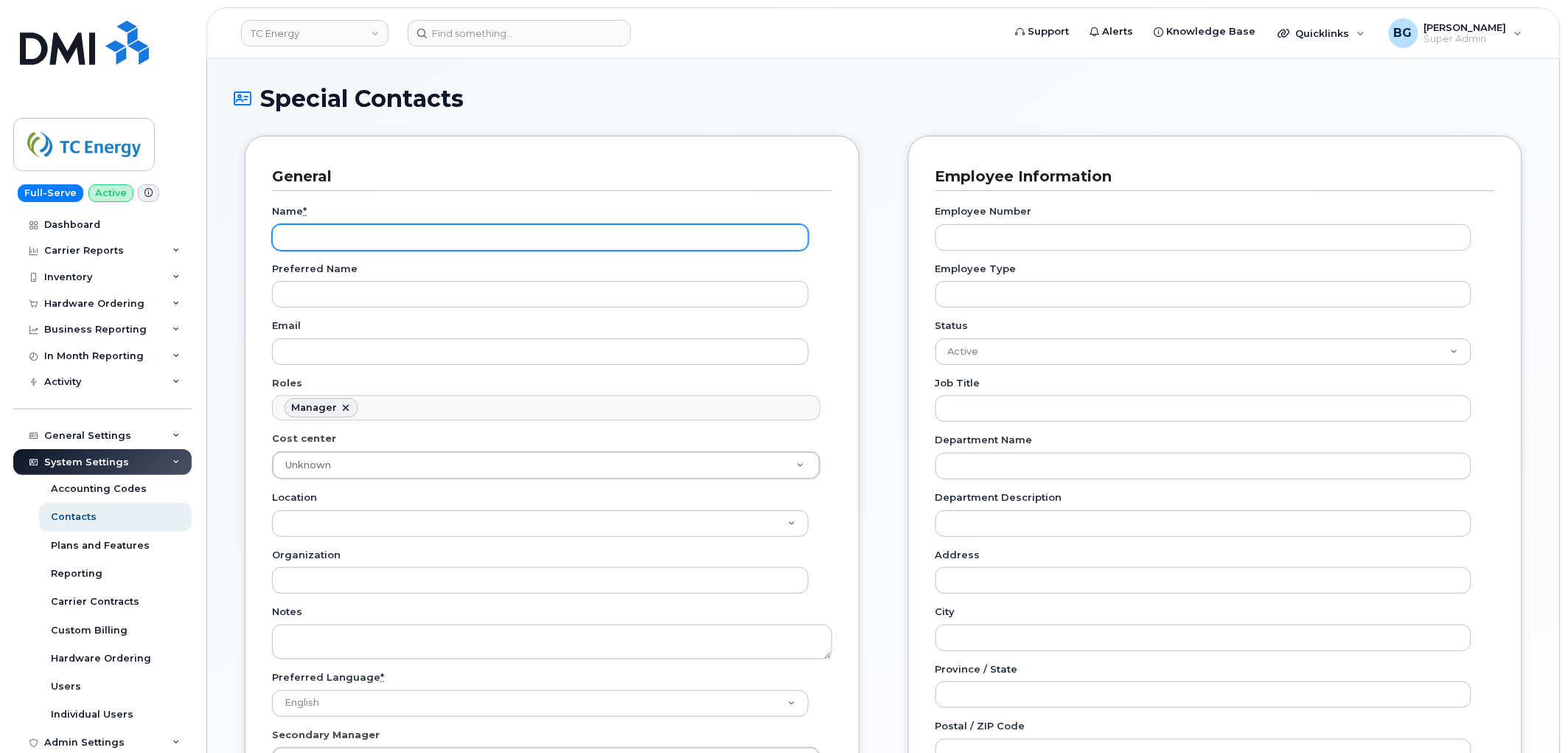
click at [430, 241] on input "Name *" at bounding box center [540, 237] width 536 height 26
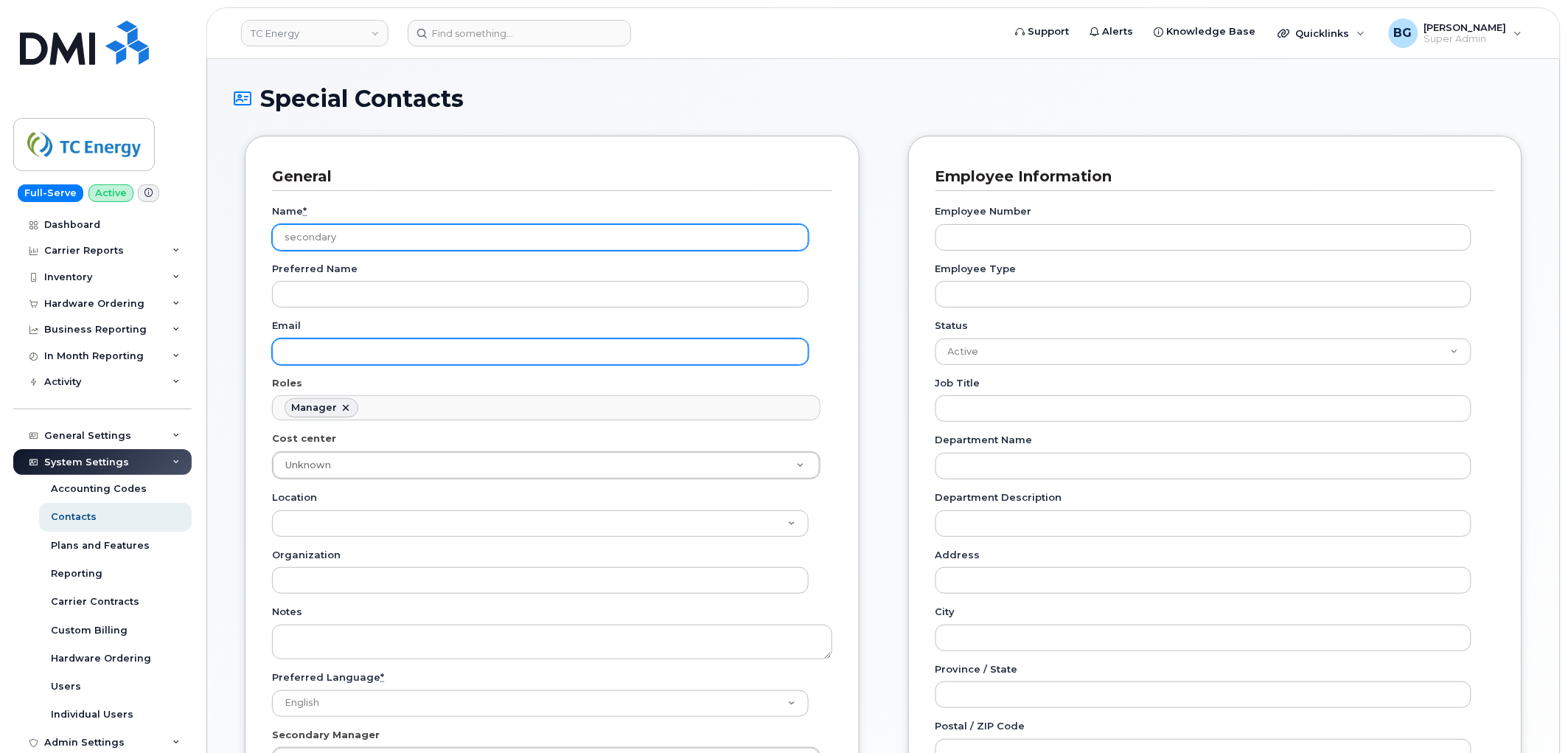
type input "secondary"
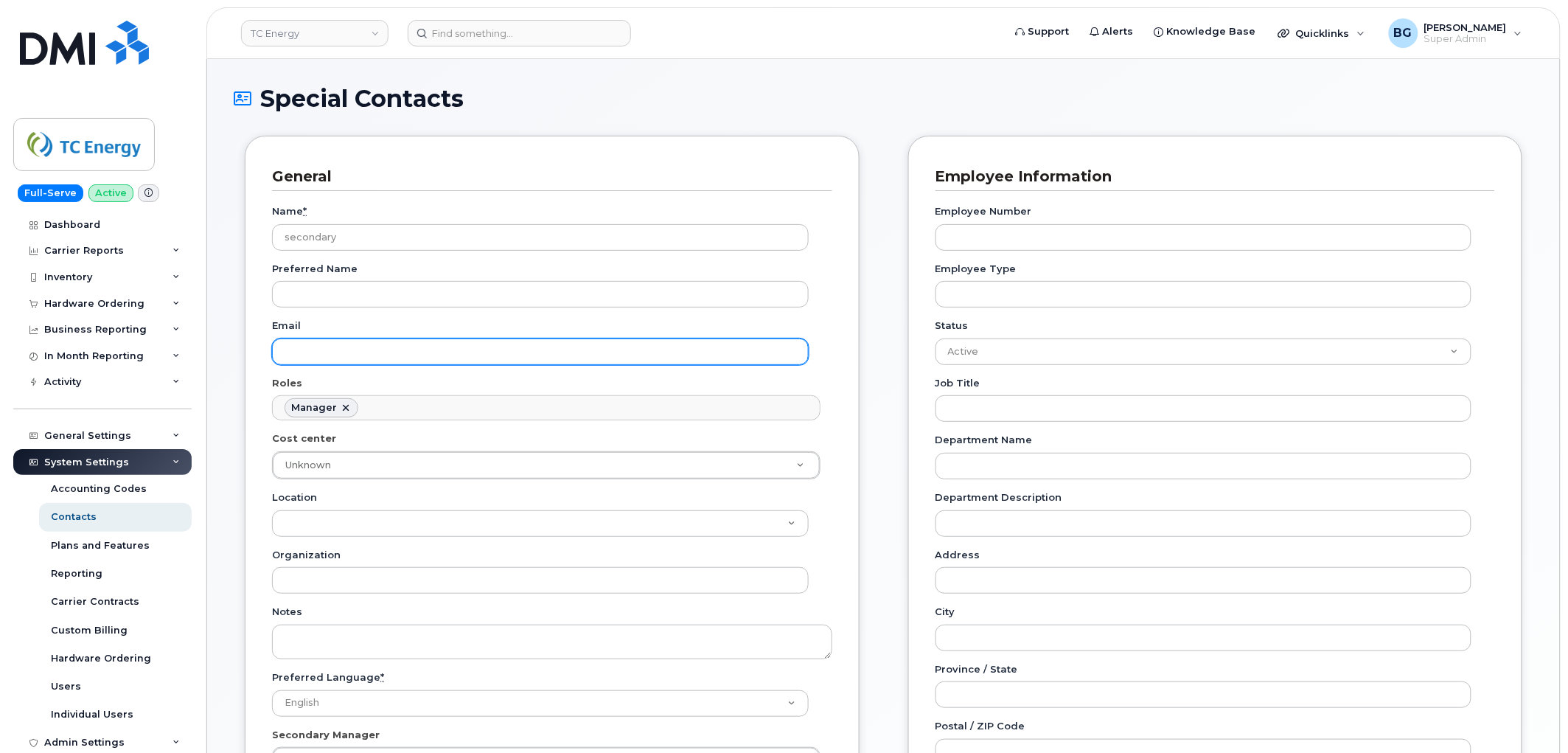
click at [366, 348] on input "Email" at bounding box center [540, 352] width 536 height 26
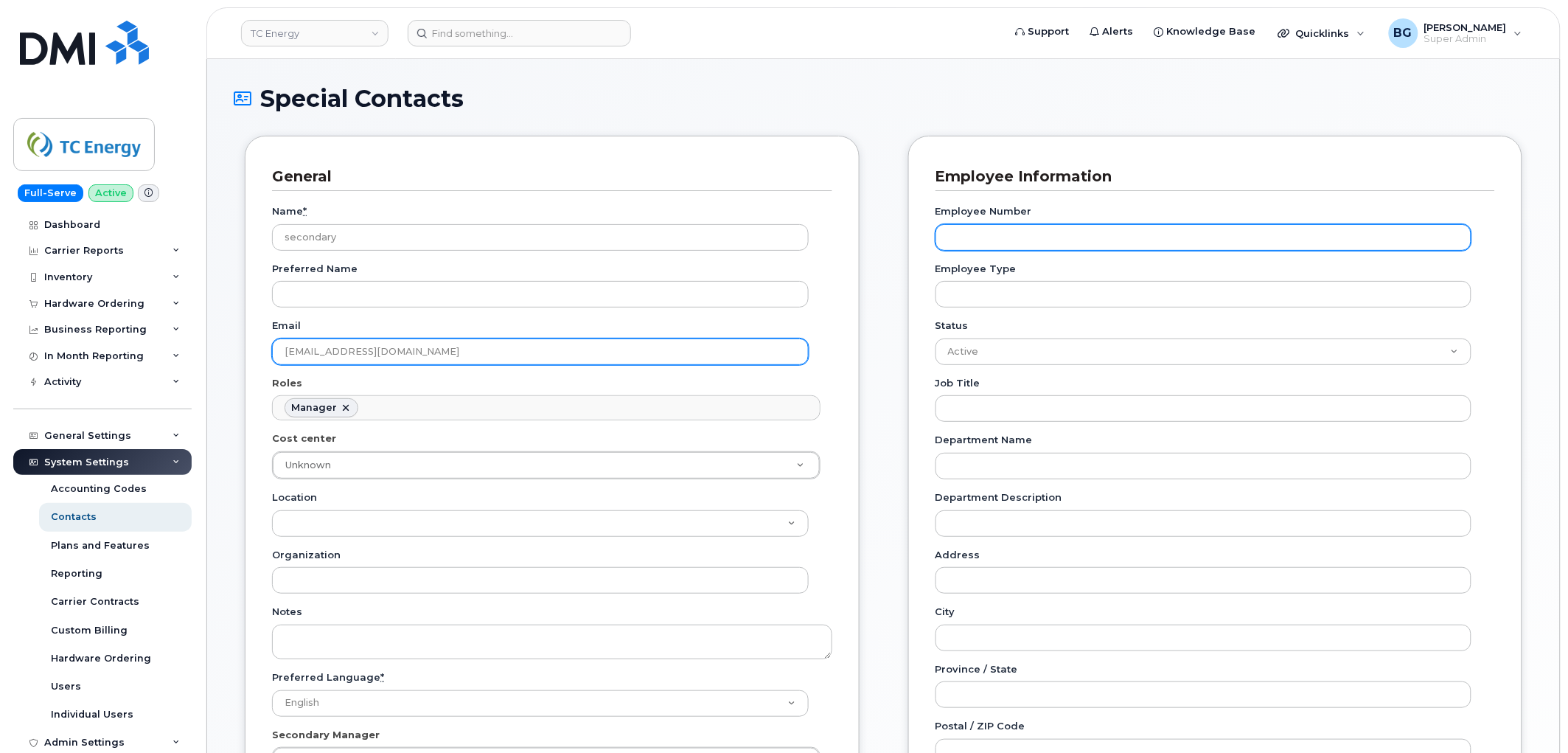
type input "[EMAIL_ADDRESS][DOMAIN_NAME]"
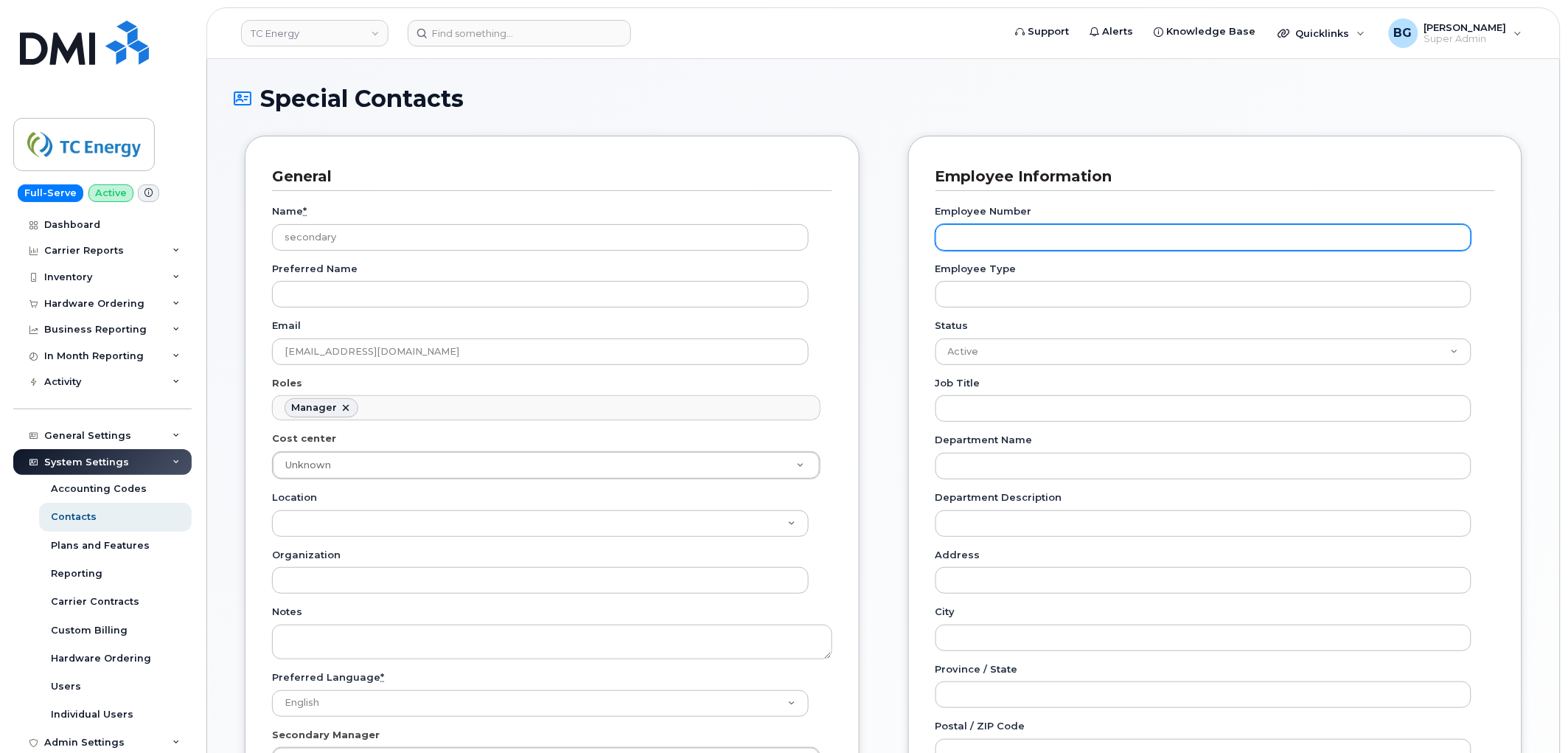
click at [993, 232] on input "Employee Number" at bounding box center [1203, 237] width 536 height 26
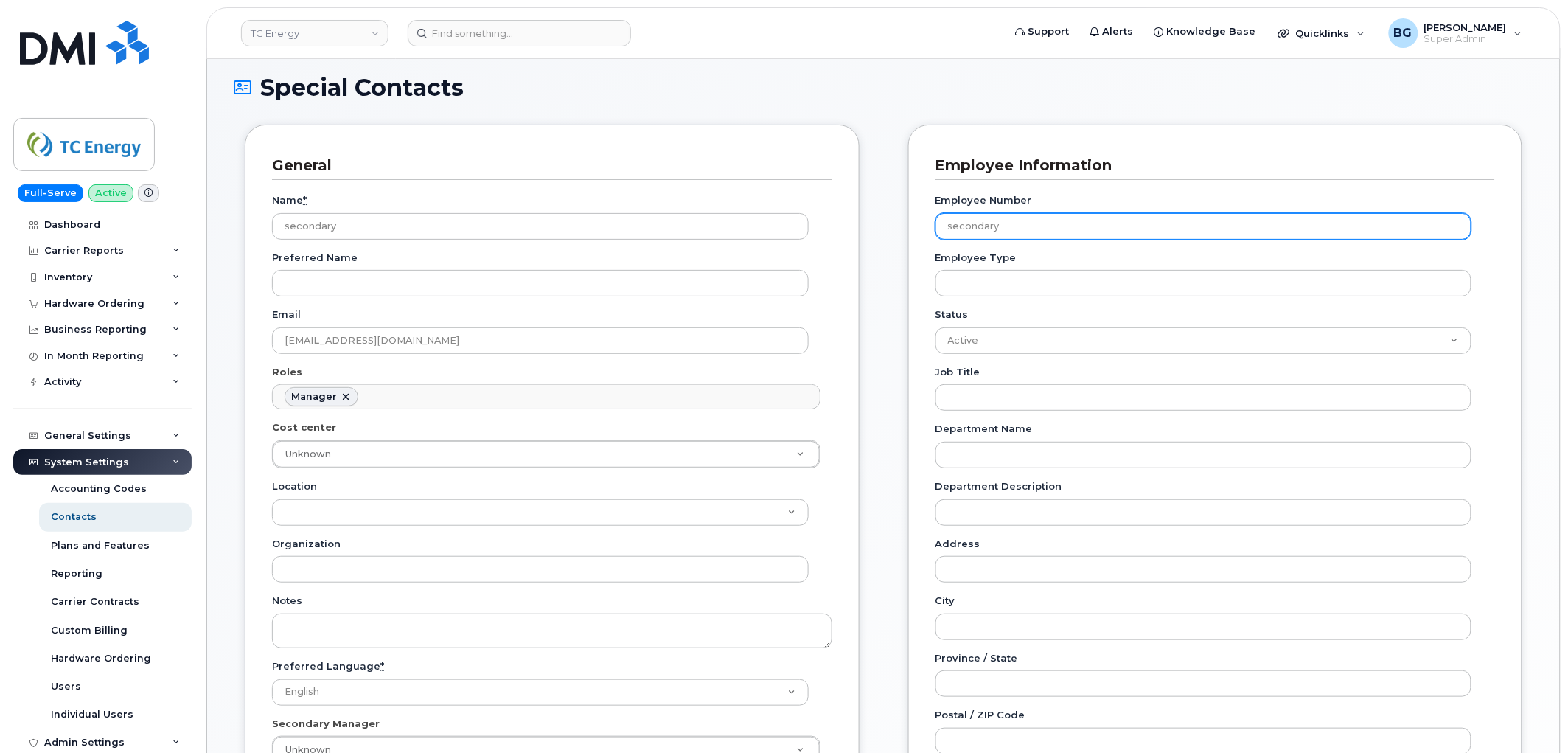
scroll to position [0, 0]
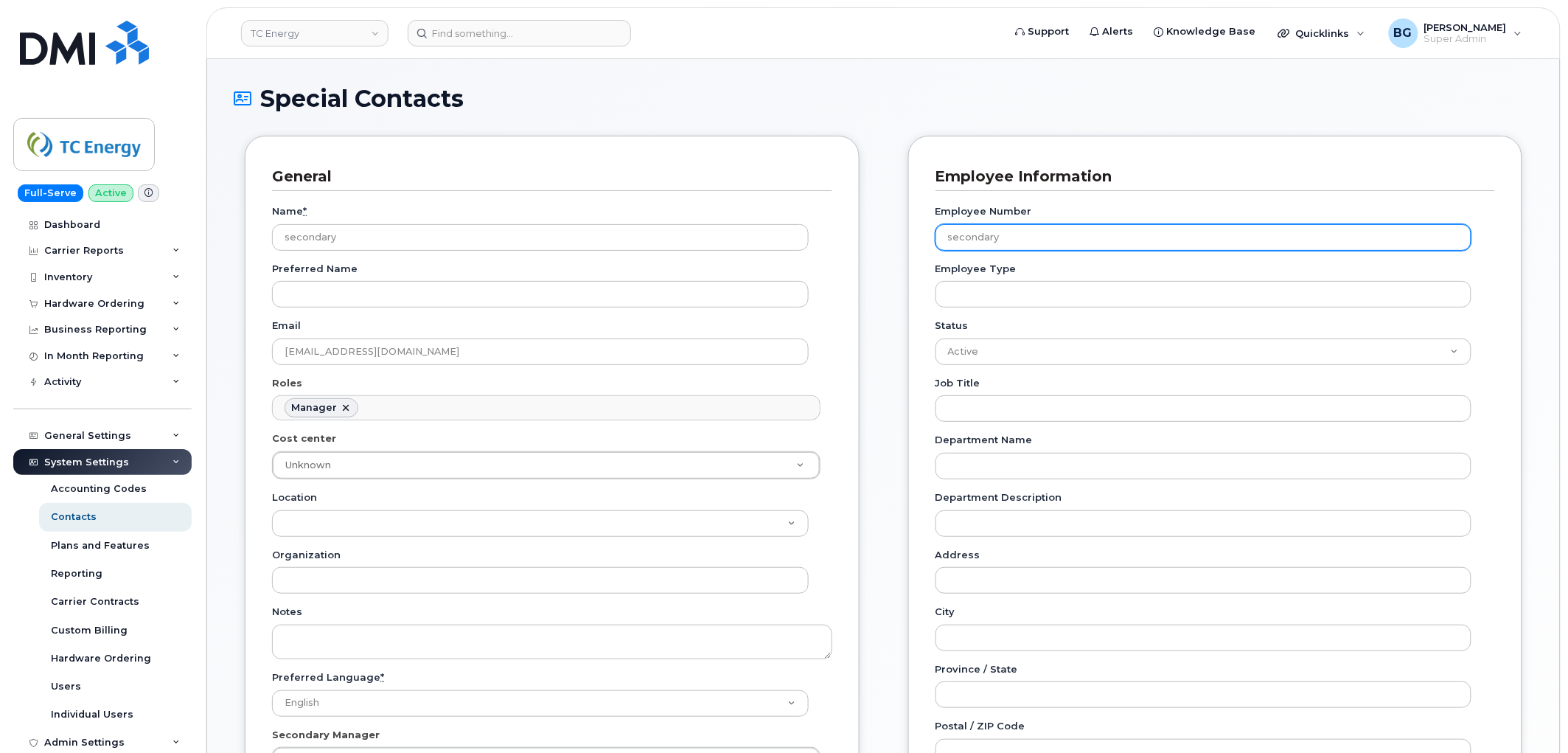
drag, startPoint x: 1003, startPoint y: 237, endPoint x: 910, endPoint y: 236, distance: 93.0
click at [911, 236] on div "Employee Information Employee Number secondary Employee Type Status Active On-L…" at bounding box center [1214, 590] width 615 height 910
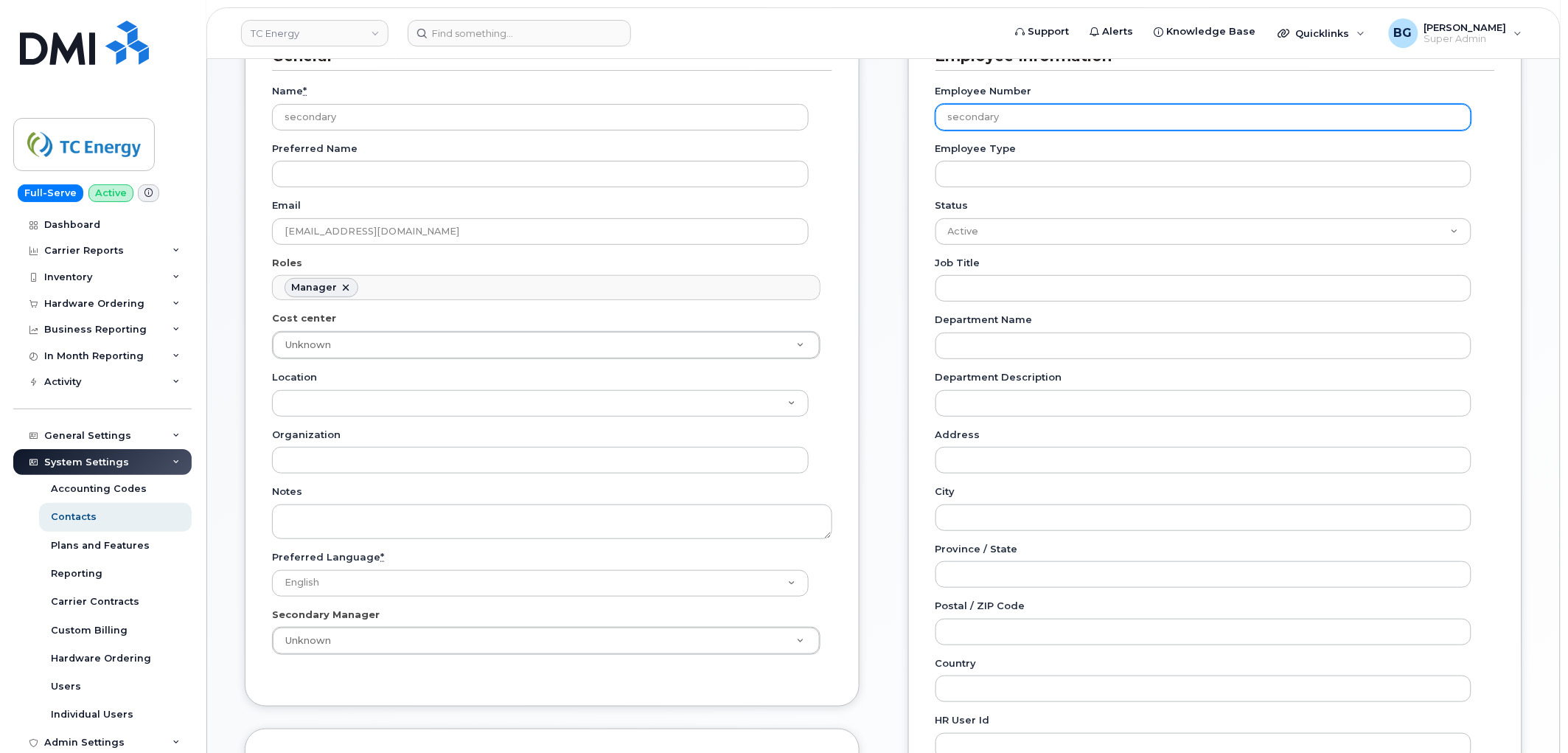
scroll to position [440, 0]
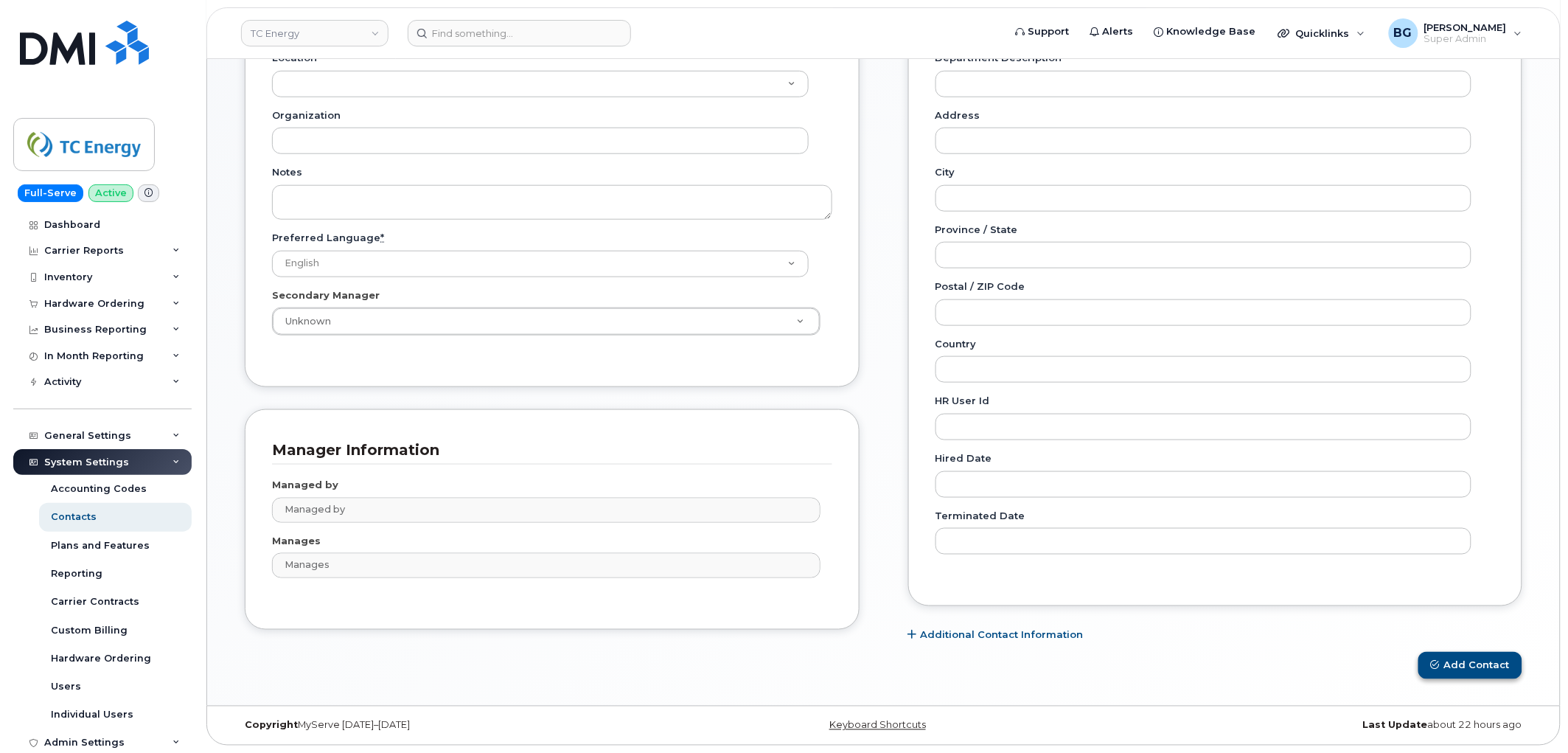
type input "secondary"
click at [1479, 659] on button "Add Contact" at bounding box center [1469, 664] width 104 height 27
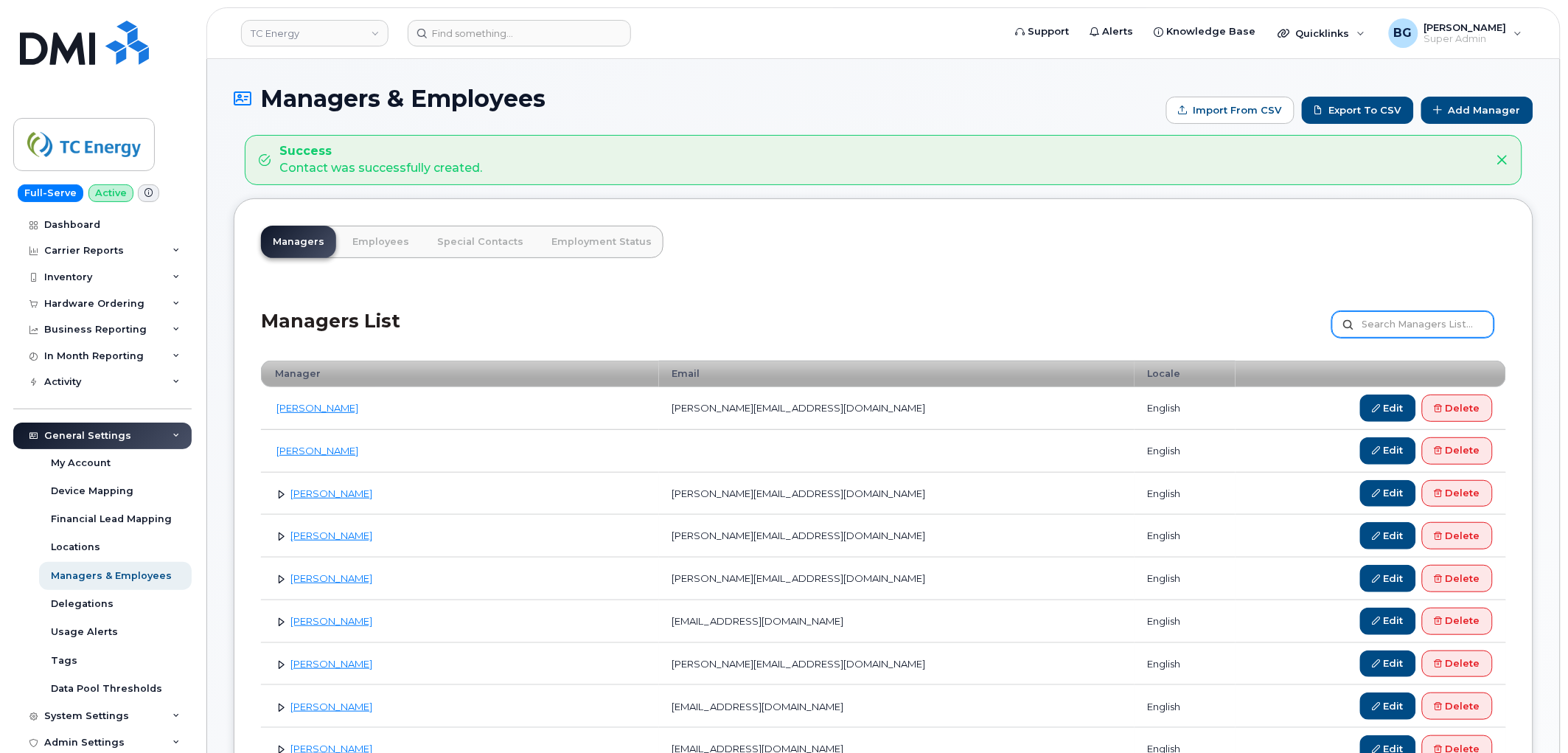
click at [1367, 328] on input "text" at bounding box center [1413, 324] width 162 height 26
type input "s"
type input "secondary"
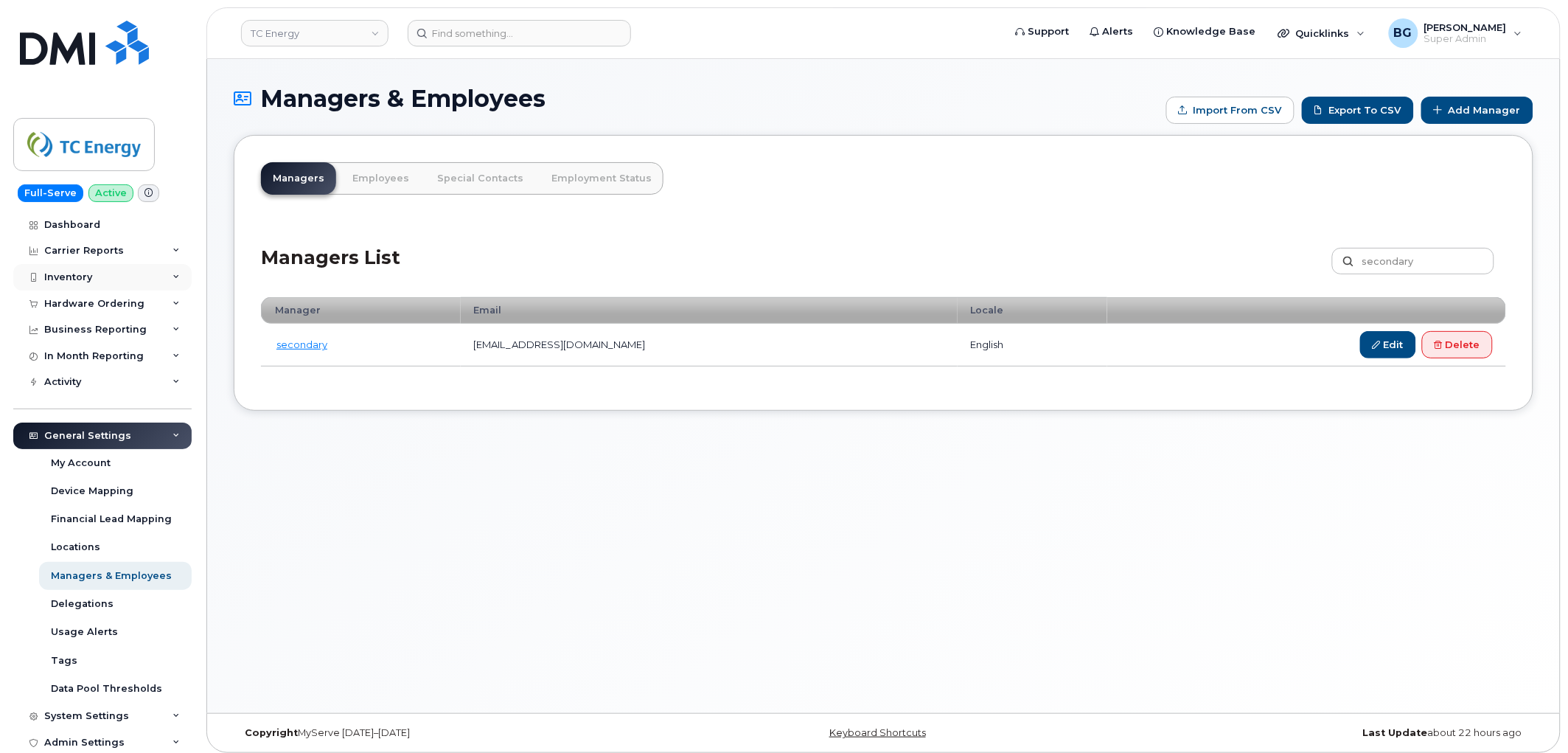
click at [54, 278] on div "Inventory" at bounding box center [67, 277] width 48 height 12
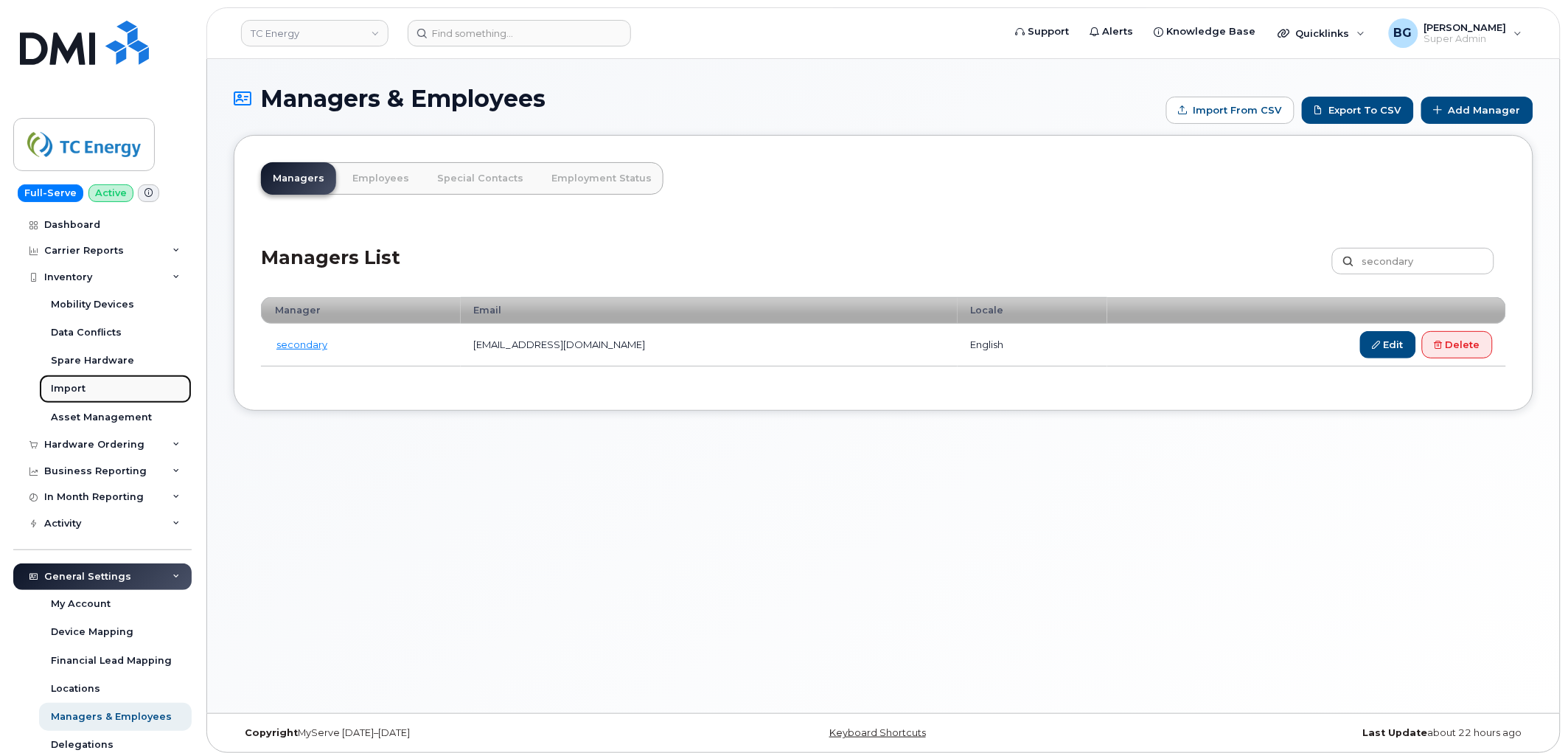
click at [57, 382] on div "Import" at bounding box center [68, 388] width 35 height 13
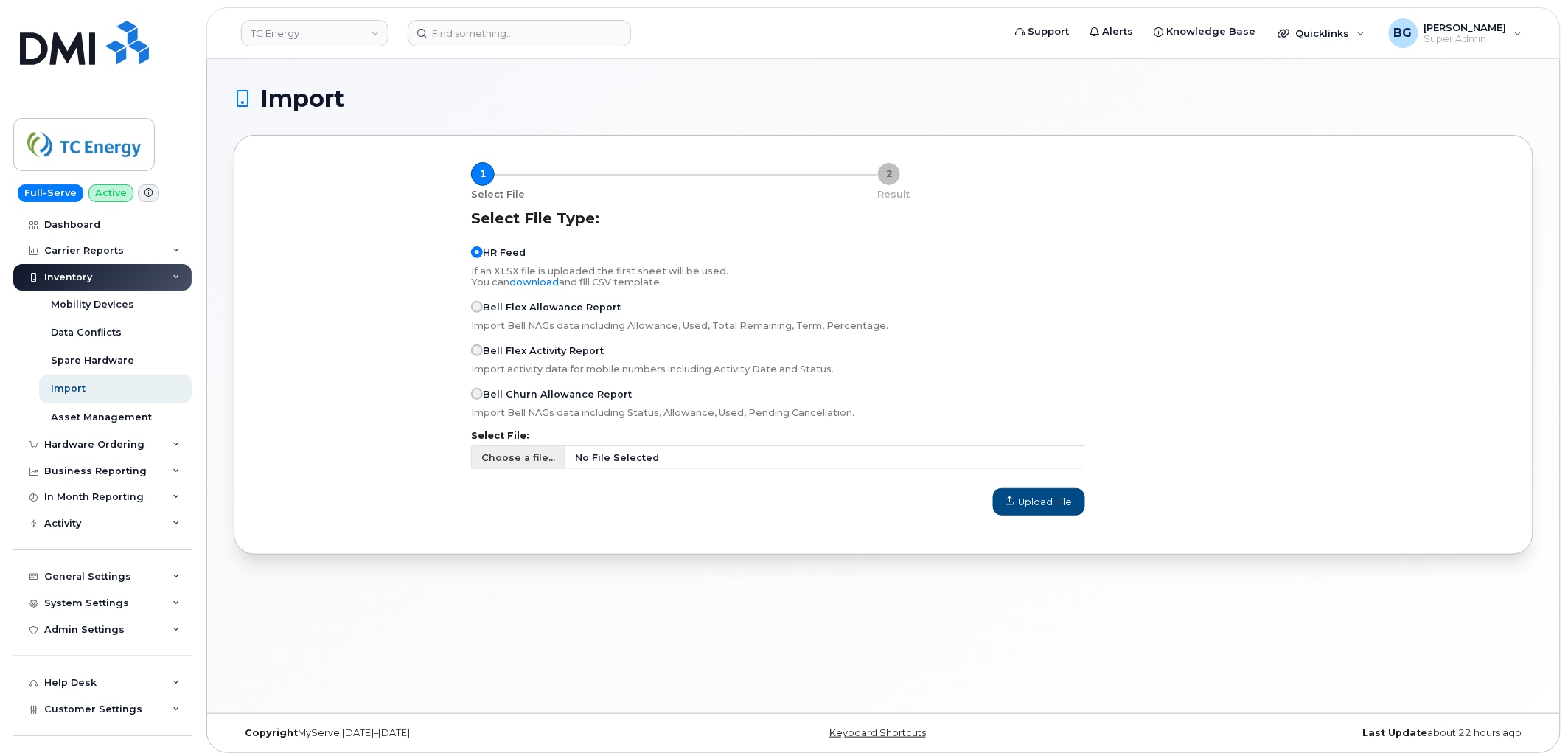
click at [520, 462] on span "Choose a file..." at bounding box center [518, 457] width 74 height 14
click at [520, 462] on input "Choose a file... No File Selected" at bounding box center [778, 456] width 614 height 23
type input "C:\fakepath\Employees.csv"
click at [1042, 508] on span "Upload File" at bounding box center [1039, 501] width 67 height 14
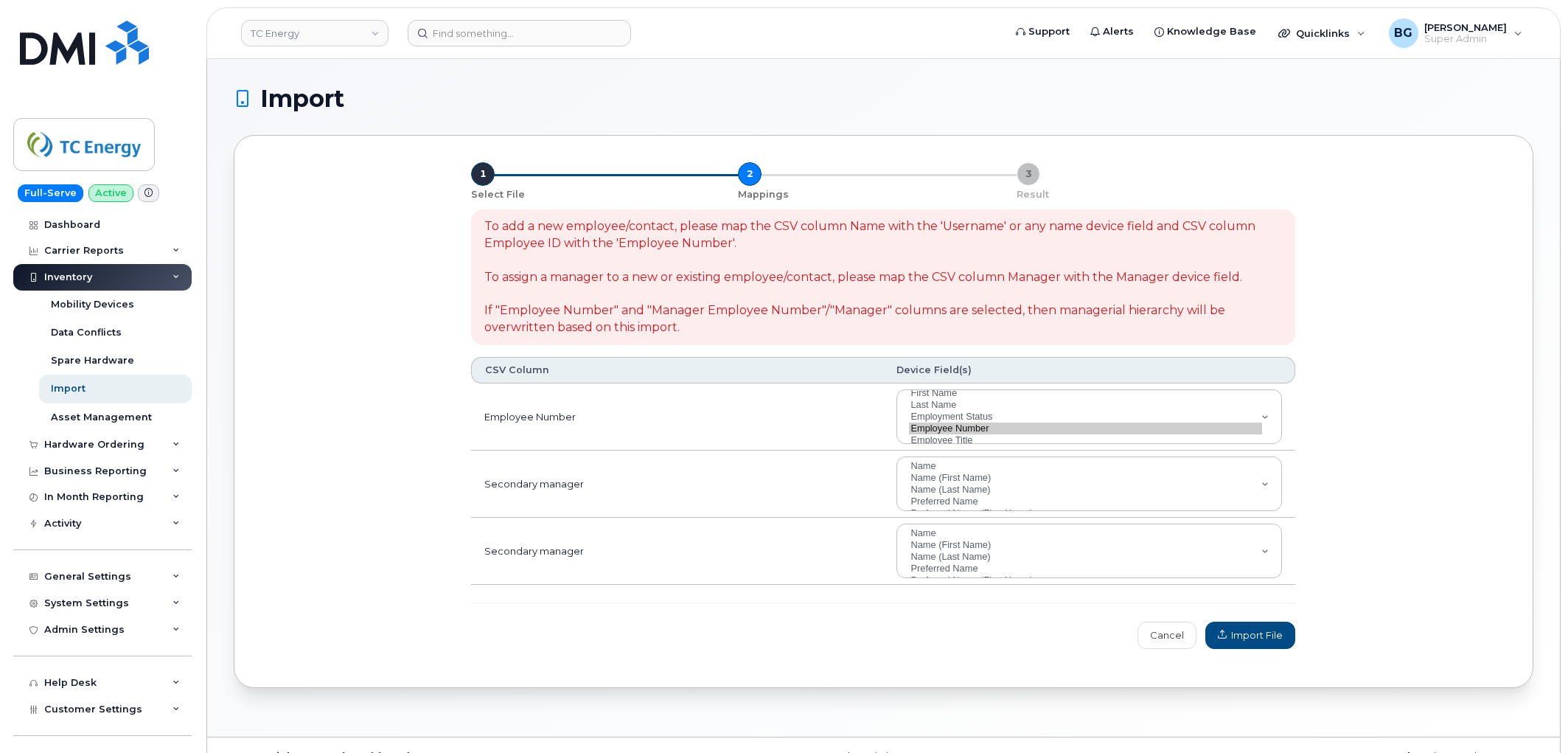
select select
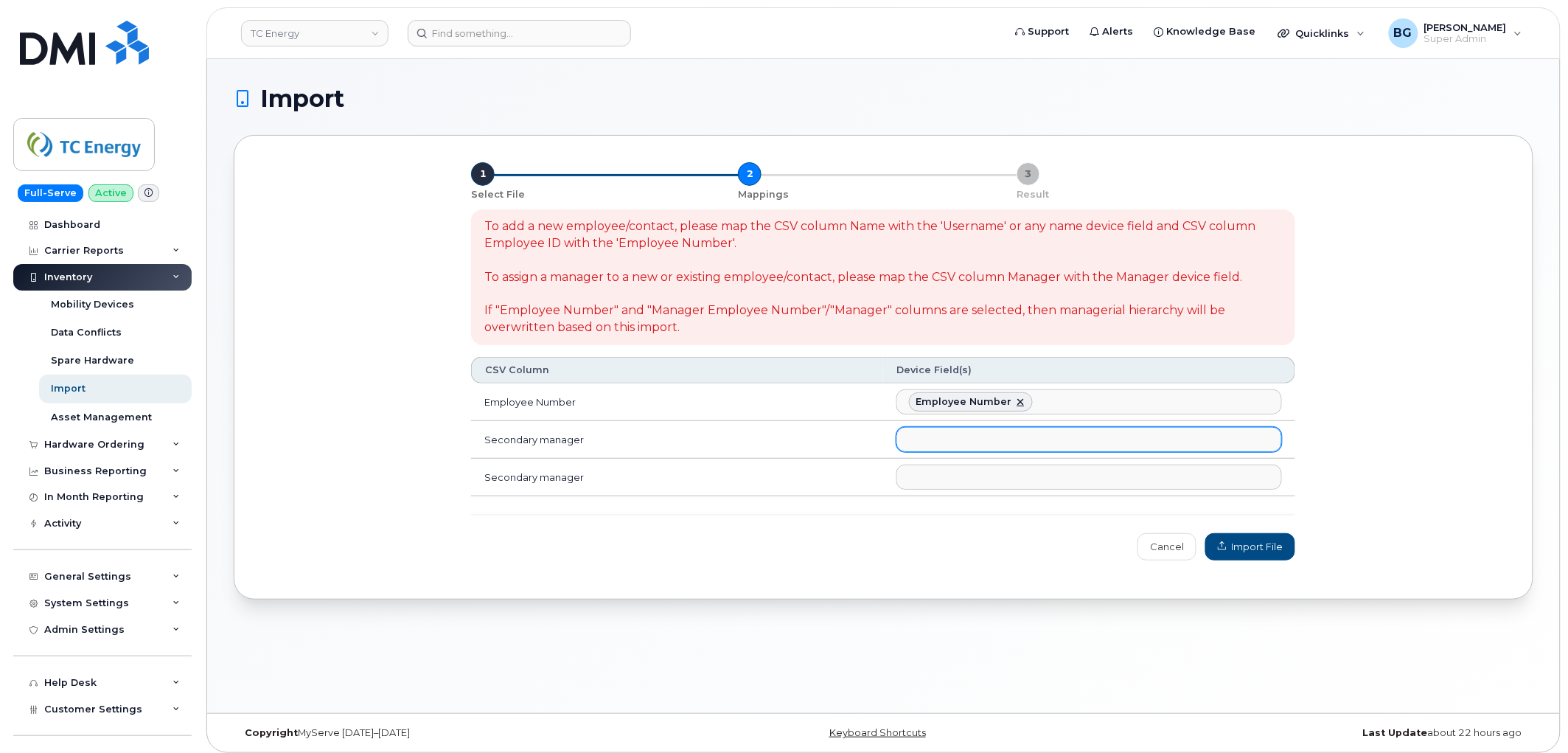
click at [963, 436] on ul at bounding box center [1089, 439] width 384 height 23
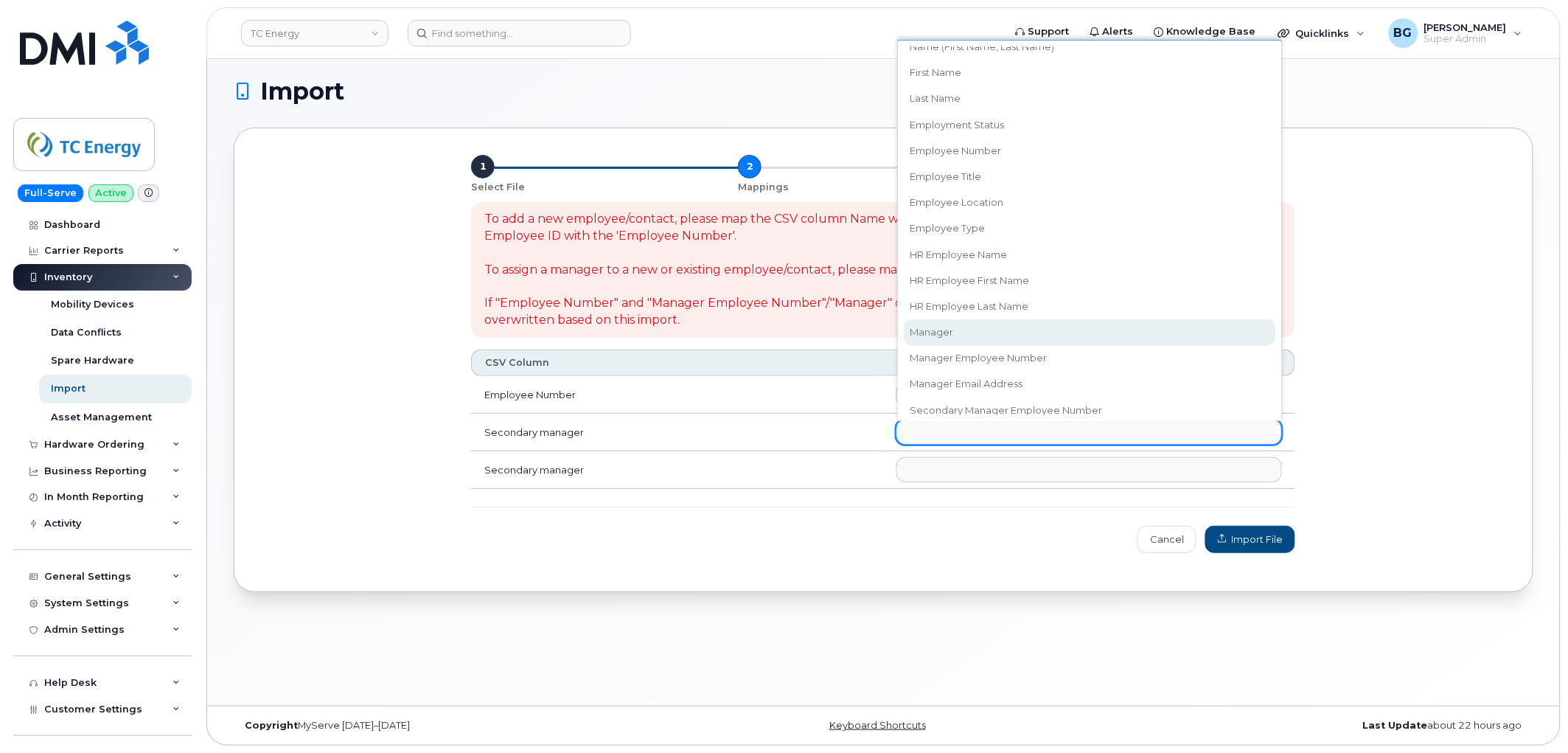
scroll to position [190, 0]
select select "secondary_manager_employee_number"
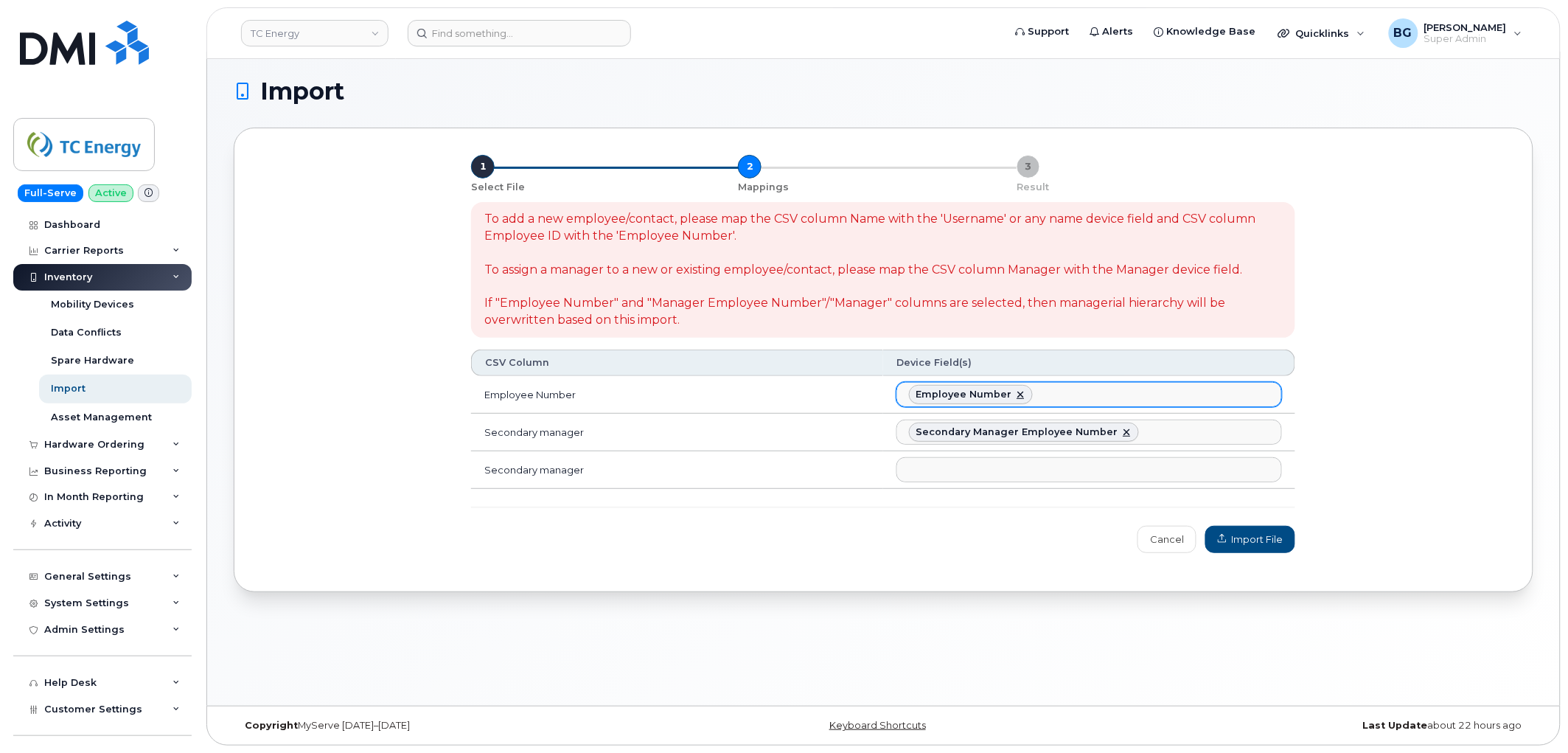
scroll to position [273, 0]
click at [1261, 542] on span "Import File" at bounding box center [1250, 538] width 65 height 14
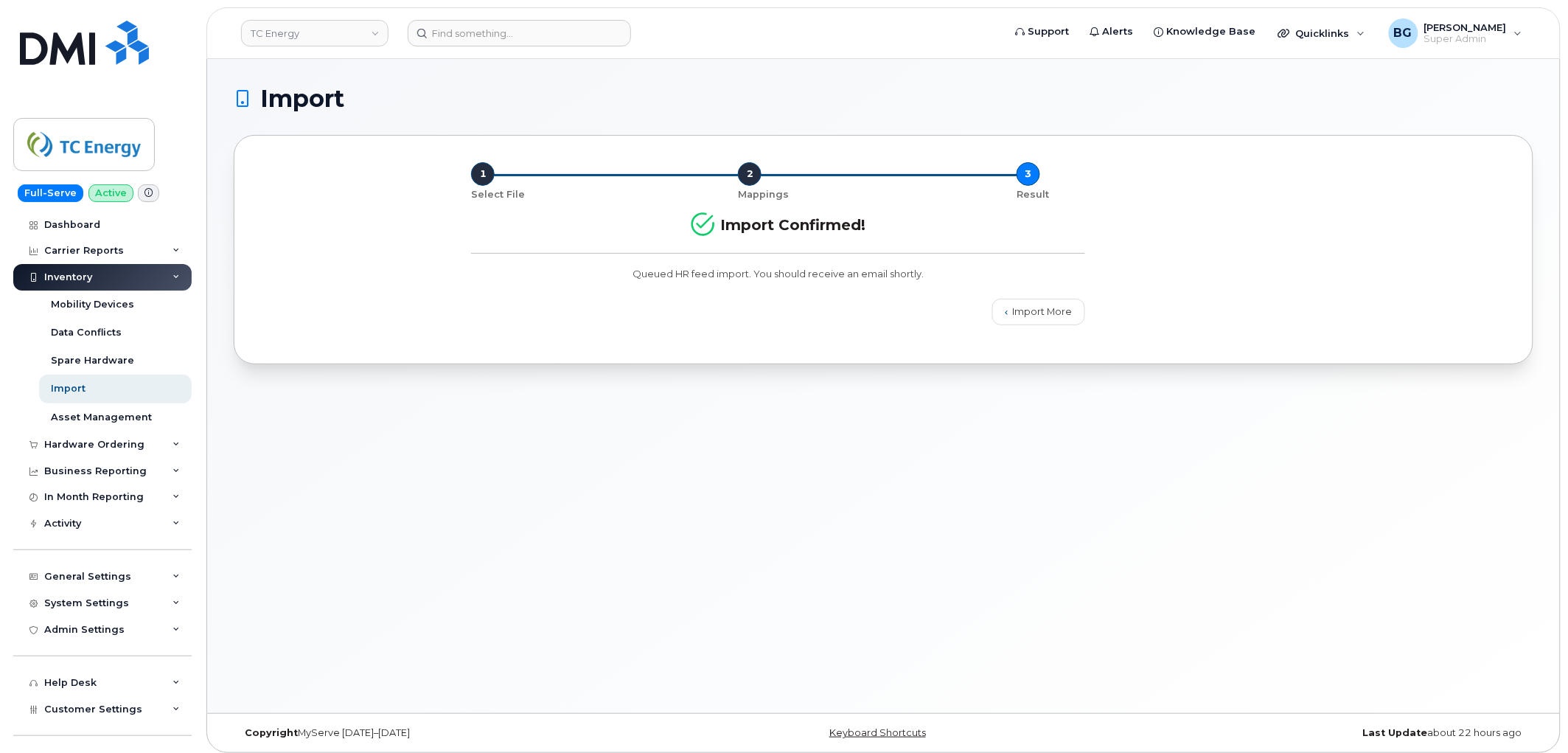
click at [1110, 568] on div "Import 1 Select File 2 Mappings 3 Result Import Confirmed! Queued HR feed impor…" at bounding box center [883, 385] width 1353 height 654
drag, startPoint x: 535, startPoint y: 533, endPoint x: 571, endPoint y: 550, distance: 39.8
click at [535, 533] on div "Import 1 Select File 2 Mappings 3 Result Import Confirmed! Queued HR feed impor…" at bounding box center [883, 385] width 1353 height 654
click at [697, 568] on div "Import 1 Select File 2 Mappings 3 Result Import Confirmed! Queued HR feed impor…" at bounding box center [883, 385] width 1353 height 654
